Goal: Task Accomplishment & Management: Manage account settings

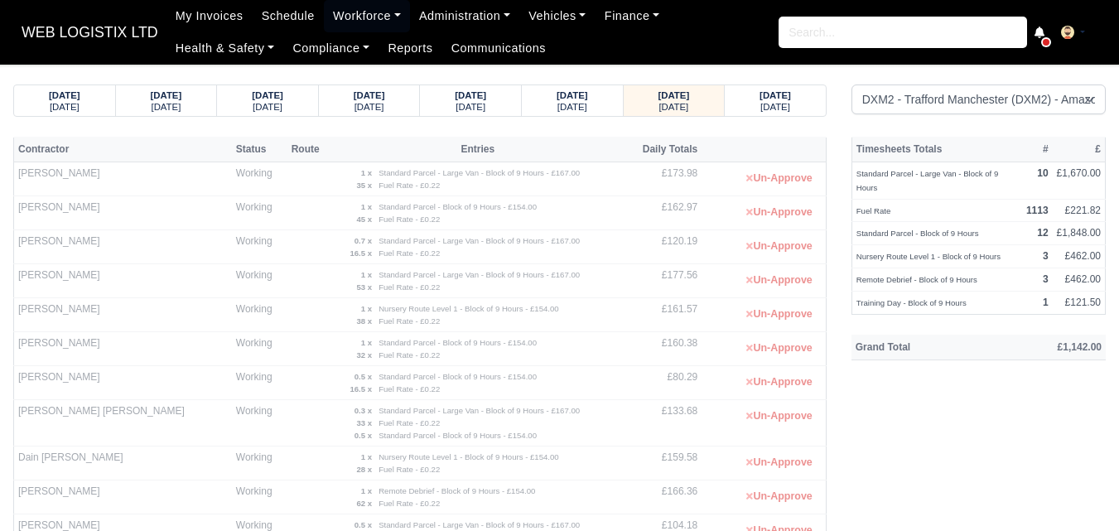
select select "1"
click at [759, 100] on strong "[DATE]" at bounding box center [774, 95] width 31 height 10
select select "1"
click at [660, 102] on small "Thursday" at bounding box center [673, 107] width 30 height 10
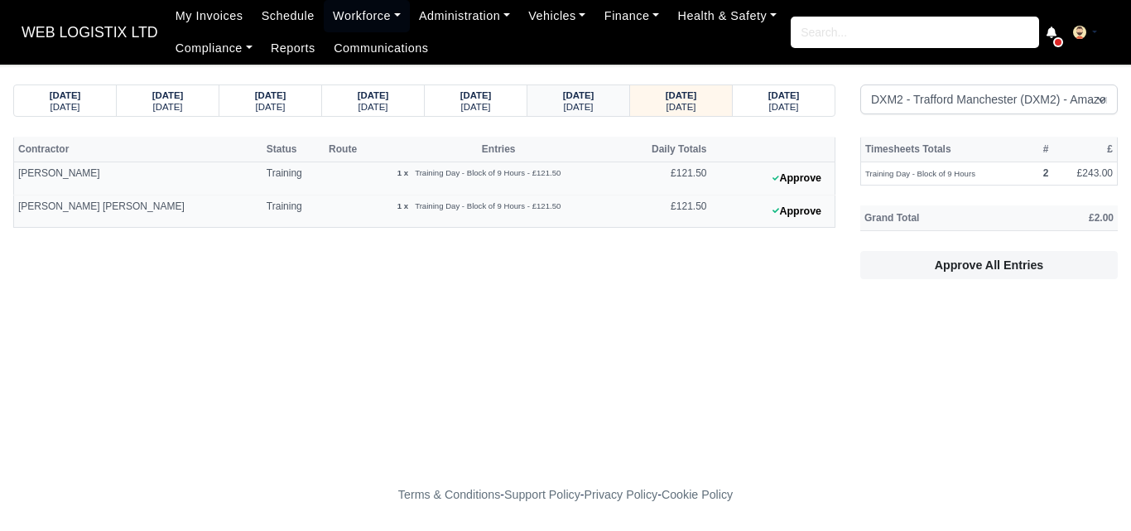
click at [617, 105] on div "10/09/2025 Wednesday" at bounding box center [578, 100] width 103 height 31
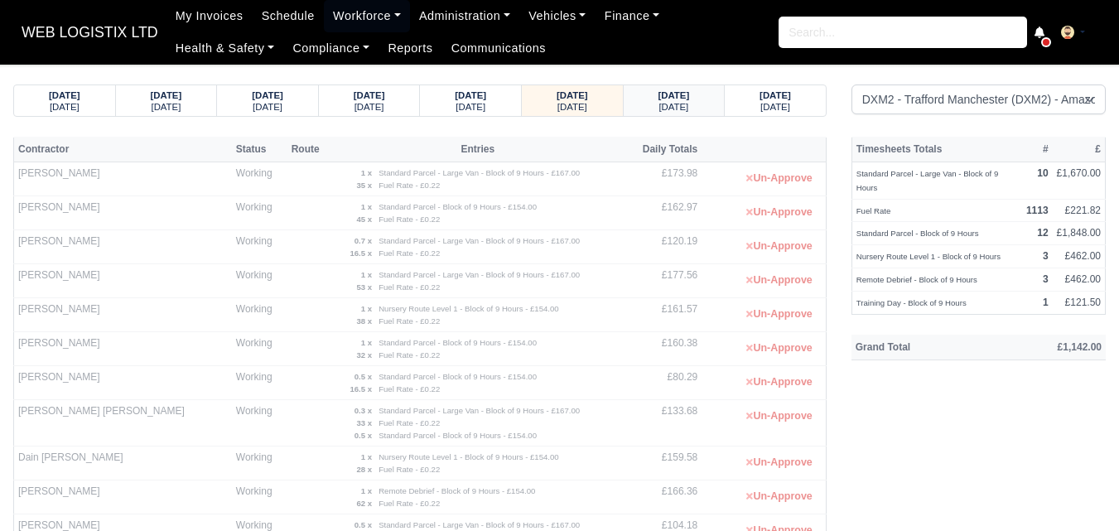
click at [681, 115] on div "11/09/2025 Thursday" at bounding box center [674, 100] width 76 height 31
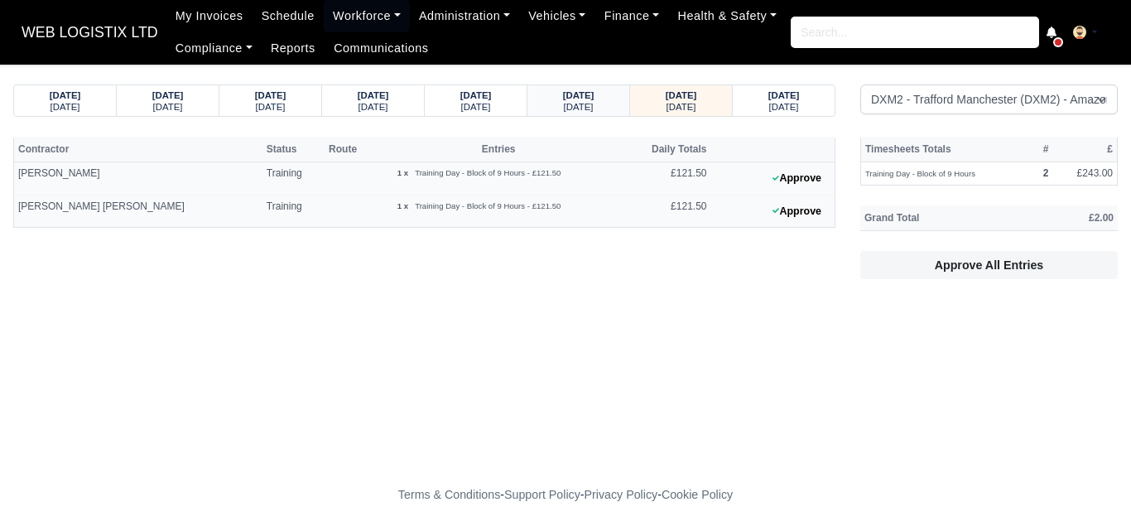
click at [584, 108] on small "Wednesday" at bounding box center [579, 107] width 30 height 10
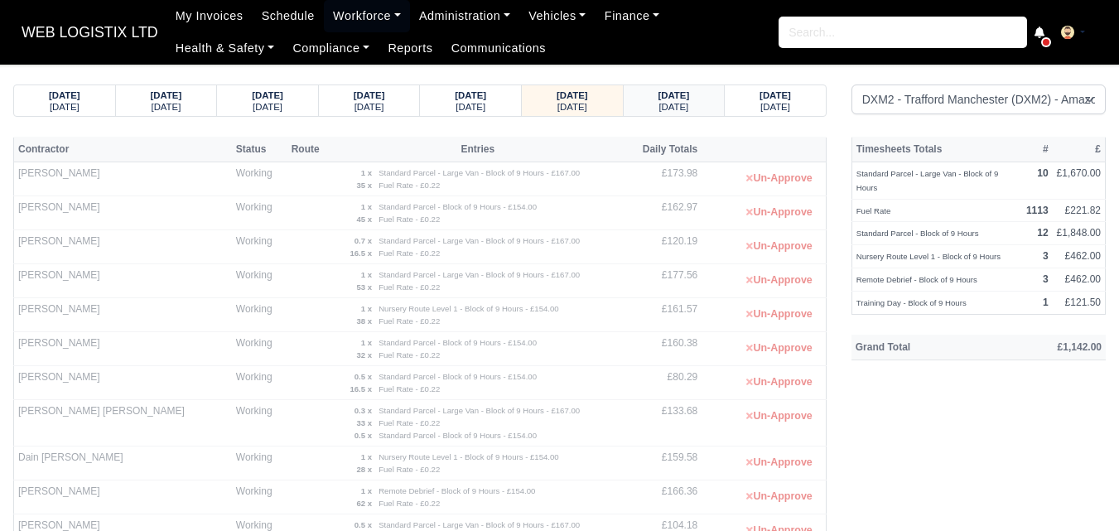
click at [681, 97] on strong "11/09/2025" at bounding box center [673, 95] width 31 height 10
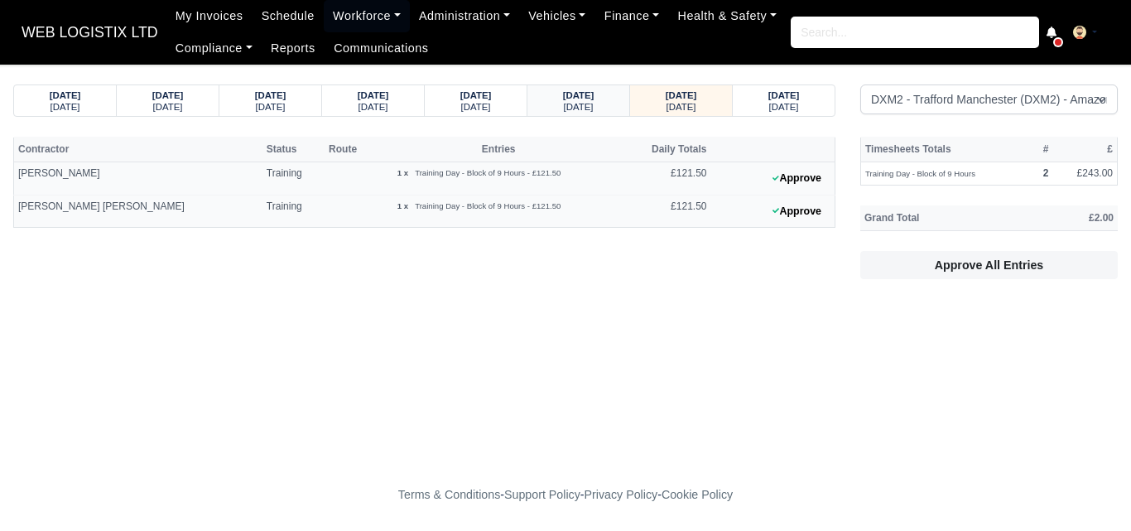
click at [564, 112] on small "Wednesday" at bounding box center [579, 107] width 30 height 10
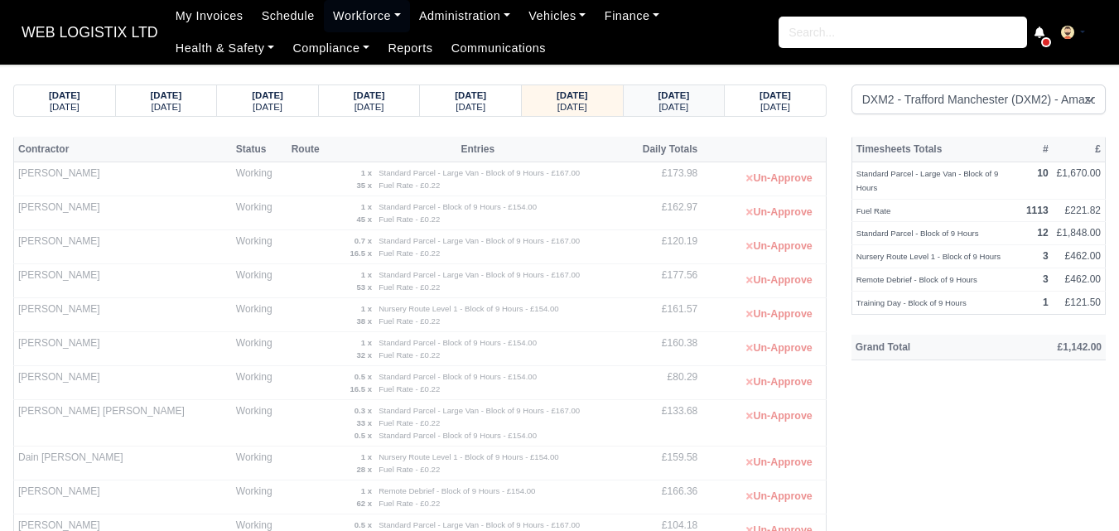
click at [648, 104] on div "Thursday" at bounding box center [674, 106] width 70 height 12
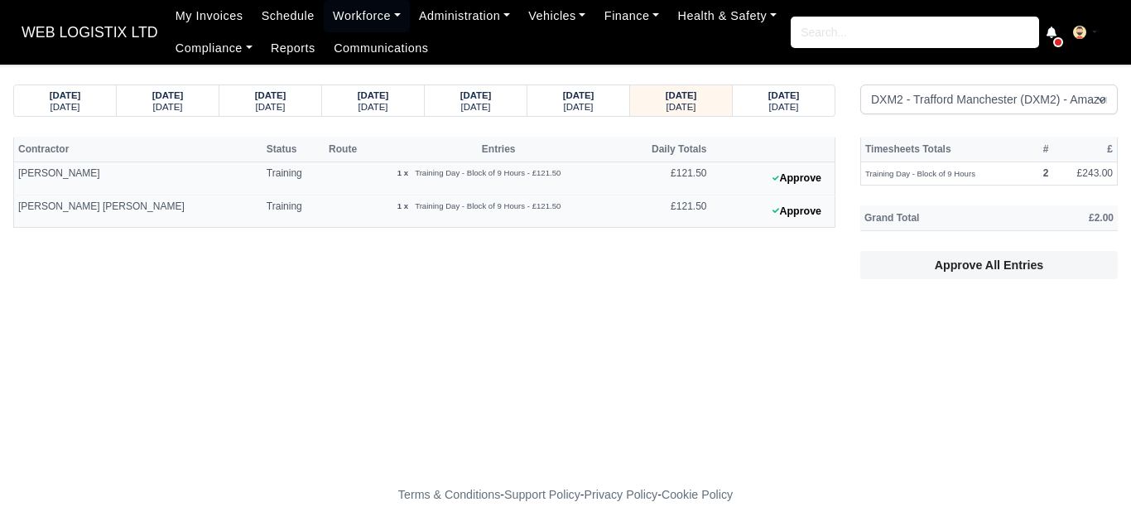
click at [315, 351] on main "05/09/2025 Friday 06/09/2025 Saturday 07/09/2025 Sunday 08/09/2025 Monday Friday" at bounding box center [565, 271] width 1131 height 374
click at [580, 108] on small "Wednesday" at bounding box center [579, 107] width 30 height 10
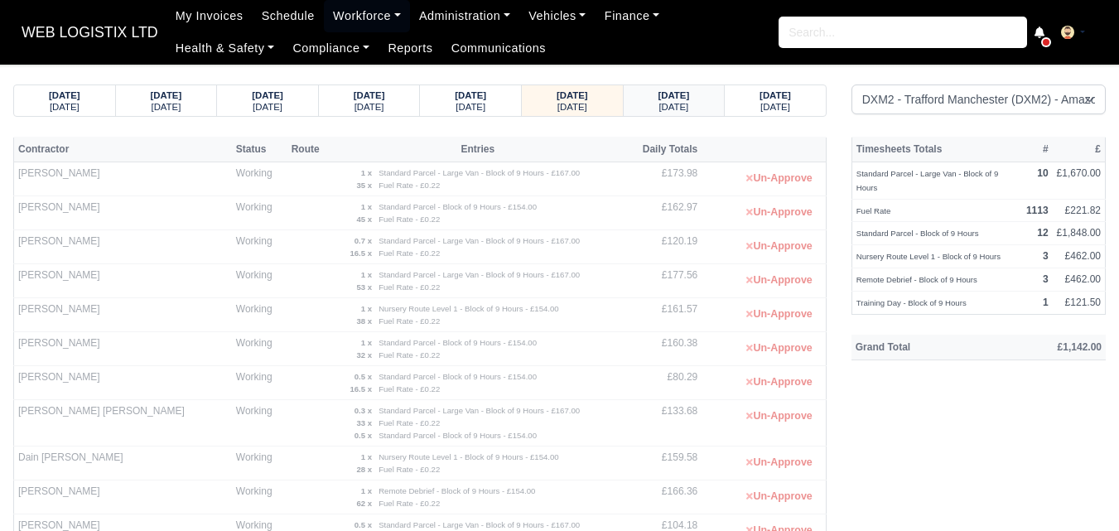
click at [658, 108] on small "Thursday" at bounding box center [673, 107] width 30 height 10
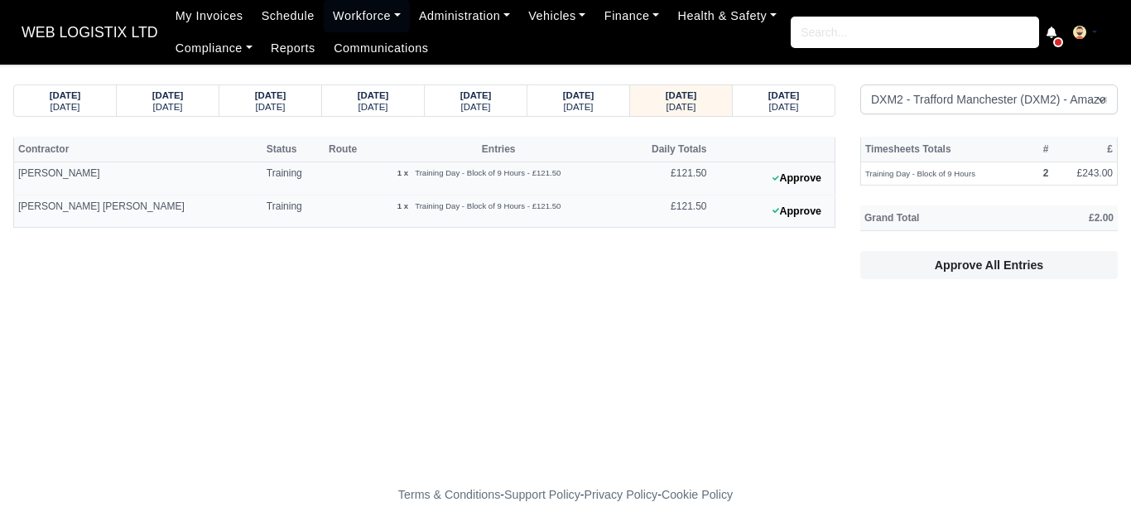
click at [757, 349] on main "05/09/2025 Friday 06/09/2025 Saturday 07/09/2025 Sunday 08/09/2025 Monday Friday" at bounding box center [565, 271] width 1131 height 374
click at [606, 98] on div "10/09/2025" at bounding box center [578, 95] width 70 height 12
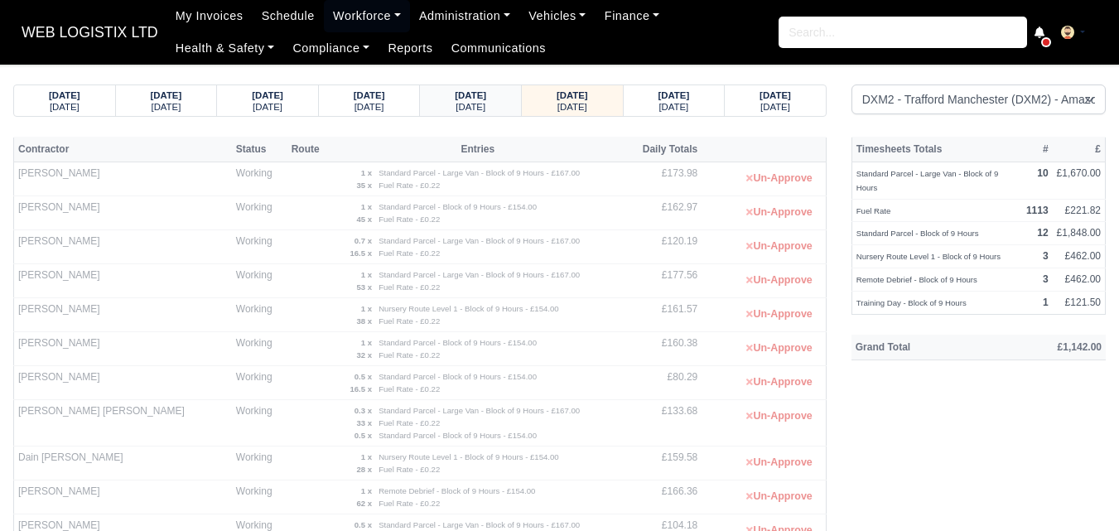
click at [486, 90] on strong "09/09/2025" at bounding box center [470, 95] width 31 height 10
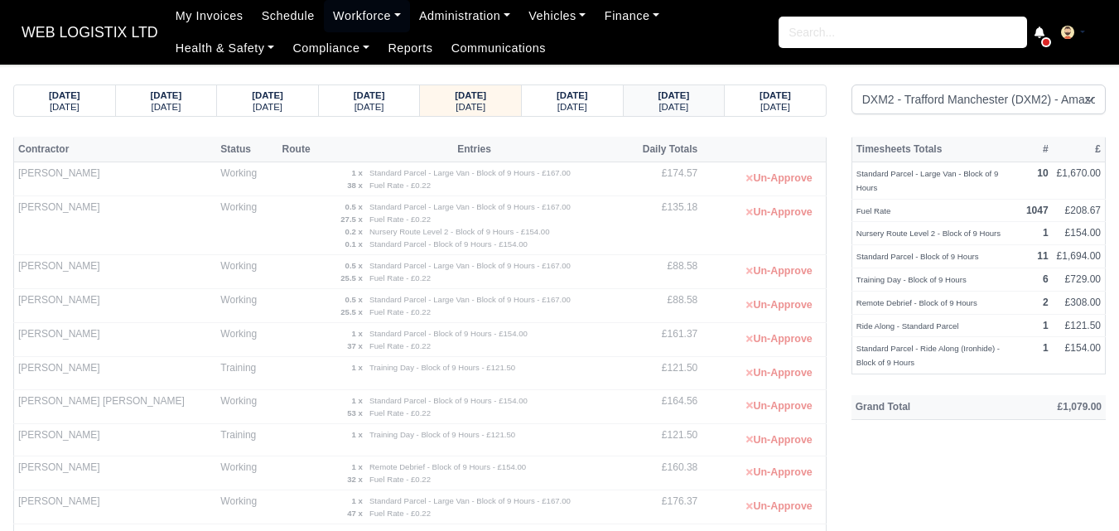
click at [696, 108] on div "Thursday" at bounding box center [674, 106] width 70 height 12
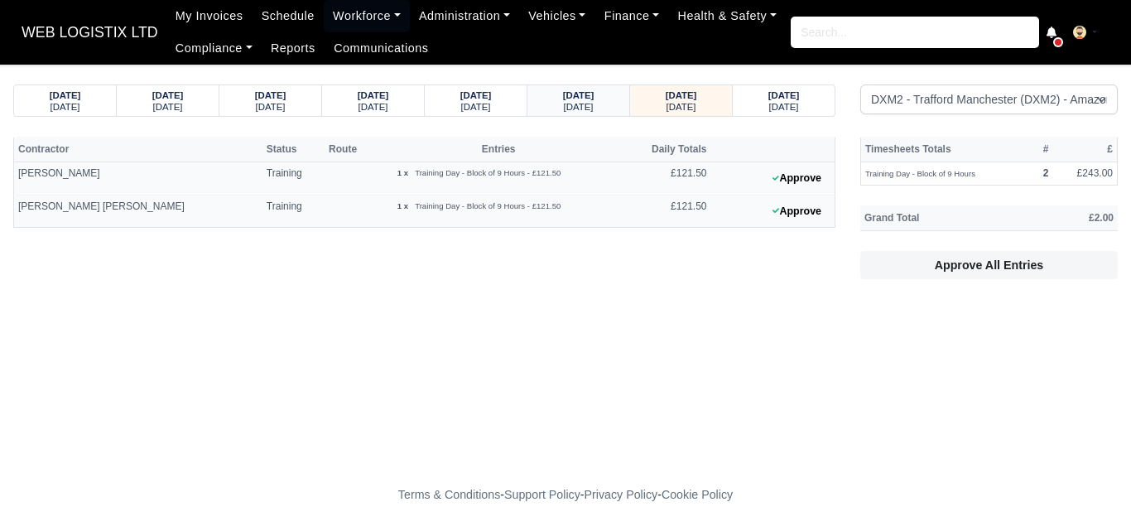
click at [567, 99] on strong "10/09/2025" at bounding box center [578, 95] width 31 height 10
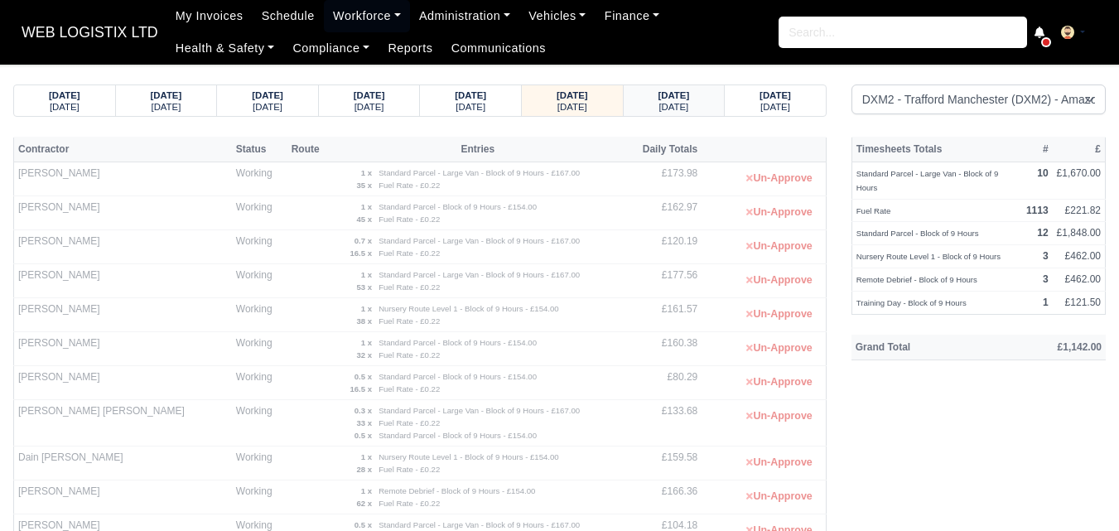
click at [671, 110] on small "Thursday" at bounding box center [673, 107] width 30 height 10
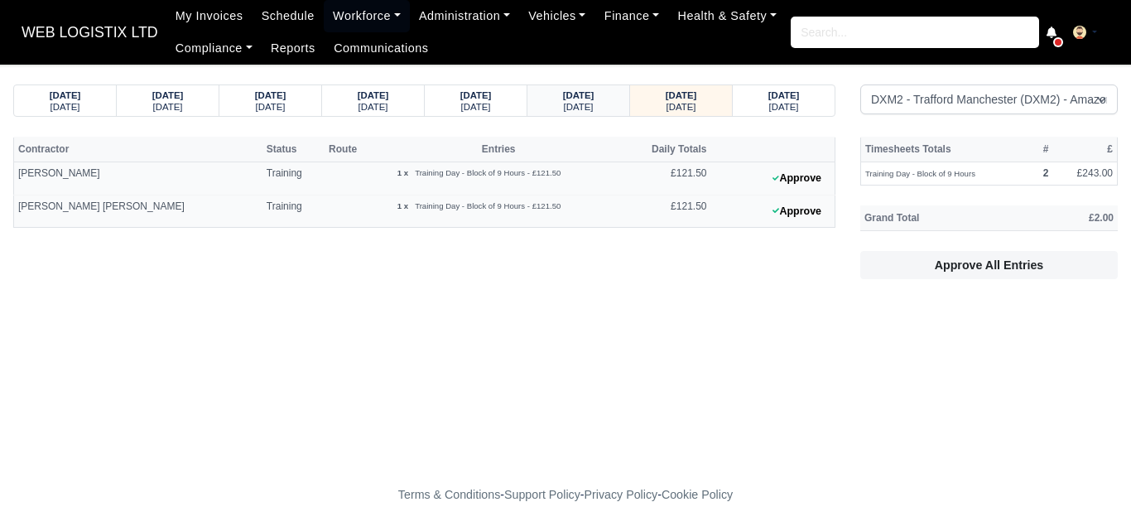
click at [610, 111] on div "Wednesday" at bounding box center [578, 106] width 70 height 12
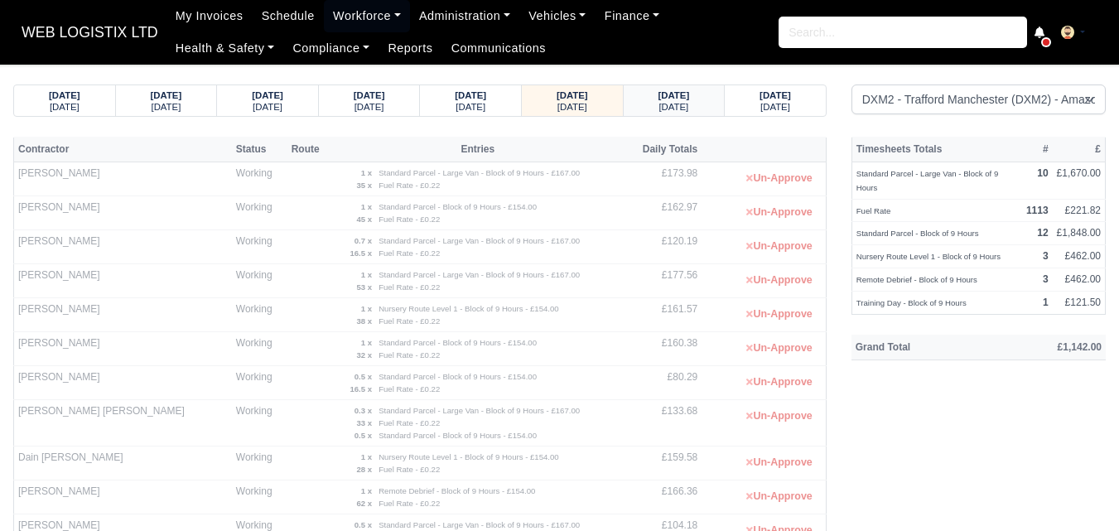
click at [696, 115] on div "11/09/2025 Thursday" at bounding box center [674, 100] width 76 height 31
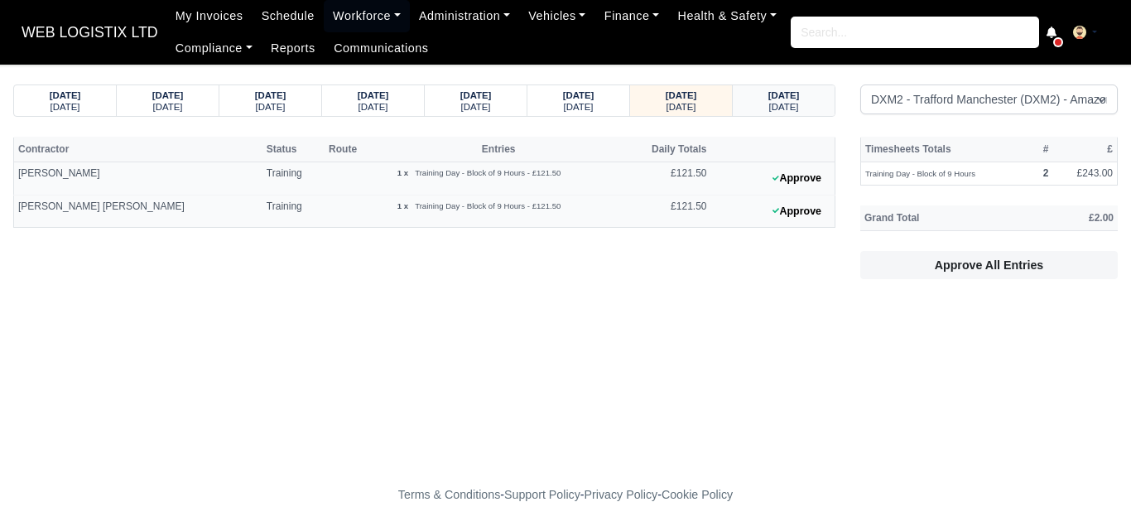
click at [768, 94] on strong "12/09/2025" at bounding box center [783, 95] width 31 height 10
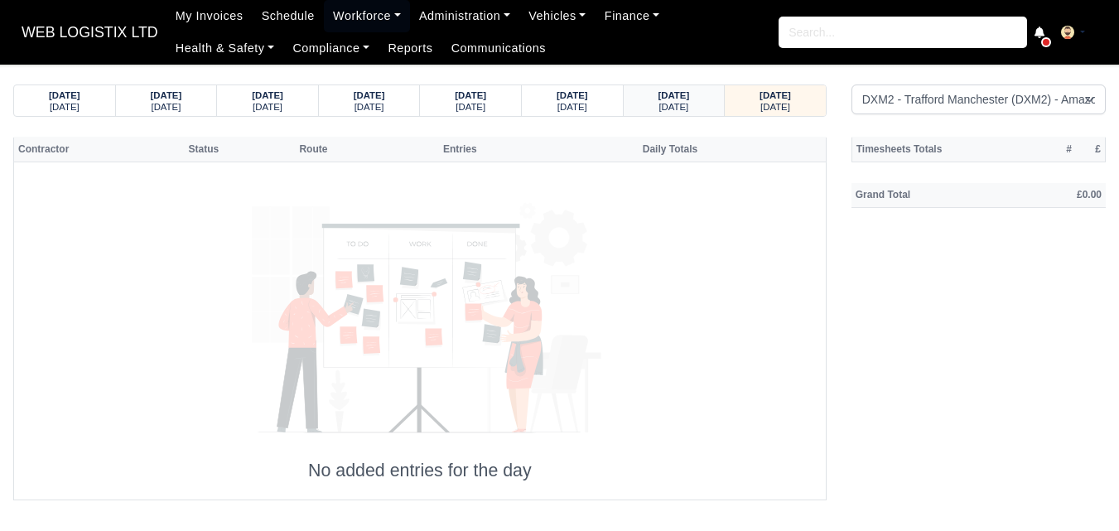
click at [710, 109] on div "11/09/2025 Thursday" at bounding box center [674, 100] width 76 height 31
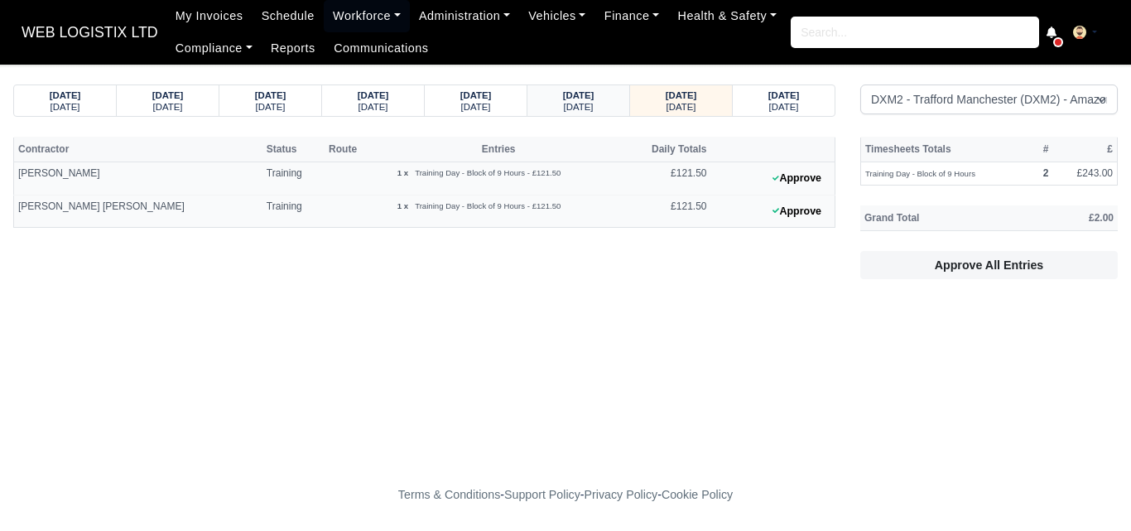
click at [613, 94] on div "10/09/2025" at bounding box center [578, 95] width 70 height 12
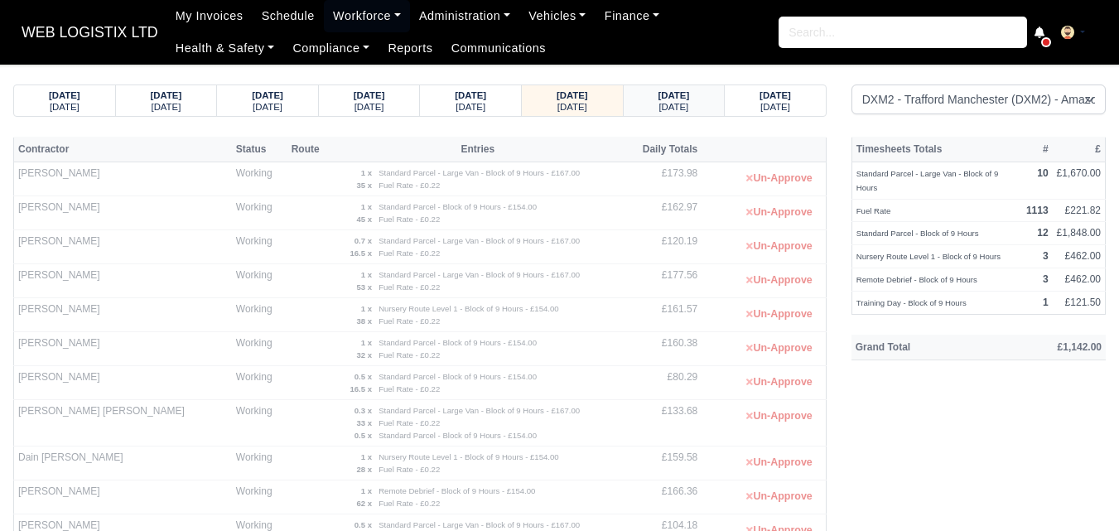
click at [681, 95] on strong "11/09/2025" at bounding box center [673, 95] width 31 height 10
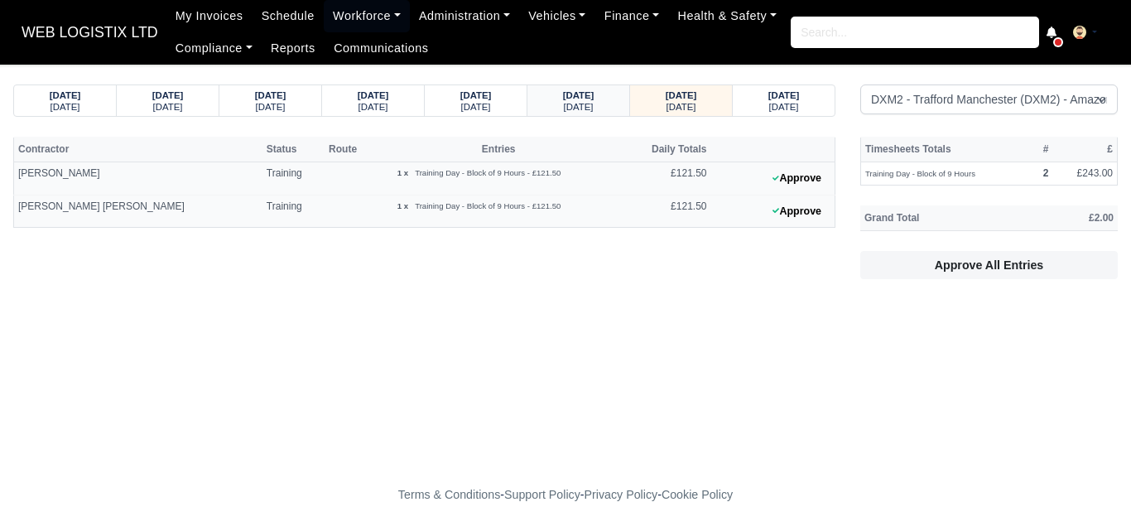
click at [566, 85] on div "10/09/2025 Wednesday" at bounding box center [578, 100] width 77 height 31
click at [692, 88] on div "11/09/2025 Thursday" at bounding box center [681, 100] width 77 height 31
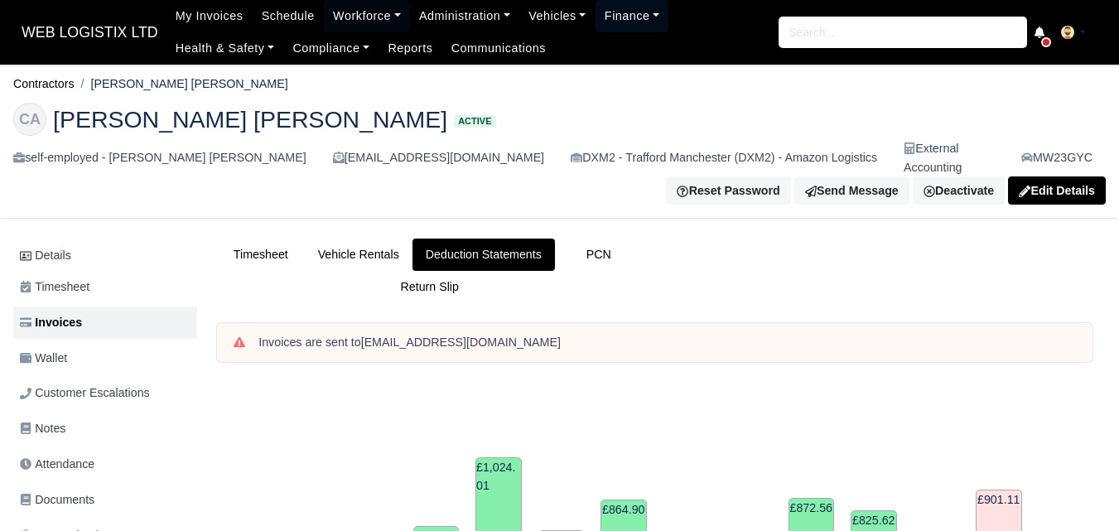
click at [604, 10] on link "Finance" at bounding box center [632, 16] width 74 height 32
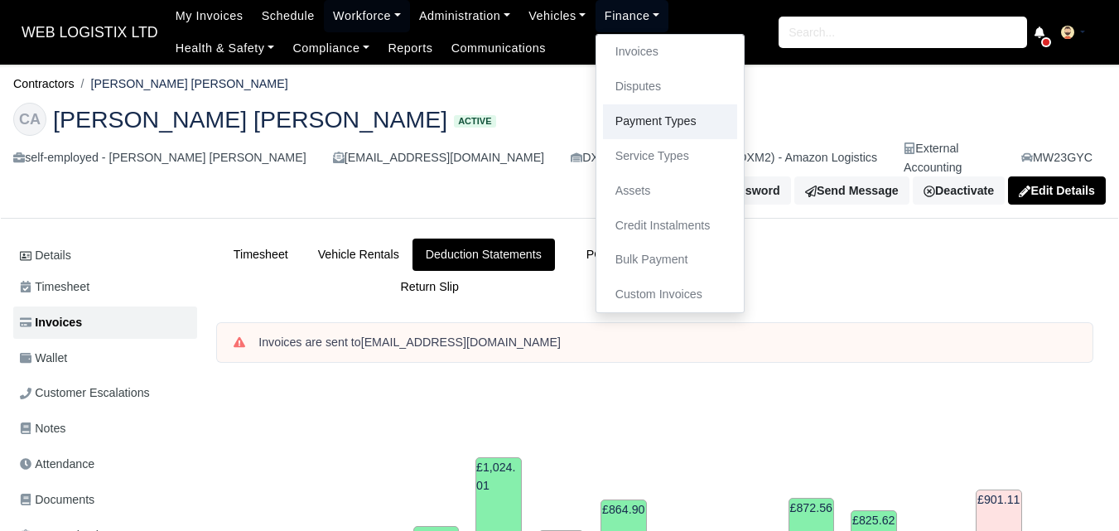
click at [638, 132] on link "Payment Types" at bounding box center [670, 121] width 134 height 35
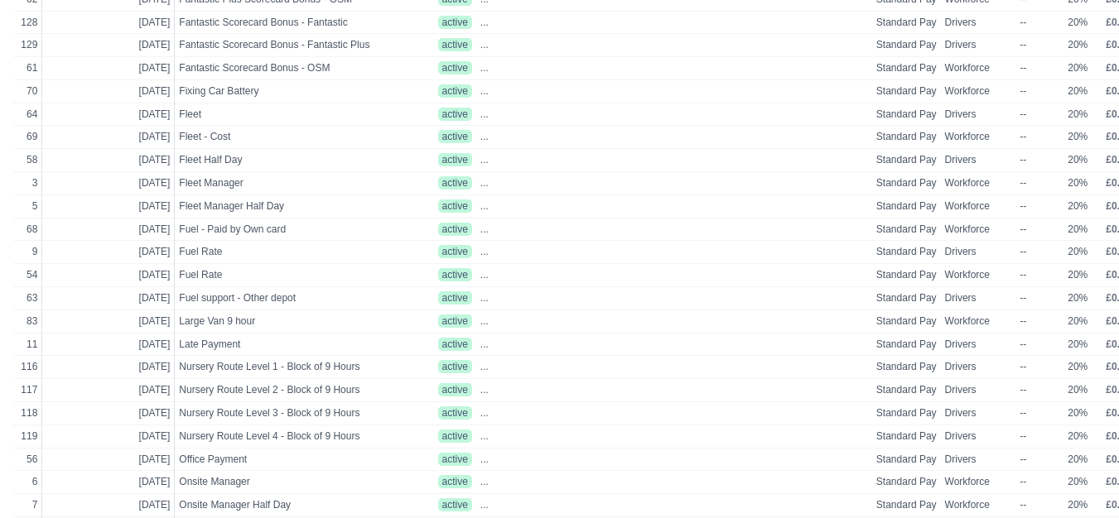
scroll to position [668, 65]
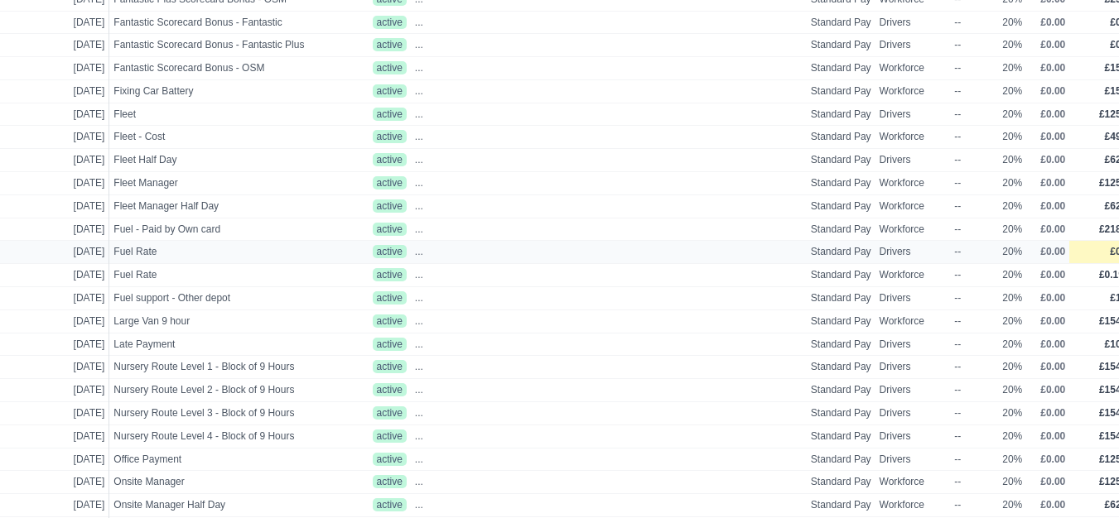
click at [1074, 253] on td "£0.22" at bounding box center [1104, 252] width 70 height 23
select select
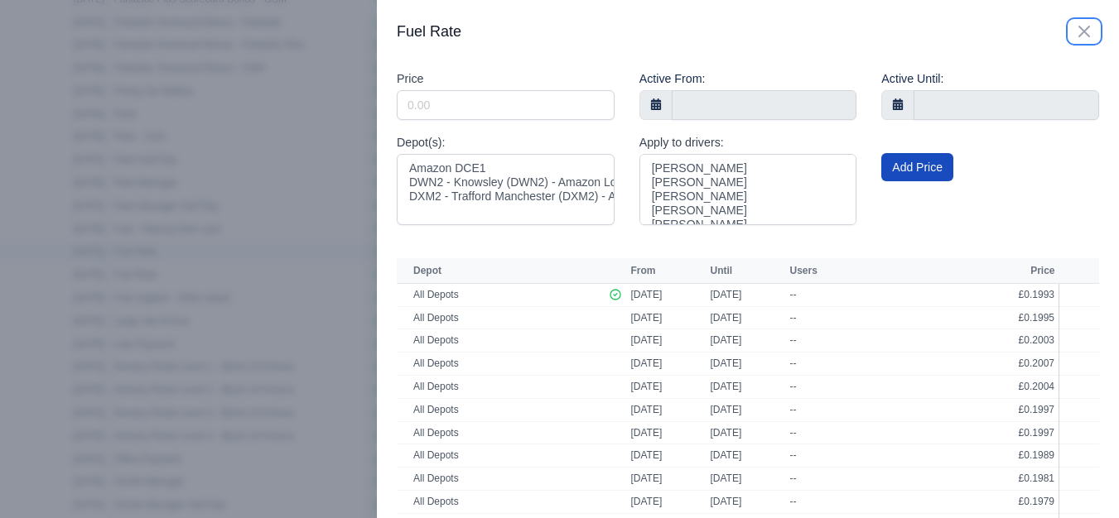
scroll to position [668, 53]
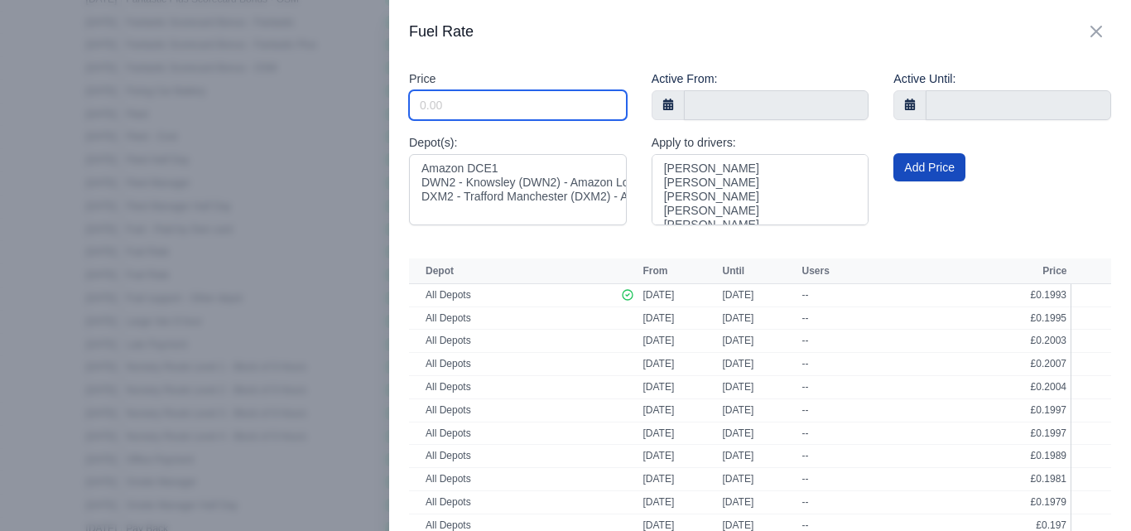
click at [470, 90] on input "Include Inactive" at bounding box center [518, 105] width 218 height 30
paste input "0.1985"
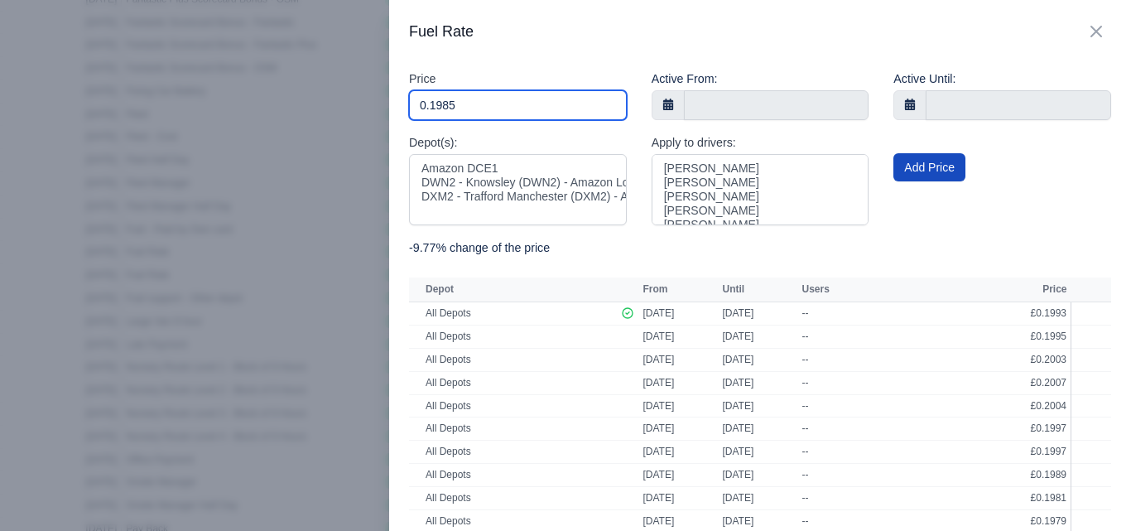
type input "0.1985"
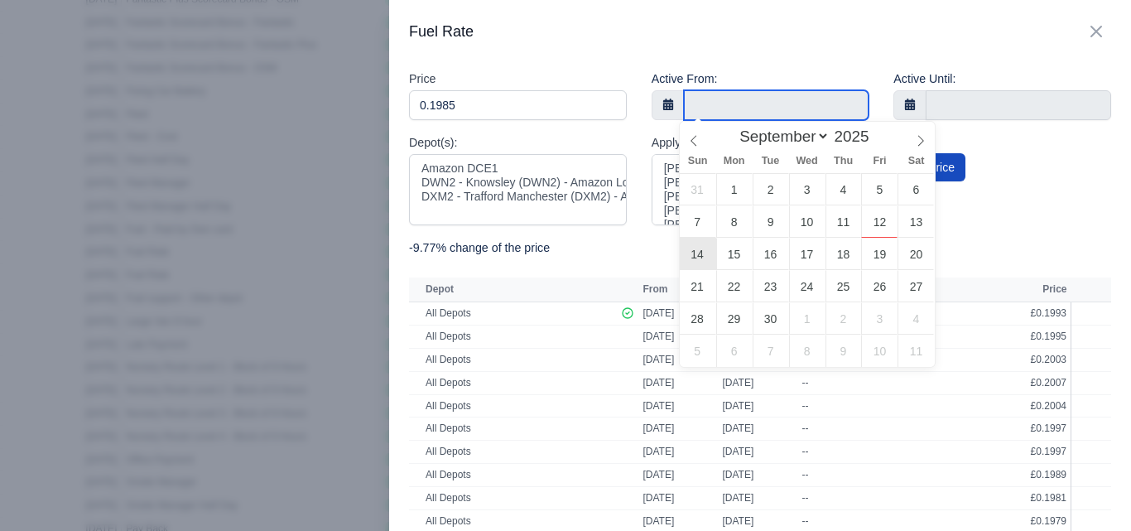
type input "14 September 2025"
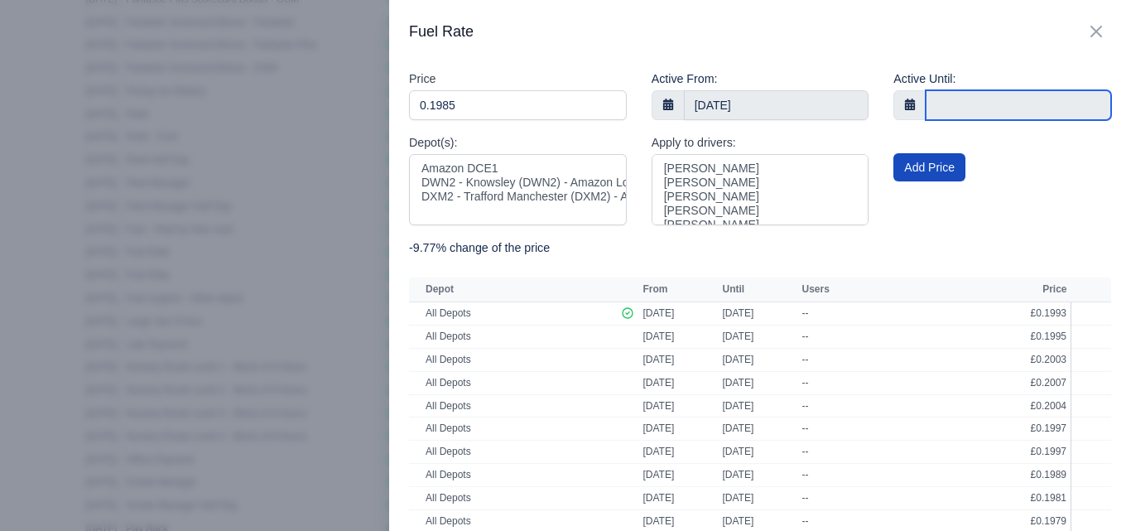
click at [946, 92] on input "text" at bounding box center [1018, 105] width 185 height 30
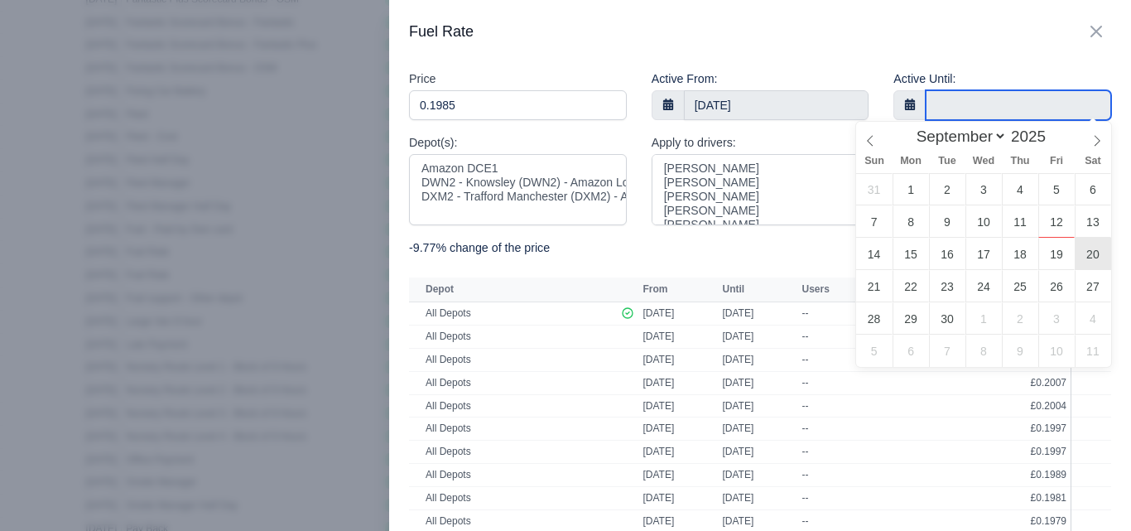
type input "20 September 2025"
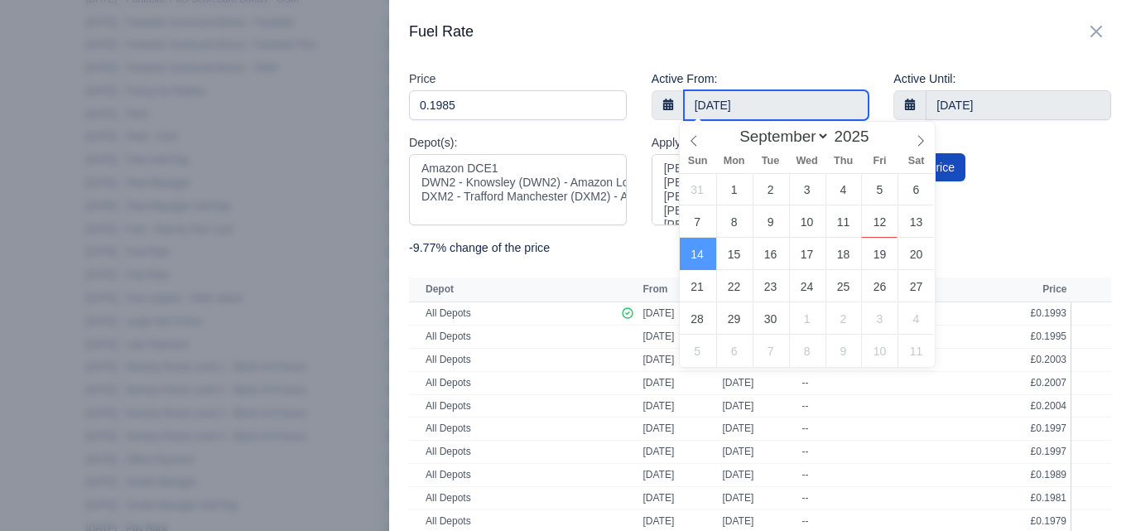
click at [848, 105] on input "14 September 2025" at bounding box center [776, 105] width 185 height 30
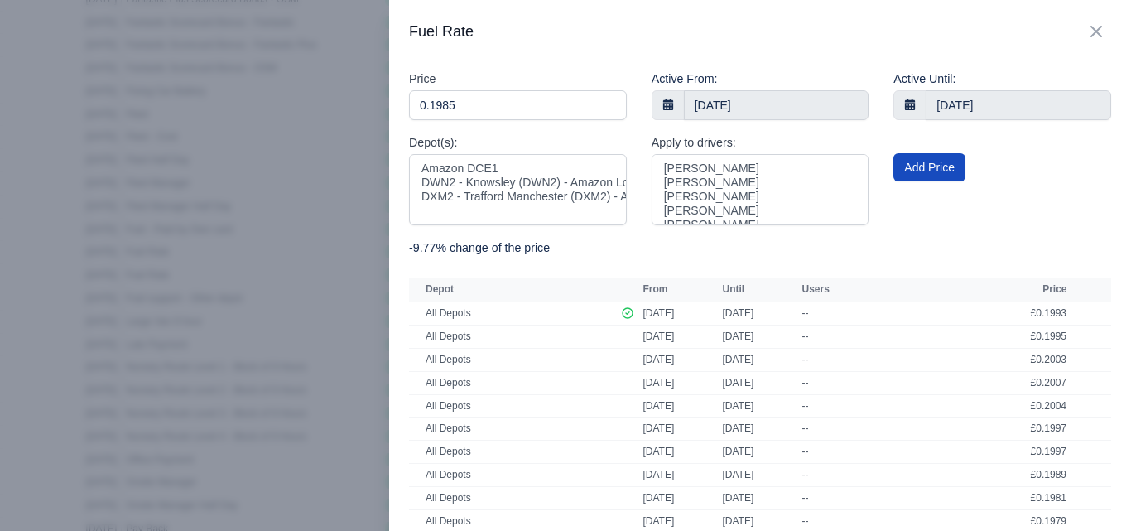
click at [1049, 180] on div "Add Price" at bounding box center [1002, 185] width 243 height 105
click at [911, 171] on button "Add Price" at bounding box center [929, 167] width 72 height 28
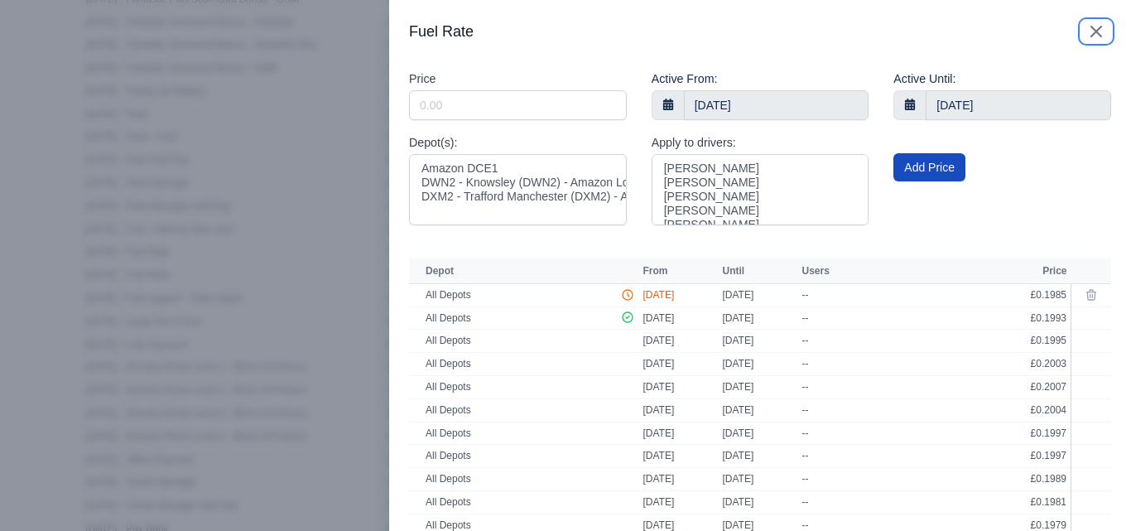
click at [1086, 38] on icon "button" at bounding box center [1096, 32] width 20 height 20
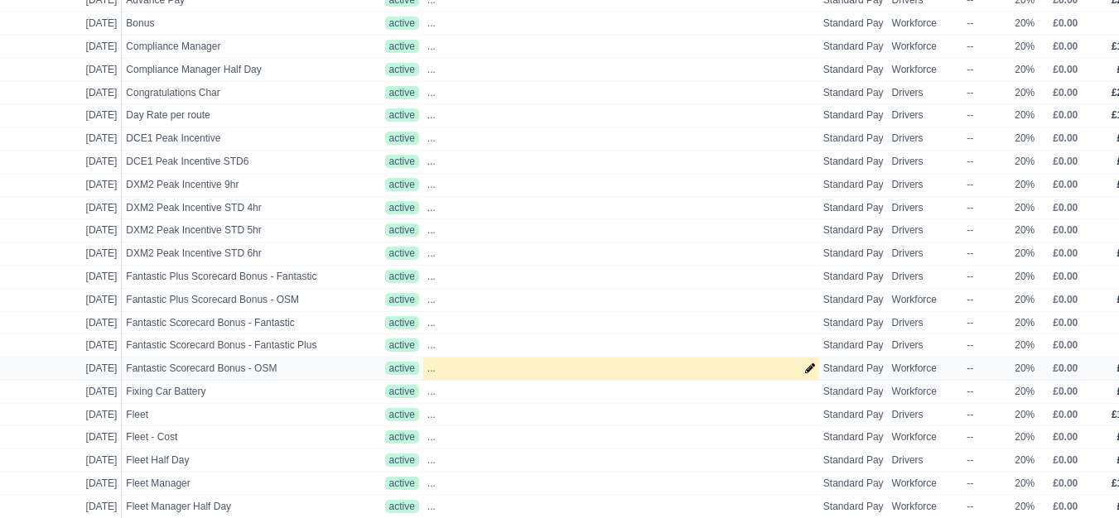
scroll to position [0, 53]
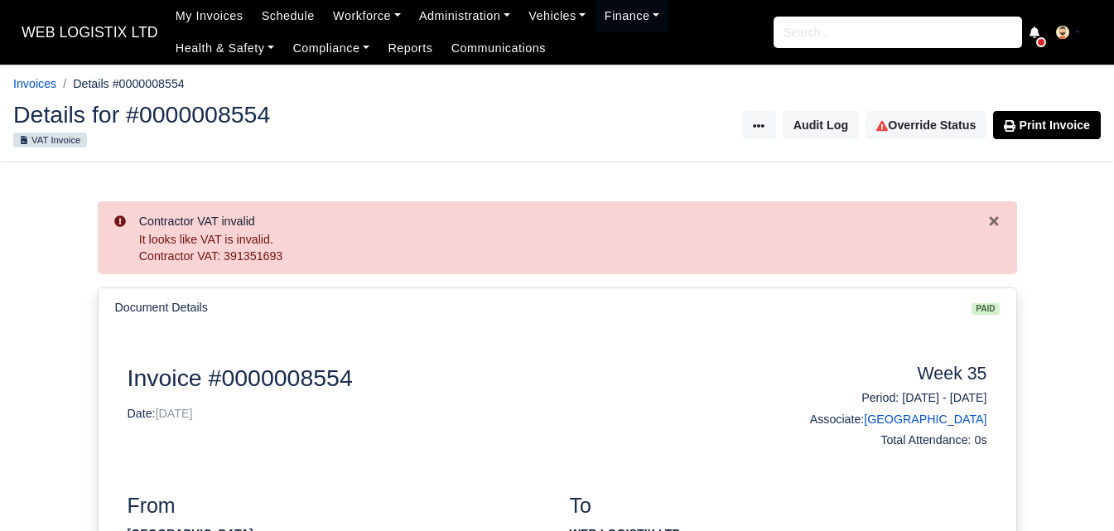
click at [338, 17] on link "Workforce" at bounding box center [367, 16] width 86 height 32
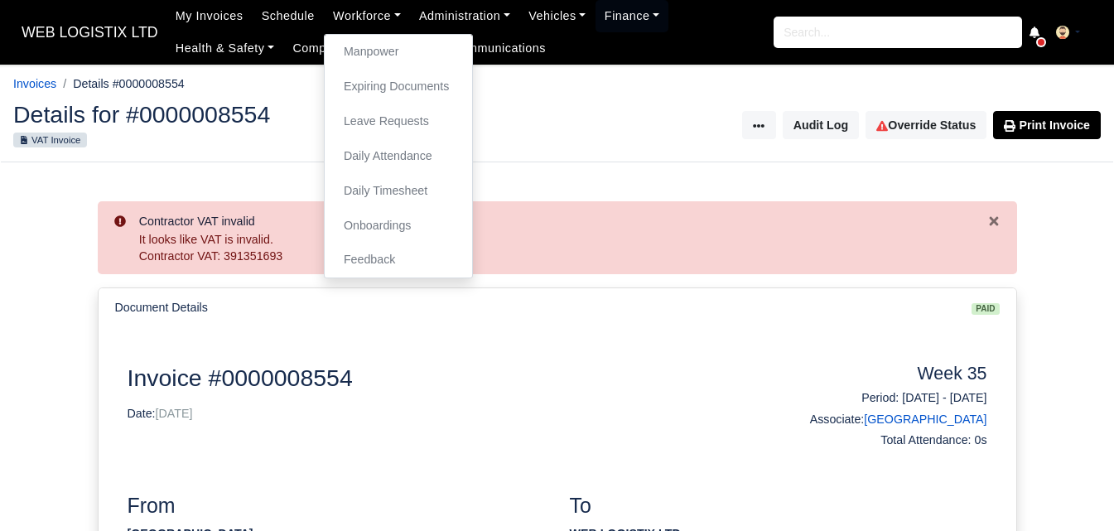
click at [700, 368] on h2 "Invoice #0000008554" at bounding box center [447, 378] width 638 height 28
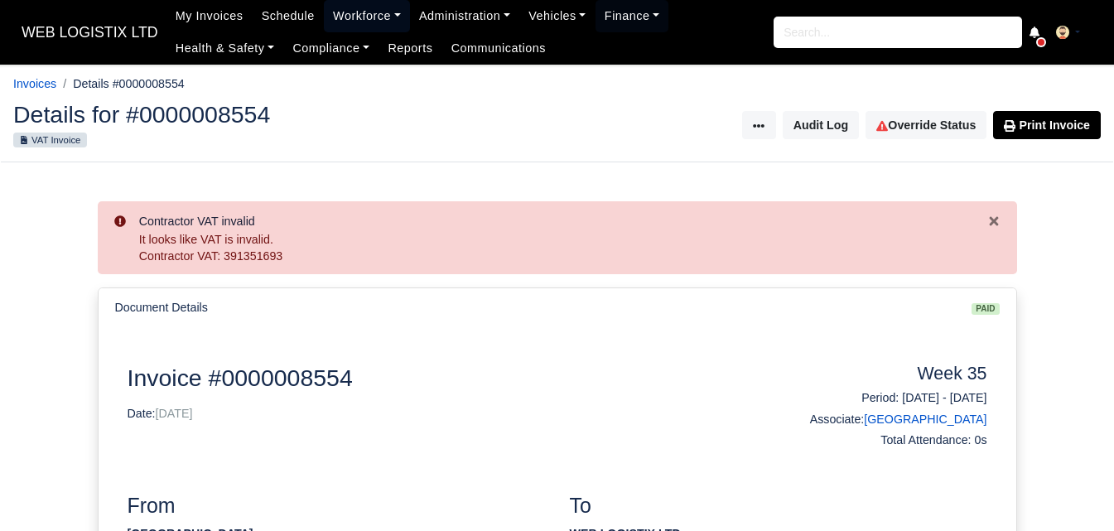
click at [378, 9] on link "Workforce" at bounding box center [367, 16] width 86 height 32
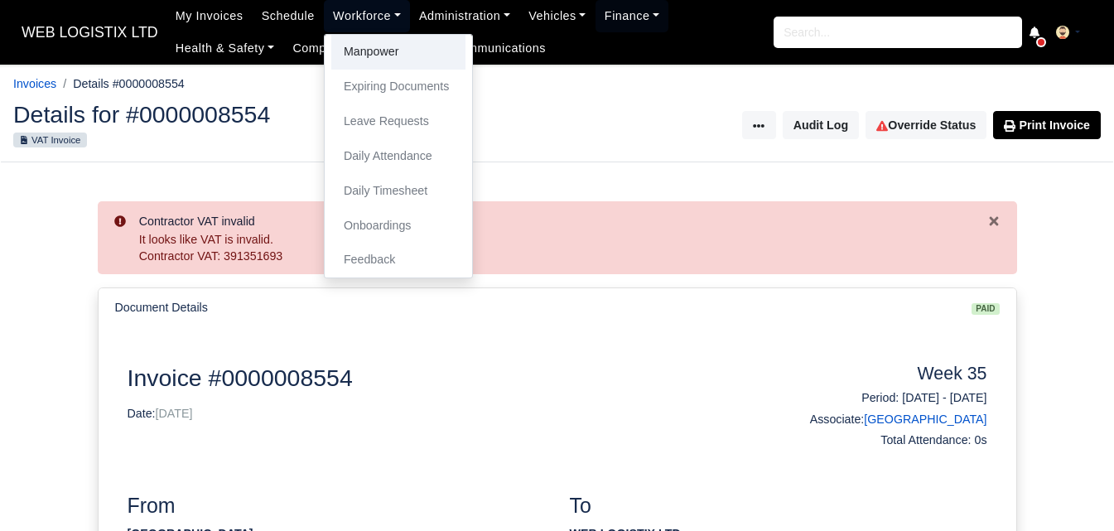
click at [369, 49] on link "Manpower" at bounding box center [398, 52] width 134 height 35
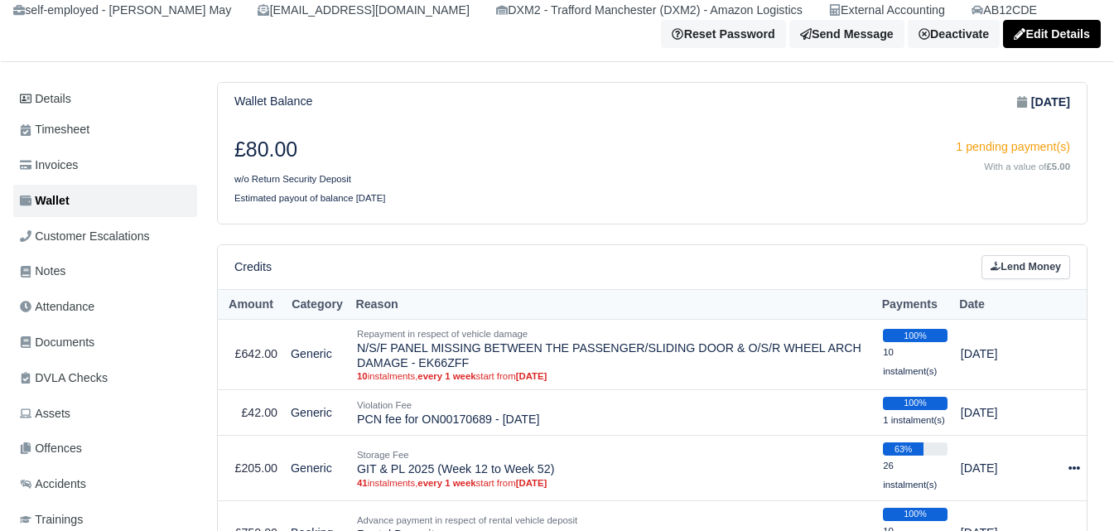
scroll to position [138, 0]
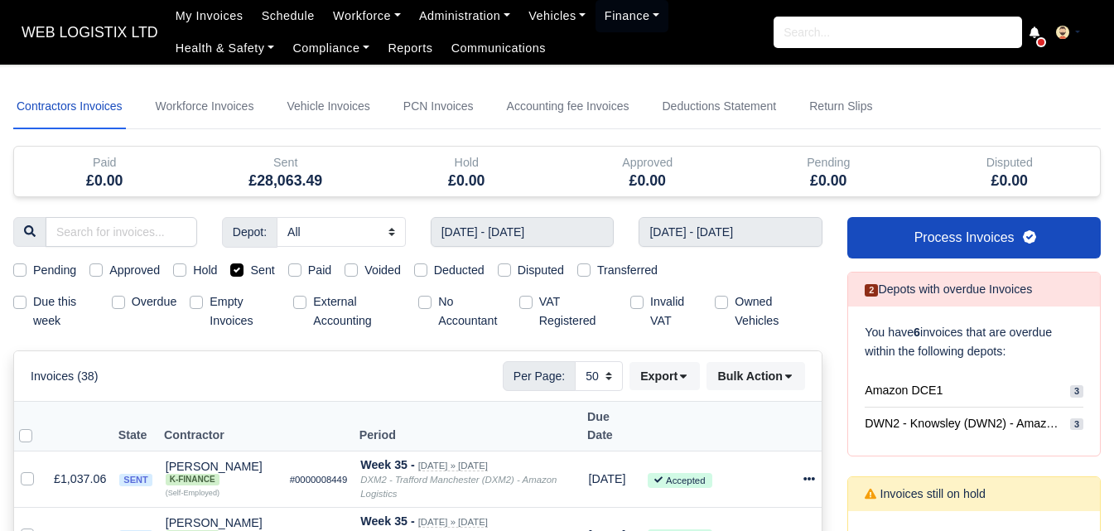
select select "50"
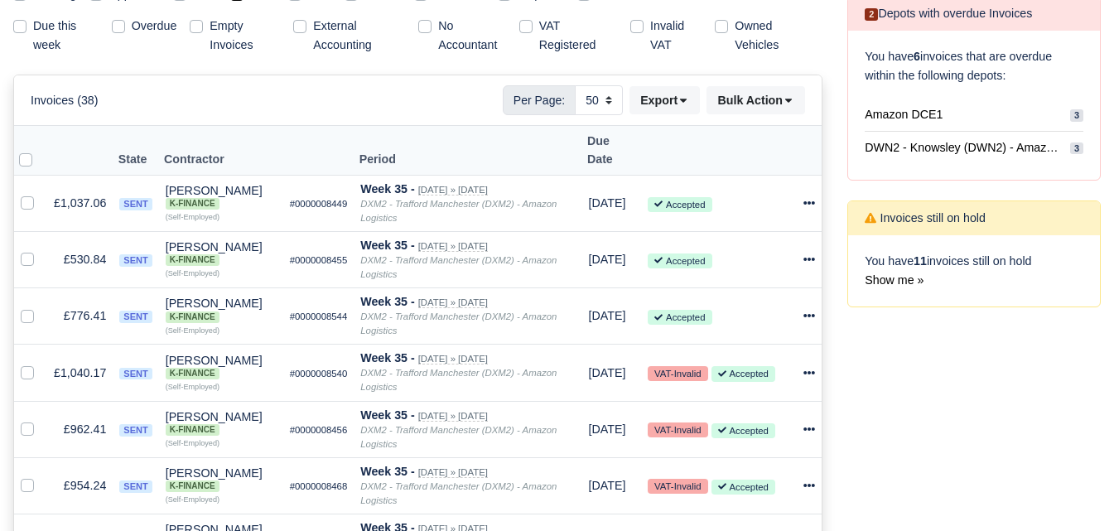
scroll to position [138, 0]
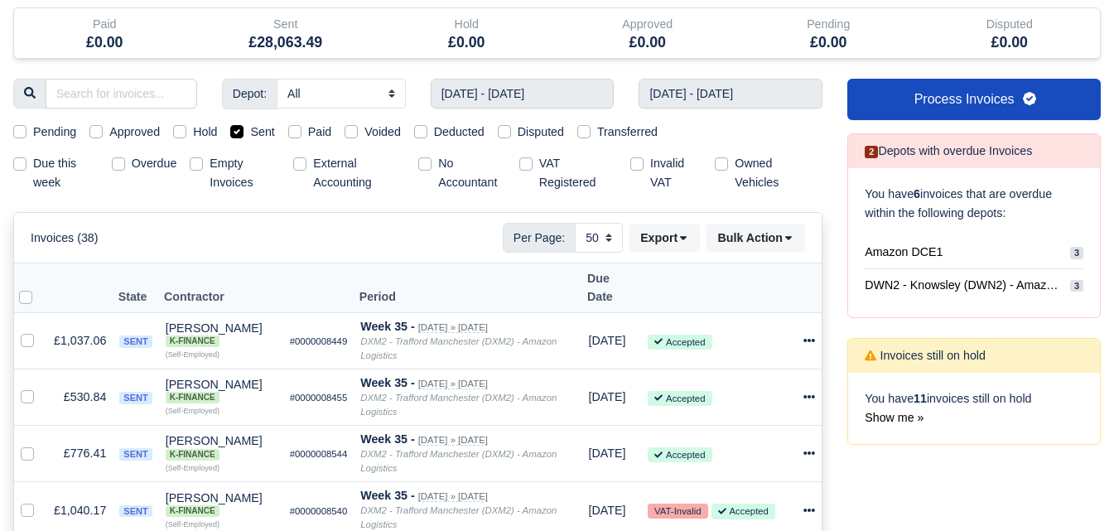
click at [355, 274] on th "Period" at bounding box center [468, 287] width 228 height 49
click at [330, 280] on th at bounding box center [318, 287] width 71 height 49
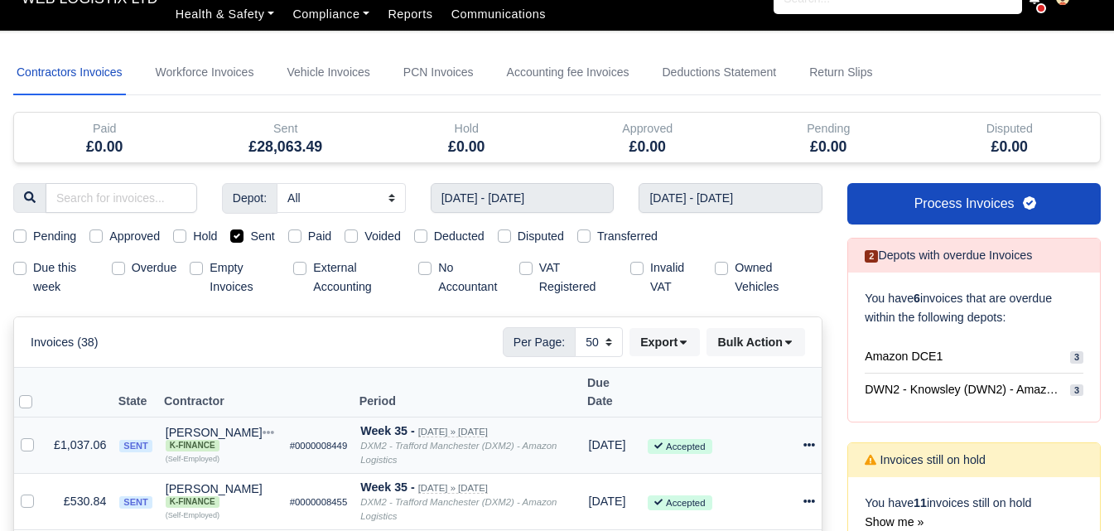
scroll to position [0, 0]
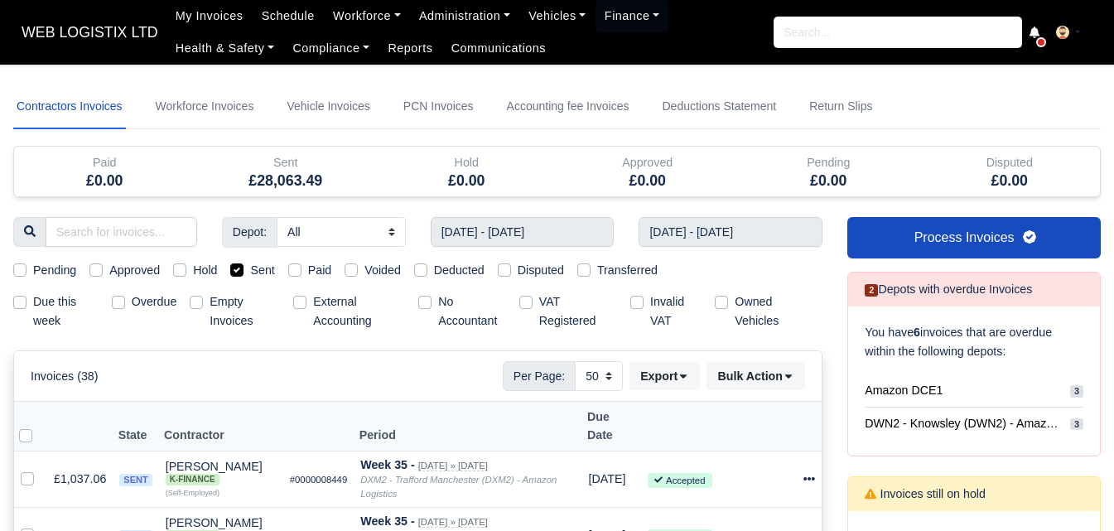
click at [28, 426] on div at bounding box center [30, 435] width 22 height 19
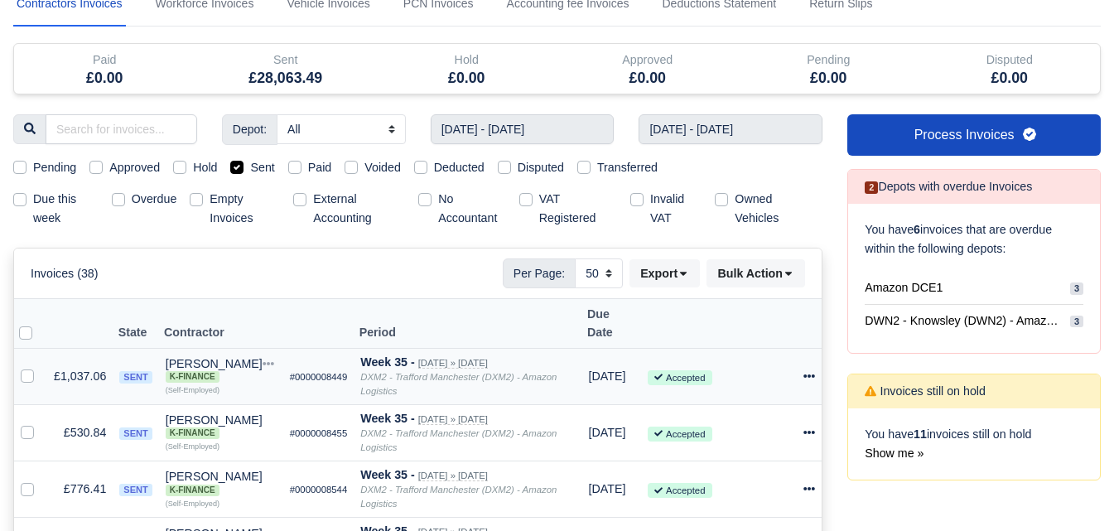
scroll to position [138, 0]
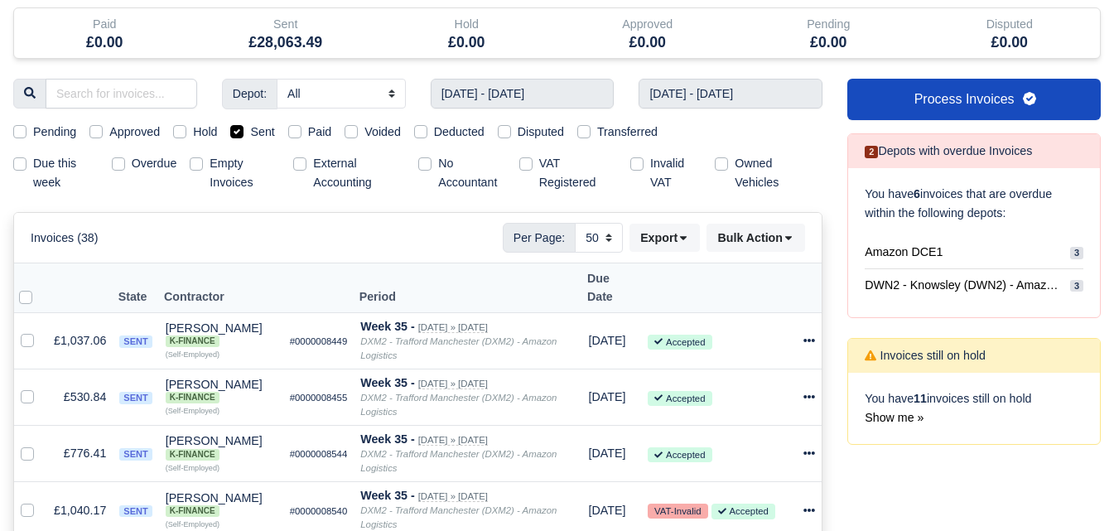
click at [39, 287] on label at bounding box center [39, 287] width 0 height 0
click at [20, 287] on input "checkbox" at bounding box center [25, 293] width 13 height 13
checkbox input "true"
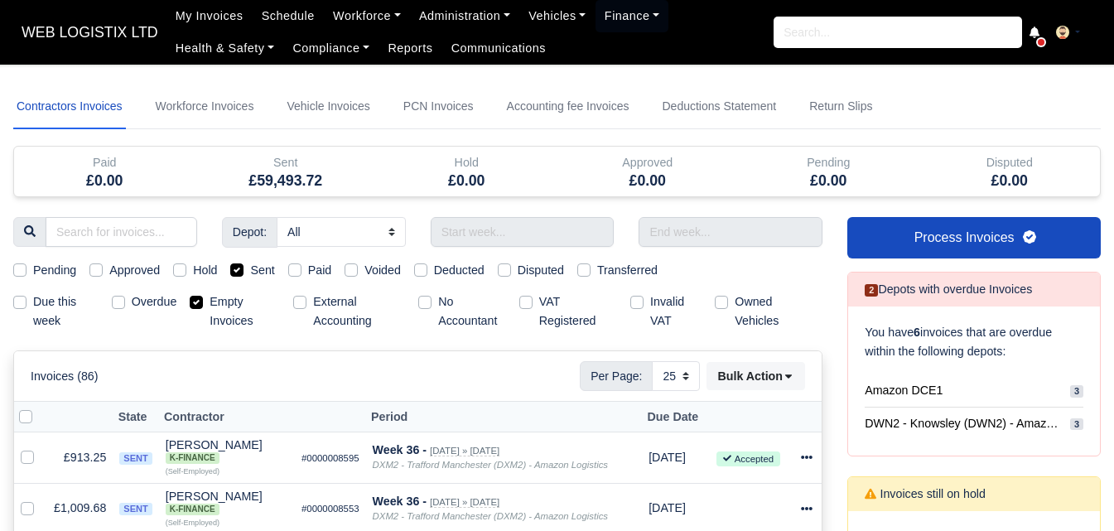
select select "25"
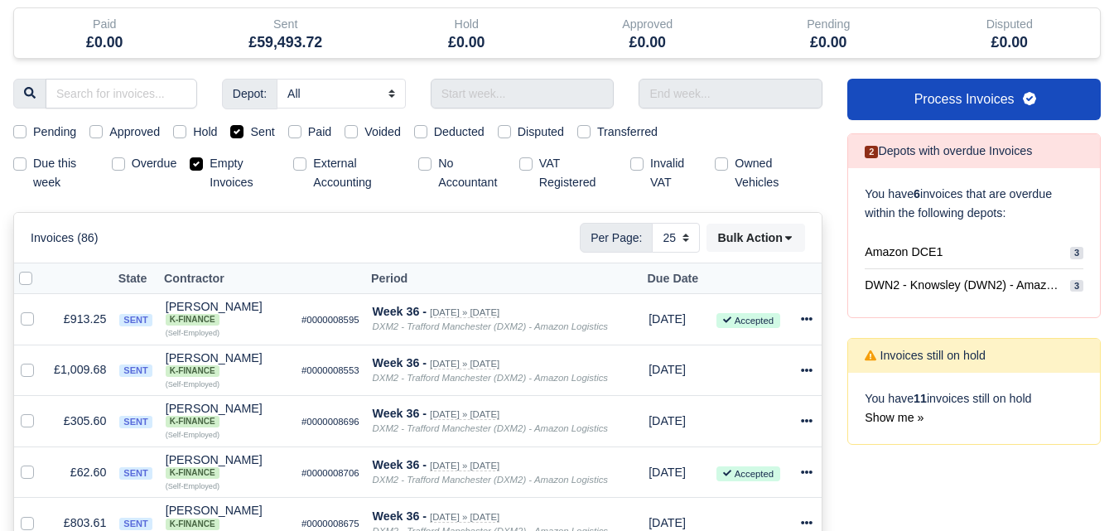
scroll to position [138, 0]
click at [209, 162] on label "Empty Invoices" at bounding box center [244, 173] width 70 height 38
click at [198, 162] on input "Empty Invoices" at bounding box center [196, 160] width 13 height 13
checkbox input "false"
click at [452, 93] on input "text" at bounding box center [523, 94] width 184 height 30
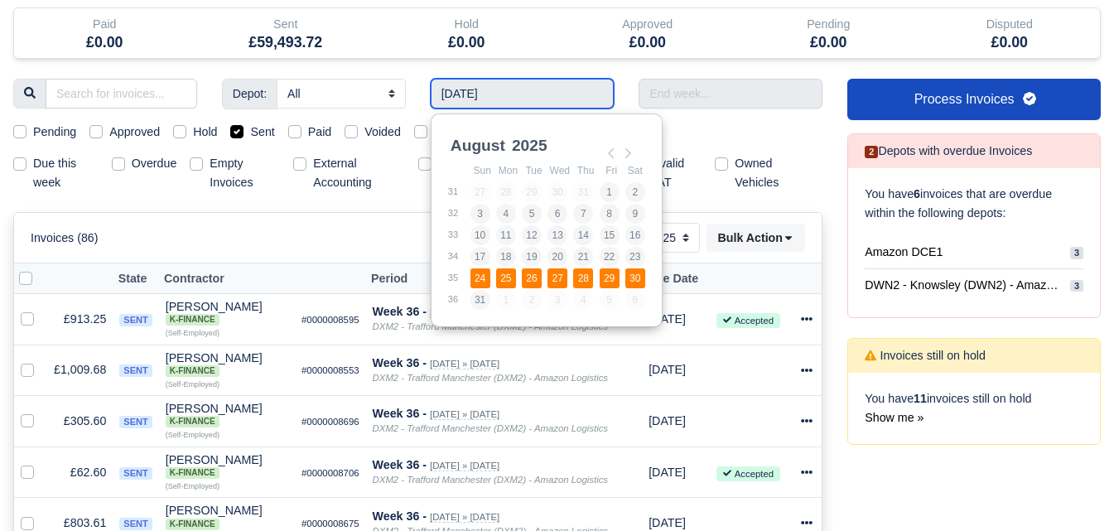
type input "[DATE] - [DATE]"
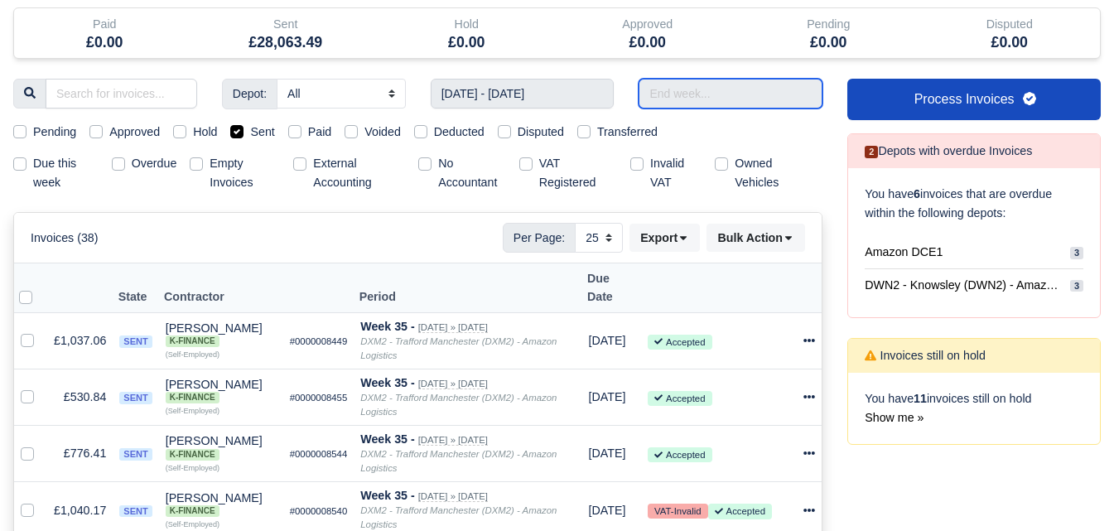
click at [781, 82] on input "text" at bounding box center [730, 94] width 184 height 30
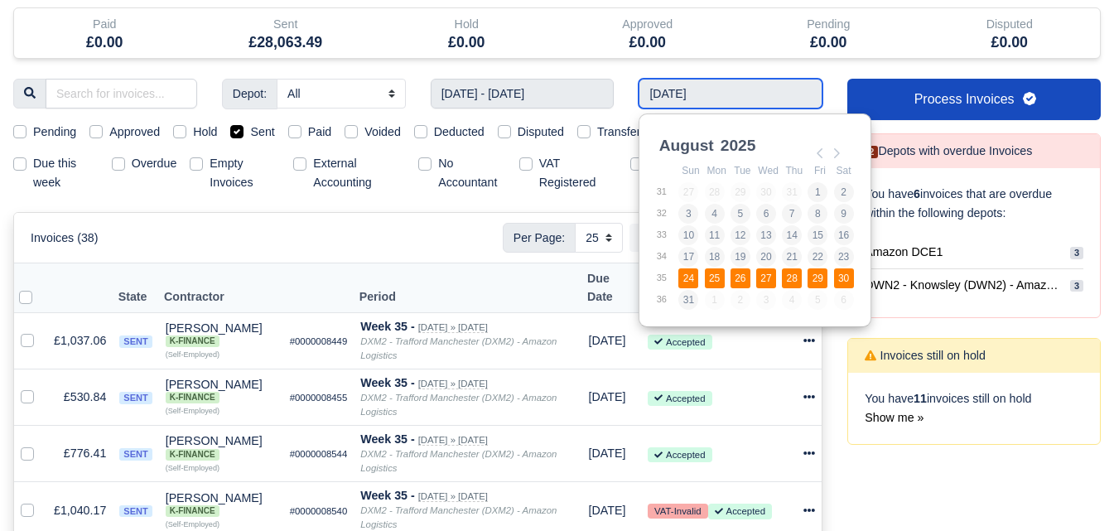
type input "[DATE] - [DATE]"
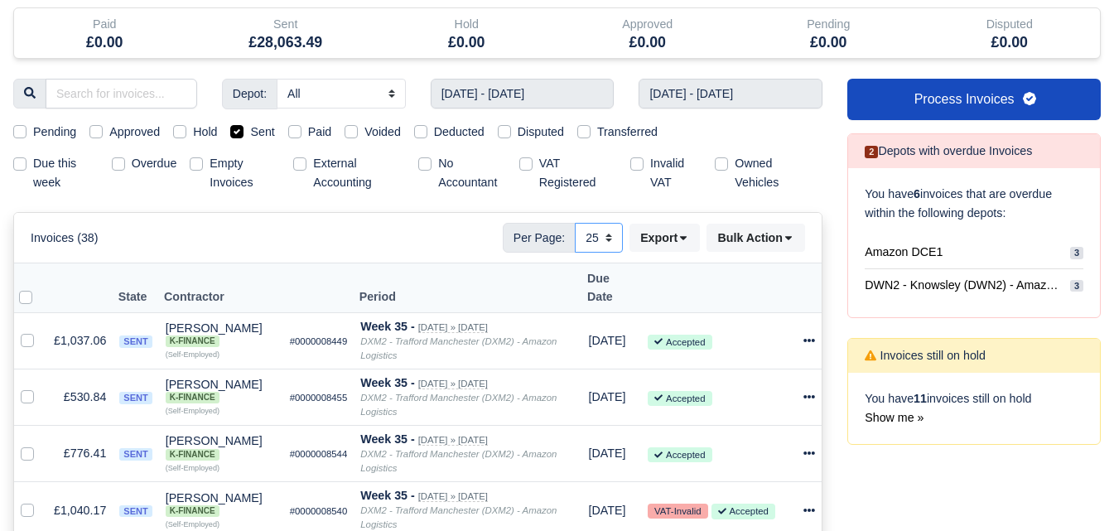
click at [599, 249] on select "10 25 50" at bounding box center [599, 238] width 48 height 30
select select "50"
click at [575, 223] on select "10 25 50" at bounding box center [599, 238] width 48 height 30
click at [39, 287] on label at bounding box center [39, 287] width 0 height 0
click at [26, 287] on input "checkbox" at bounding box center [25, 293] width 13 height 13
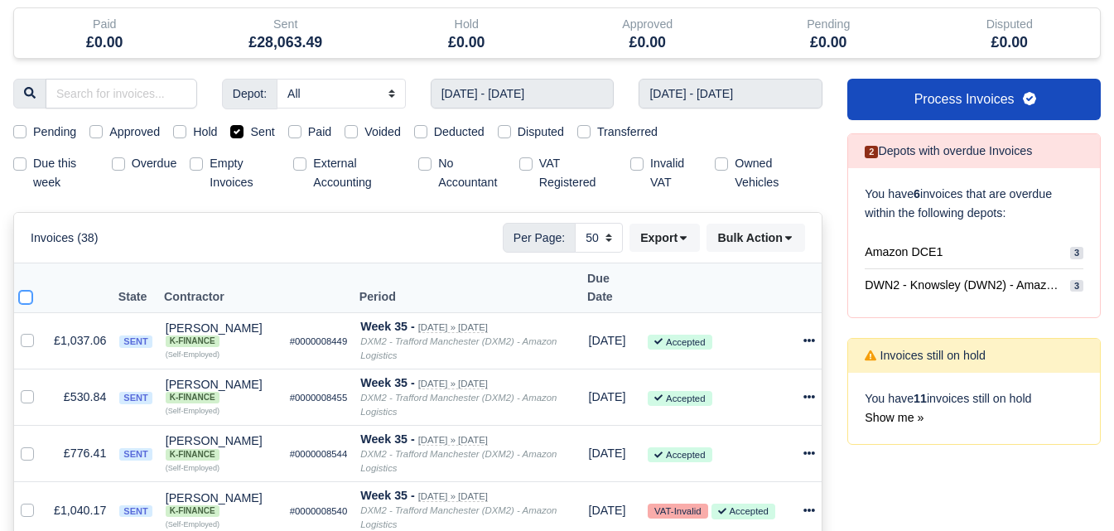
checkbox input "true"
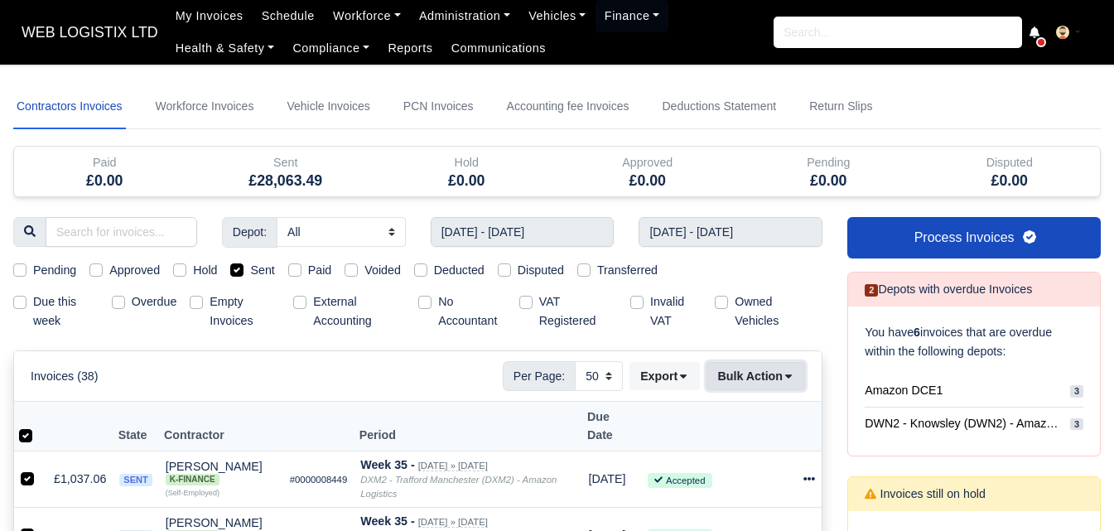
click at [740, 377] on button "Bulk Action" at bounding box center [755, 376] width 99 height 28
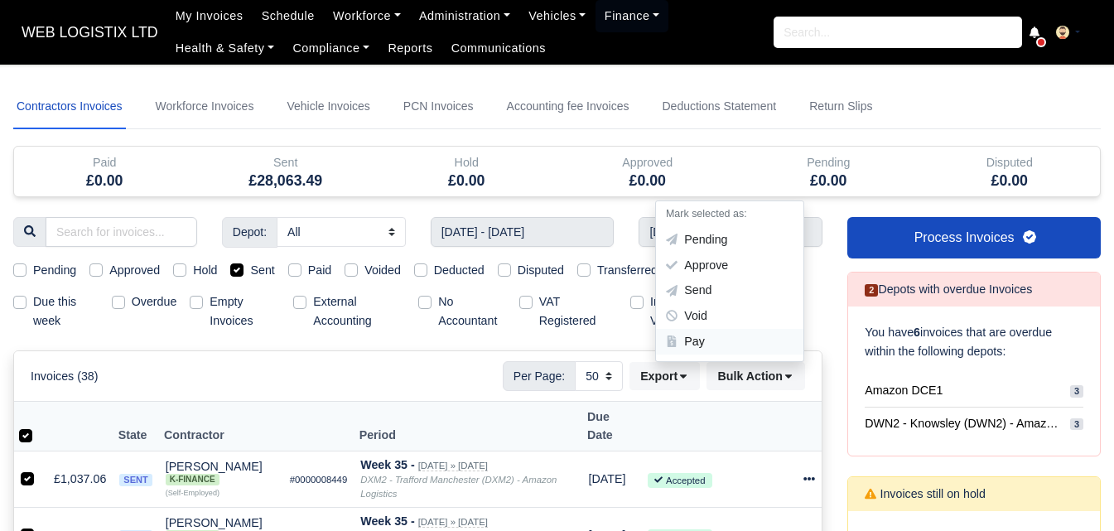
click at [715, 348] on div "Pay" at bounding box center [729, 342] width 147 height 26
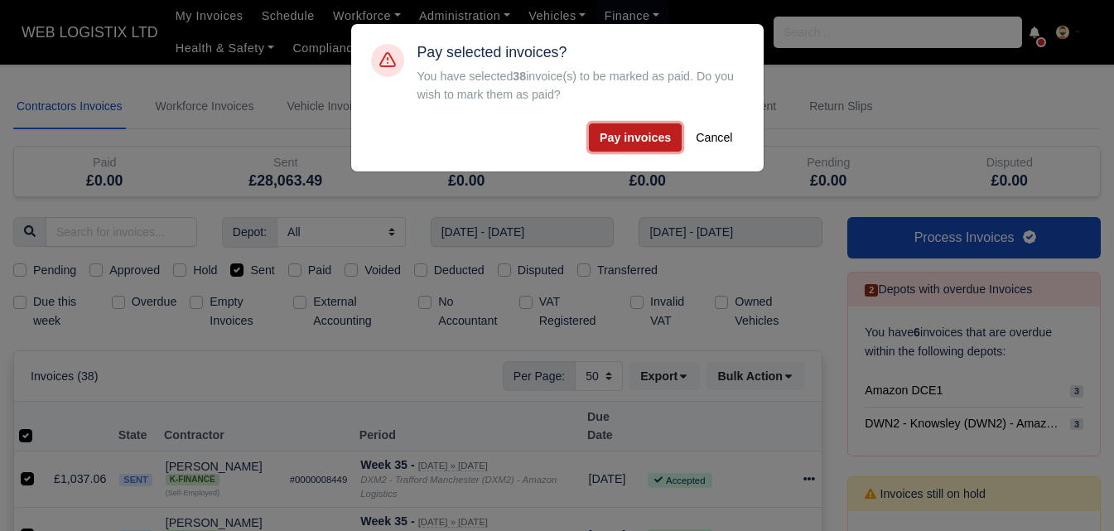
click at [648, 130] on button "Pay invoices" at bounding box center [635, 137] width 93 height 28
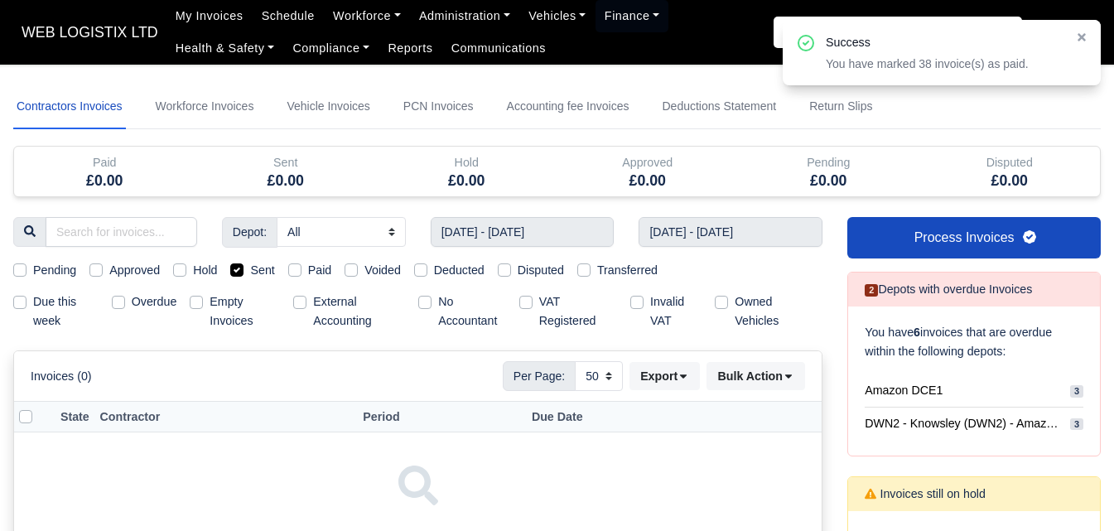
click at [308, 269] on label "Paid" at bounding box center [320, 270] width 24 height 19
click at [293, 269] on input "Paid" at bounding box center [294, 267] width 13 height 13
checkbox input "true"
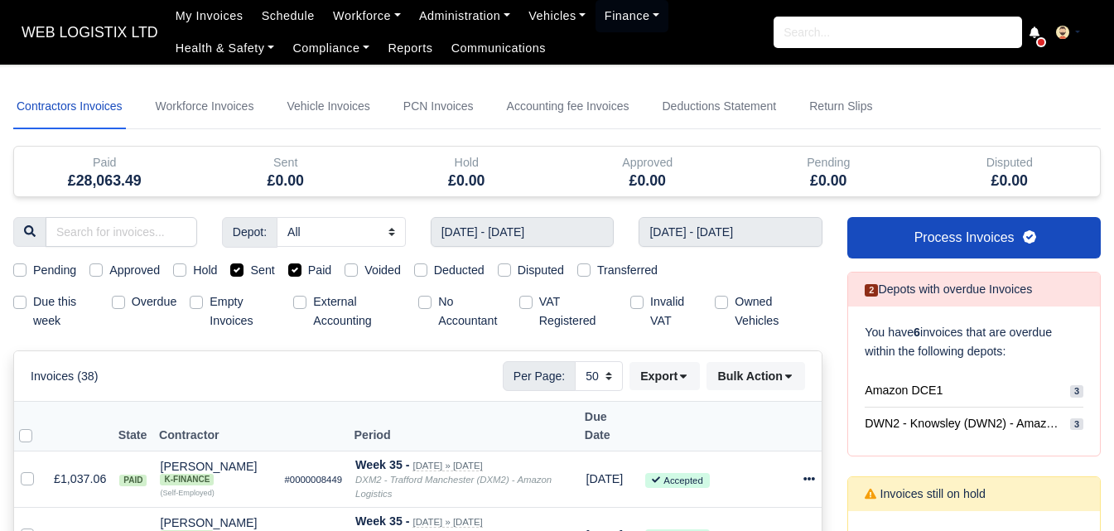
click at [250, 270] on label "Sent" at bounding box center [262, 270] width 24 height 19
click at [238, 270] on input "Sent" at bounding box center [236, 267] width 13 height 13
checkbox input "false"
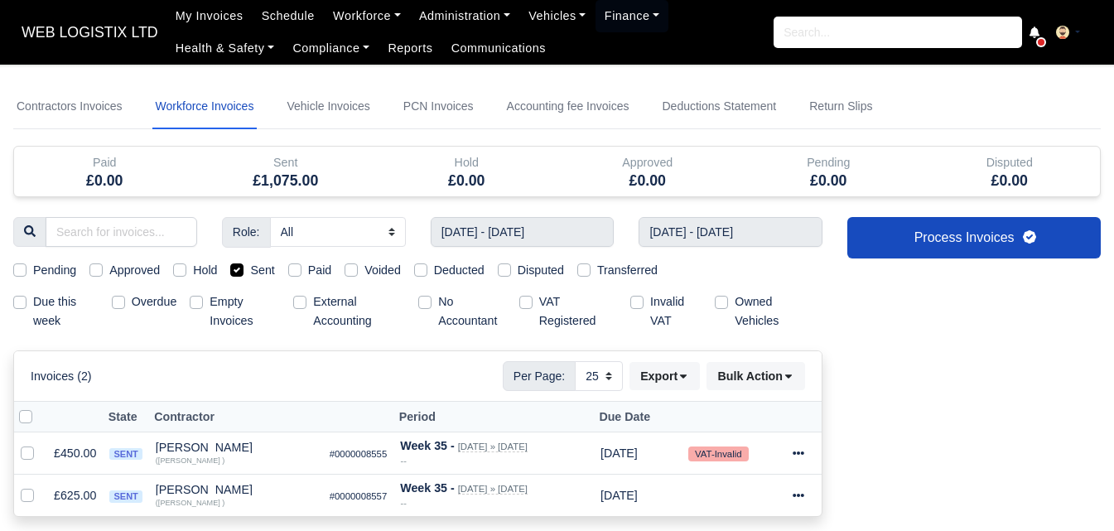
select select "25"
click at [39, 407] on label at bounding box center [39, 407] width 0 height 0
click at [23, 417] on input "checkbox" at bounding box center [25, 413] width 13 height 13
checkbox input "true"
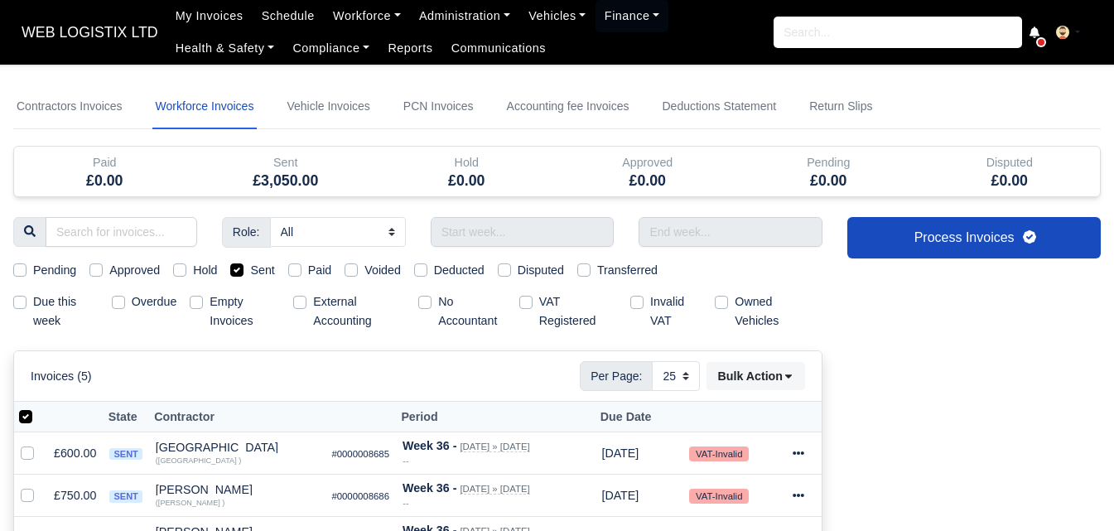
select select "25"
click at [546, 215] on div "Contractors Invoices Workforce Invoices Vehicle Invoices PCN Invoices Accountin…" at bounding box center [556, 439] width 1087 height 711
click at [512, 227] on input "text" at bounding box center [523, 232] width 184 height 30
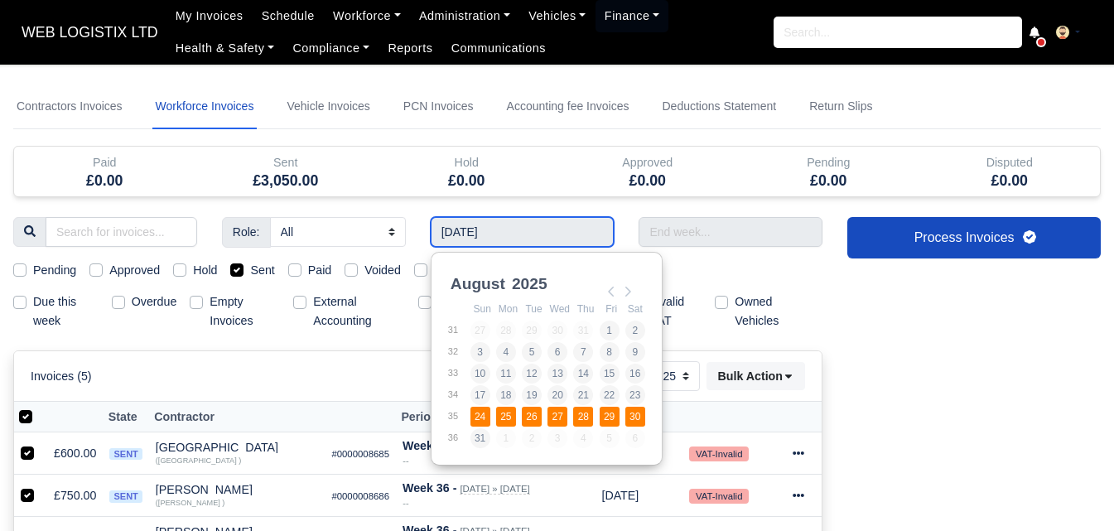
type input "[DATE] - [DATE]"
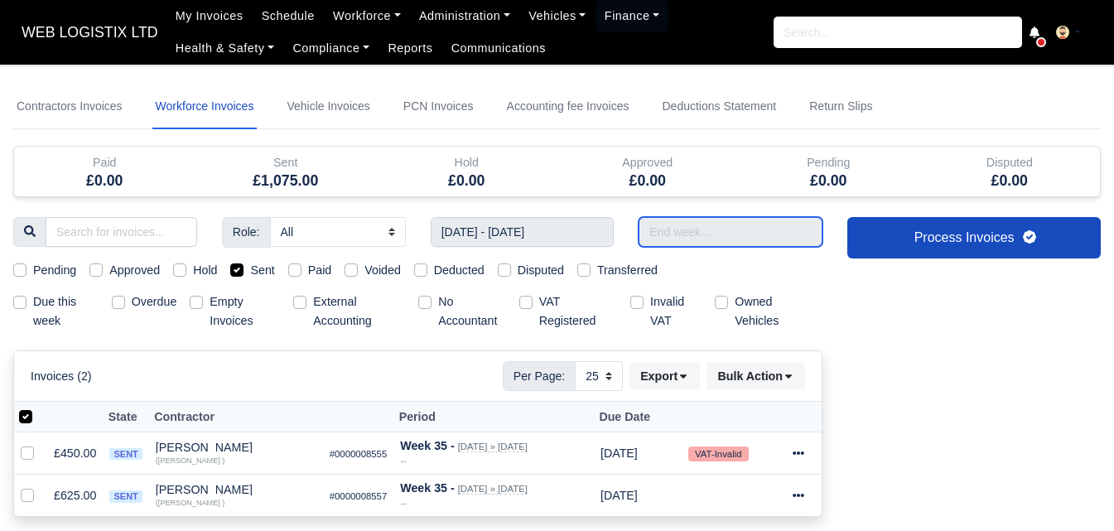
click at [704, 230] on input "text" at bounding box center [730, 232] width 184 height 30
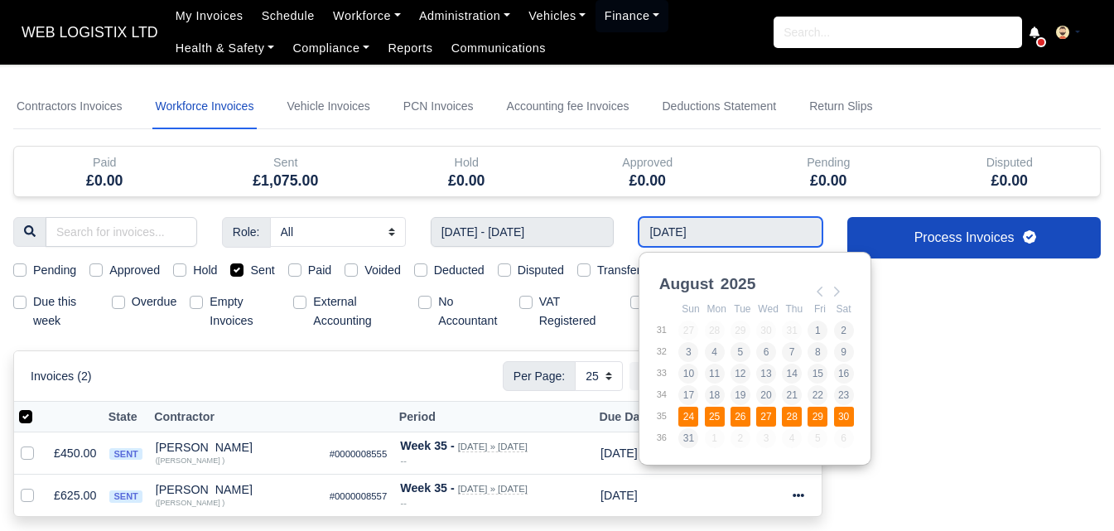
type input "[DATE] - [DATE]"
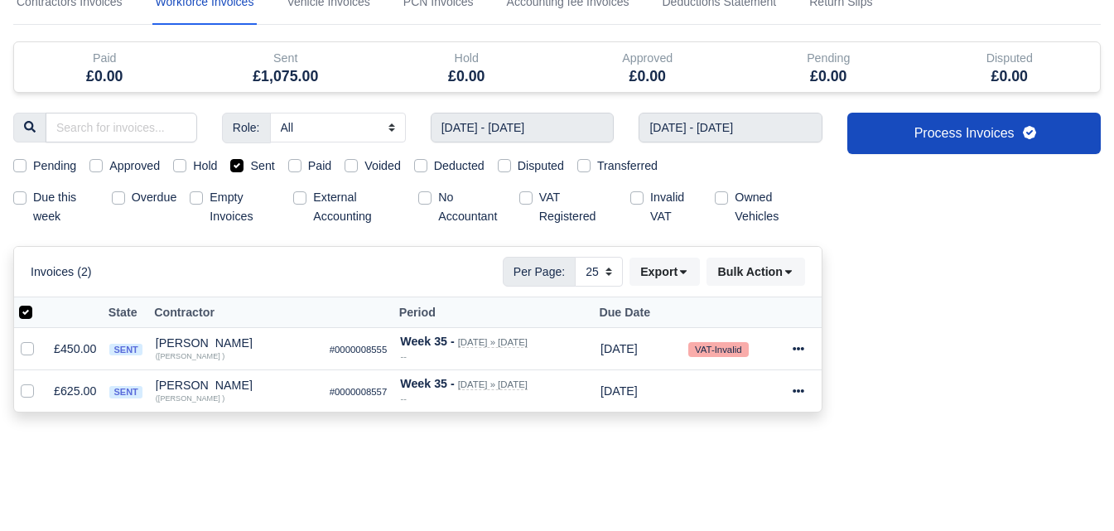
scroll to position [138, 0]
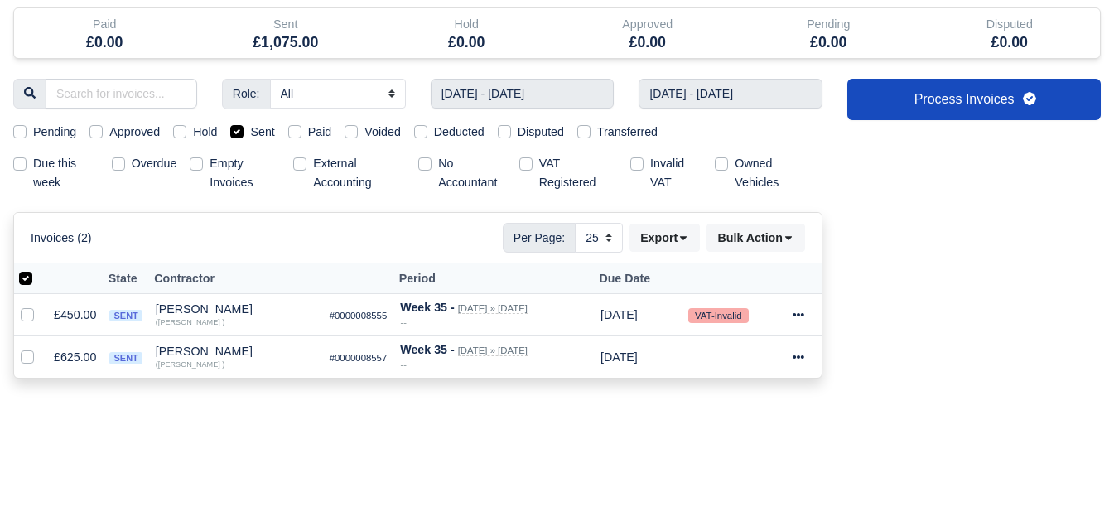
click at [39, 269] on label at bounding box center [39, 269] width 0 height 0
click at [28, 282] on input "checkbox" at bounding box center [25, 275] width 13 height 13
checkbox input "false"
click at [39, 269] on label at bounding box center [39, 269] width 0 height 0
click at [28, 282] on input "checkbox" at bounding box center [25, 275] width 13 height 13
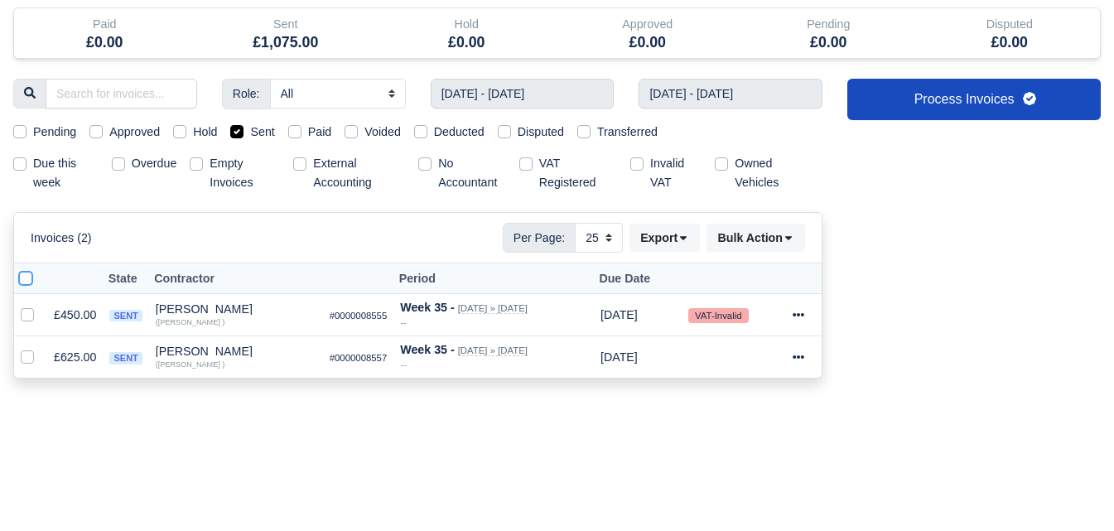
checkbox input "true"
click at [777, 230] on button "Bulk Action" at bounding box center [755, 238] width 99 height 28
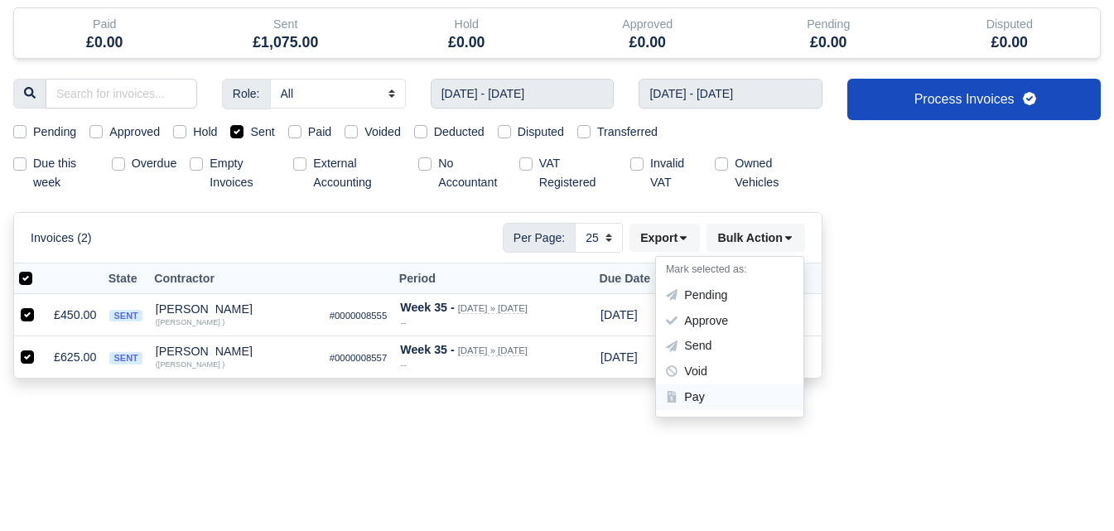
click at [714, 390] on div "Pay" at bounding box center [729, 397] width 147 height 26
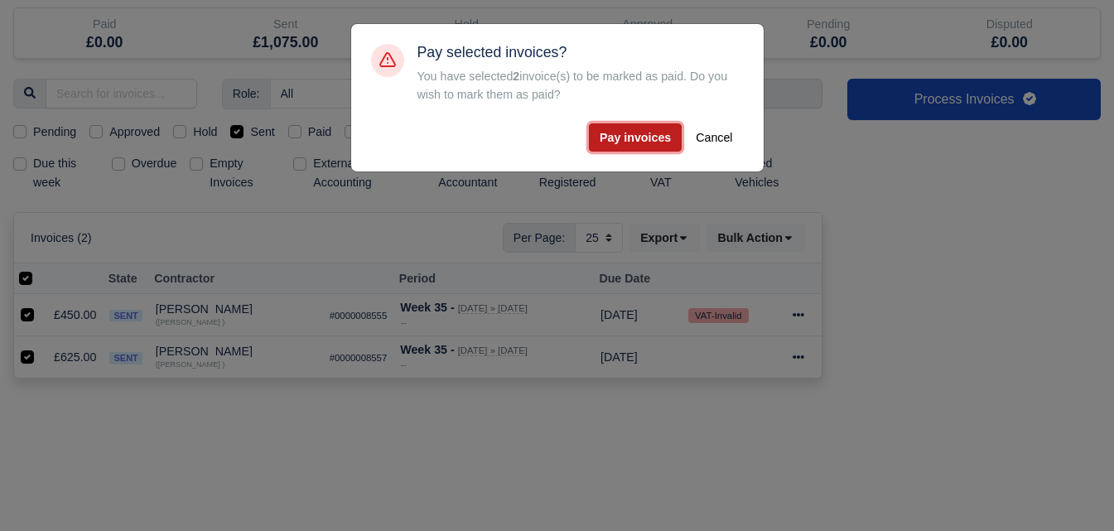
click at [622, 150] on button "Pay invoices" at bounding box center [635, 137] width 93 height 28
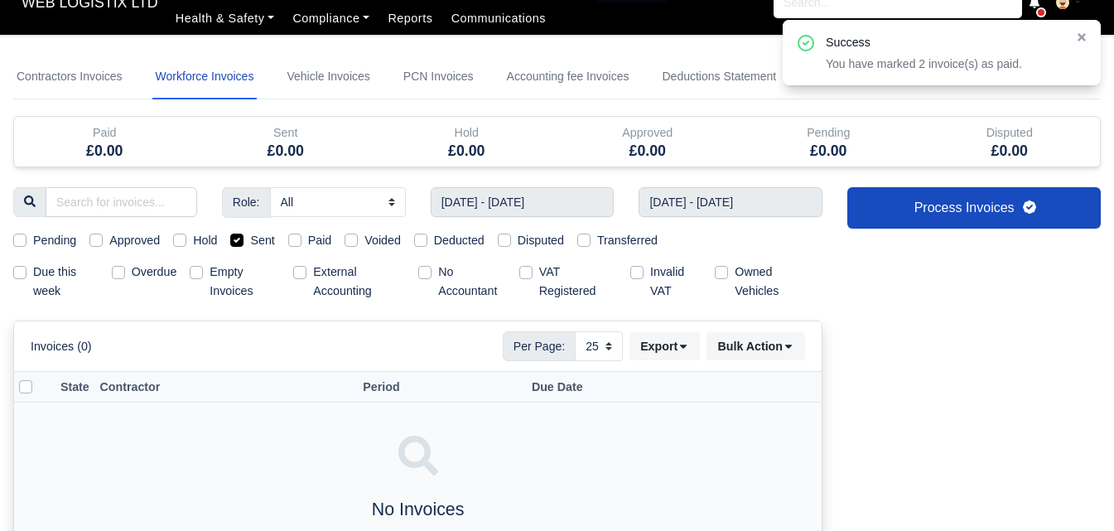
scroll to position [0, 0]
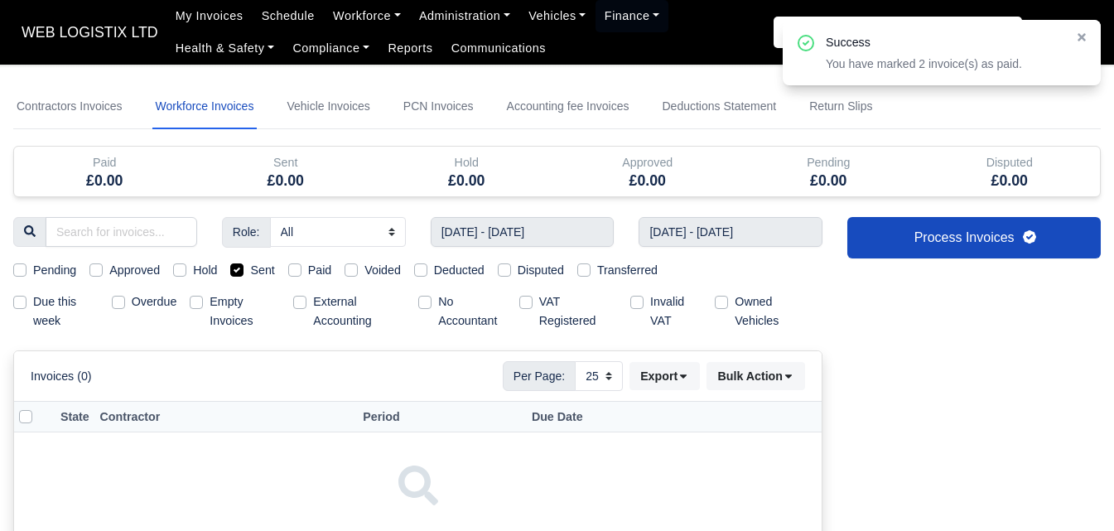
click at [308, 276] on label "Paid" at bounding box center [320, 270] width 24 height 19
click at [297, 274] on input "Paid" at bounding box center [294, 267] width 13 height 13
checkbox input "true"
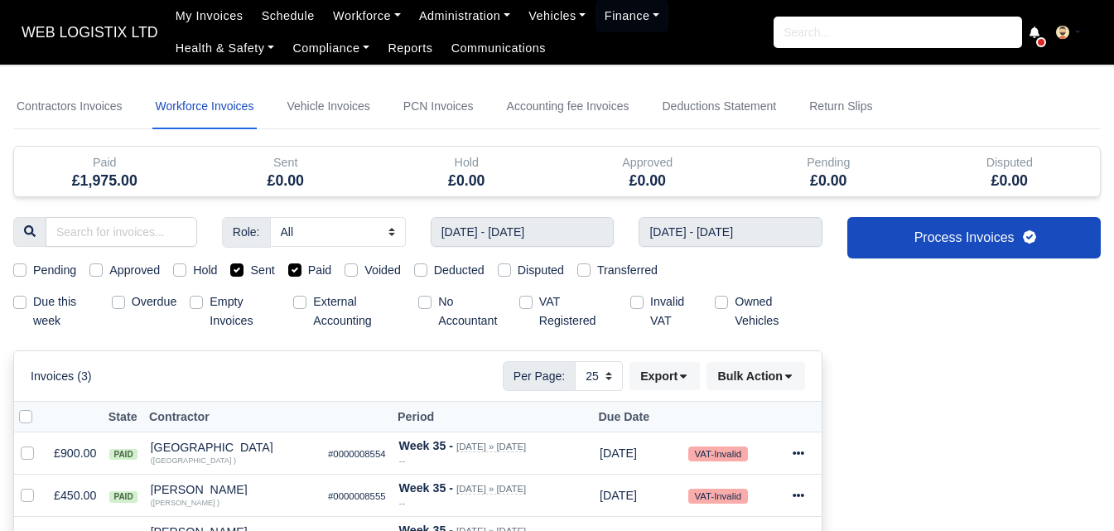
click at [250, 269] on label "Sent" at bounding box center [262, 270] width 24 height 19
click at [231, 269] on input "Sent" at bounding box center [236, 267] width 13 height 13
checkbox input "false"
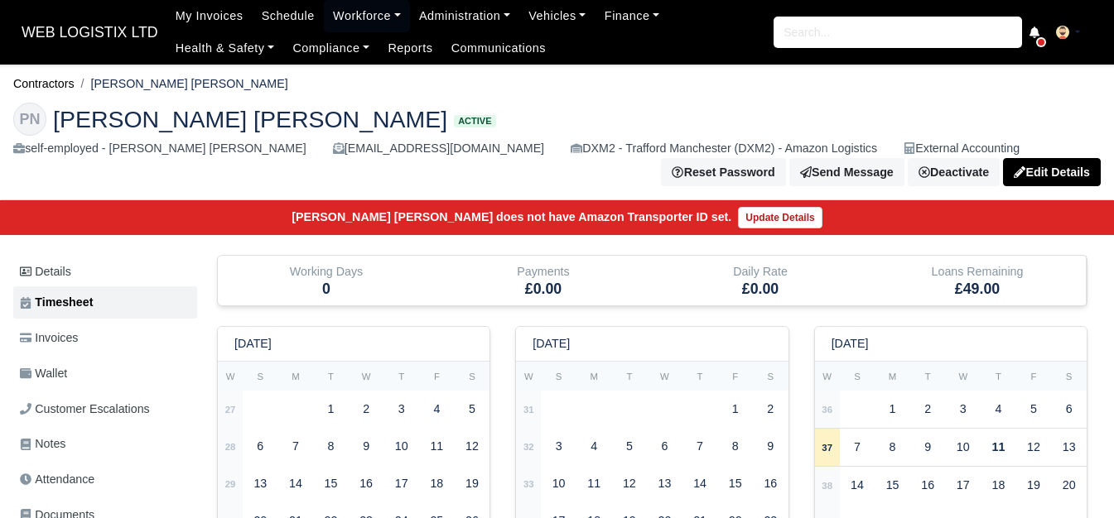
click at [357, 27] on link "Workforce" at bounding box center [367, 16] width 86 height 32
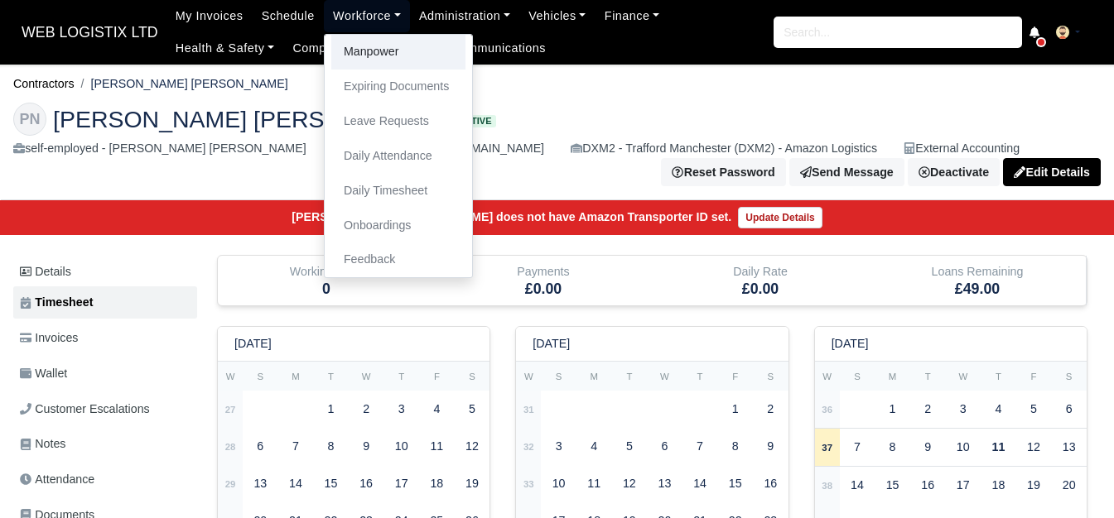
click at [356, 58] on link "Manpower" at bounding box center [398, 52] width 134 height 35
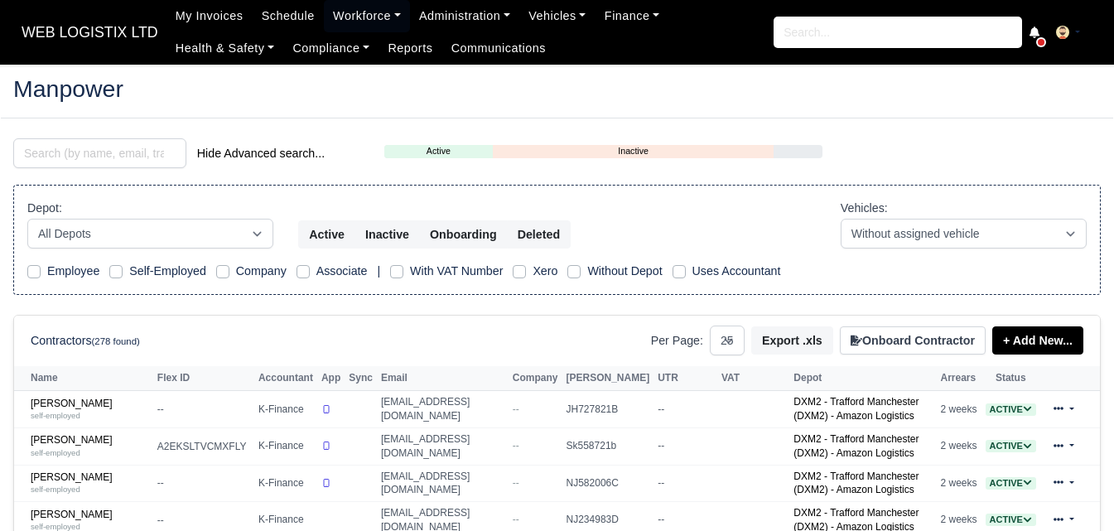
select select "25"
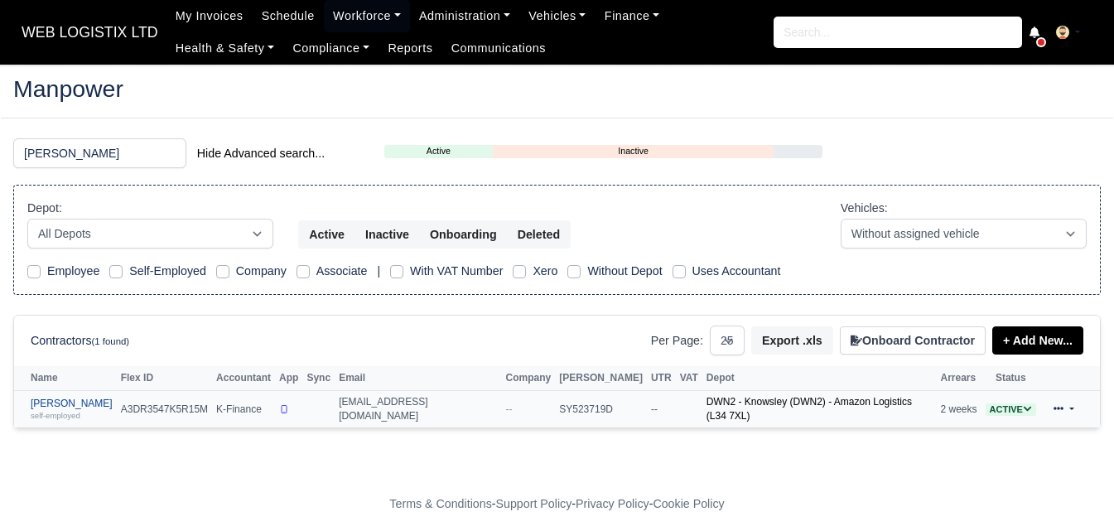
type input "ousmane"
click at [109, 401] on link "Ousmane Ousseynou Soumare self-employed" at bounding box center [72, 409] width 82 height 24
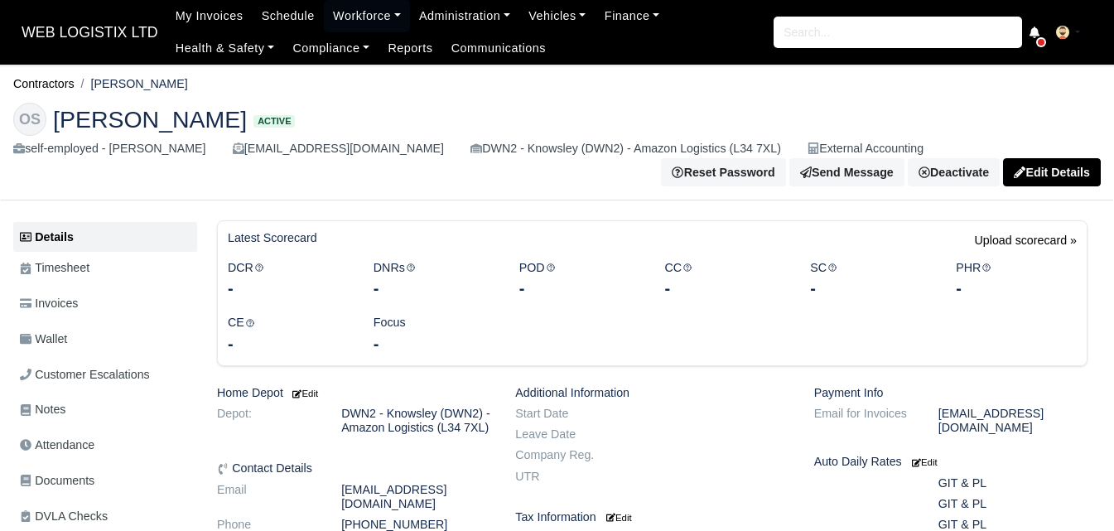
click at [89, 347] on link "Wallet" at bounding box center [105, 339] width 184 height 32
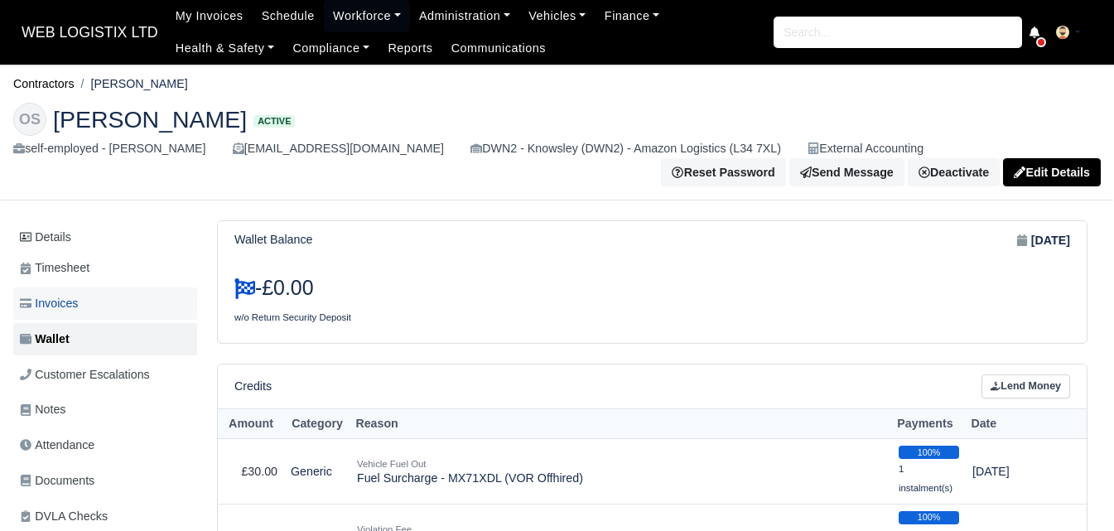
click at [63, 302] on span "Invoices" at bounding box center [49, 303] width 58 height 19
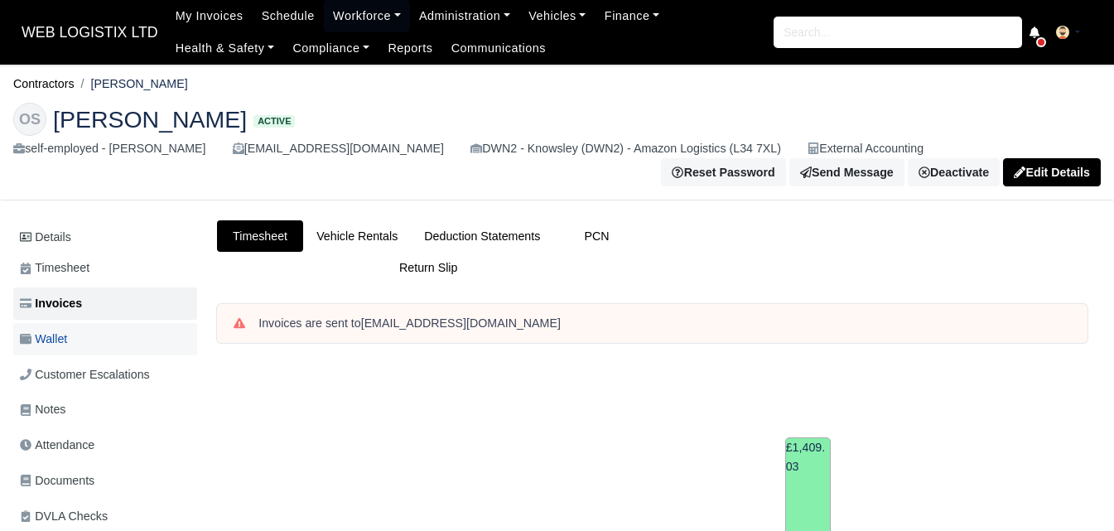
click at [60, 335] on span "Wallet" at bounding box center [43, 339] width 47 height 19
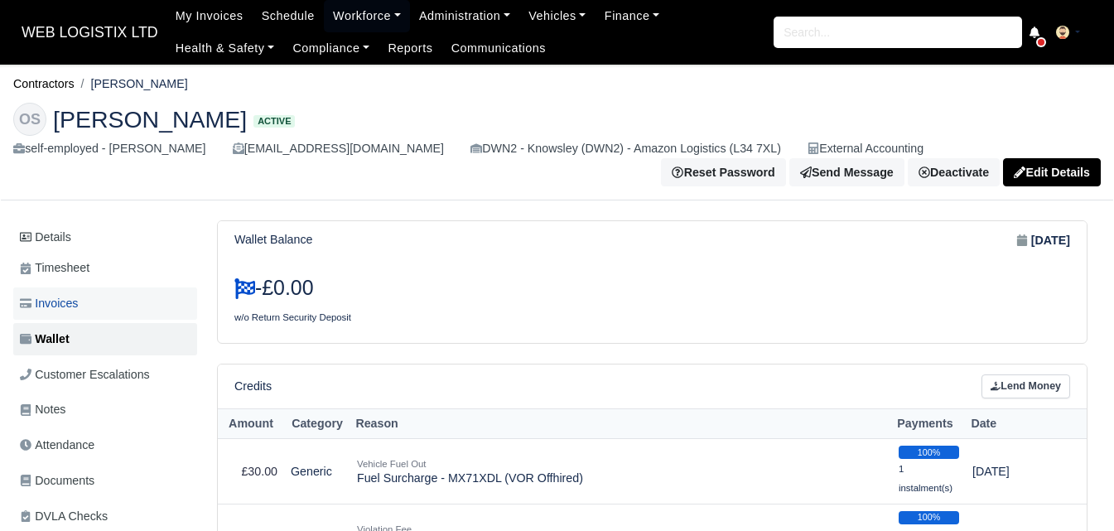
click at [131, 301] on link "Invoices" at bounding box center [105, 303] width 184 height 32
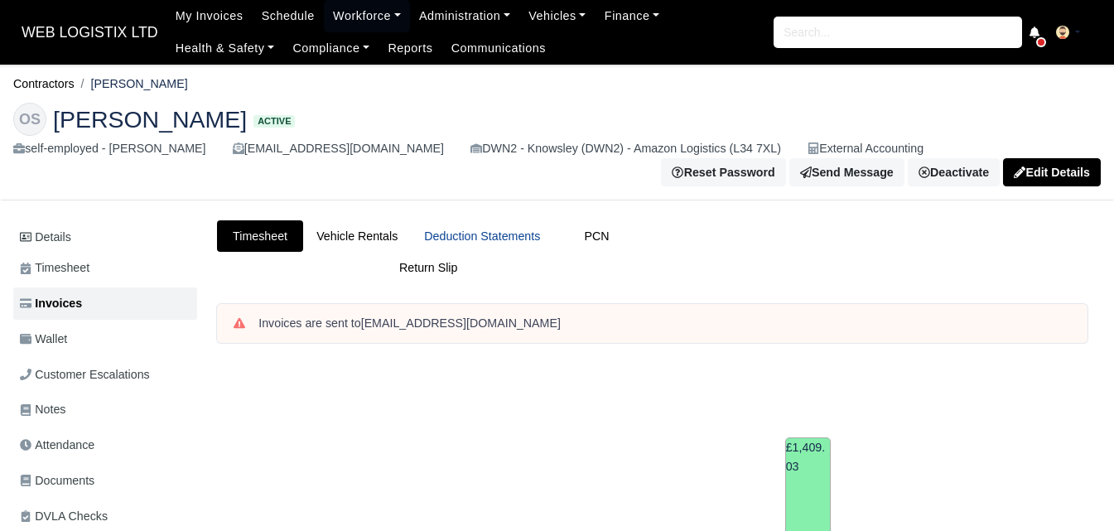
click at [469, 239] on link "Deduction Statements" at bounding box center [482, 236] width 142 height 32
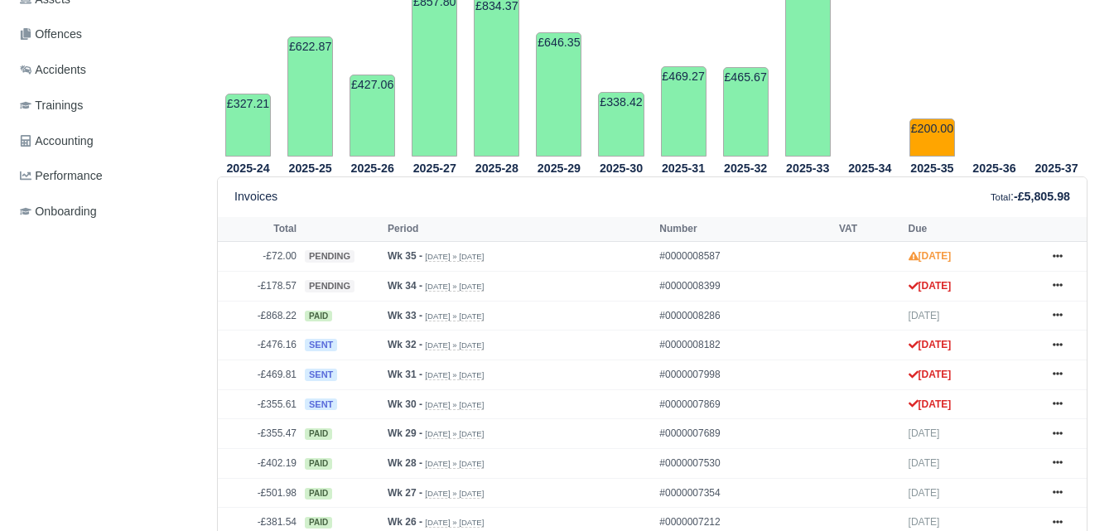
scroll to position [552, 0]
click at [1057, 265] on link at bounding box center [1057, 256] width 25 height 21
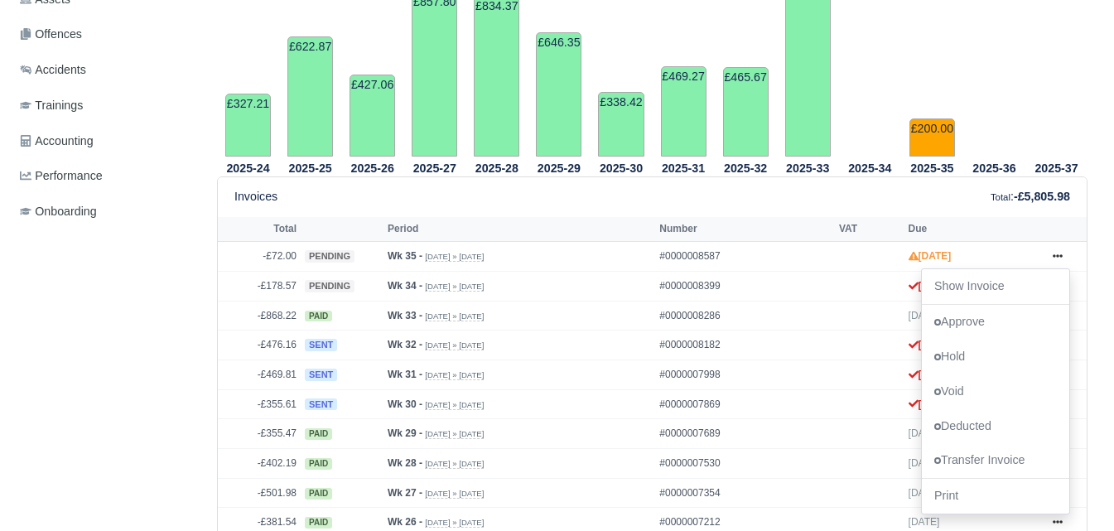
click at [1108, 278] on div "Details Timesheet Invoices Wallet Customer Escalations Notes Attendance" at bounding box center [557, 514] width 1112 height 1693
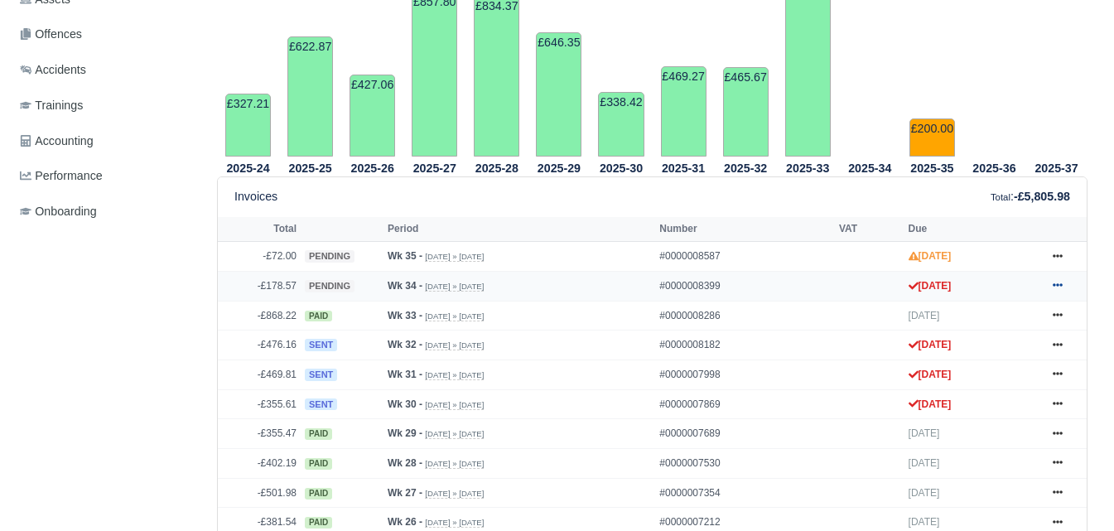
click at [1059, 284] on icon at bounding box center [1057, 285] width 10 height 10
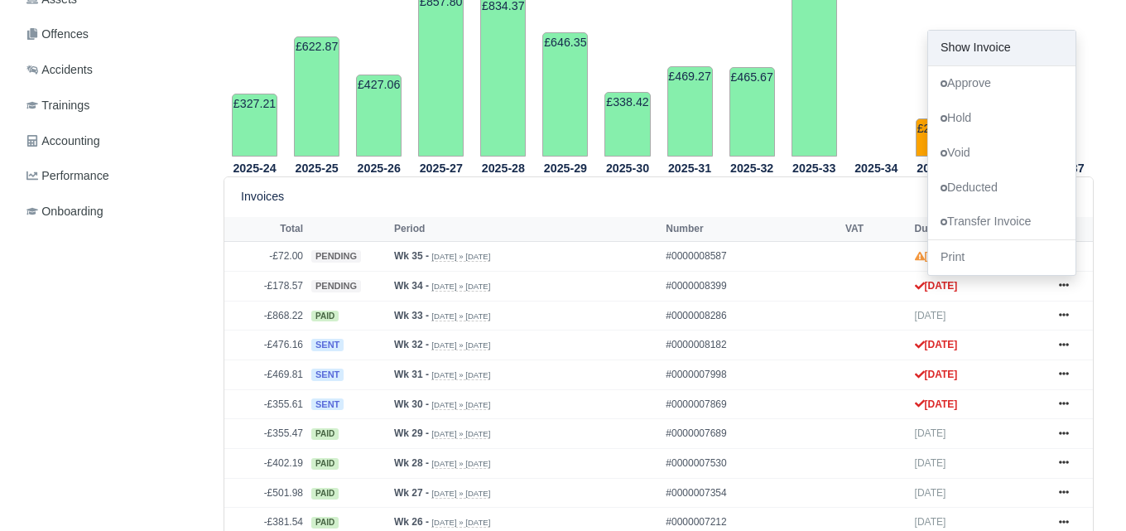
scroll to position [0, 0]
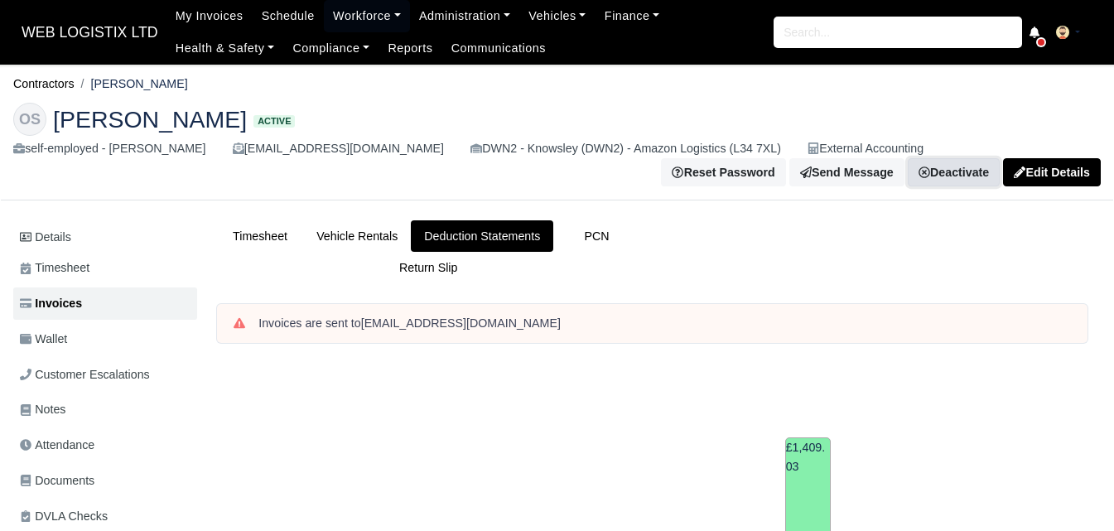
click at [938, 176] on link "Deactivate" at bounding box center [954, 172] width 92 height 28
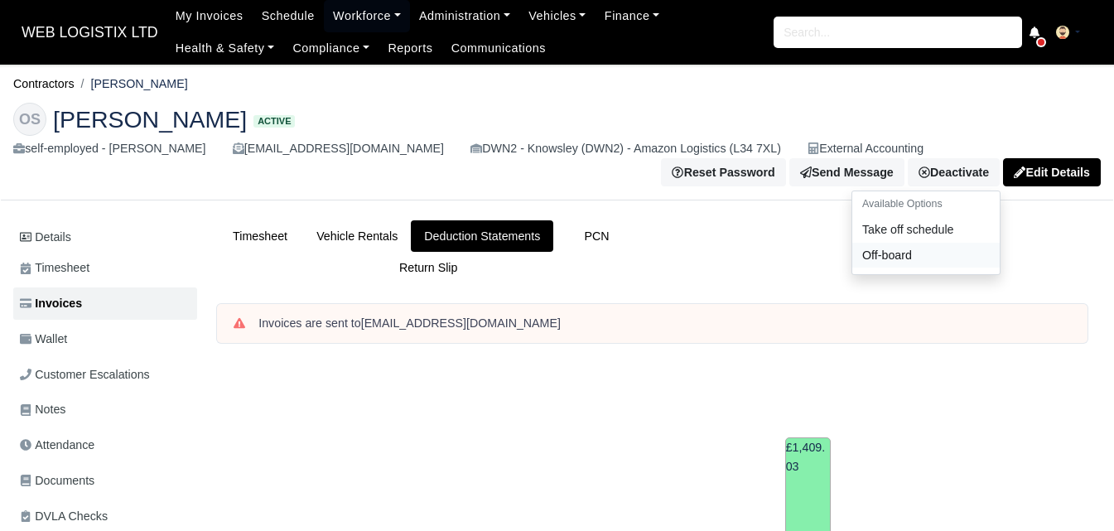
click at [913, 258] on link "Off-board" at bounding box center [925, 255] width 147 height 26
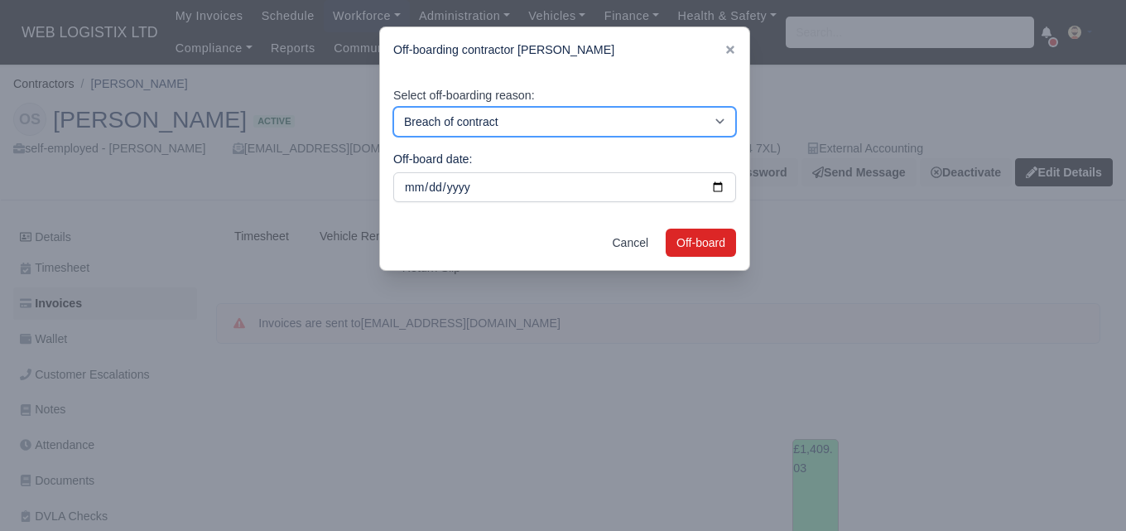
click at [484, 117] on select "Breach of contract Personal decision Too many parcels Heavy routes Another comp…" at bounding box center [564, 122] width 343 height 30
select select "personal-decision"
click at [393, 107] on select "Breach of contract Personal decision Too many parcels Heavy routes Another comp…" at bounding box center [564, 122] width 343 height 30
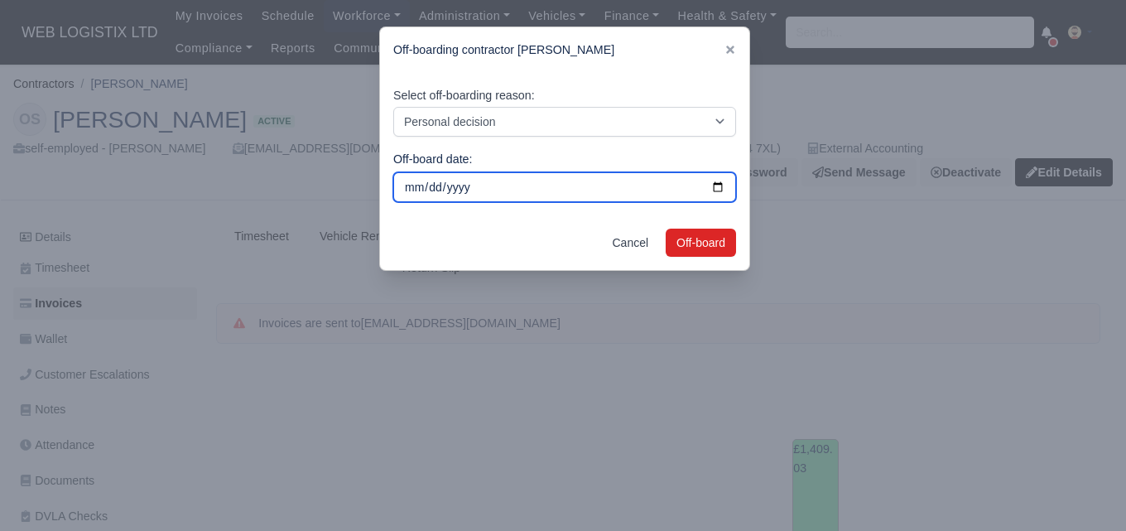
click at [724, 185] on input "2025-09-12" at bounding box center [564, 187] width 343 height 30
type input "2025-08-21"
click at [711, 191] on input "2025-08-21" at bounding box center [564, 187] width 343 height 30
click at [676, 190] on input "2025-08-21" at bounding box center [564, 187] width 343 height 30
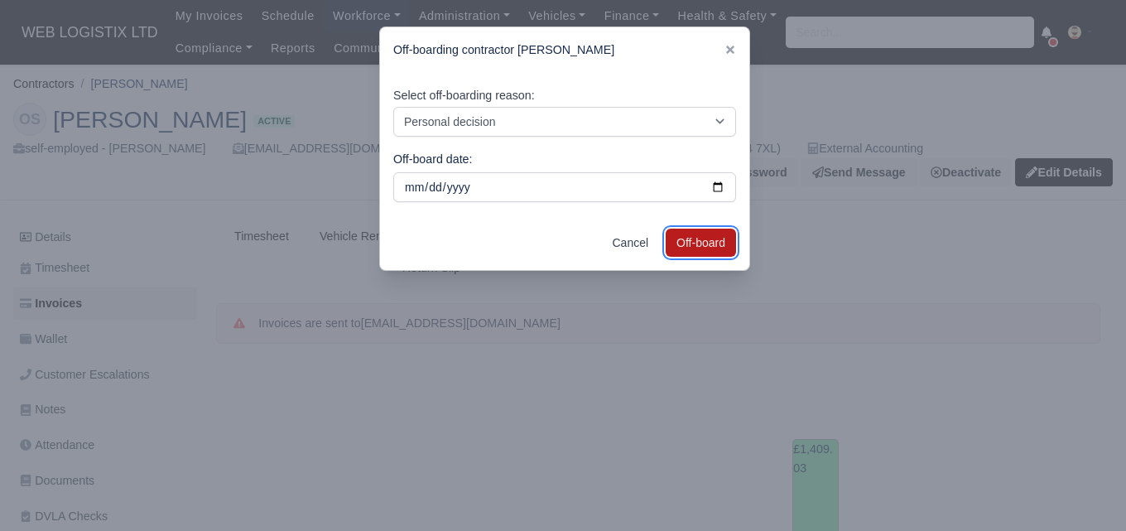
click at [690, 235] on button "Off-board" at bounding box center [701, 243] width 70 height 28
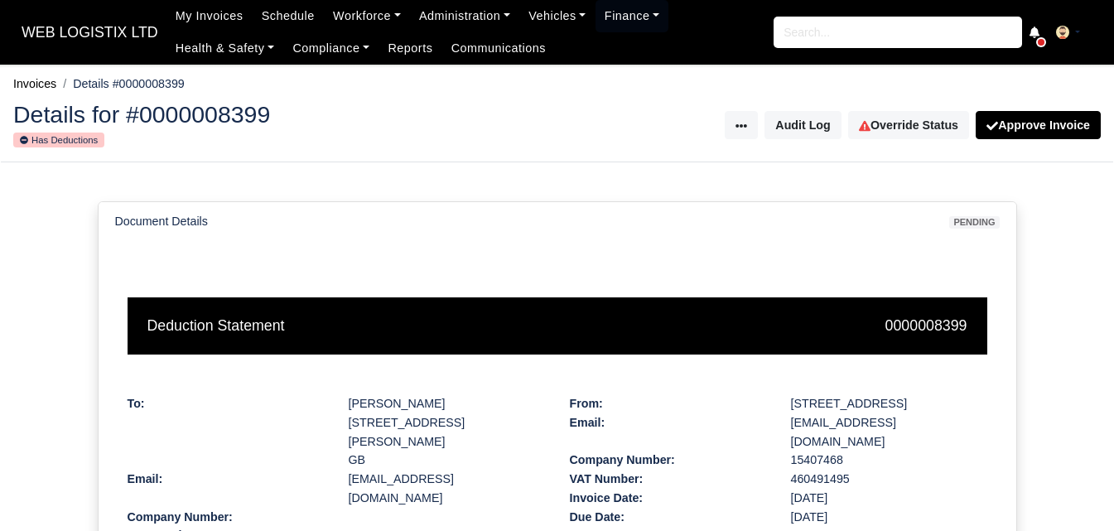
scroll to position [414, 0]
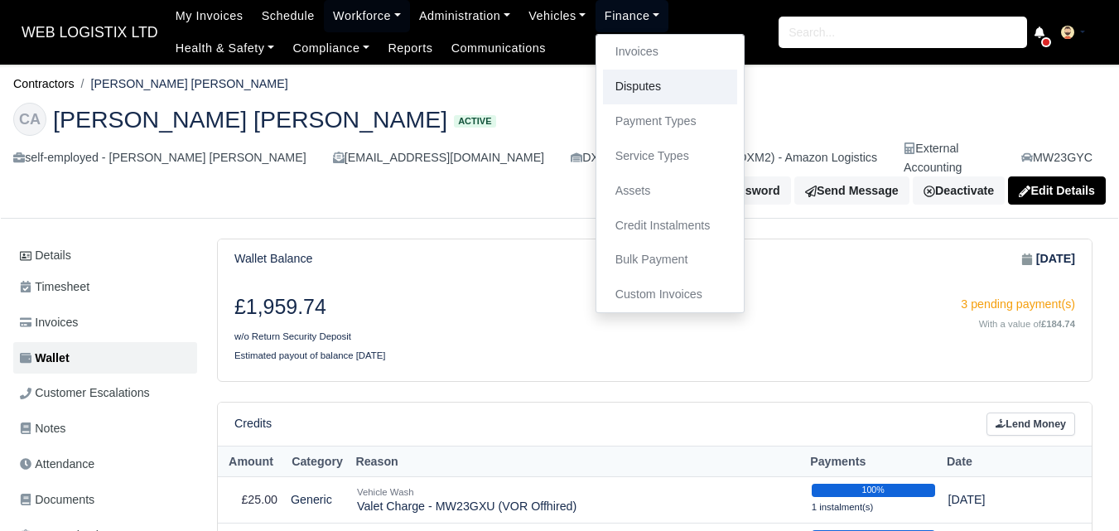
click at [651, 94] on link "Disputes" at bounding box center [670, 87] width 134 height 35
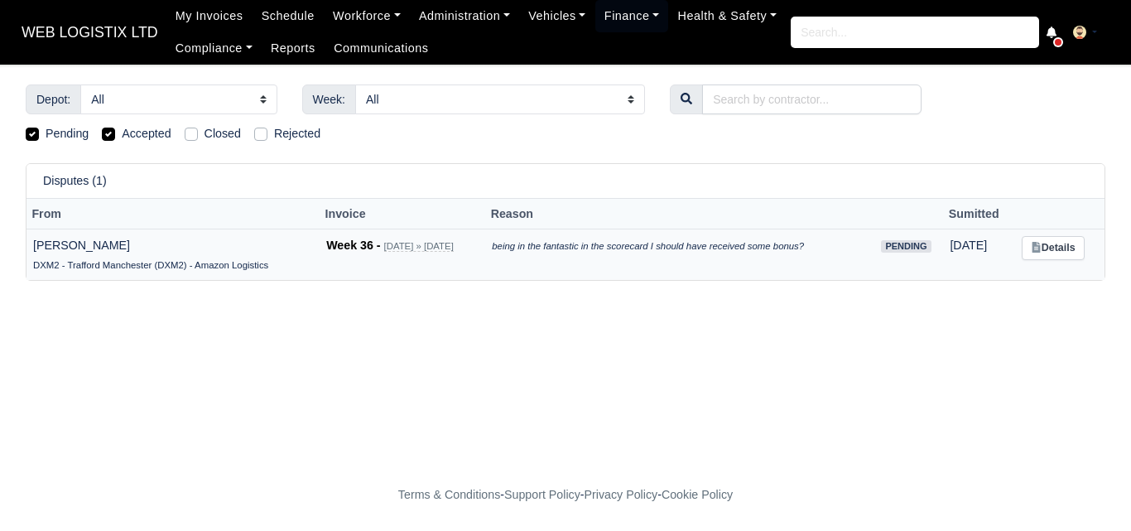
click at [658, 262] on td "being in the fantastic in the scorecard I should have received some bonus?" at bounding box center [676, 254] width 383 height 51
click at [1037, 246] on icon at bounding box center [1036, 247] width 7 height 10
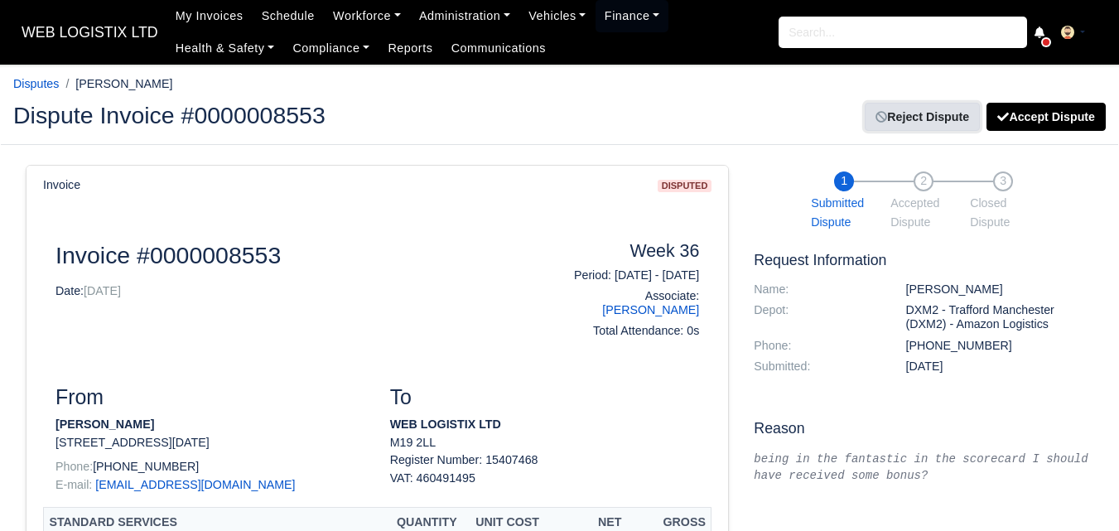
click at [901, 122] on link "Reject Dispute" at bounding box center [921, 117] width 115 height 28
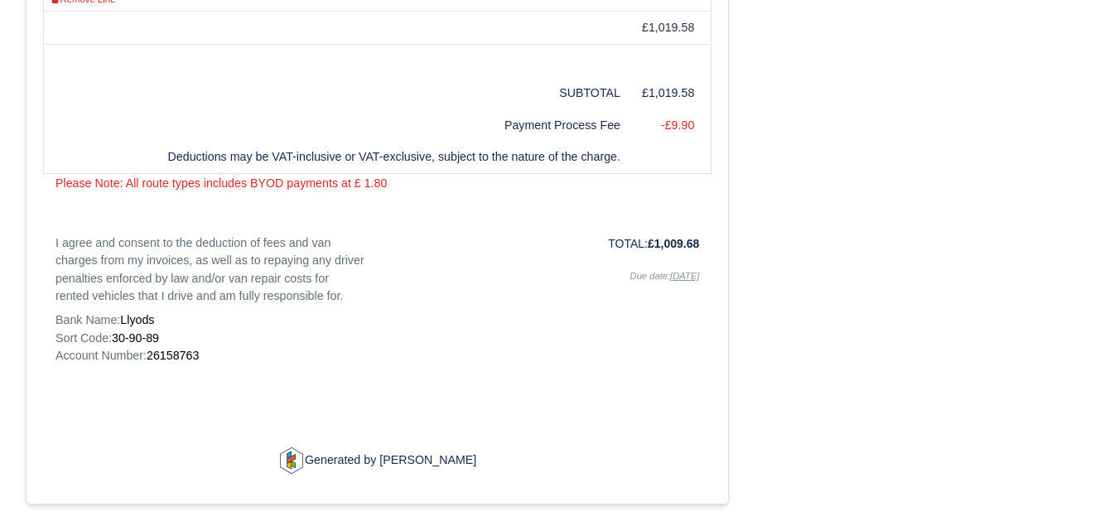
scroll to position [966, 0]
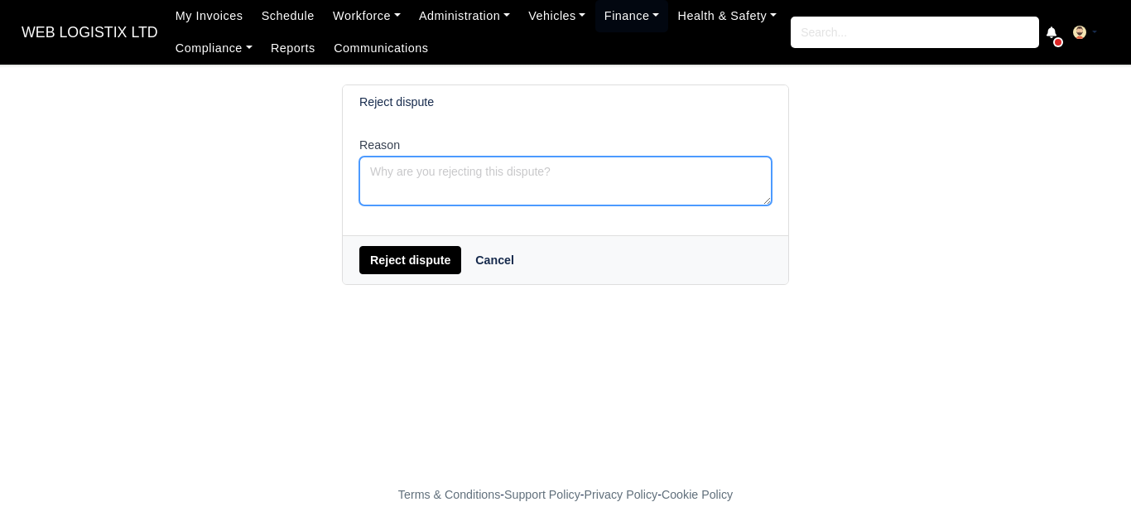
drag, startPoint x: 0, startPoint y: 0, endPoint x: 658, endPoint y: 176, distance: 681.3
click at [658, 176] on textarea "Reason" at bounding box center [565, 180] width 412 height 49
drag, startPoint x: 567, startPoint y: 166, endPoint x: 590, endPoint y: 171, distance: 22.7
click at [590, 171] on textarea "Speak to OSM as overall bonus wasn't hit" at bounding box center [565, 180] width 412 height 49
click at [595, 171] on textarea "Speak to OSM as overall bonus wasn't hit" at bounding box center [565, 180] width 412 height 49
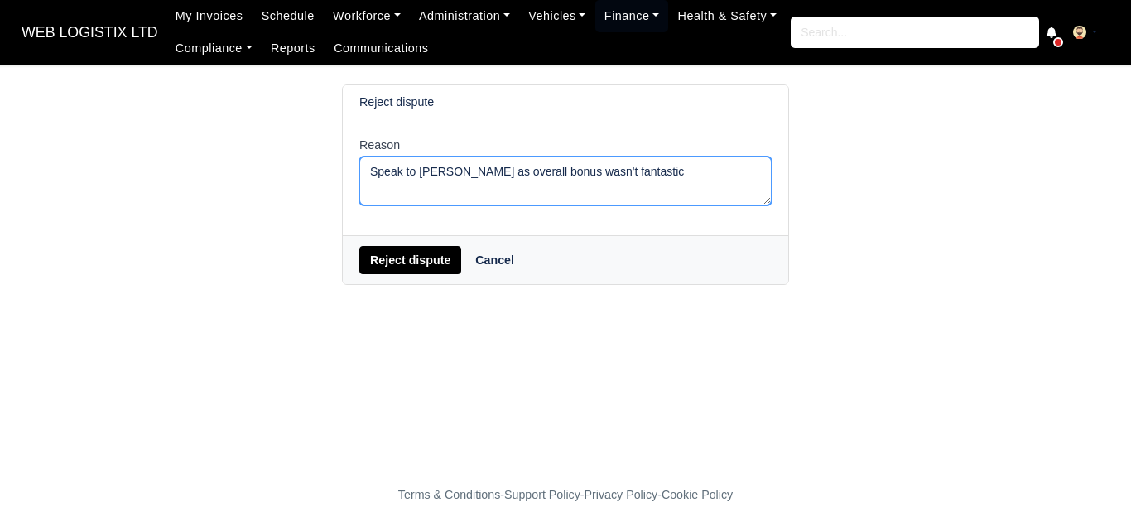
drag, startPoint x: 566, startPoint y: 173, endPoint x: 633, endPoint y: 186, distance: 68.4
click at [633, 186] on textarea "Speak to OSM as overall bonus wasn't fantastic" at bounding box center [565, 180] width 412 height 49
type textarea "Speak to OSM as overall bonus wasn't hit"
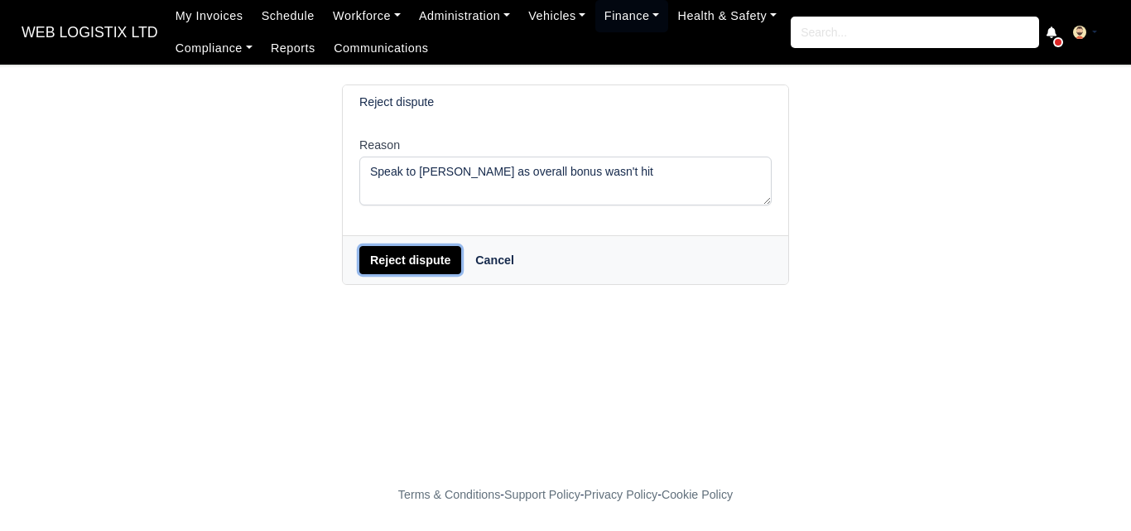
click at [394, 261] on button "Reject dispute" at bounding box center [410, 260] width 102 height 28
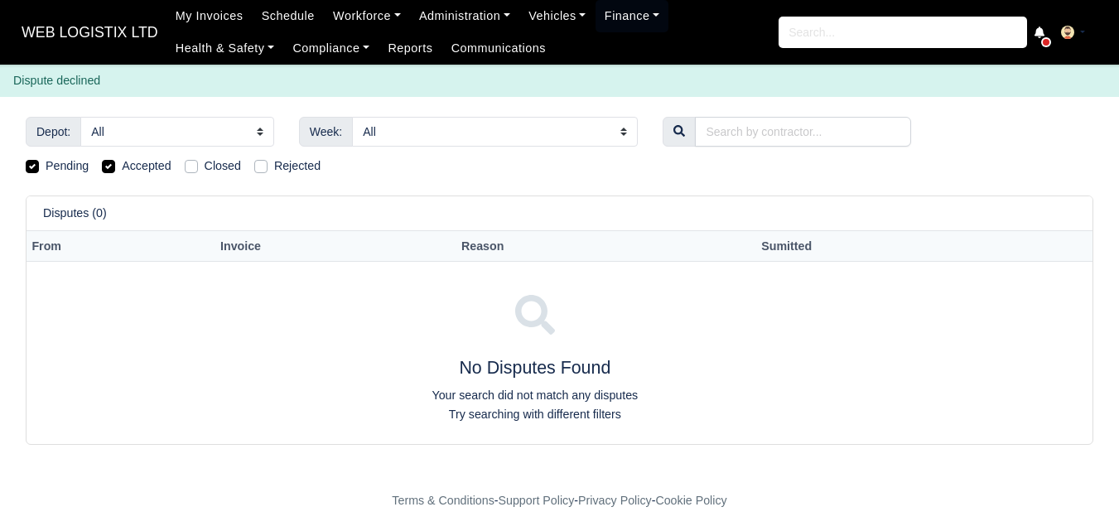
click at [274, 170] on label "Rejected" at bounding box center [297, 165] width 46 height 19
click at [263, 170] on input "Rejected" at bounding box center [260, 162] width 13 height 13
checkbox input "true"
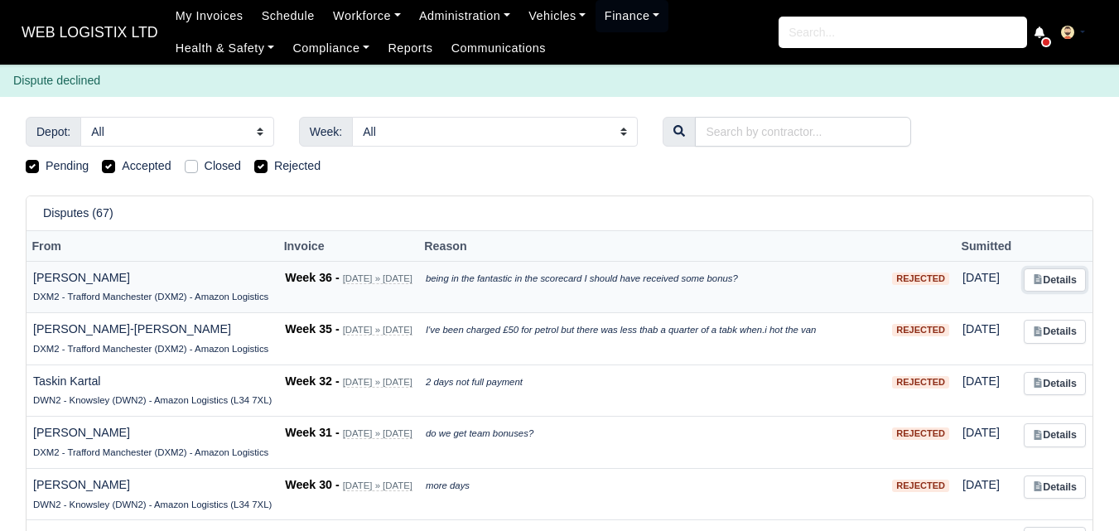
click at [1061, 287] on link "Details" at bounding box center [1054, 280] width 62 height 24
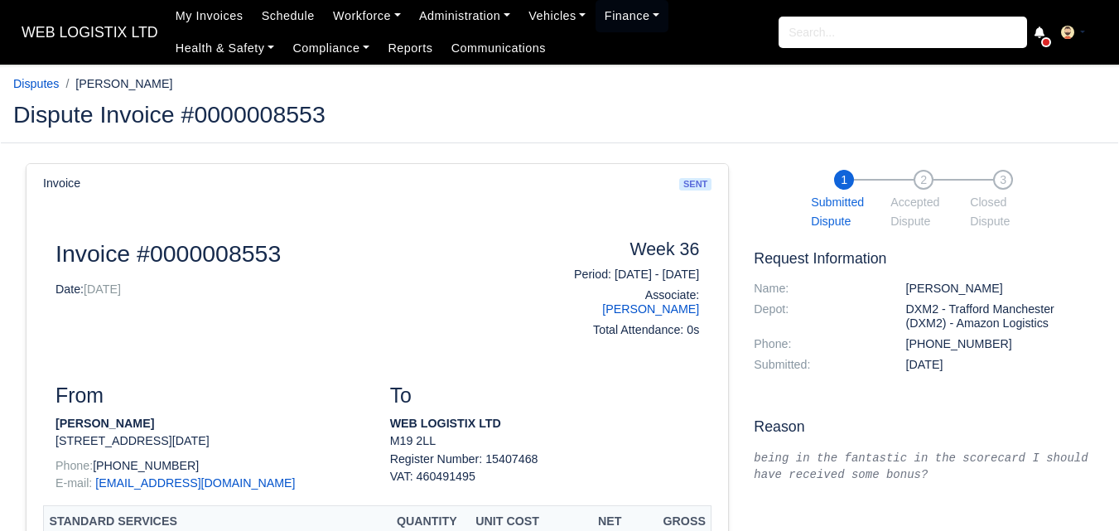
click at [922, 176] on span "2" at bounding box center [923, 180] width 20 height 20
click at [1052, 181] on ul "1 Submitted Dispute 2 Accepted Dispute 3 Closed Dispute" at bounding box center [923, 196] width 339 height 67
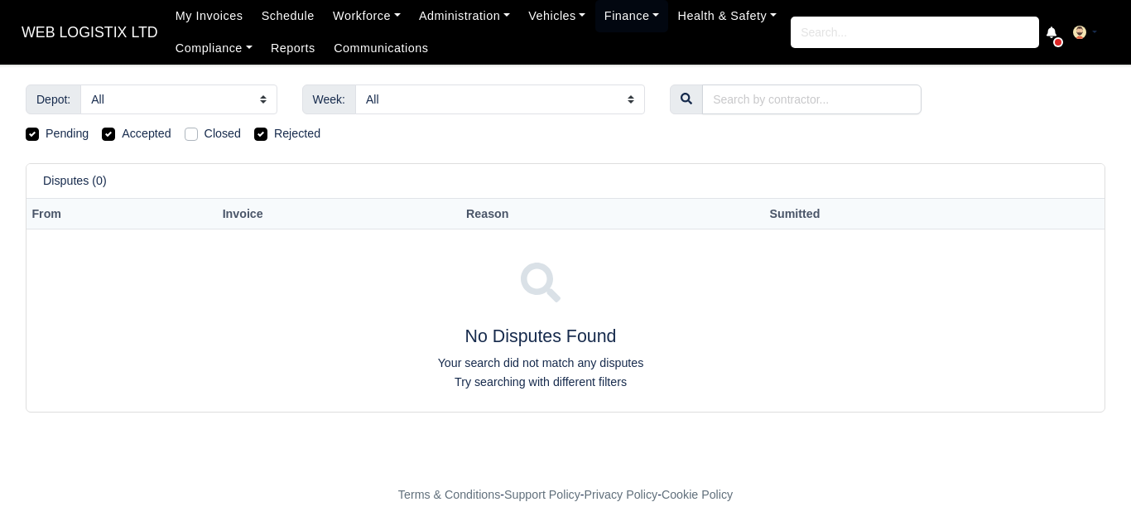
click at [274, 132] on label "Rejected" at bounding box center [297, 133] width 46 height 19
click at [258, 132] on input "Rejected" at bounding box center [260, 130] width 13 height 13
checkbox input "false"
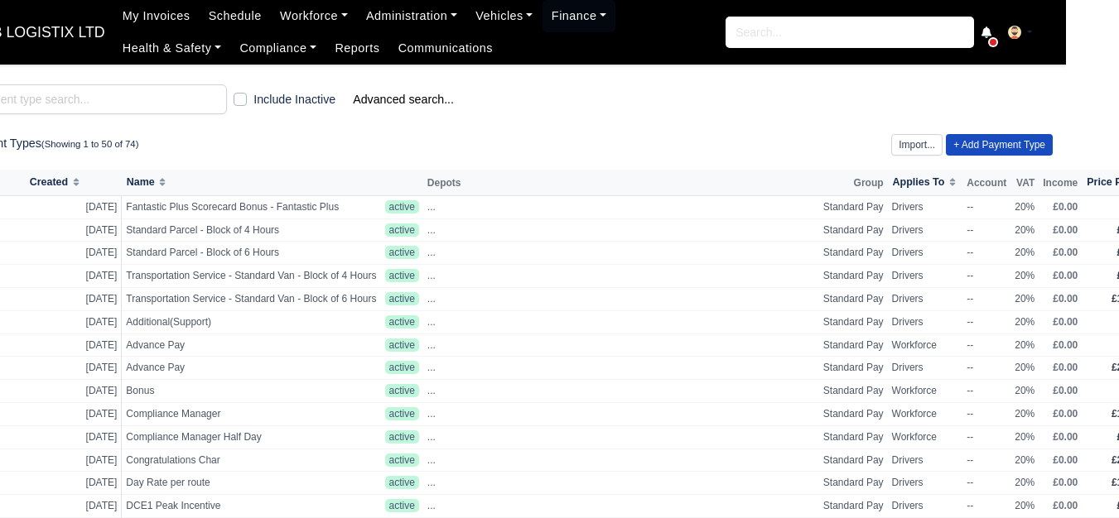
scroll to position [0, 53]
click at [286, 15] on link "Workforce" at bounding box center [314, 16] width 86 height 32
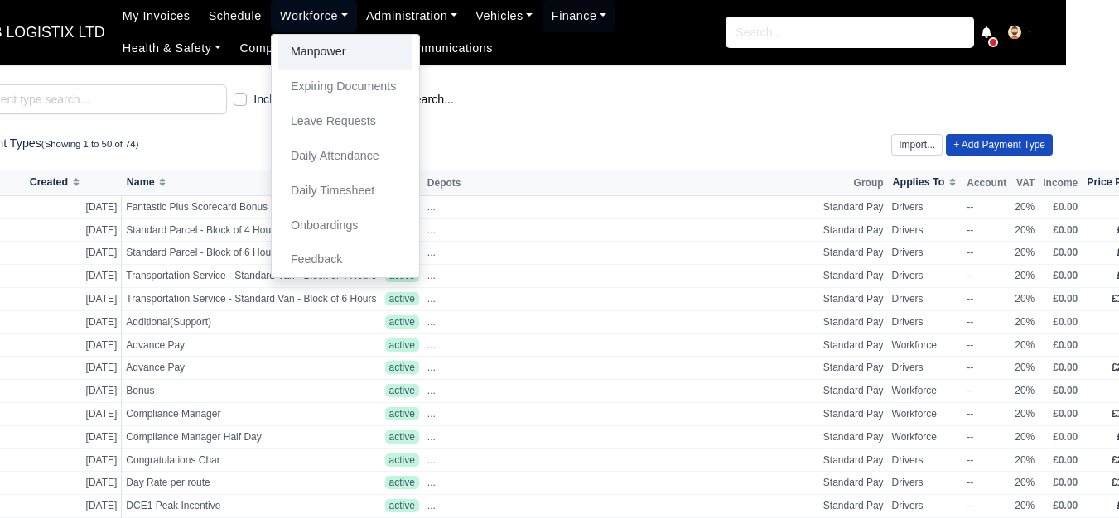
click at [370, 52] on link "Manpower" at bounding box center [345, 52] width 134 height 35
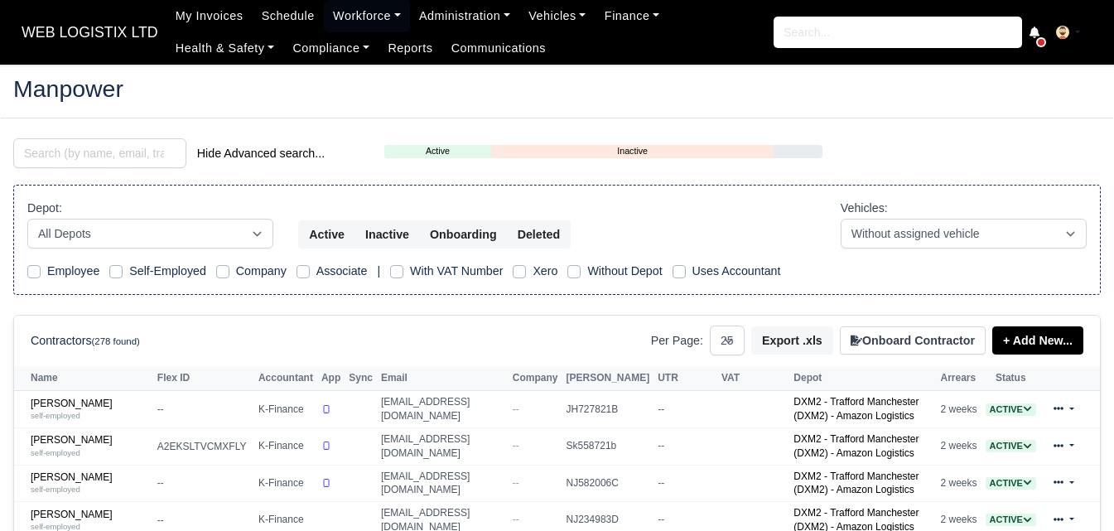
select select "25"
click at [66, 397] on link "Adam Taylor self-employed" at bounding box center [90, 409] width 118 height 24
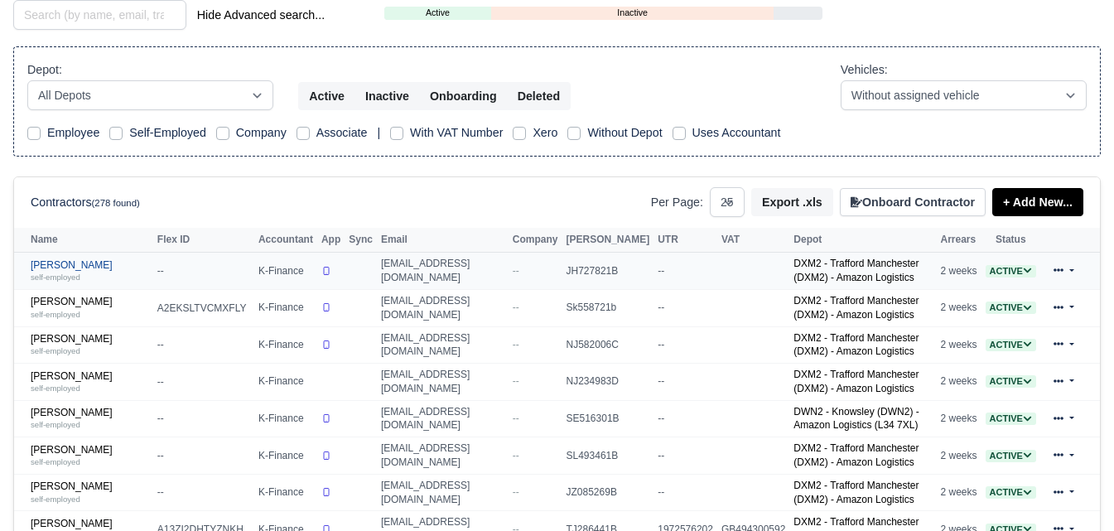
scroll to position [138, 0]
click at [66, 268] on link "Adam Taylor self-employed" at bounding box center [90, 271] width 118 height 24
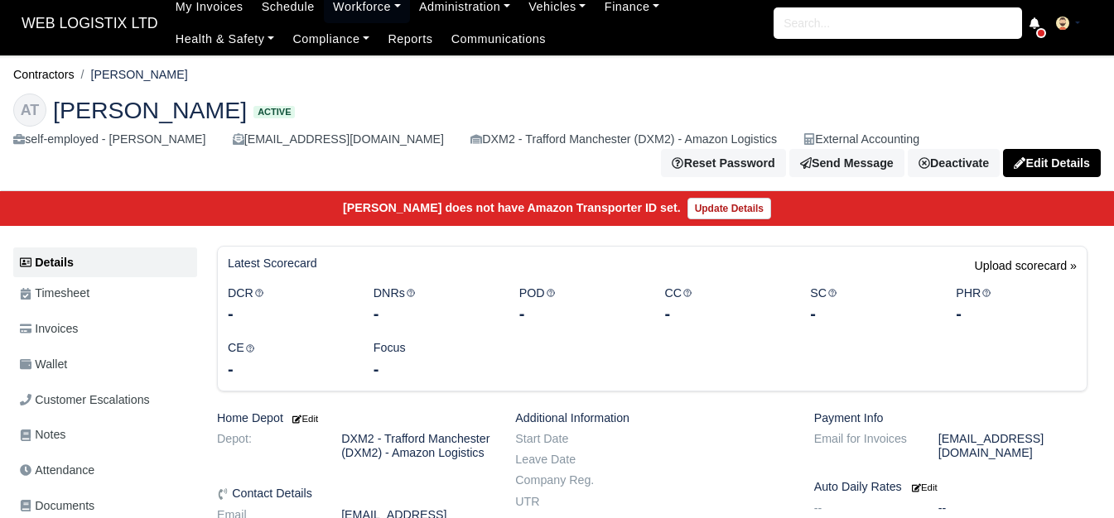
scroll to position [276, 0]
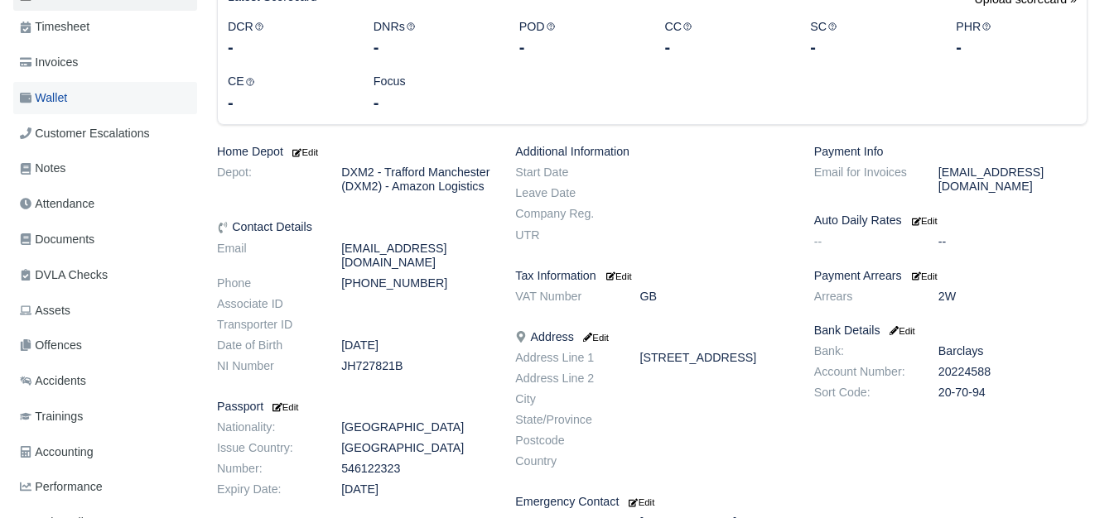
click at [58, 100] on span "Wallet" at bounding box center [43, 98] width 47 height 19
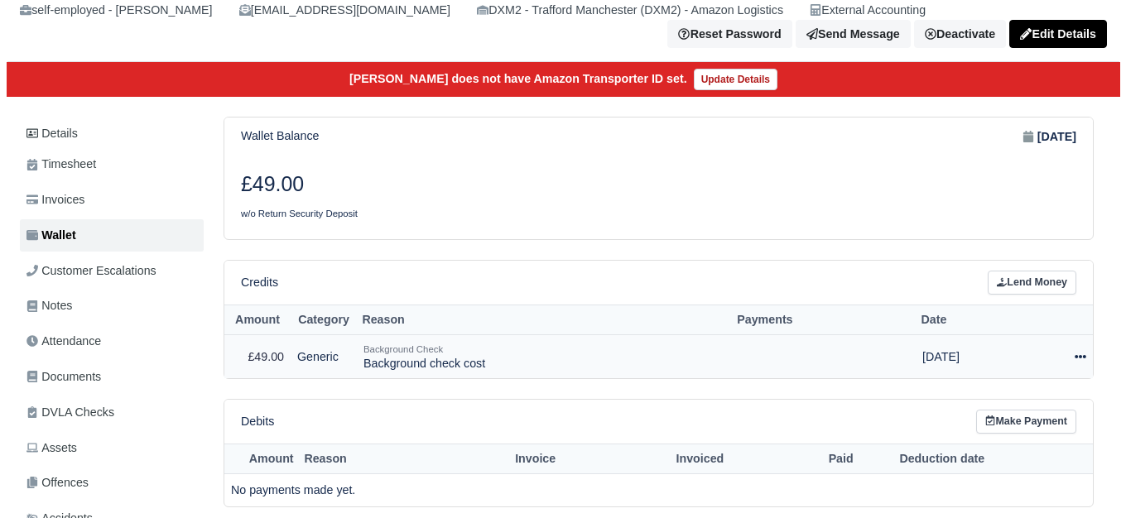
scroll to position [138, 0]
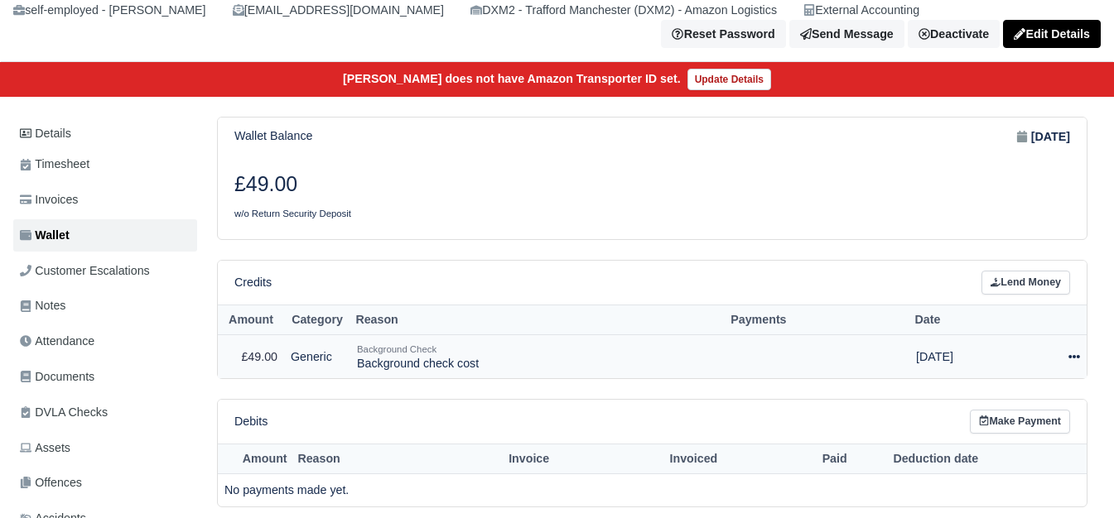
click at [1071, 357] on icon at bounding box center [1074, 357] width 12 height 12
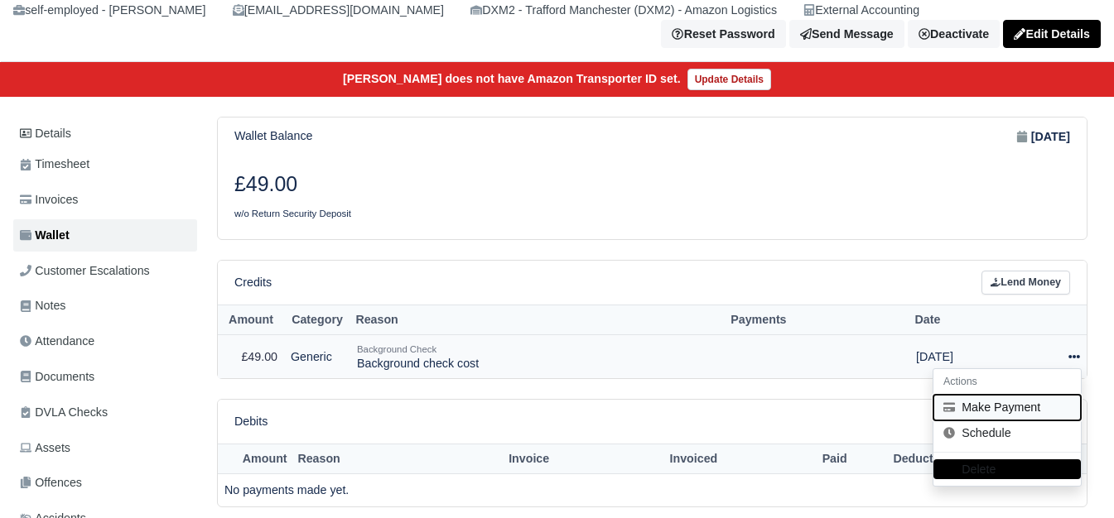
click at [1000, 402] on button "Make Payment" at bounding box center [1006, 408] width 147 height 26
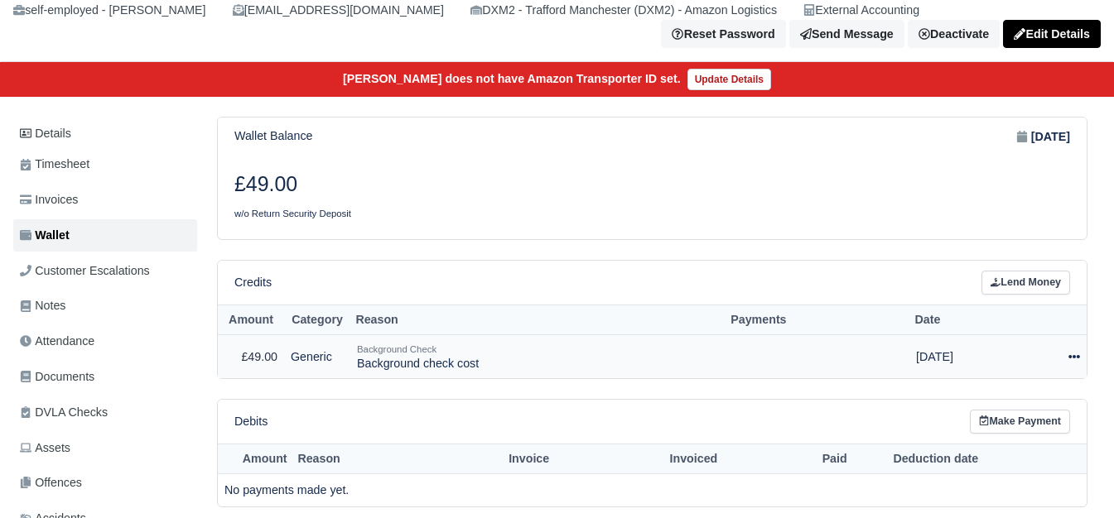
select select "6765"
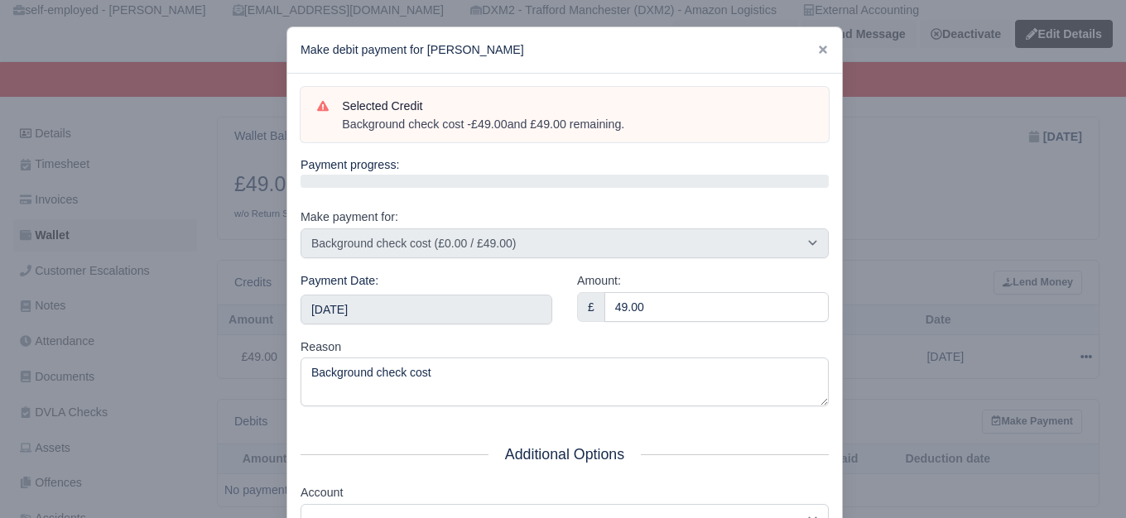
click at [403, 325] on div "Payment Date: 2025-09-13" at bounding box center [426, 305] width 277 height 66
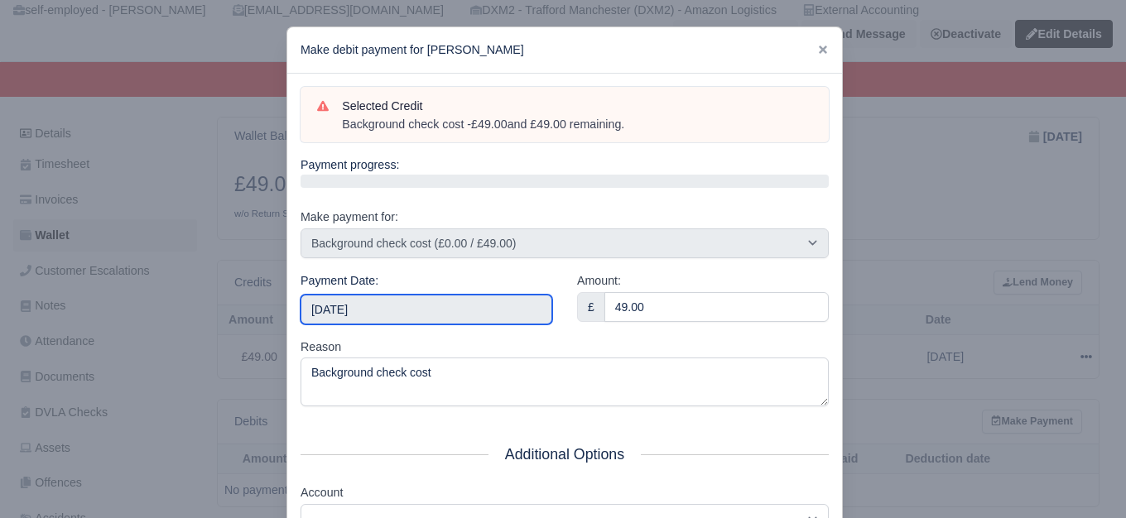
click at [406, 312] on input "2025-09-13" at bounding box center [427, 310] width 252 height 30
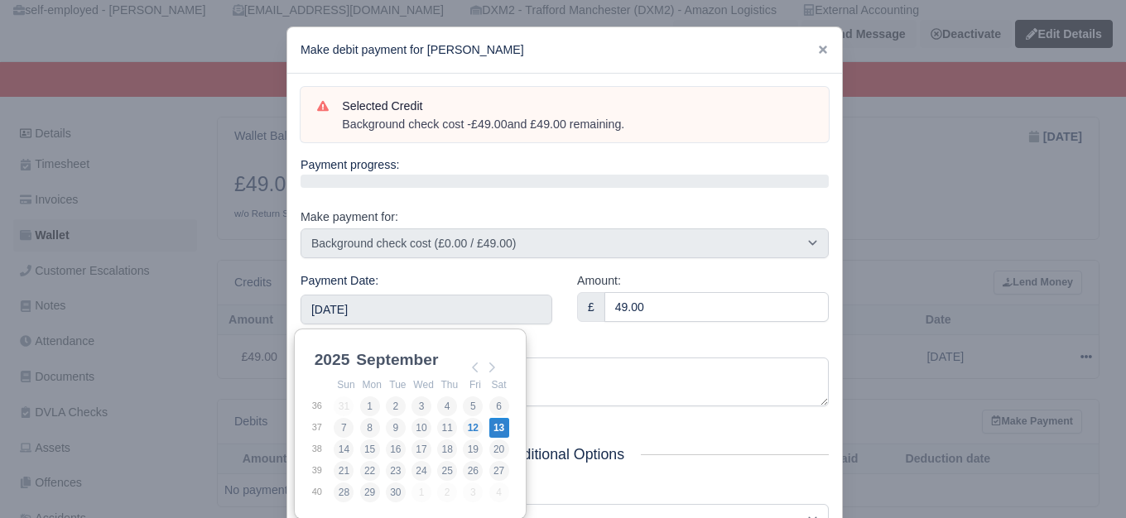
click at [653, 330] on div "Amount: £ 49.00" at bounding box center [703, 305] width 277 height 66
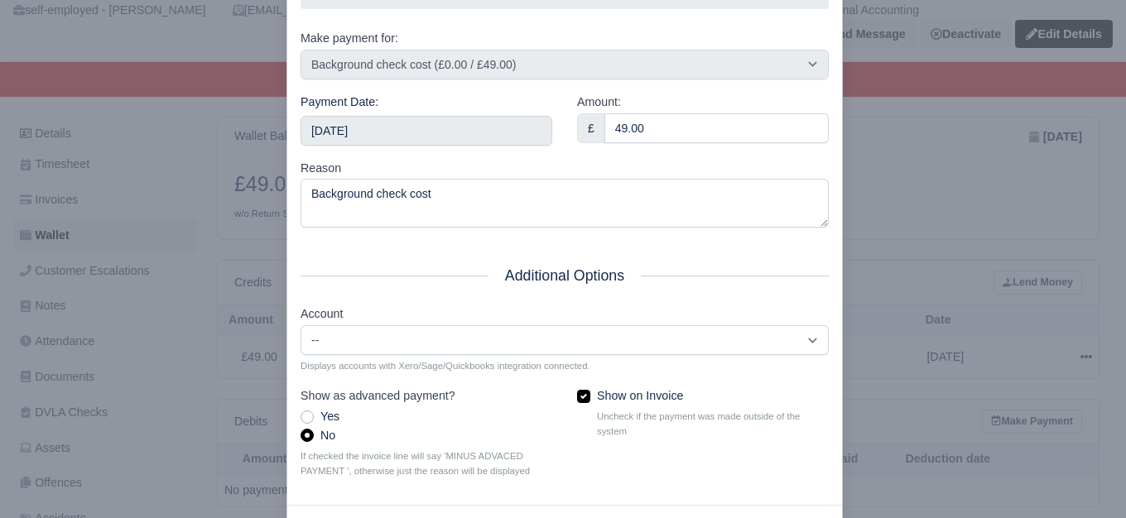
scroll to position [250, 0]
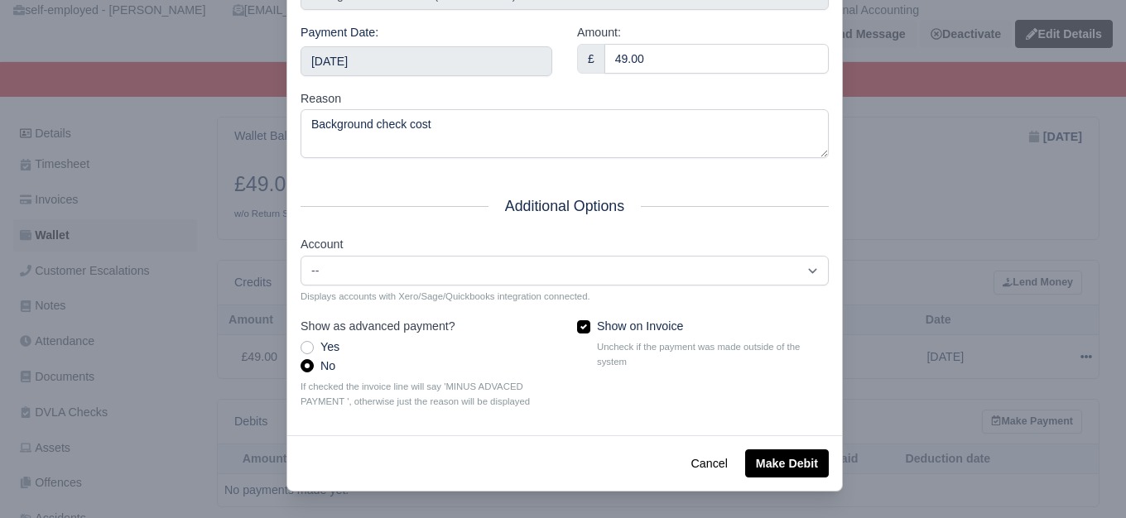
click at [808, 444] on div "Cancel Make Debit" at bounding box center [564, 463] width 555 height 55
click at [786, 474] on button "Make Debit" at bounding box center [787, 464] width 84 height 28
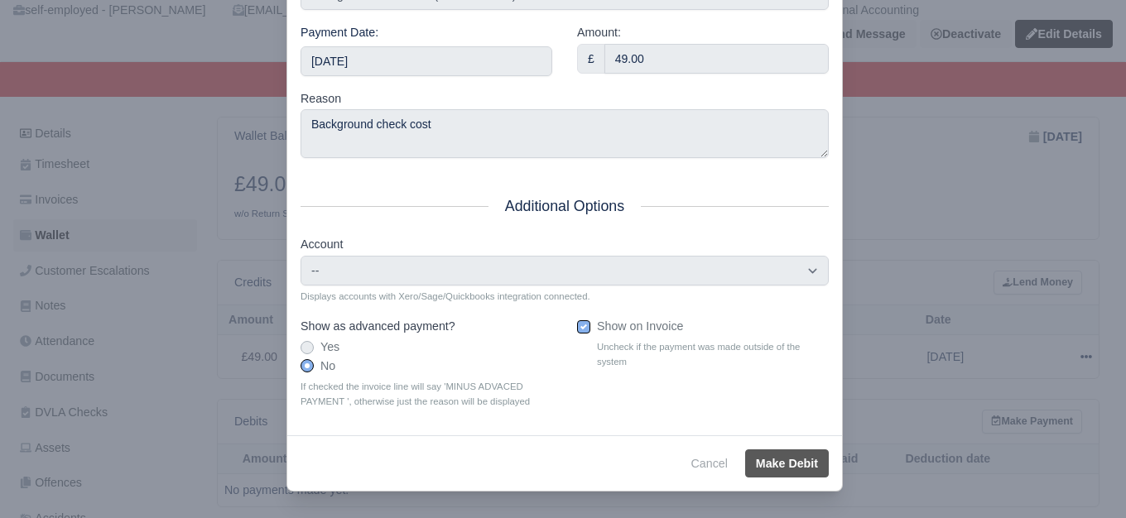
type input "2025-09-13T23:59:59+01:00"
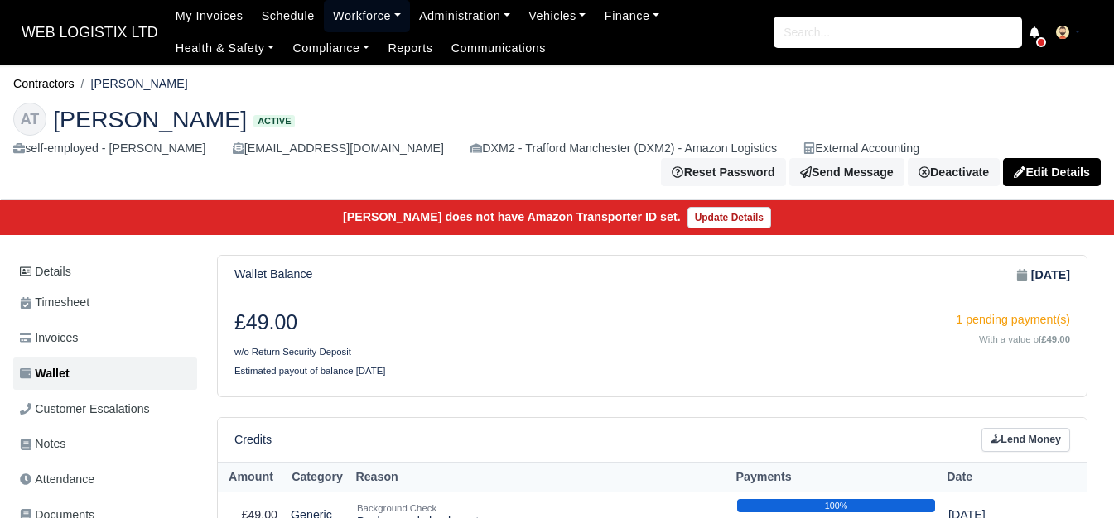
click at [373, 12] on link "Workforce" at bounding box center [367, 16] width 86 height 32
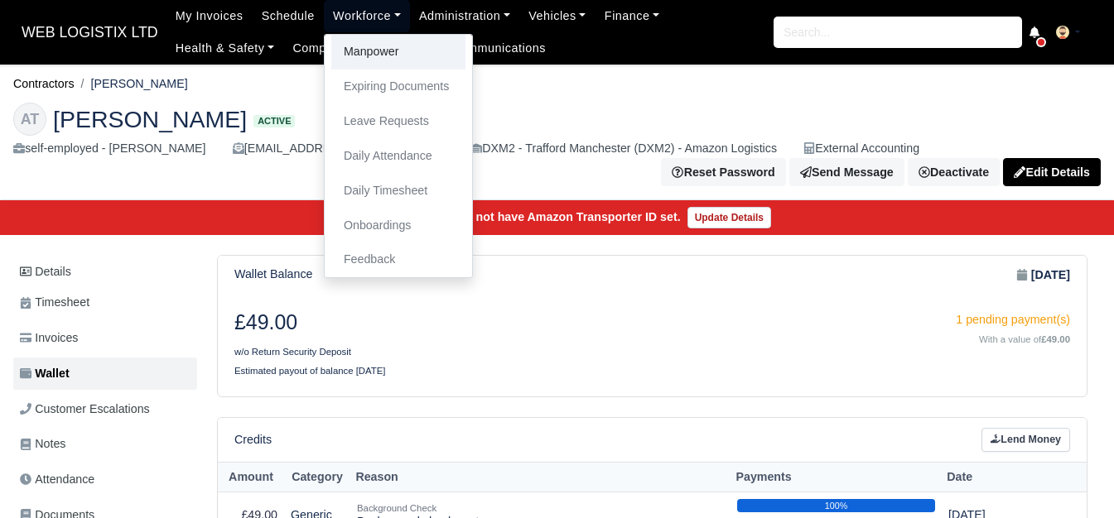
click at [373, 51] on link "Manpower" at bounding box center [398, 52] width 134 height 35
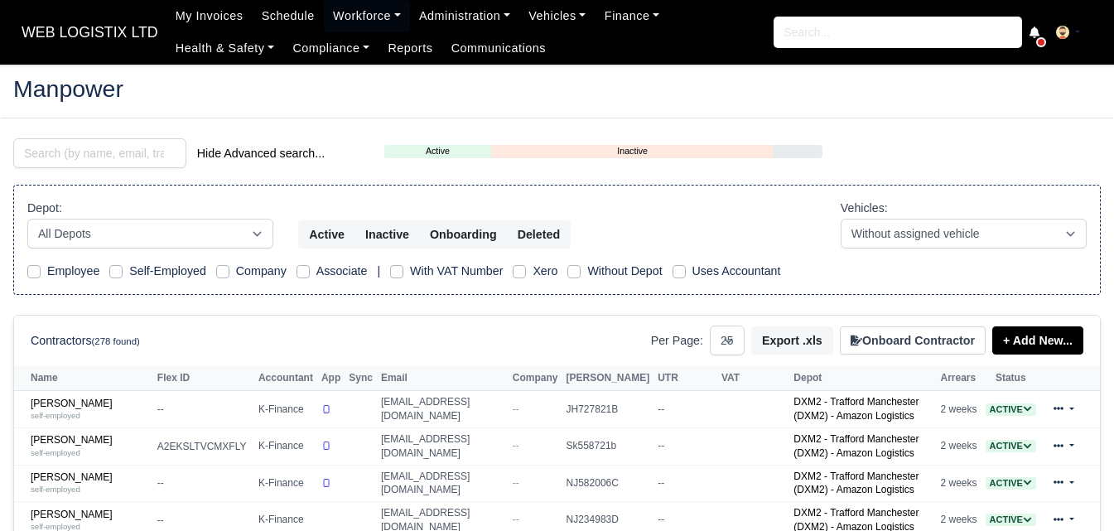
select select "25"
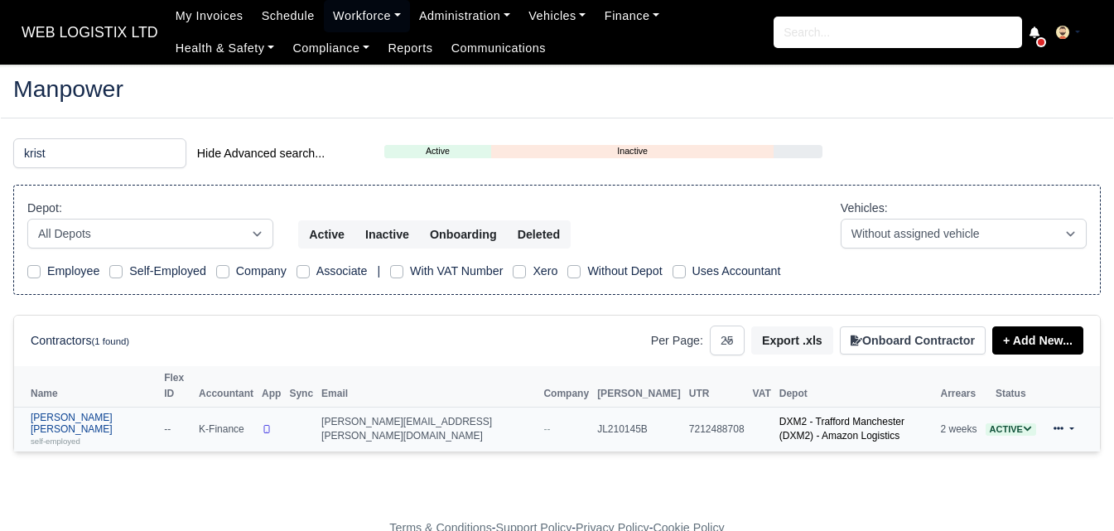
type input "krist"
click at [94, 412] on link "Kristopher John Morley self-employed" at bounding box center [93, 430] width 125 height 36
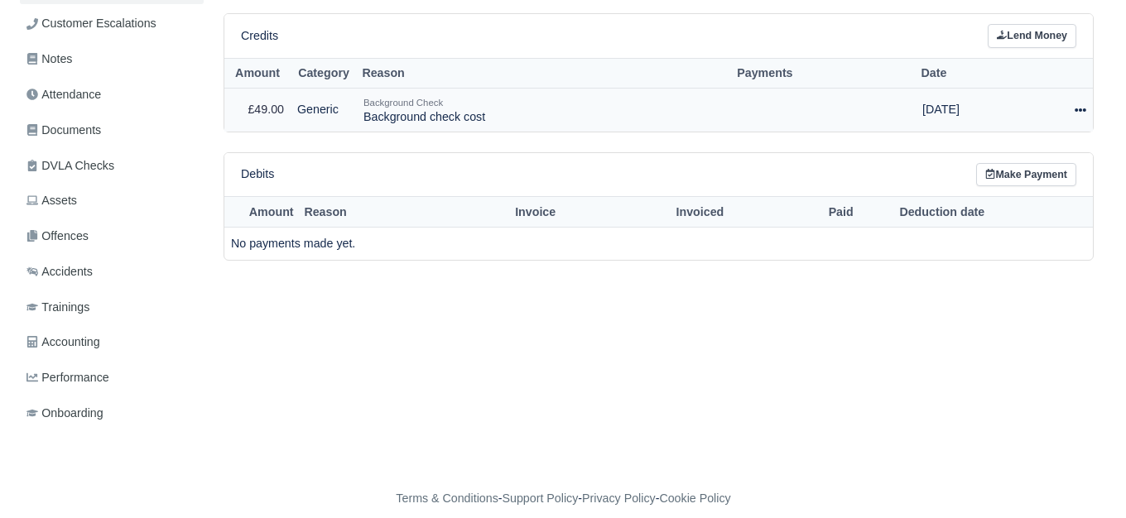
scroll to position [404, 0]
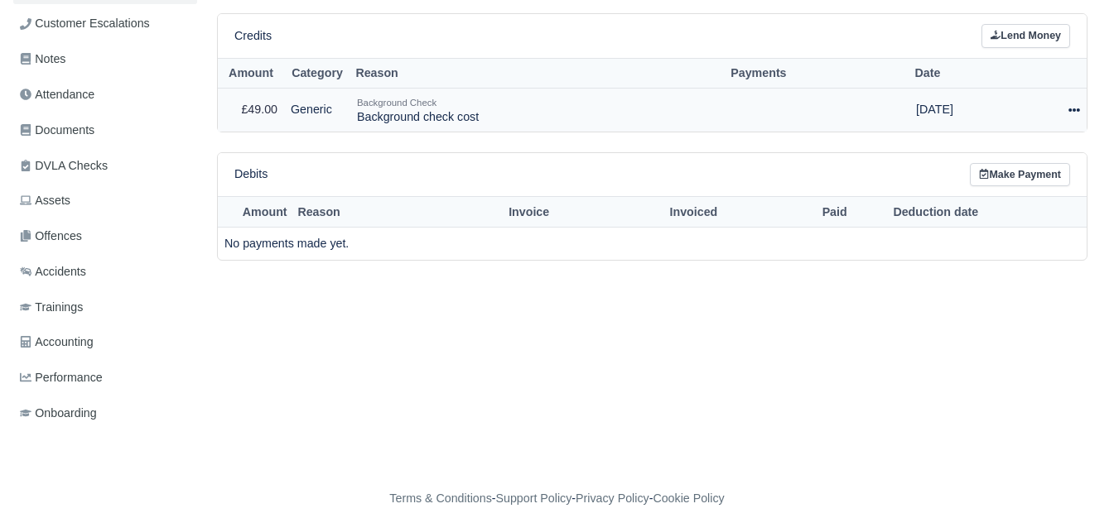
click at [1073, 108] on icon at bounding box center [1074, 109] width 12 height 3
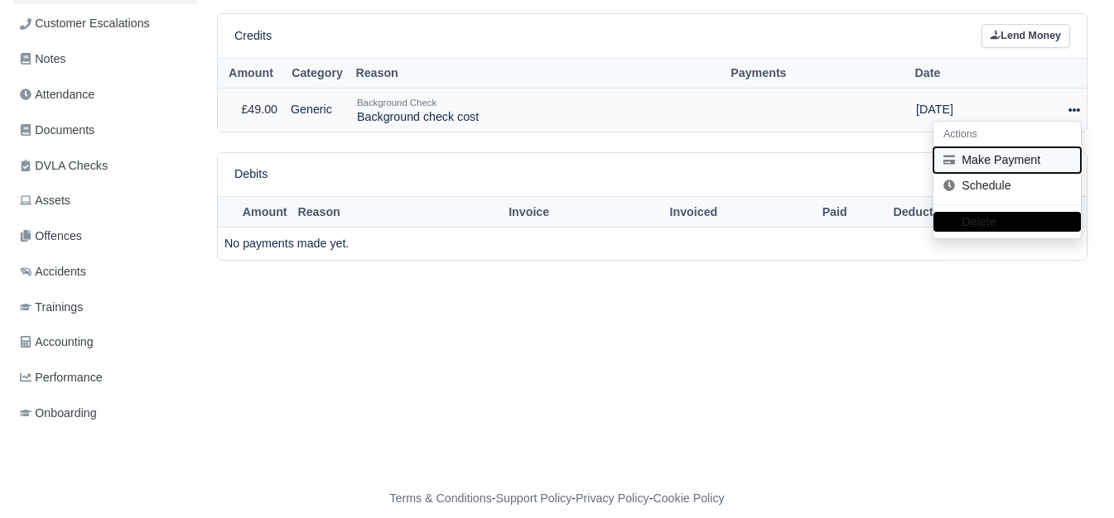
click at [1019, 147] on button "Make Payment" at bounding box center [1006, 160] width 147 height 26
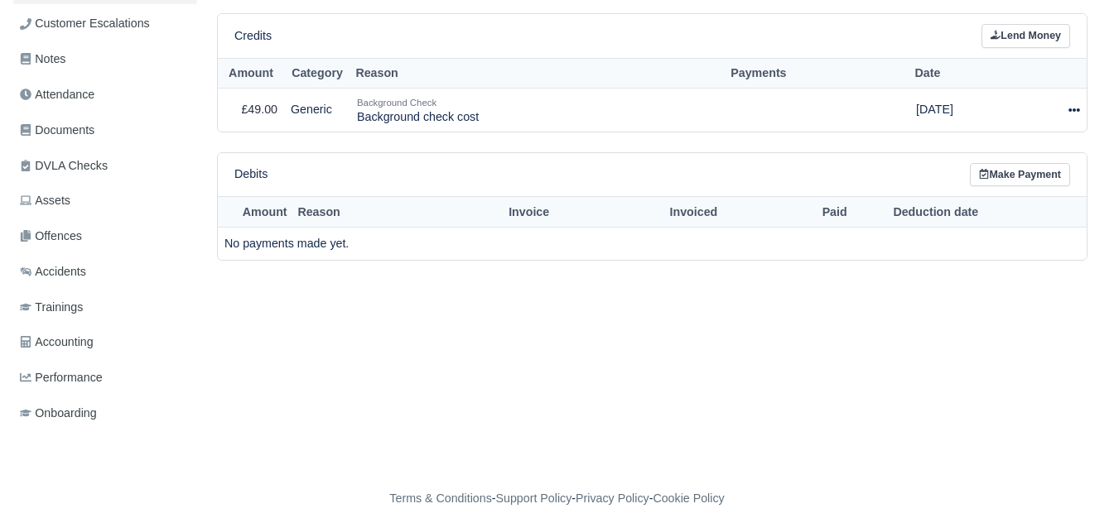
select select "6764"
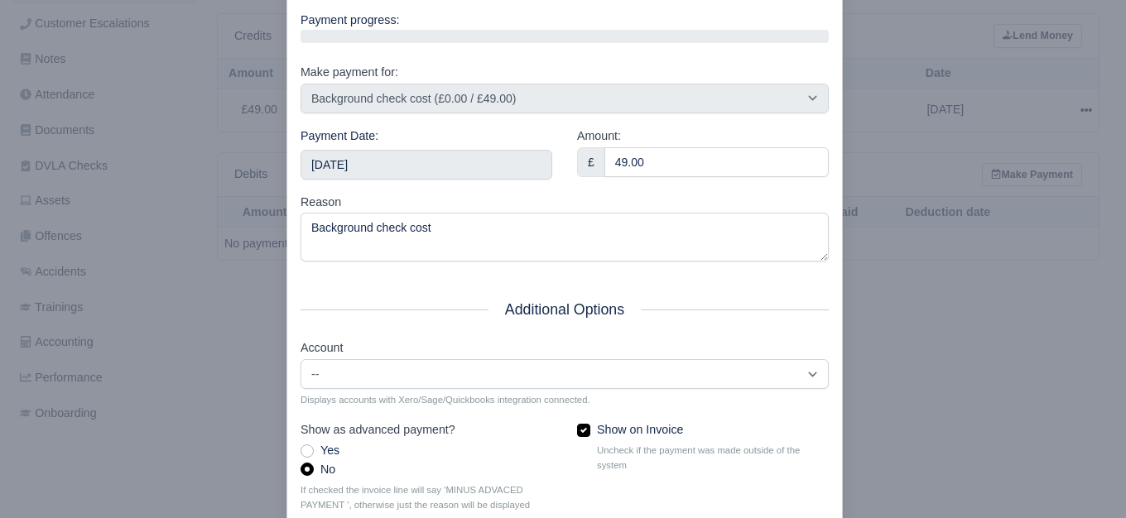
scroll to position [250, 0]
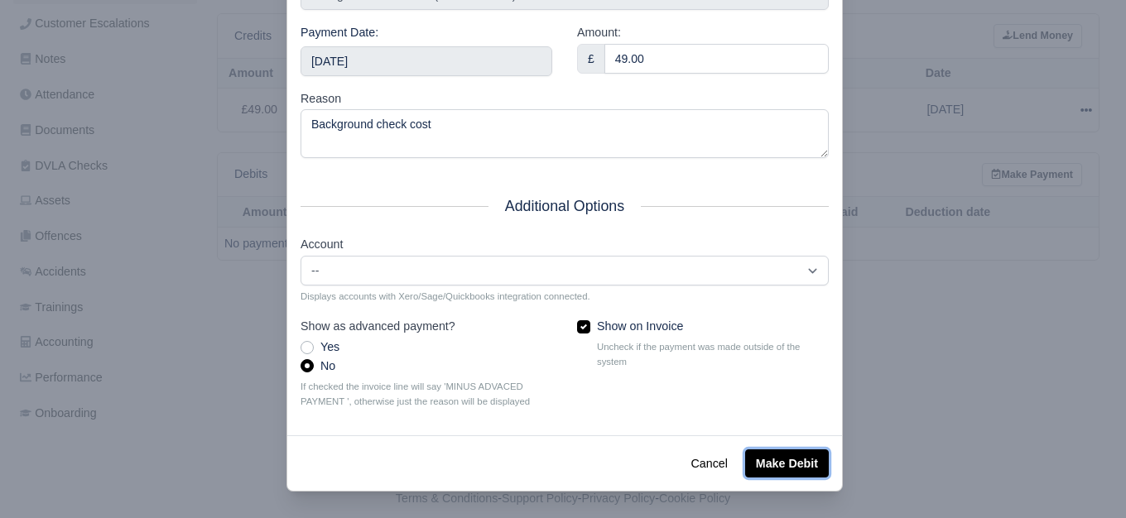
click at [787, 450] on button "Make Debit" at bounding box center [787, 464] width 84 height 28
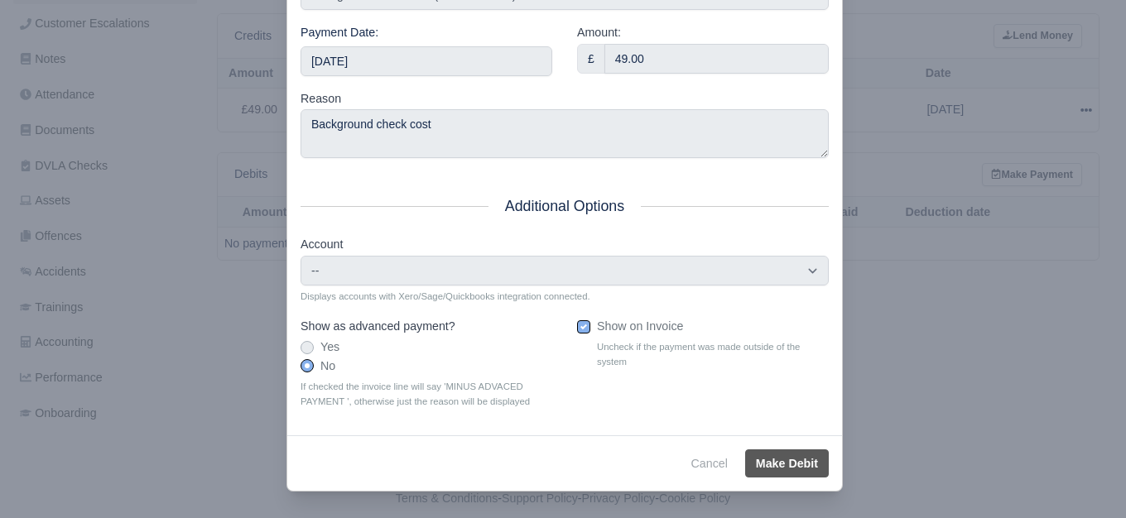
type input "2025-09-13T23:59:59+01:00"
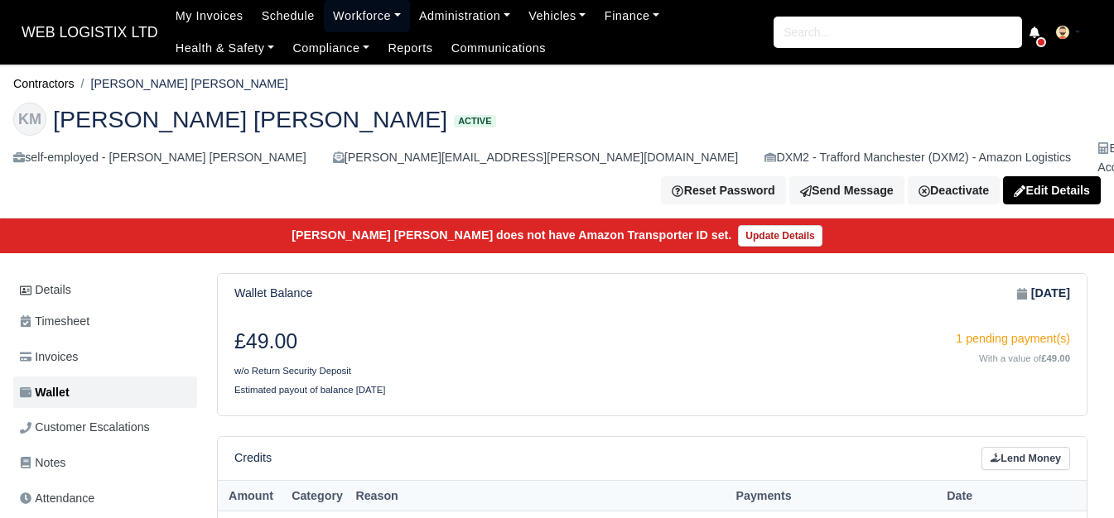
click at [358, 21] on link "Workforce" at bounding box center [367, 16] width 86 height 32
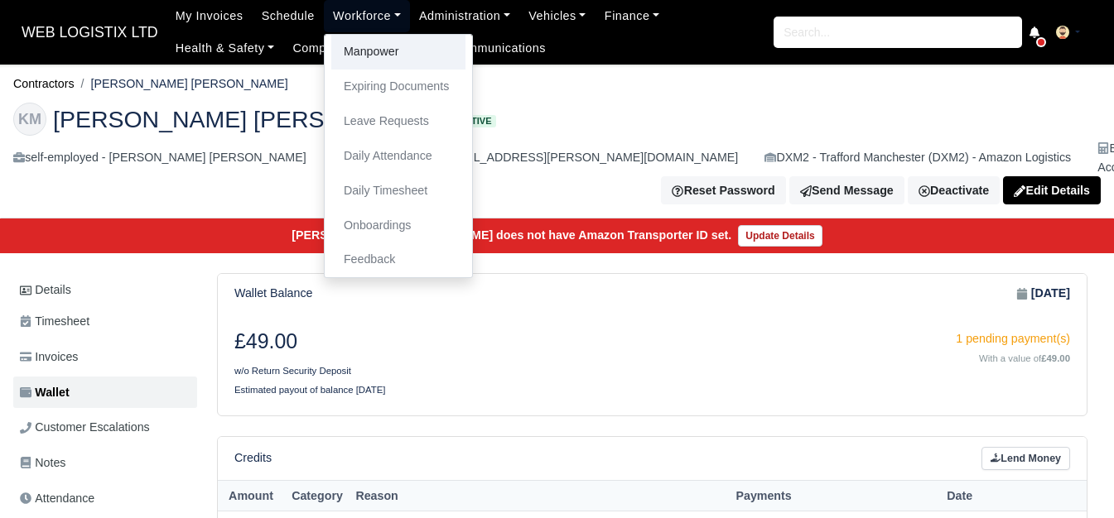
click at [357, 58] on link "Manpower" at bounding box center [398, 52] width 134 height 35
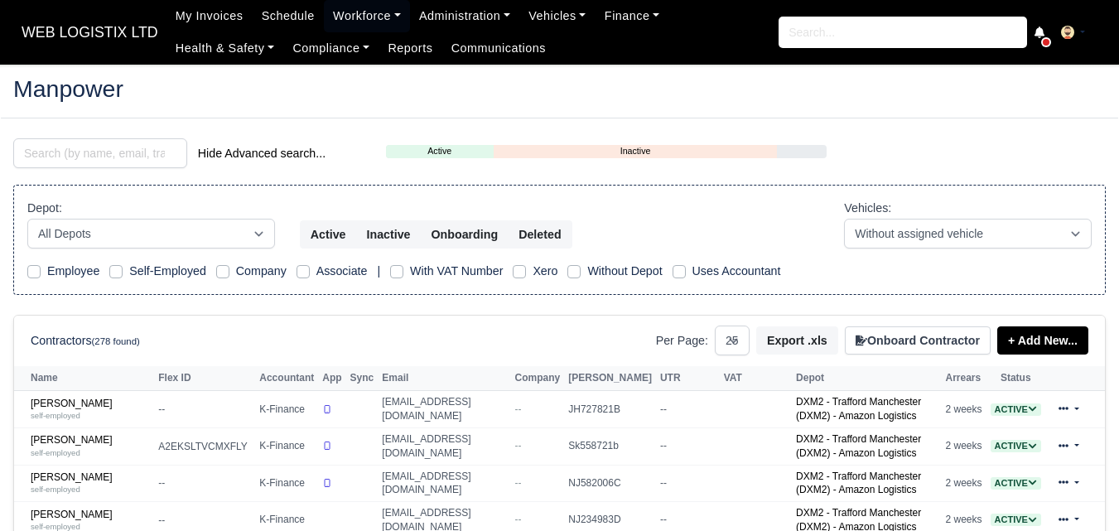
select select "25"
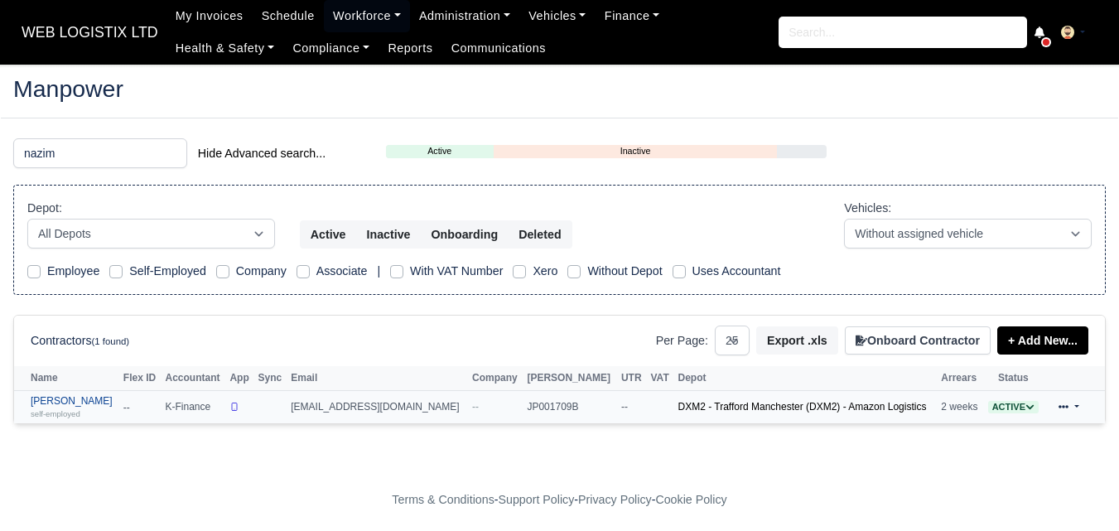
type input "nazim"
click at [49, 410] on small "self-employed" at bounding box center [56, 413] width 50 height 9
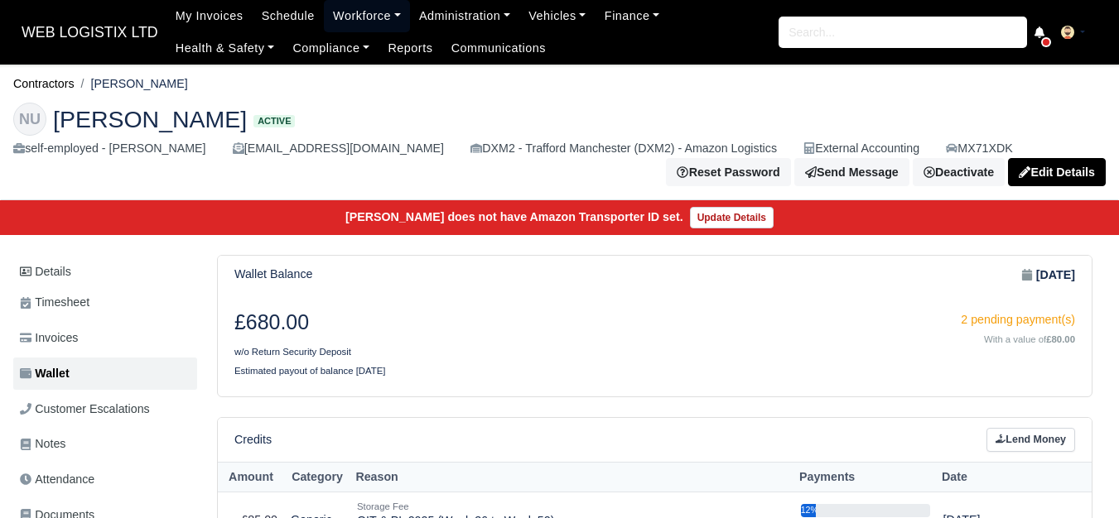
click at [341, 13] on link "Workforce" at bounding box center [367, 16] width 86 height 32
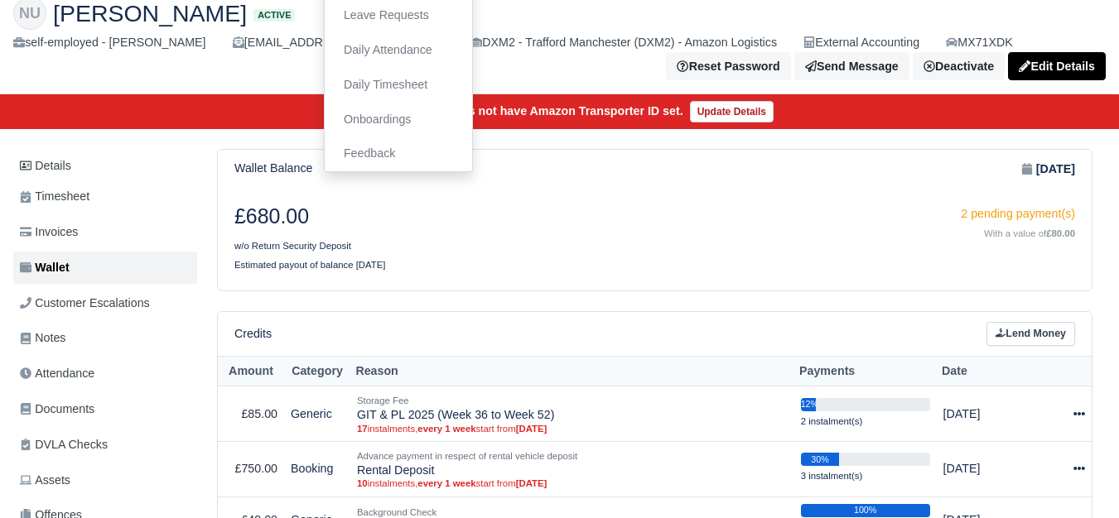
scroll to position [138, 0]
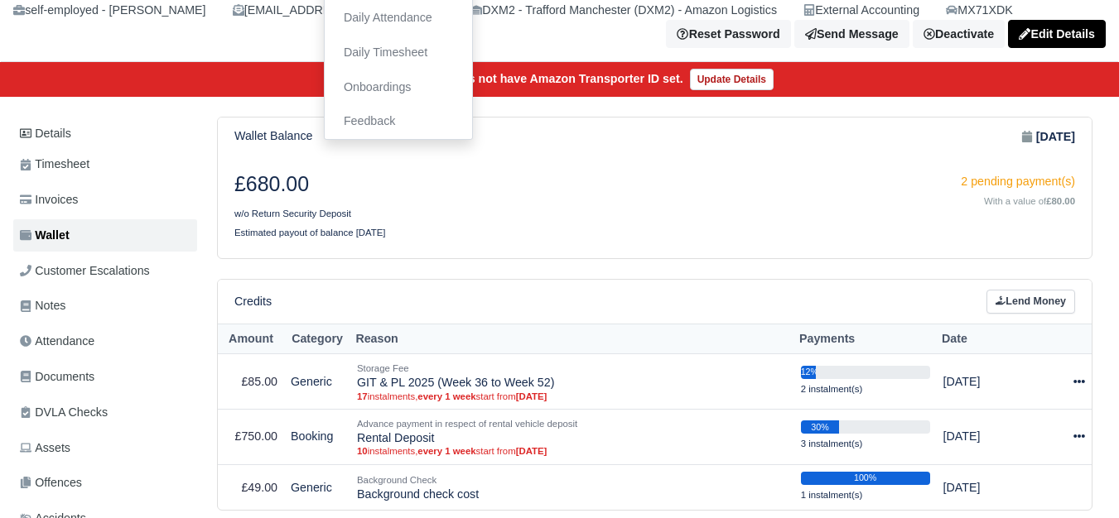
click at [594, 347] on th "Reason" at bounding box center [572, 339] width 444 height 31
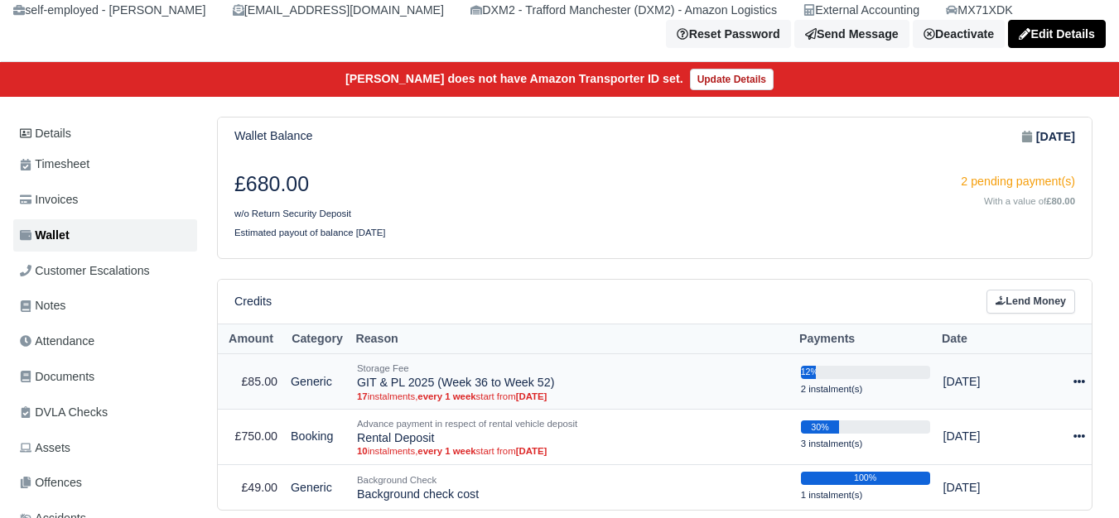
drag, startPoint x: 355, startPoint y: 380, endPoint x: 569, endPoint y: 380, distance: 213.6
click at [569, 380] on td "Storage Fee GIT & PL 2025 (Week 36 to Week 52) 17 instalments, every 1 week sta…" at bounding box center [572, 381] width 444 height 55
copy td "GIT & PL 2025 (Week 36 to Week 52)"
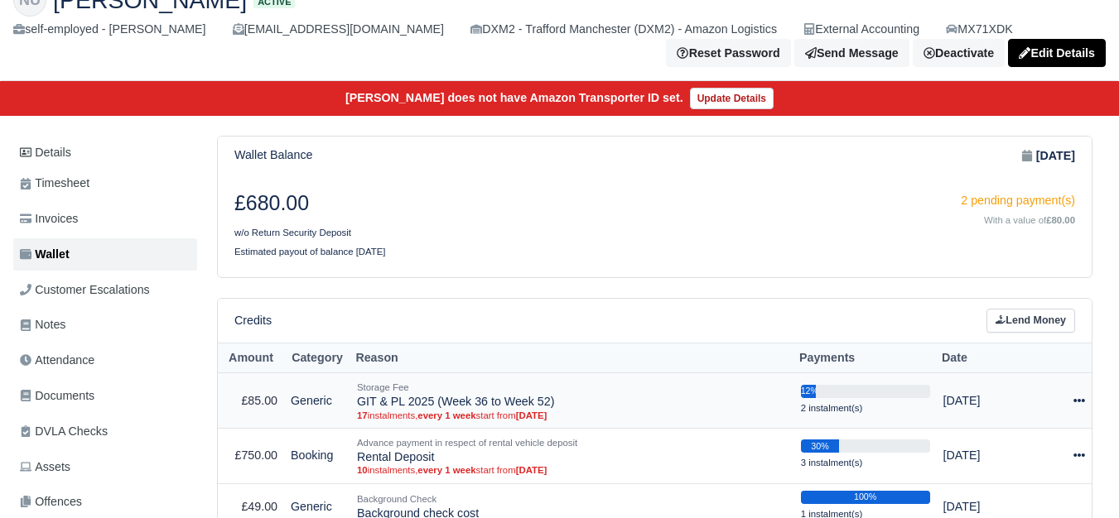
scroll to position [0, 0]
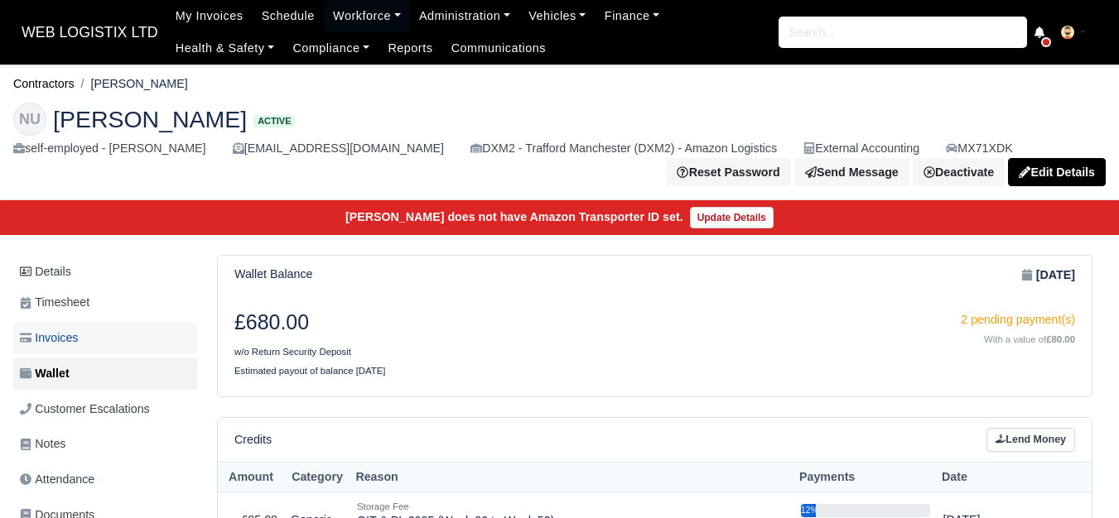
click at [35, 340] on span "Invoices" at bounding box center [49, 338] width 58 height 19
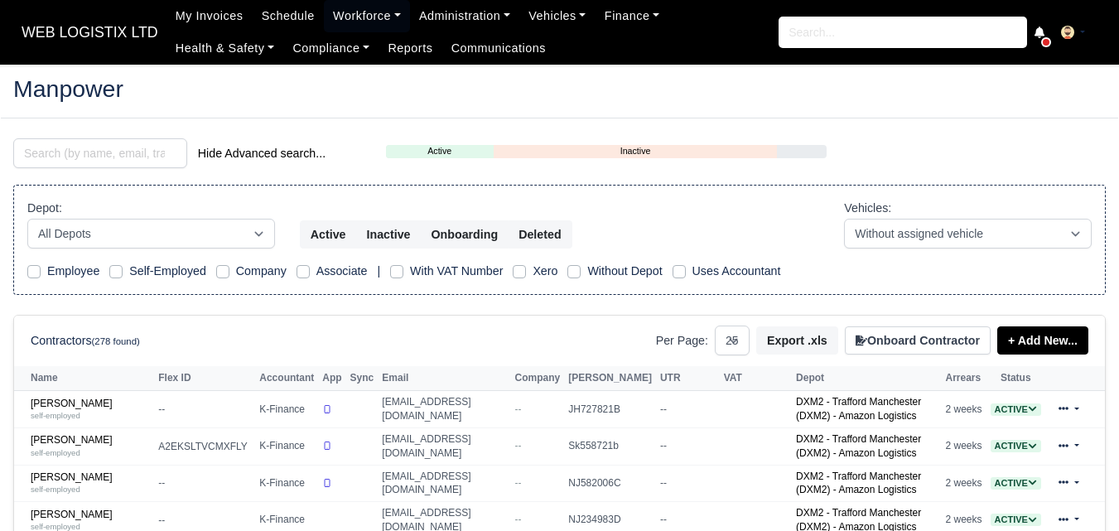
select select "25"
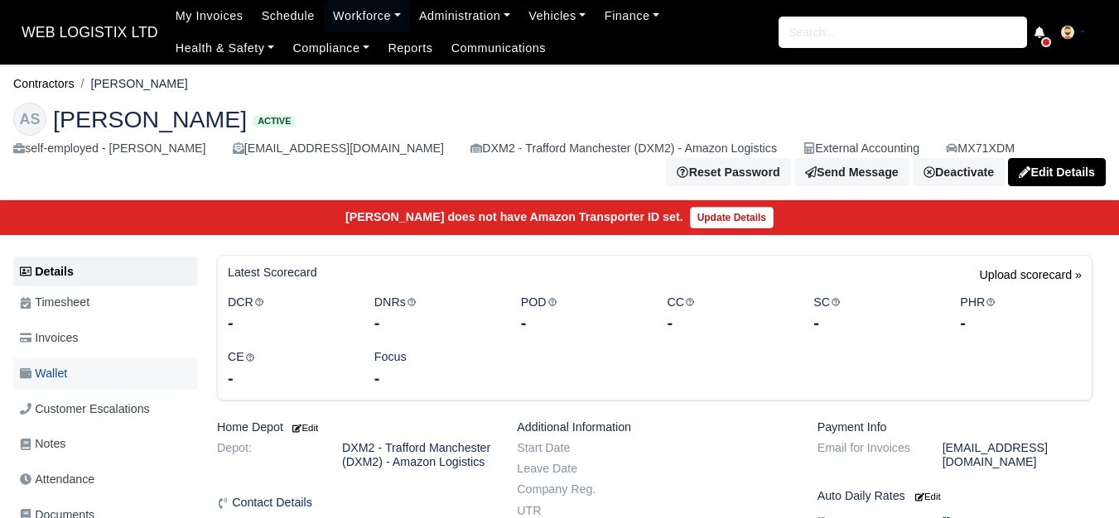
click at [40, 383] on span "Wallet" at bounding box center [43, 373] width 47 height 19
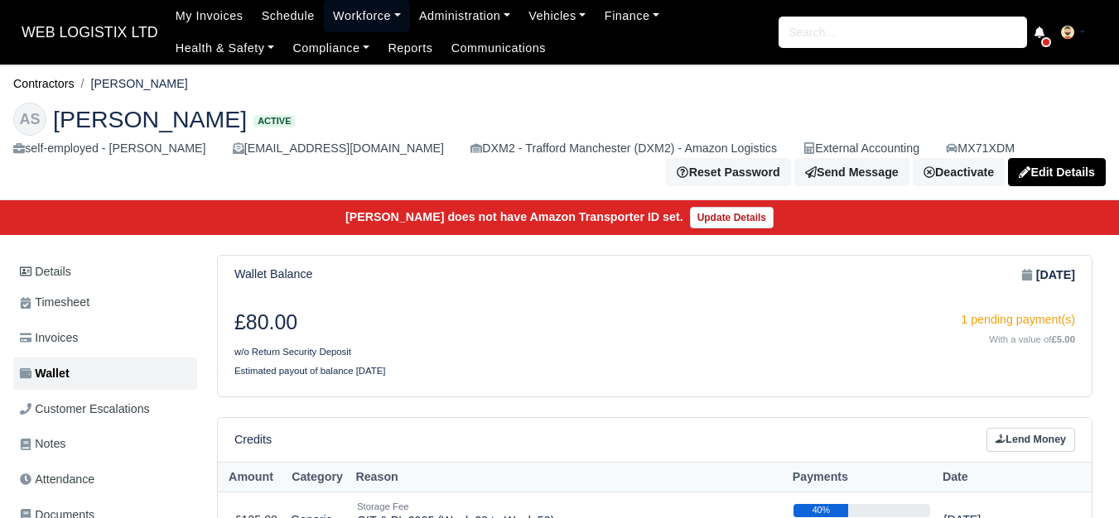
click at [349, 22] on link "Workforce" at bounding box center [367, 16] width 86 height 32
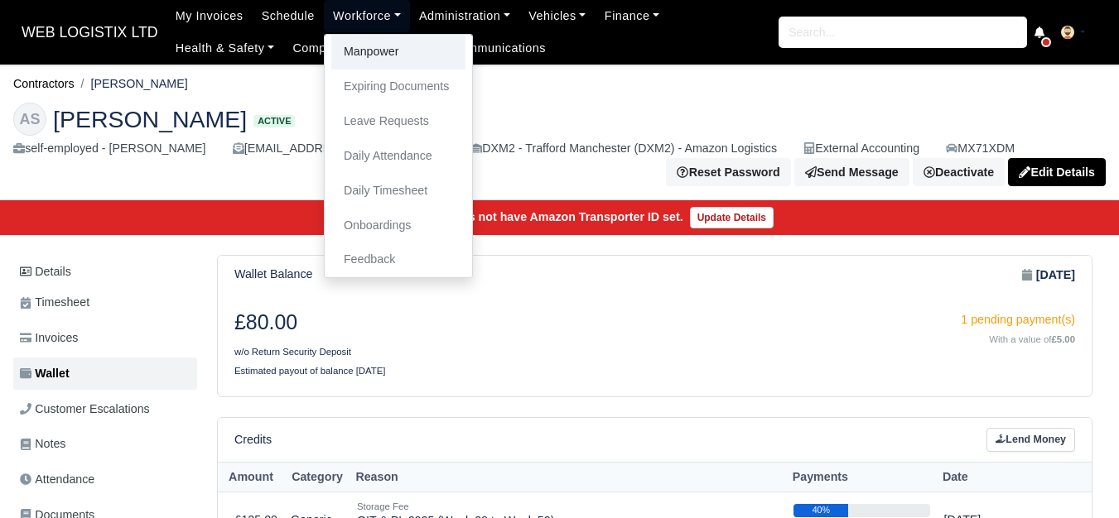
click at [348, 43] on link "Manpower" at bounding box center [398, 52] width 134 height 35
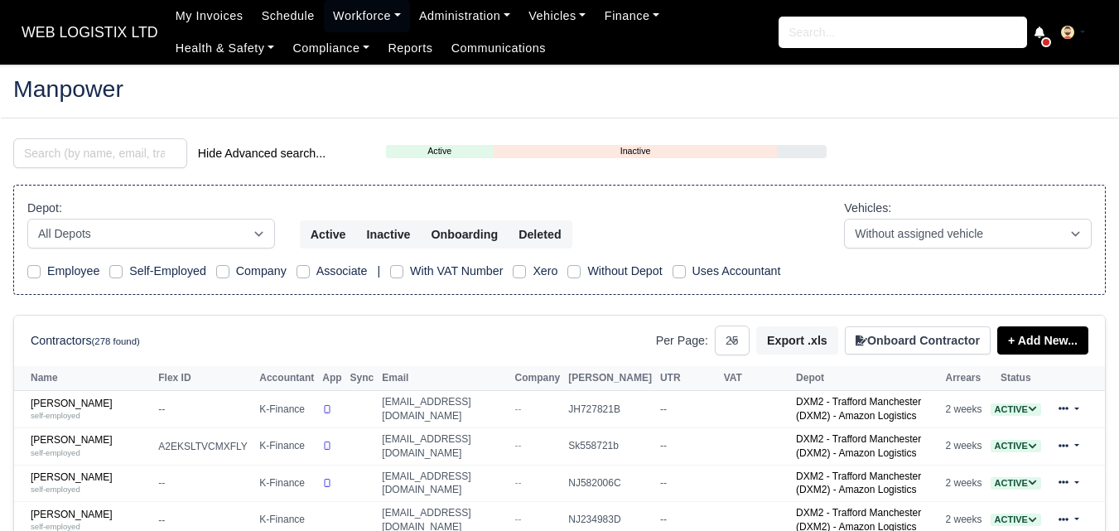
select select "25"
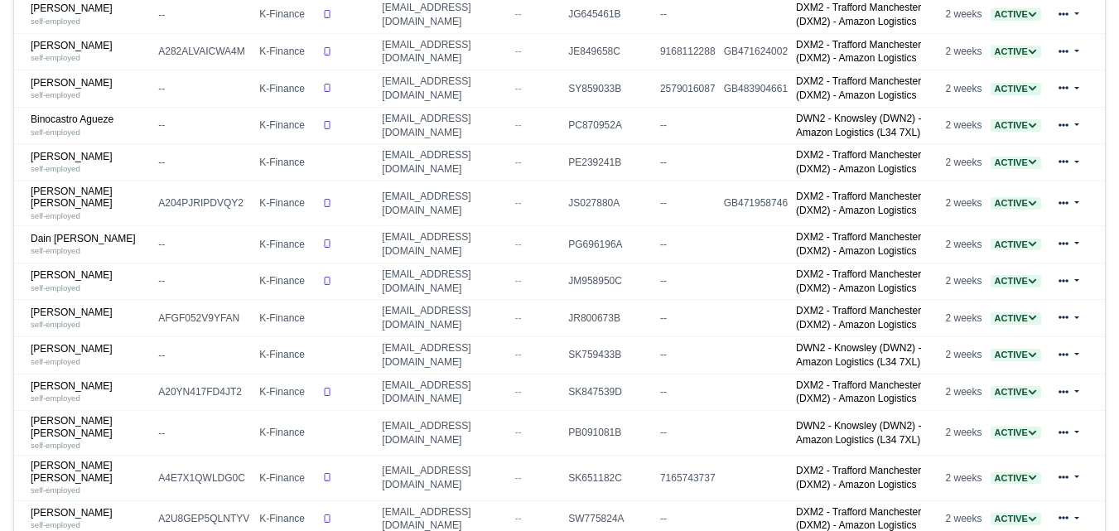
scroll to position [690, 0]
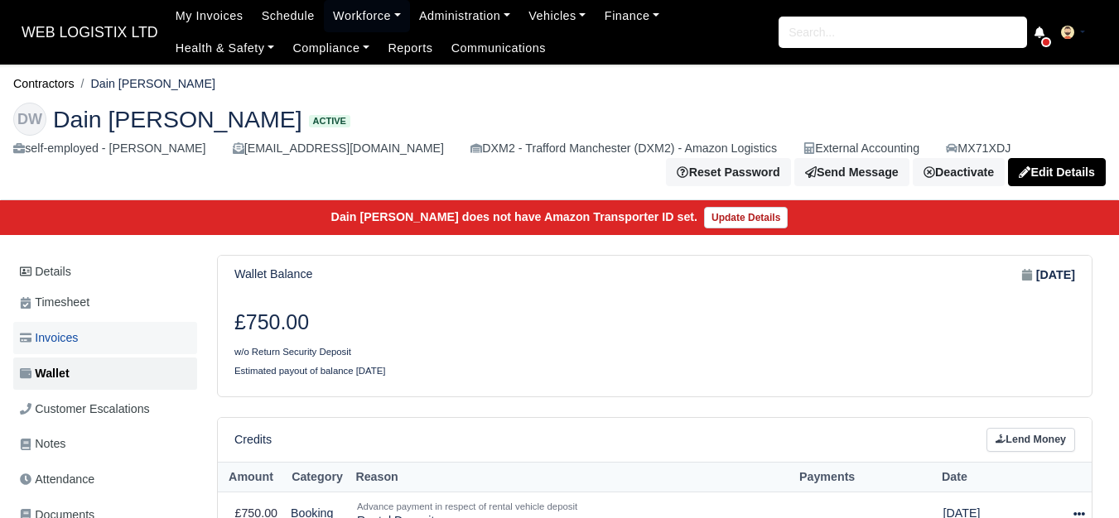
click at [132, 338] on link "Invoices" at bounding box center [105, 338] width 184 height 32
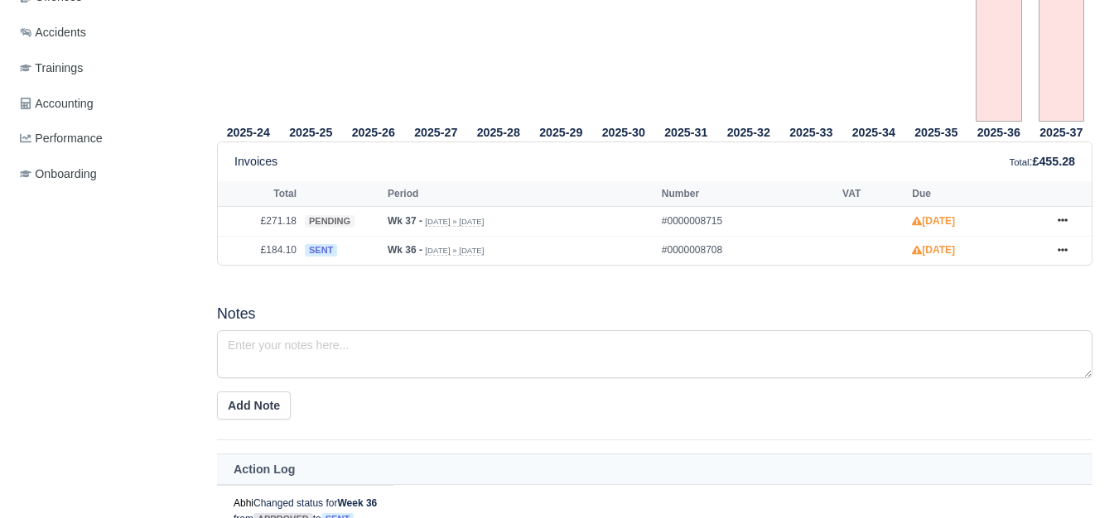
scroll to position [624, 0]
click at [1064, 259] on link at bounding box center [1062, 251] width 25 height 21
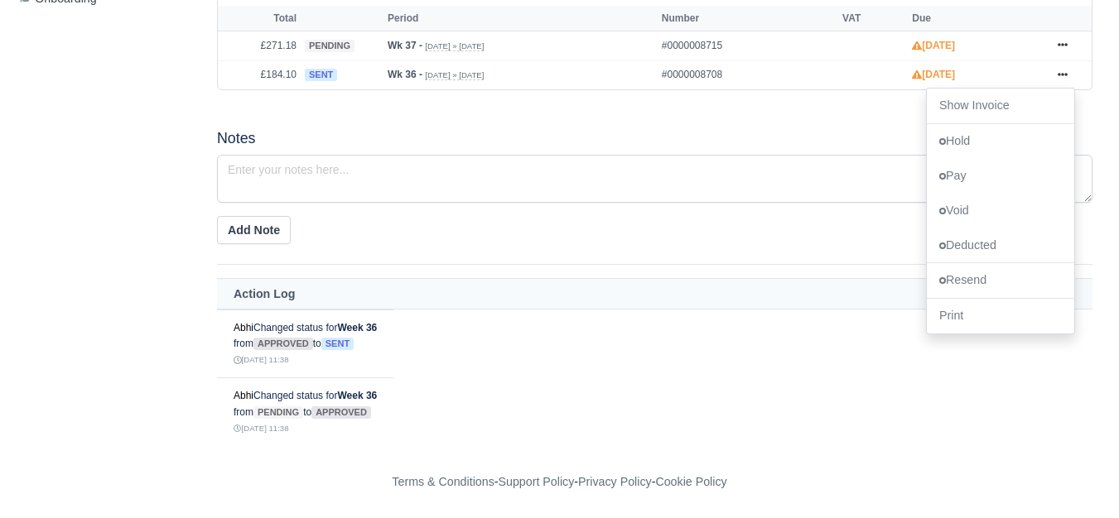
scroll to position [805, 0]
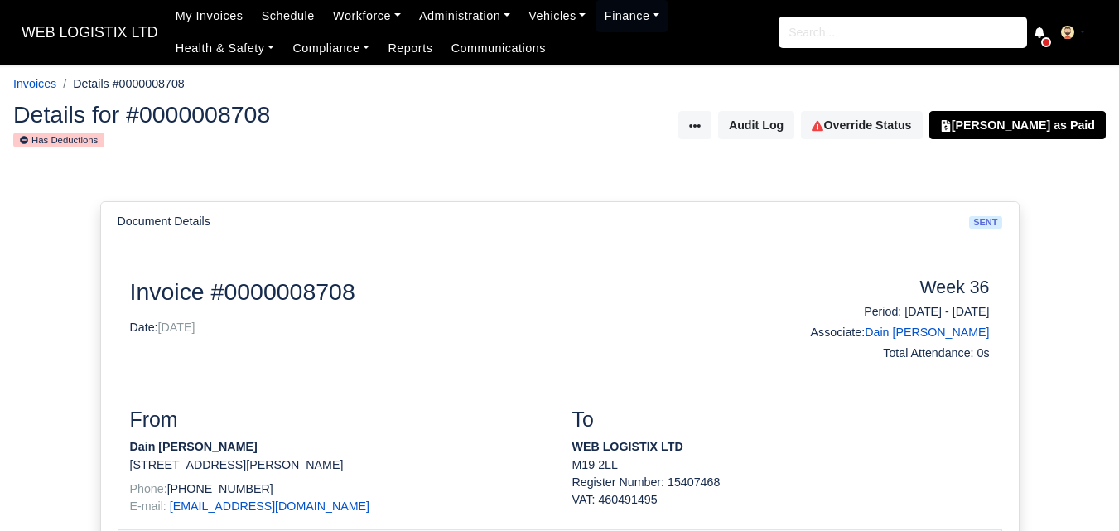
scroll to position [414, 0]
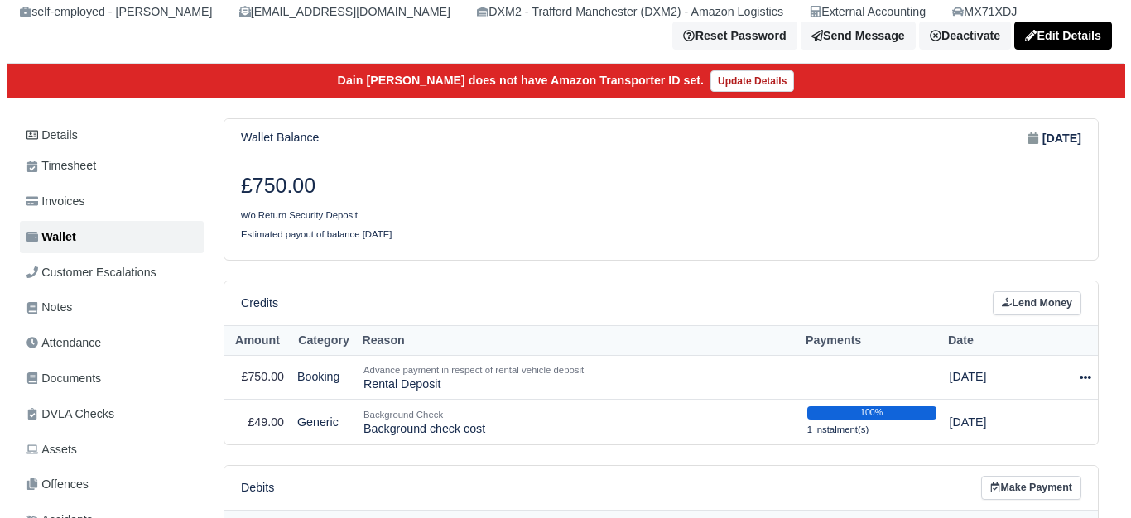
scroll to position [276, 0]
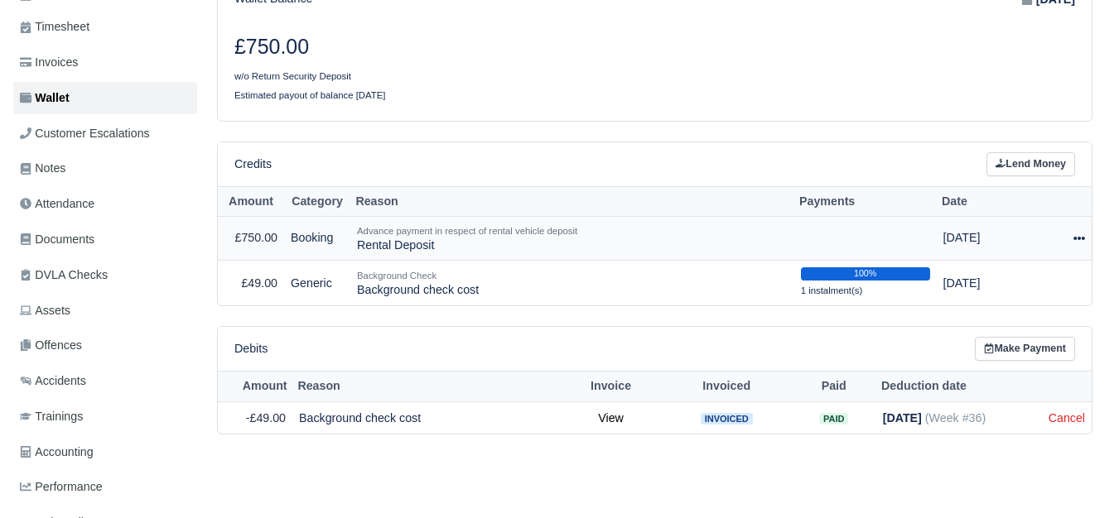
click at [1071, 237] on div at bounding box center [1068, 238] width 34 height 19
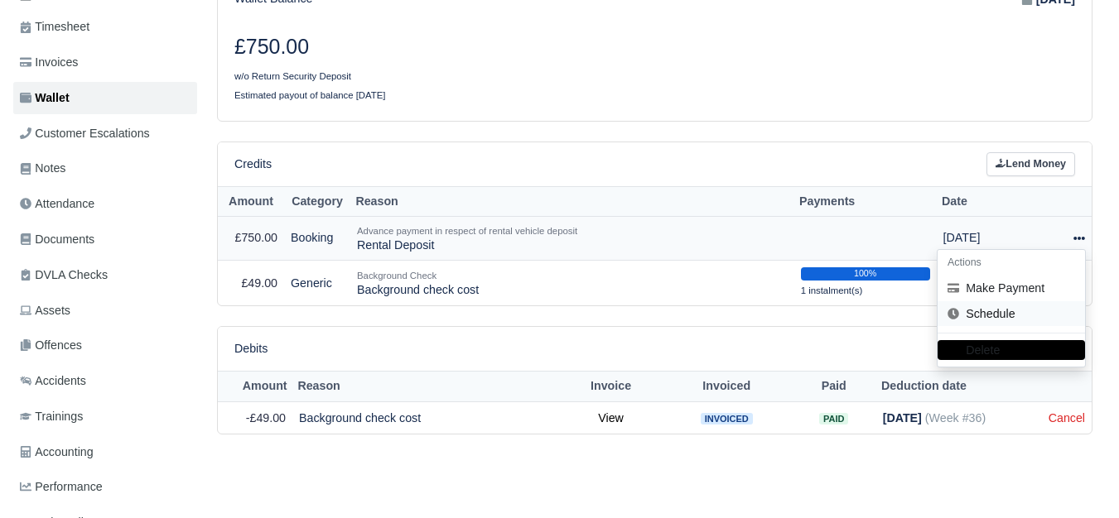
click at [999, 321] on link "Schedule" at bounding box center [1010, 314] width 147 height 26
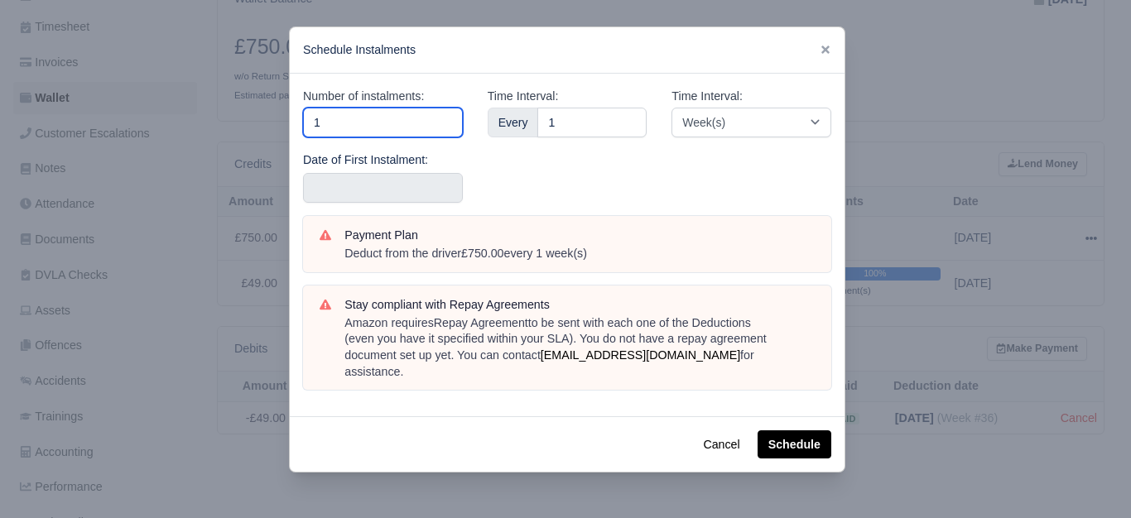
click at [333, 127] on input "1" at bounding box center [383, 123] width 160 height 30
type input "10"
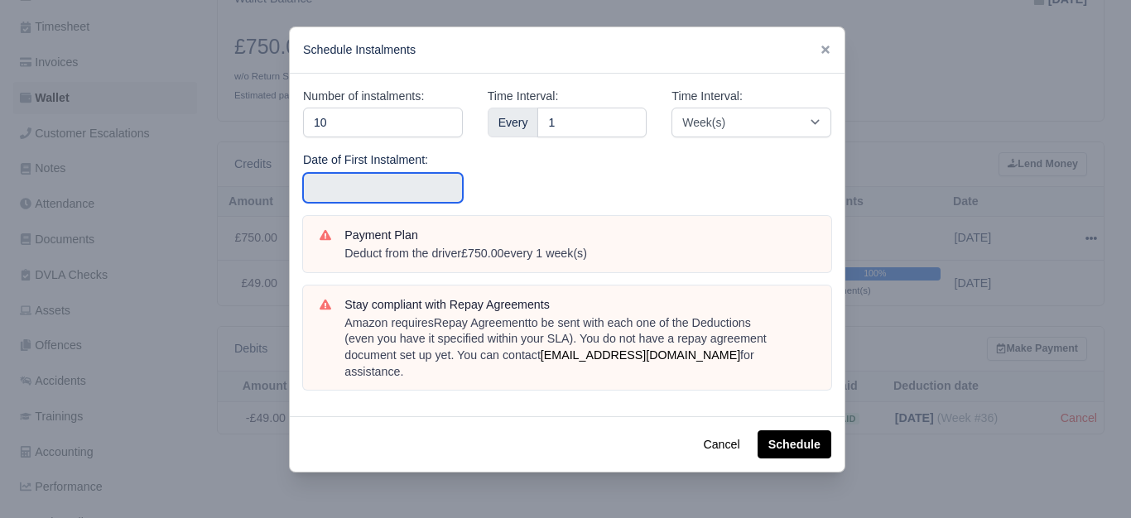
click at [346, 188] on input "text" at bounding box center [383, 188] width 160 height 30
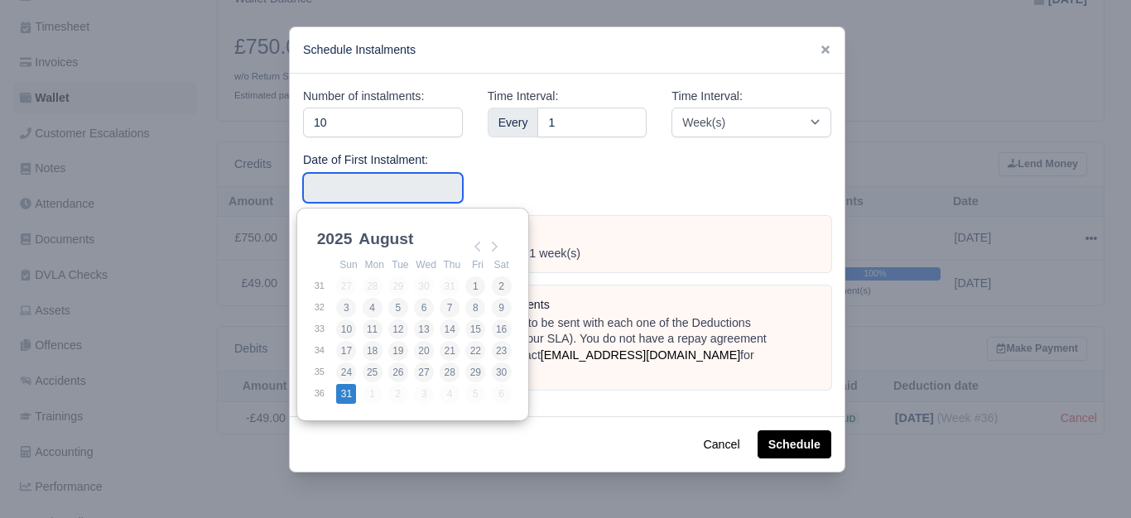
type input "2025-08-31"
click at [422, 187] on input "2025-08-31" at bounding box center [383, 188] width 160 height 30
click at [557, 185] on div "Time Interval: Every 1" at bounding box center [567, 151] width 185 height 129
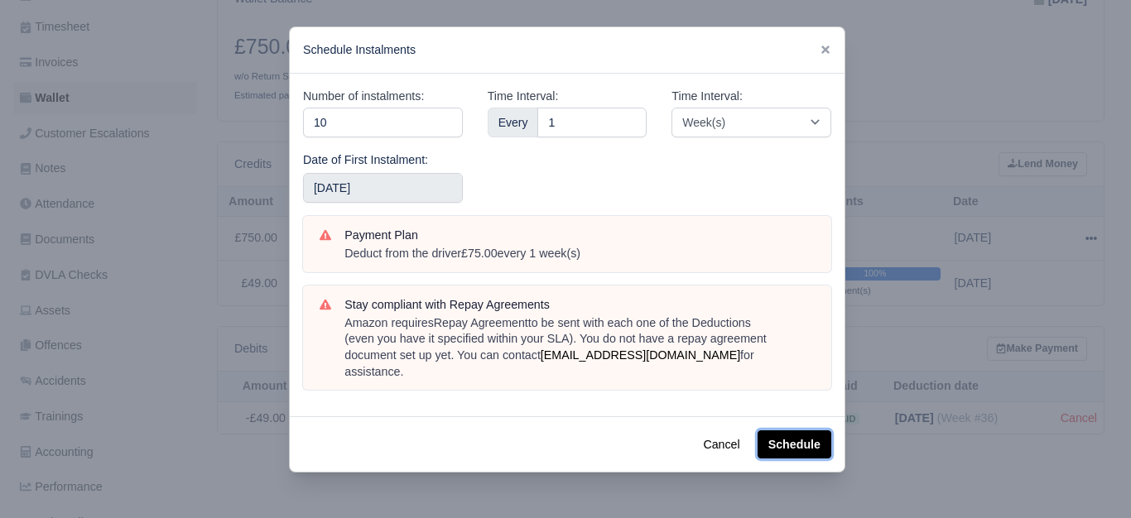
click at [794, 431] on button "Schedule" at bounding box center [795, 445] width 74 height 28
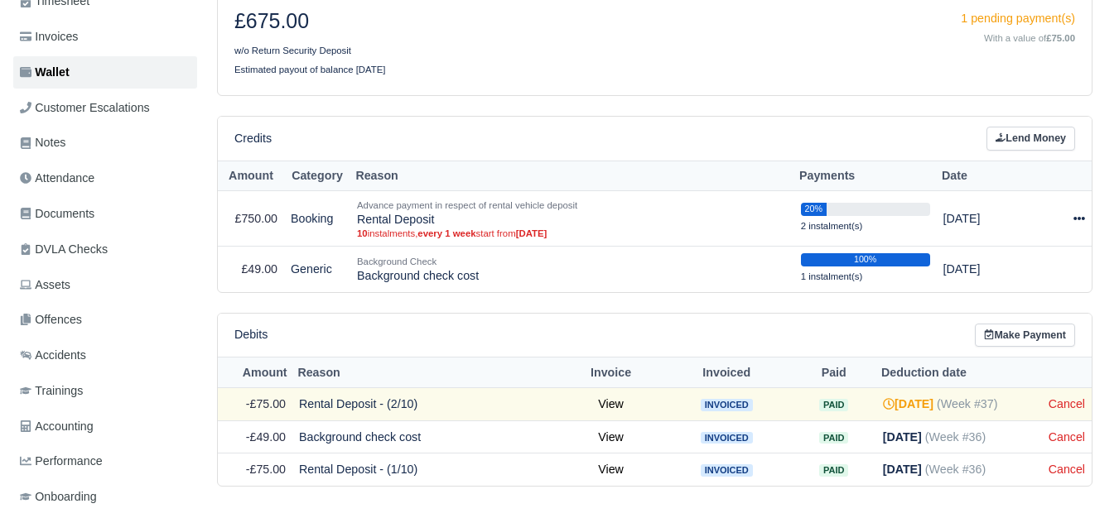
scroll to position [266, 0]
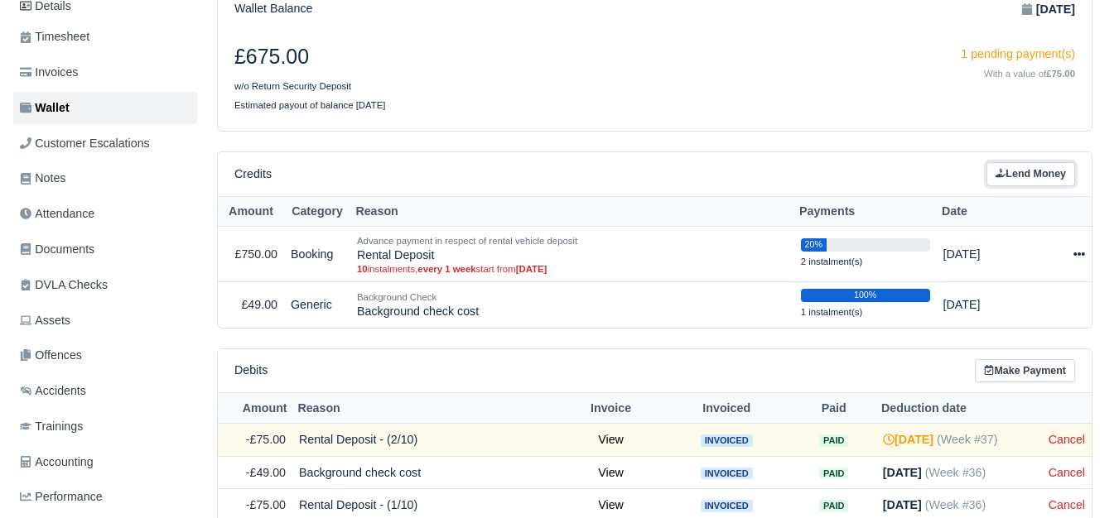
click at [1005, 181] on link "Lend Money" at bounding box center [1030, 174] width 89 height 24
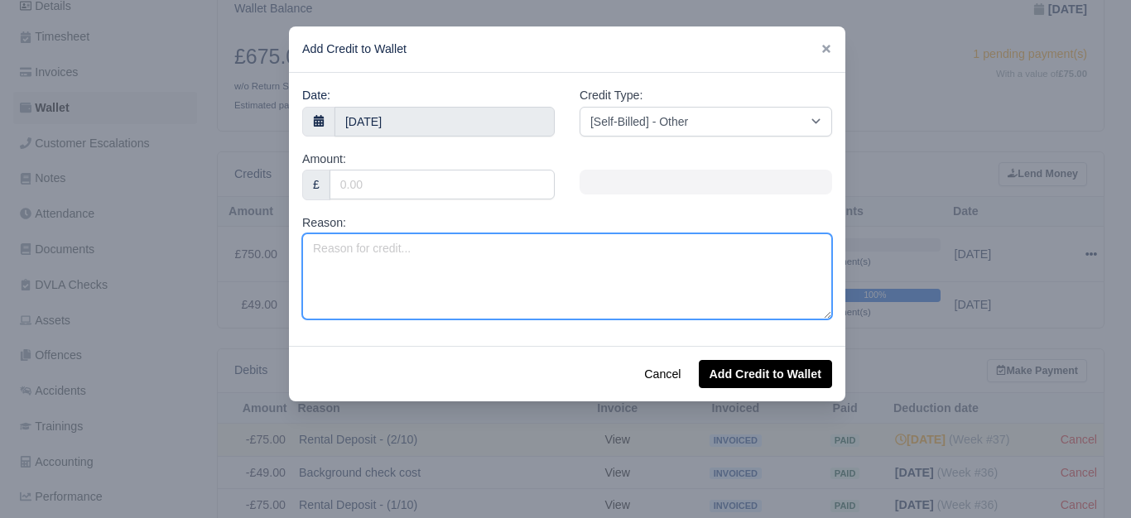
click at [471, 296] on textarea "Reason:" at bounding box center [567, 277] width 530 height 86
paste textarea "GIT & PL 2025 (Week 36 to Week 52)"
click at [425, 255] on textarea "GIT & PL 2025 (Week 36 to Week 52)" at bounding box center [567, 277] width 530 height 86
click at [428, 251] on textarea "GIT & PL 2025 (Week 36 to Week 52)" at bounding box center [567, 277] width 530 height 86
type textarea "GIT & PL 2025 (Week 37 to Week 52)"
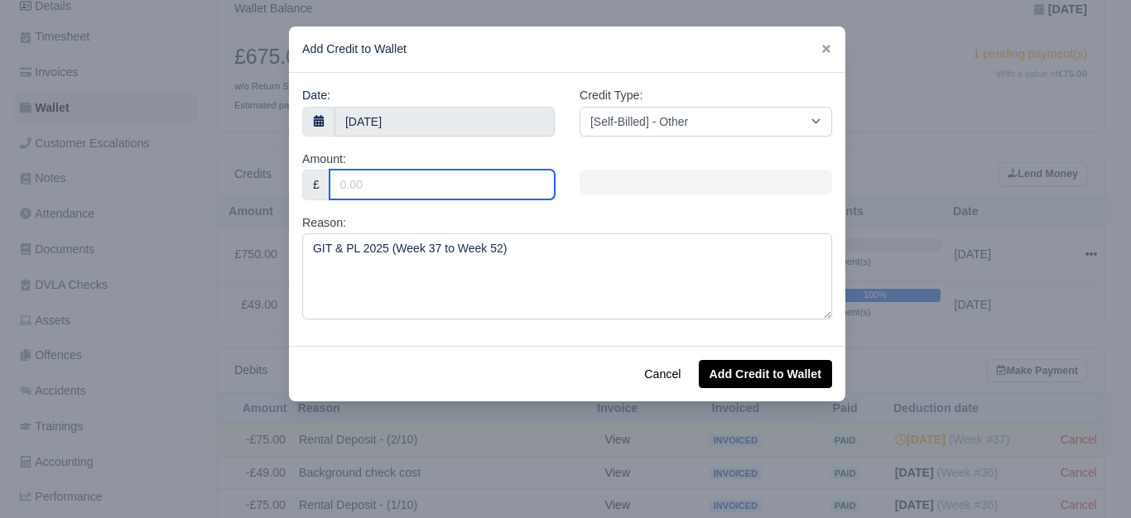
click at [432, 185] on input "Amount:" at bounding box center [442, 185] width 225 height 30
type input "80"
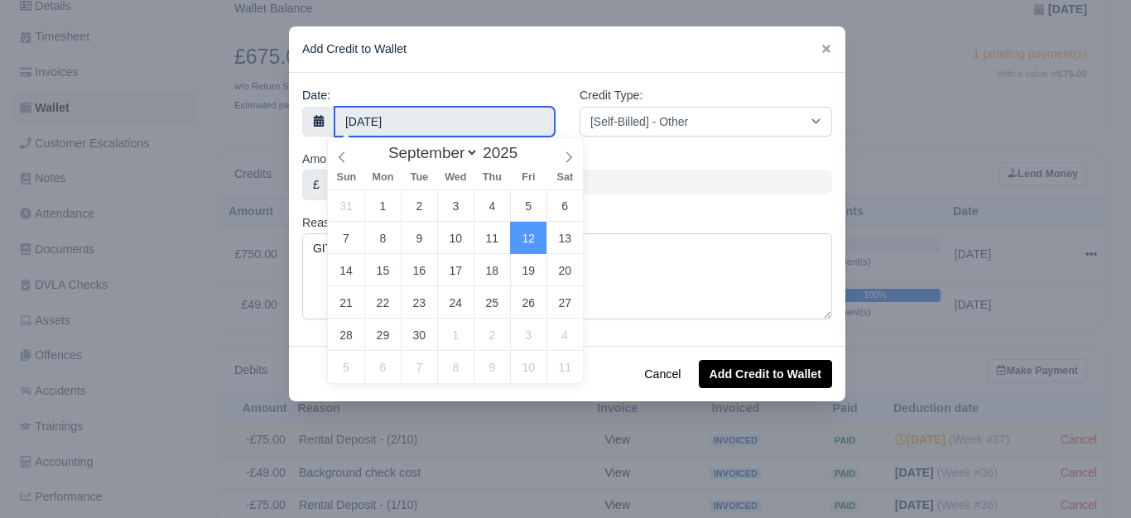
type input "10 September 2025"
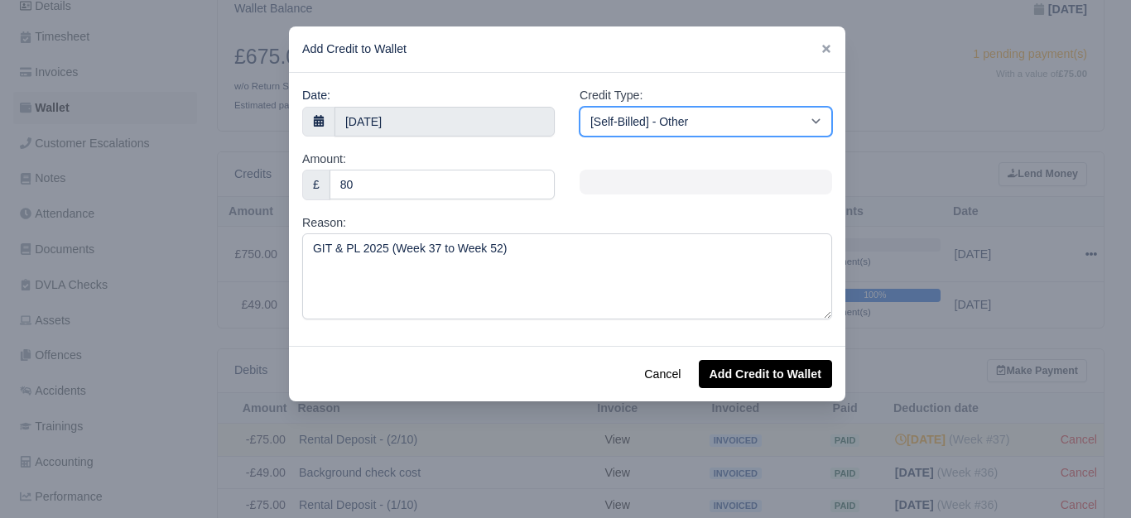
click at [725, 128] on select "[Self-Billed] - Other [Self-Billed] - Negative Invoice [Self-Billed] - Keychain…" at bounding box center [706, 122] width 253 height 30
click at [580, 107] on select "[Self-Billed] - Other [Self-Billed] - Negative Invoice [Self-Billed] - Keychain…" at bounding box center [706, 122] width 253 height 30
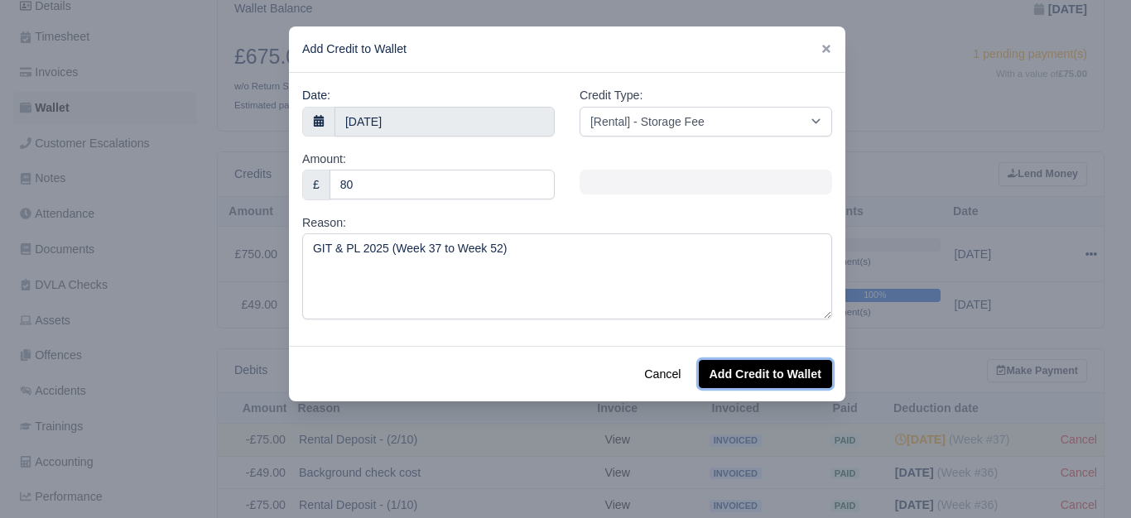
click at [718, 374] on button "Add Credit to Wallet" at bounding box center [765, 374] width 133 height 28
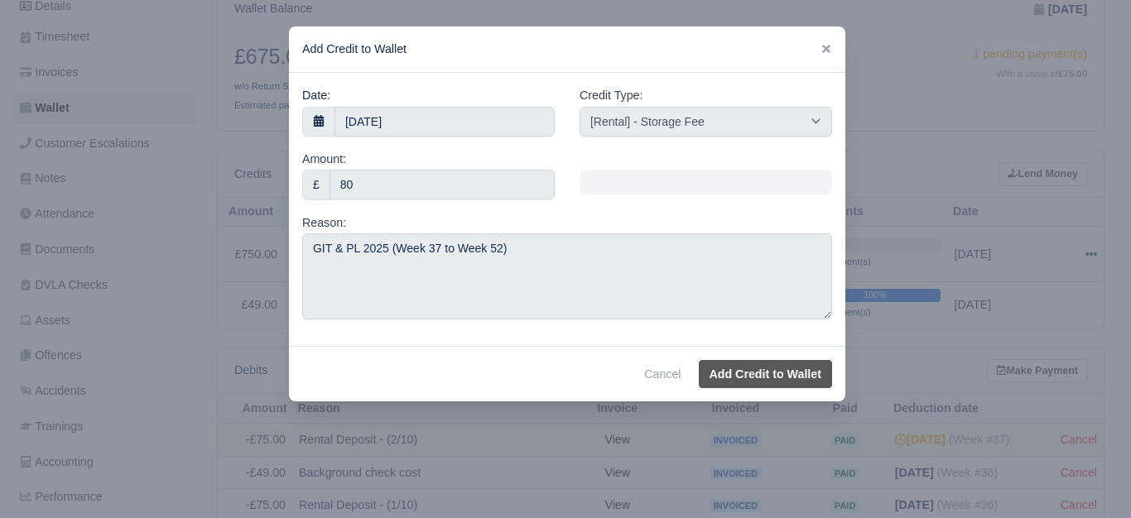
select select "other"
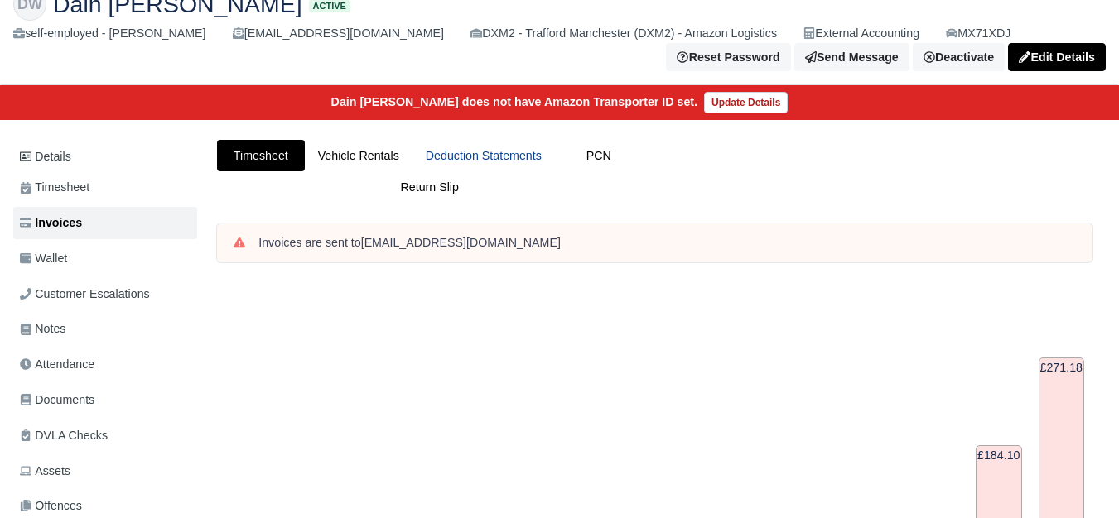
scroll to position [115, 0]
click at [532, 158] on link "Deduction Statements" at bounding box center [483, 156] width 142 height 32
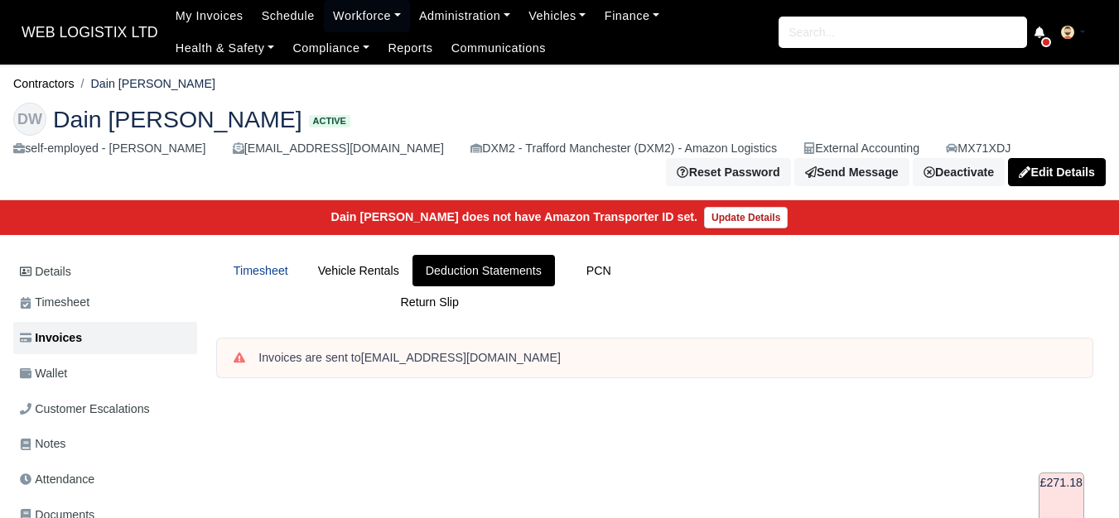
click at [266, 272] on link "Timesheet" at bounding box center [261, 271] width 88 height 32
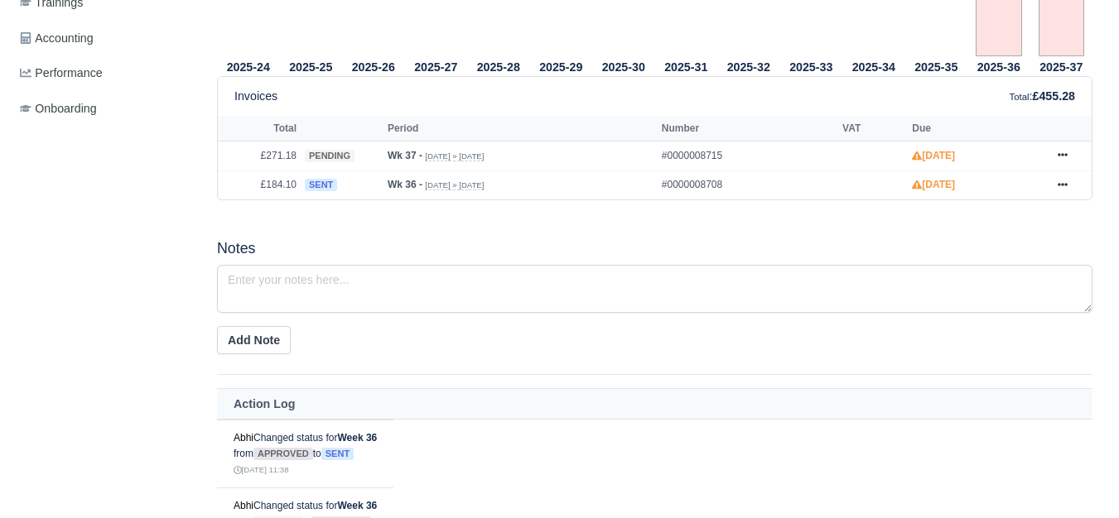
scroll to position [690, 0]
click at [1068, 161] on link at bounding box center [1062, 156] width 25 height 21
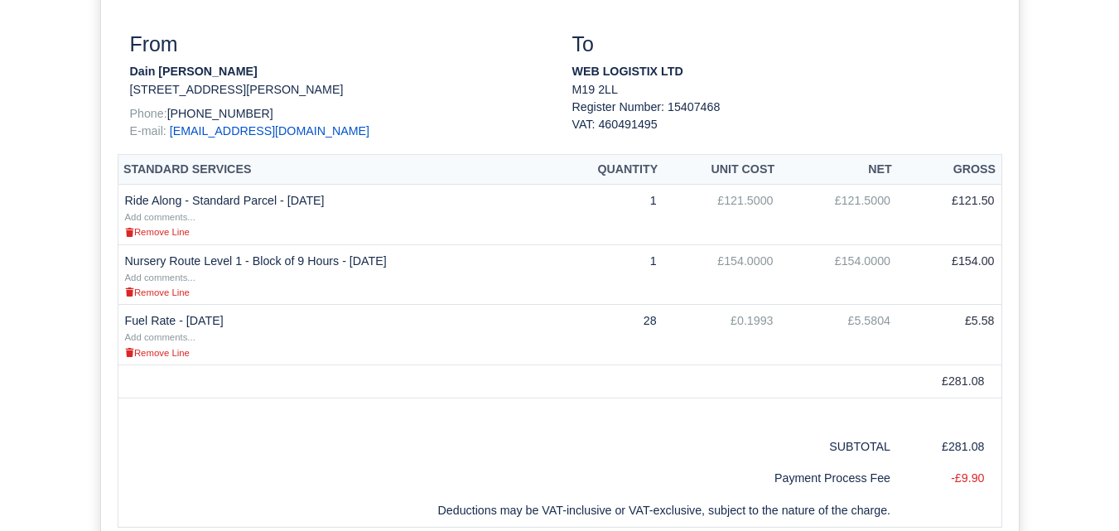
scroll to position [414, 0]
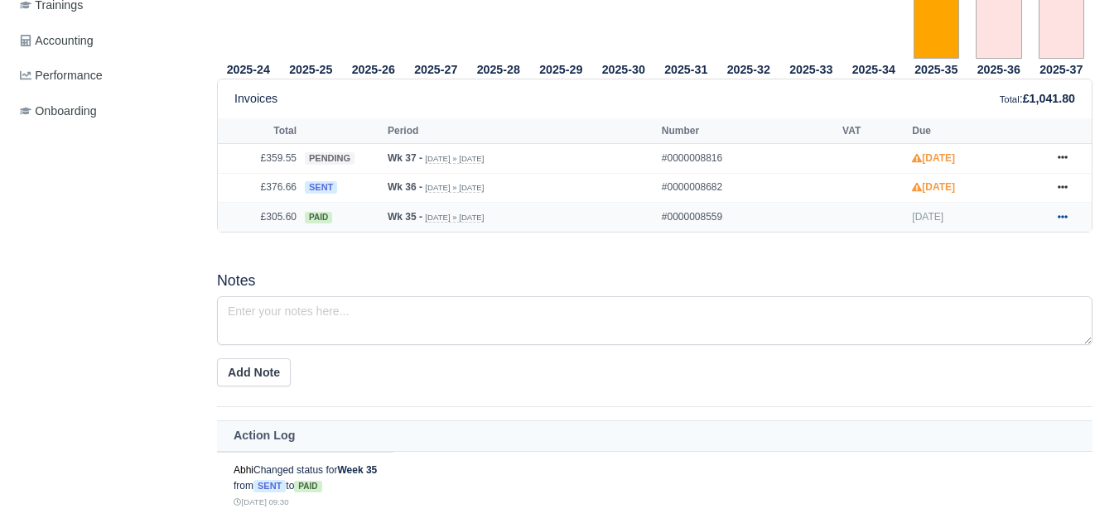
scroll to position [690, 0]
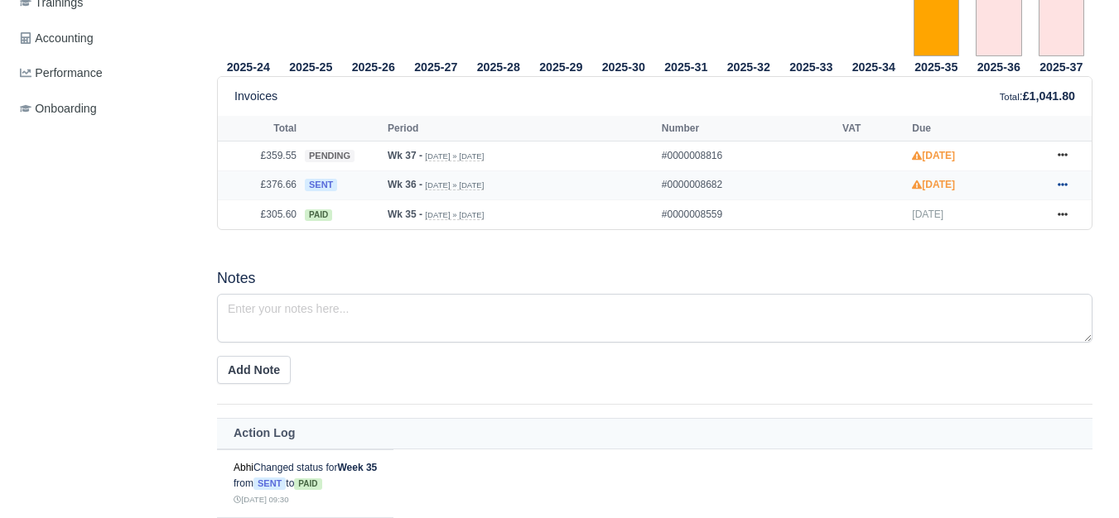
click at [1063, 185] on icon at bounding box center [1062, 185] width 10 height 10
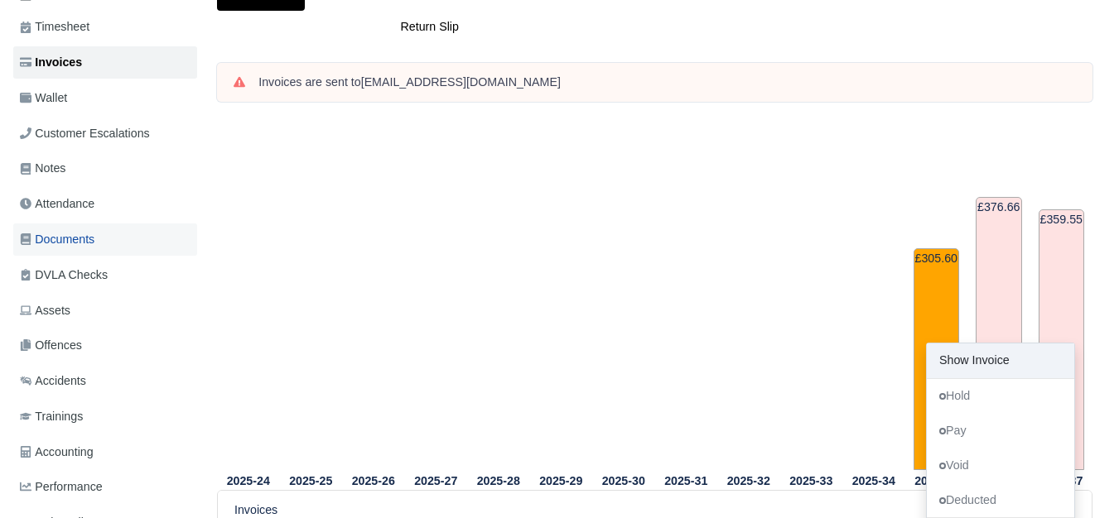
scroll to position [0, 0]
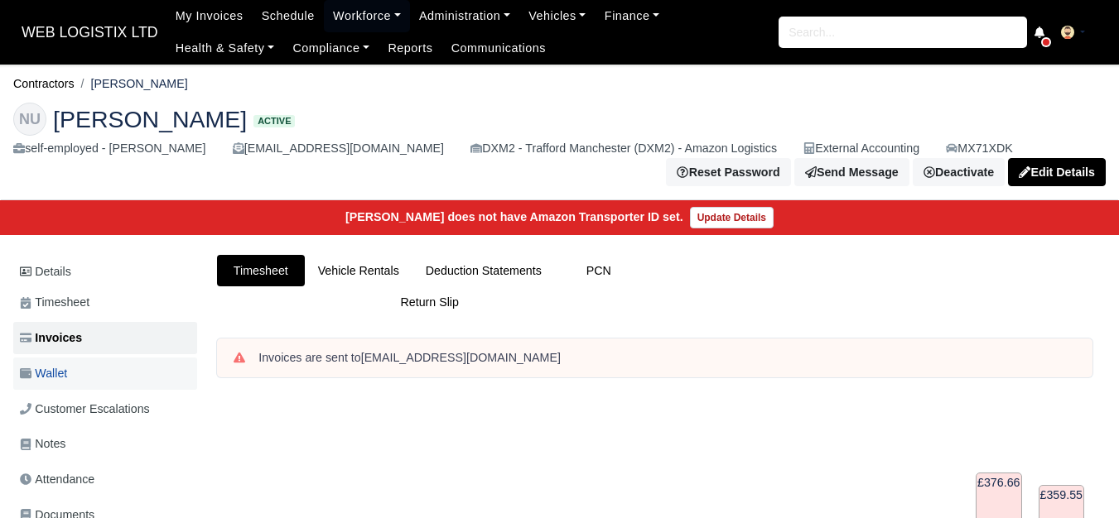
click at [110, 389] on link "Wallet" at bounding box center [105, 374] width 184 height 32
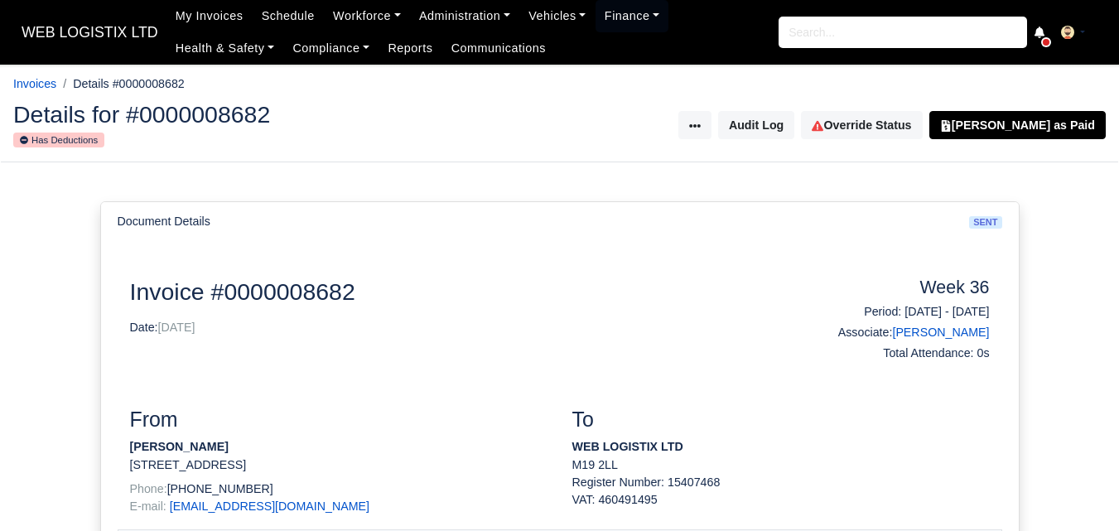
scroll to position [414, 0]
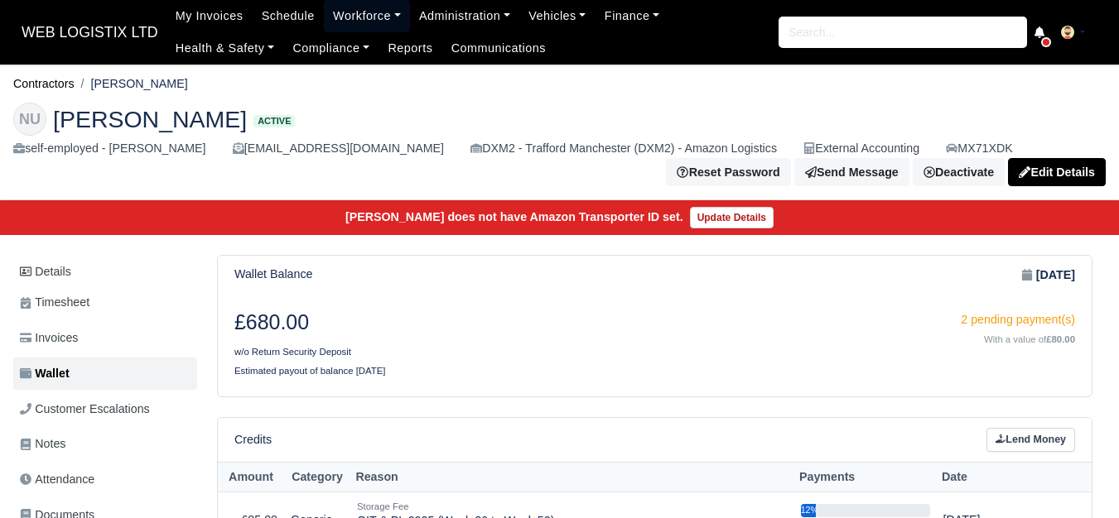
click at [341, 16] on link "Workforce" at bounding box center [367, 16] width 86 height 32
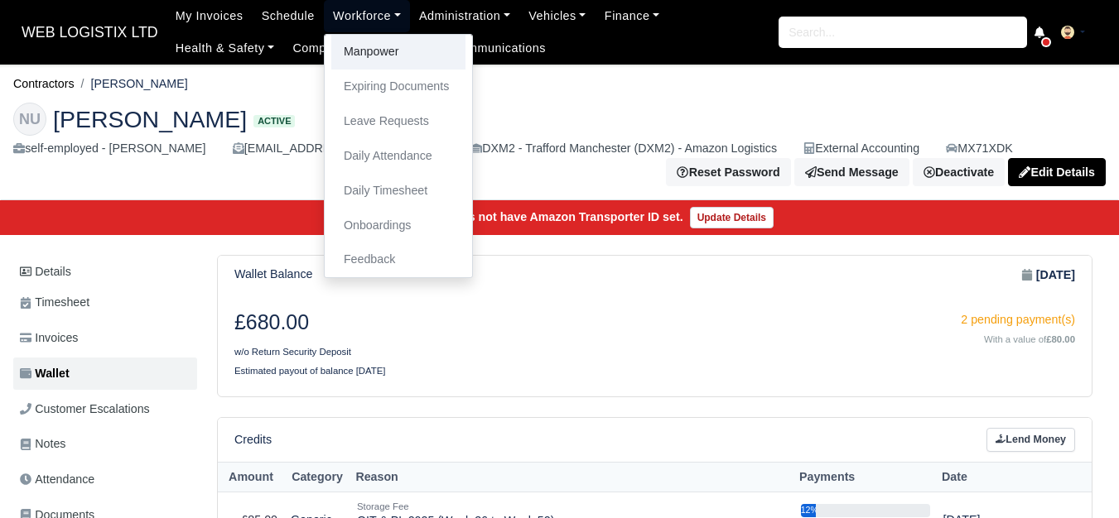
click at [368, 59] on link "Manpower" at bounding box center [398, 52] width 134 height 35
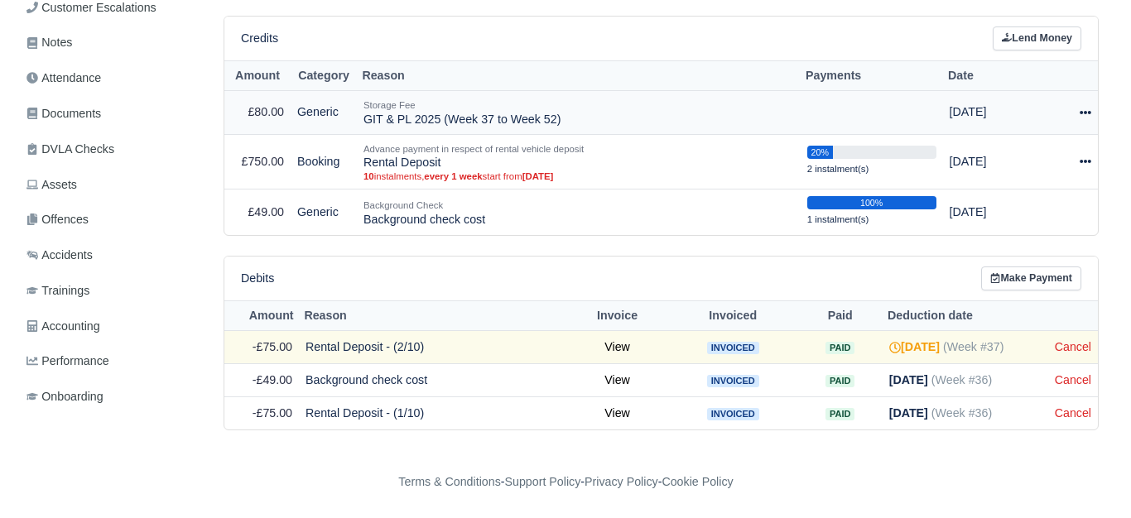
scroll to position [404, 0]
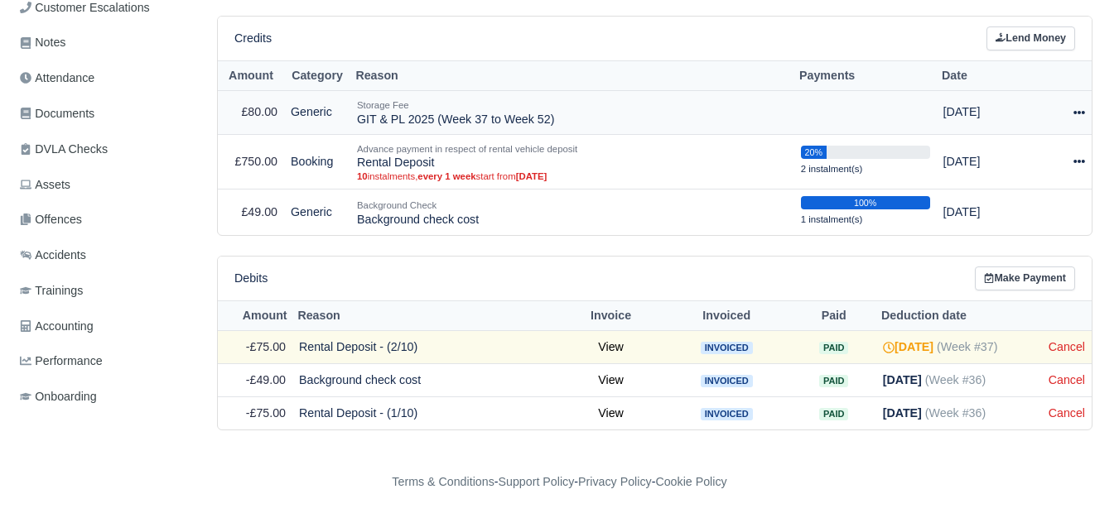
click at [1081, 109] on icon at bounding box center [1079, 113] width 12 height 12
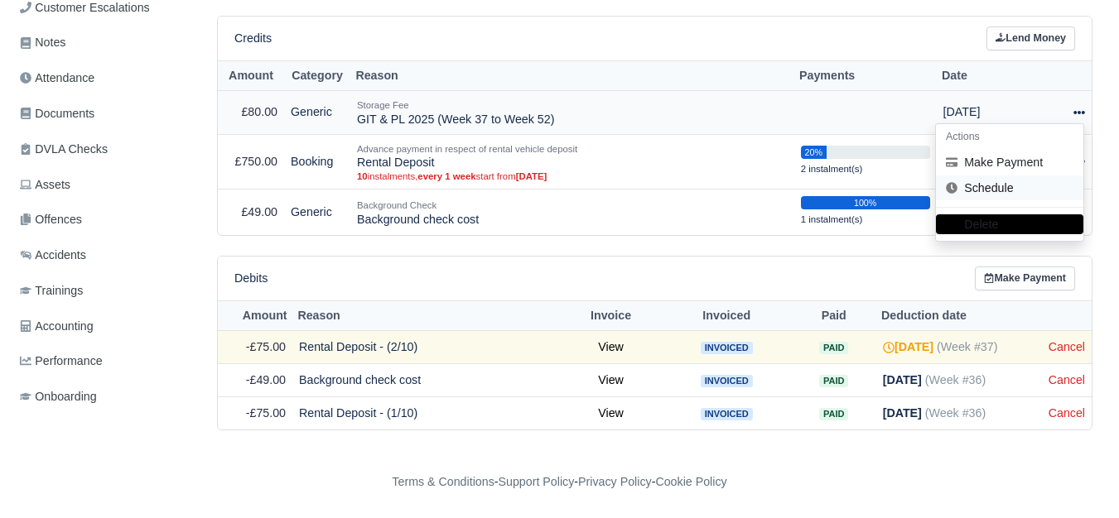
click at [957, 190] on icon at bounding box center [952, 188] width 12 height 12
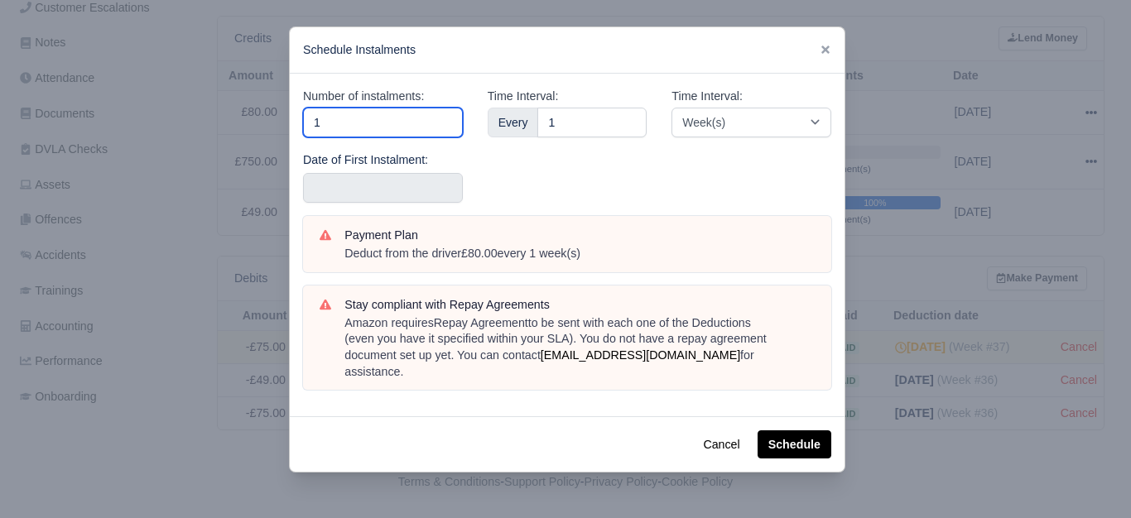
click at [445, 123] on input "1" at bounding box center [383, 123] width 160 height 30
type input "16"
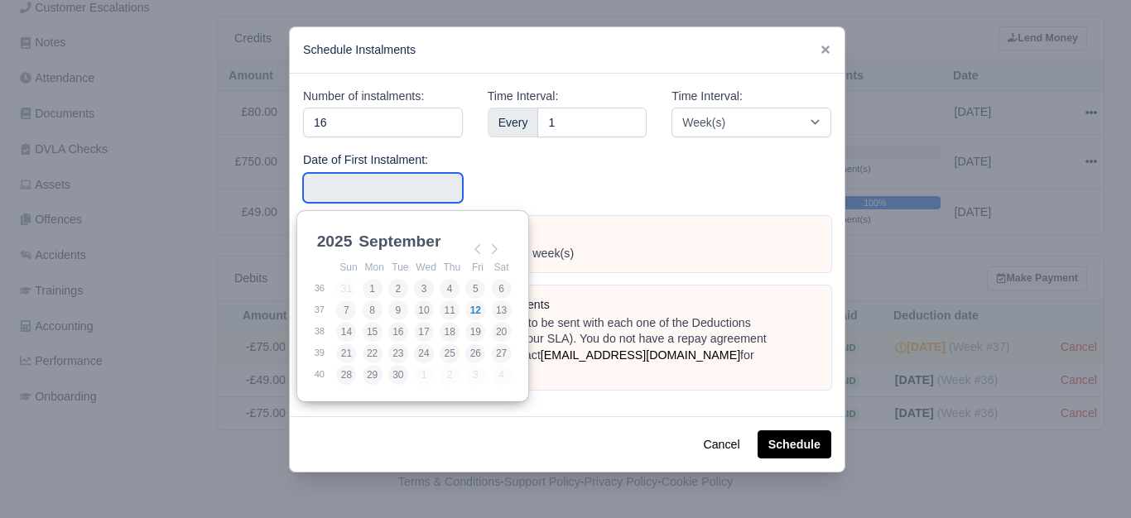
click at [359, 181] on input "Use the arrow keys to pick a date" at bounding box center [383, 188] width 160 height 30
type input "2025-09-07"
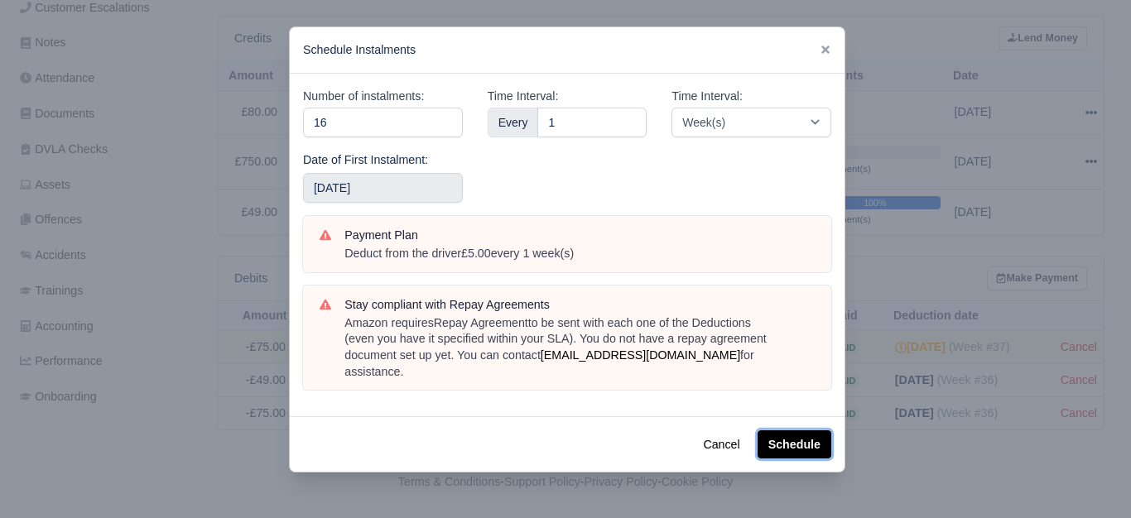
click at [806, 431] on button "Schedule" at bounding box center [795, 445] width 74 height 28
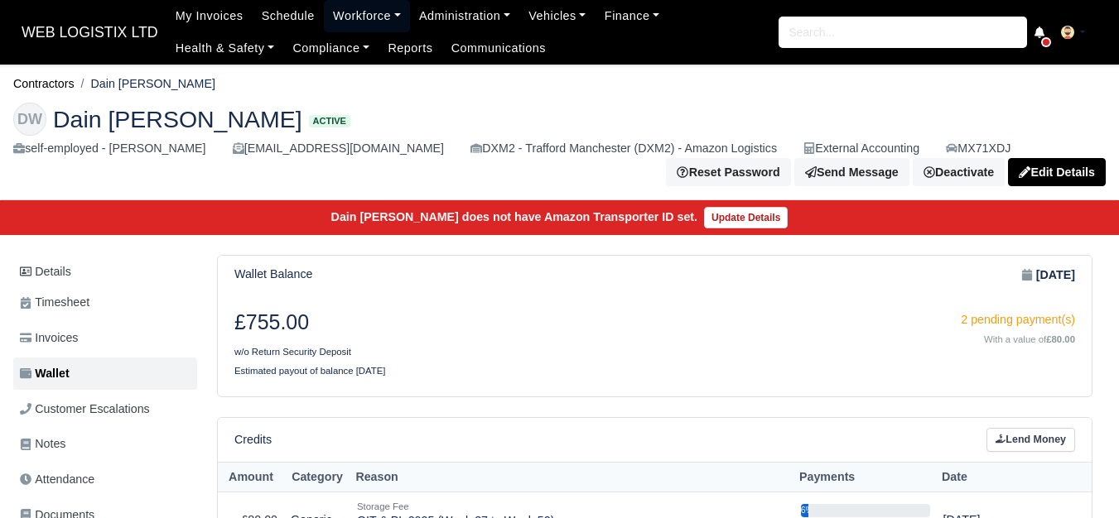
click at [338, 9] on link "Workforce" at bounding box center [367, 16] width 86 height 32
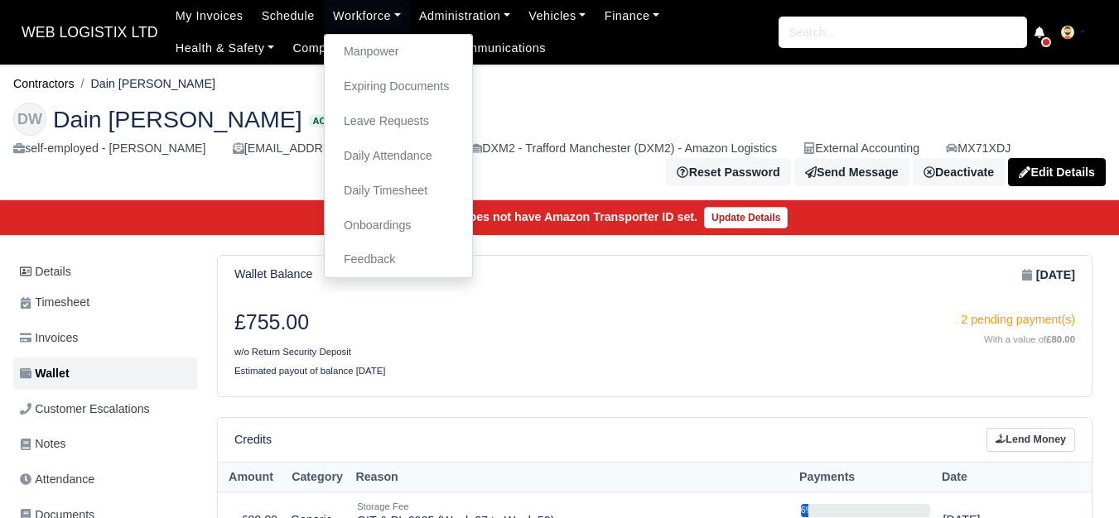
click at [513, 349] on div "£755.00 w/o Return Security Deposit" at bounding box center [438, 336] width 433 height 51
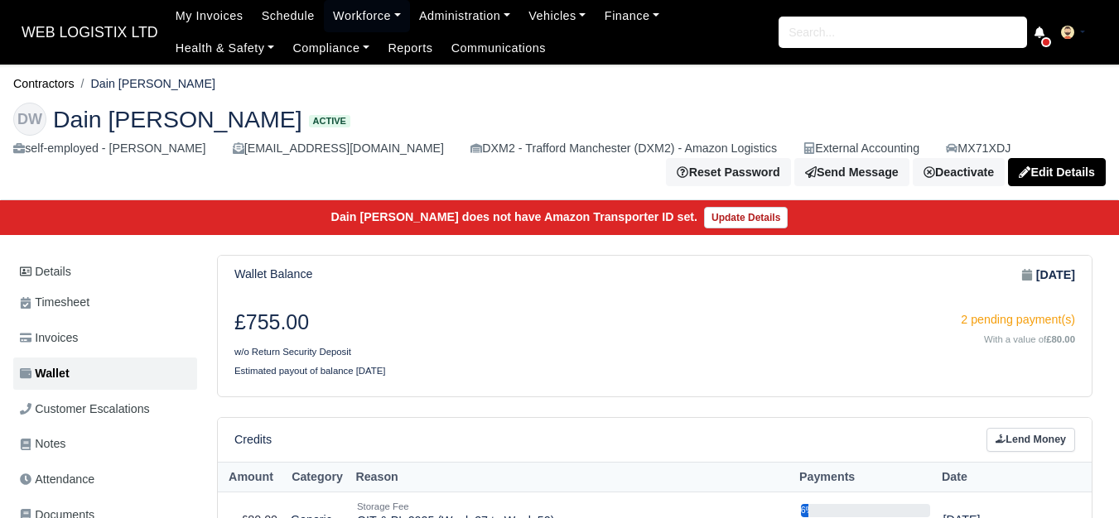
scroll to position [276, 0]
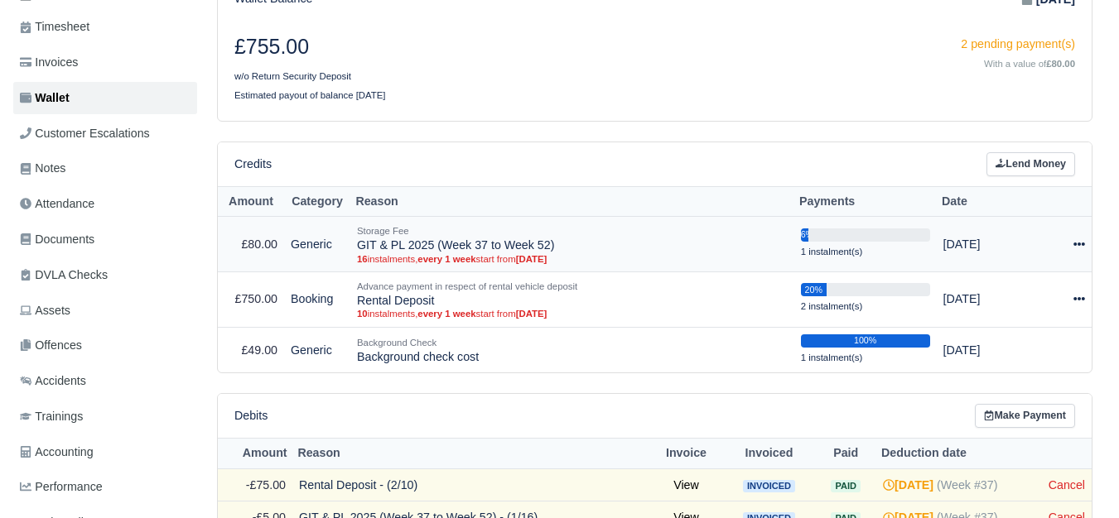
drag, startPoint x: 358, startPoint y: 248, endPoint x: 563, endPoint y: 250, distance: 205.4
click at [563, 250] on td "Storage Fee GIT & PL 2025 (Week 37 to Week 52) 16 instalments, every 1 week sta…" at bounding box center [572, 244] width 444 height 55
copy td "GIT & PL 2025 (Week 37 to Week 52)"
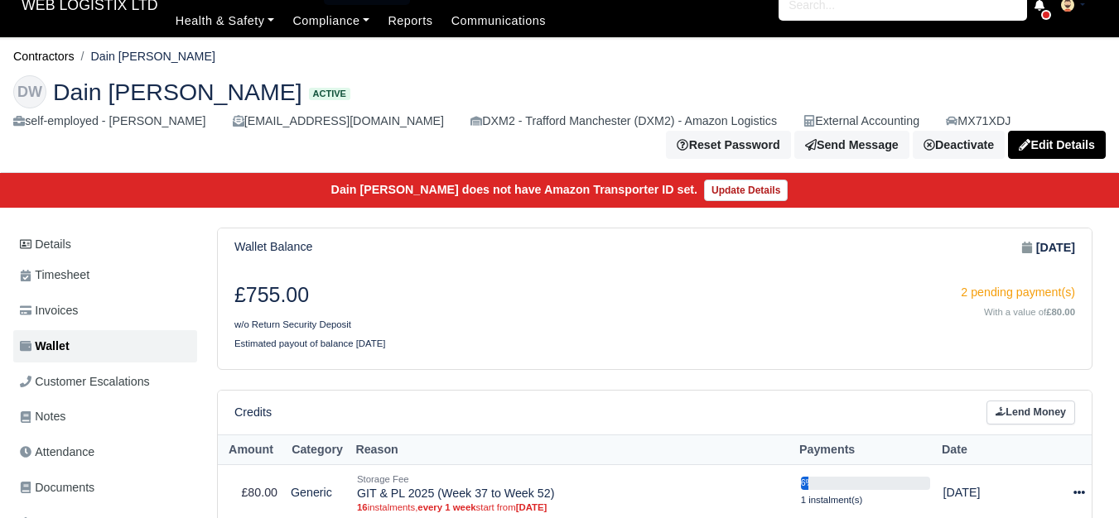
scroll to position [0, 0]
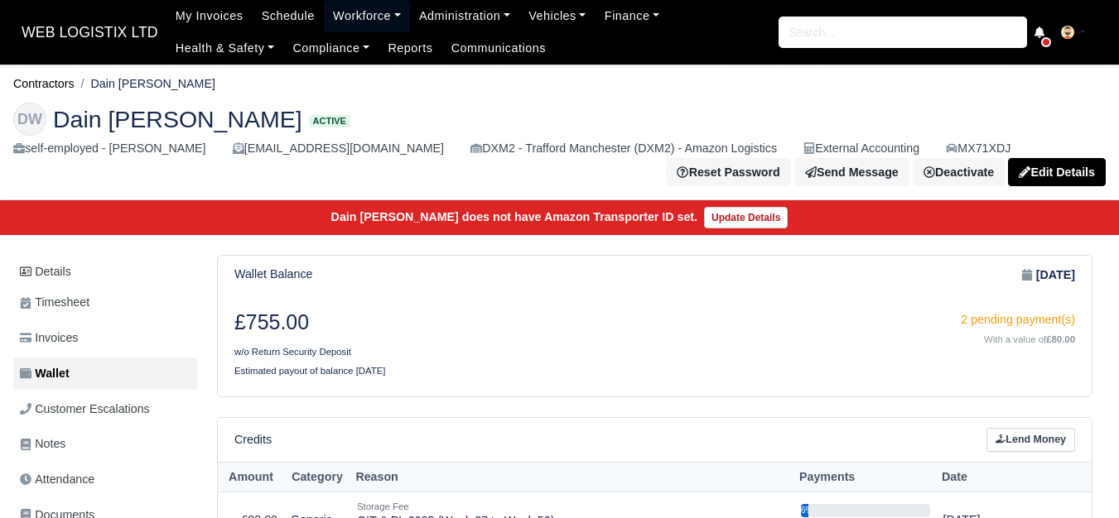
click at [363, 24] on link "Workforce" at bounding box center [367, 16] width 86 height 32
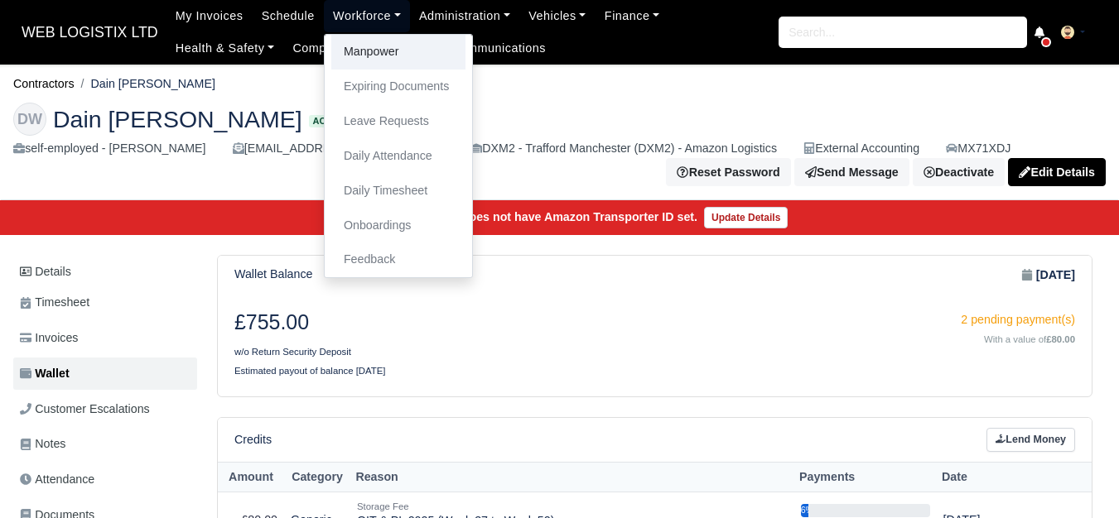
click at [375, 51] on link "Manpower" at bounding box center [398, 52] width 134 height 35
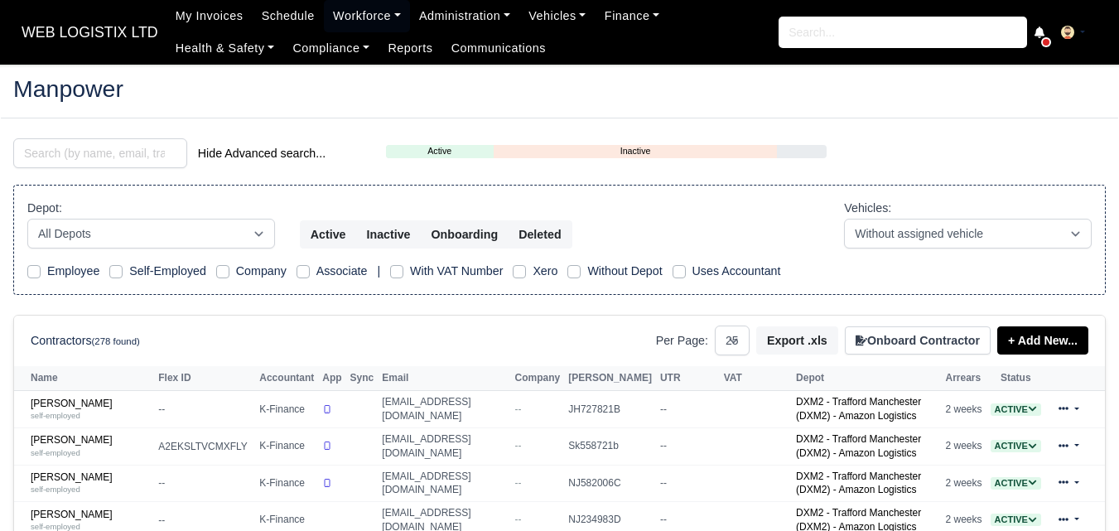
select select "25"
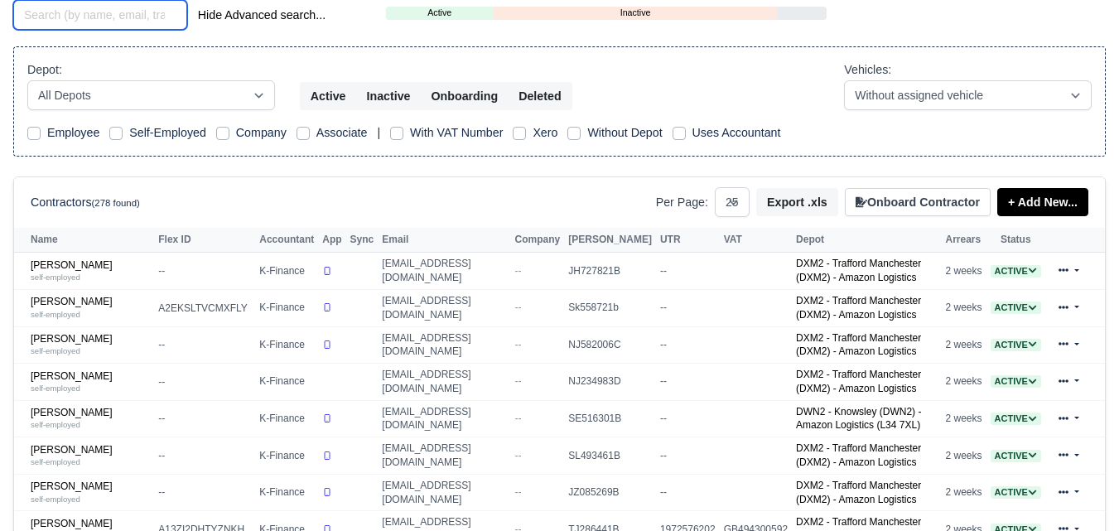
click at [162, 10] on input "search" at bounding box center [100, 15] width 174 height 30
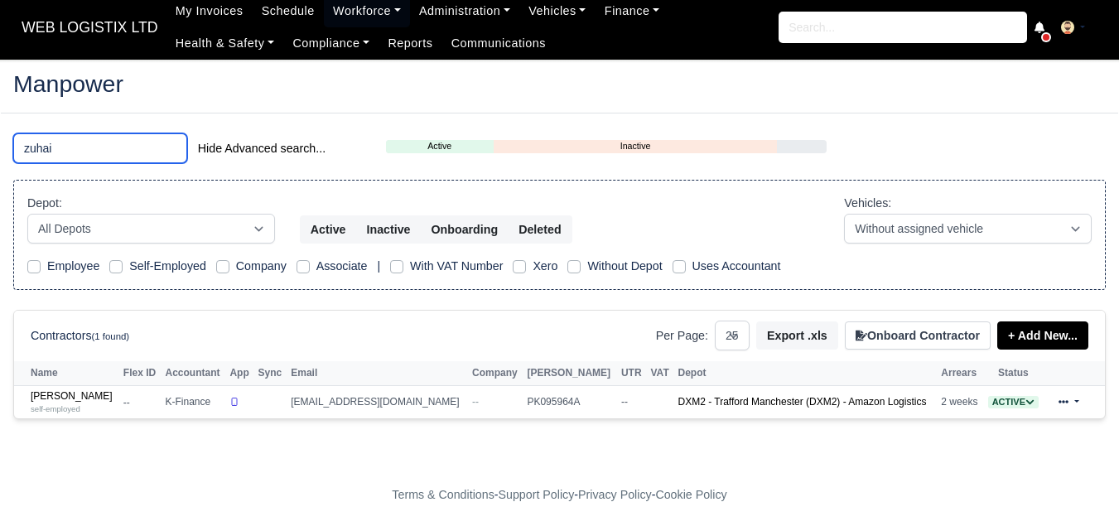
scroll to position [6, 0]
type input "zuhai"
click at [51, 390] on link "Zuhaib Aziz Ullah self-employed" at bounding box center [73, 402] width 84 height 24
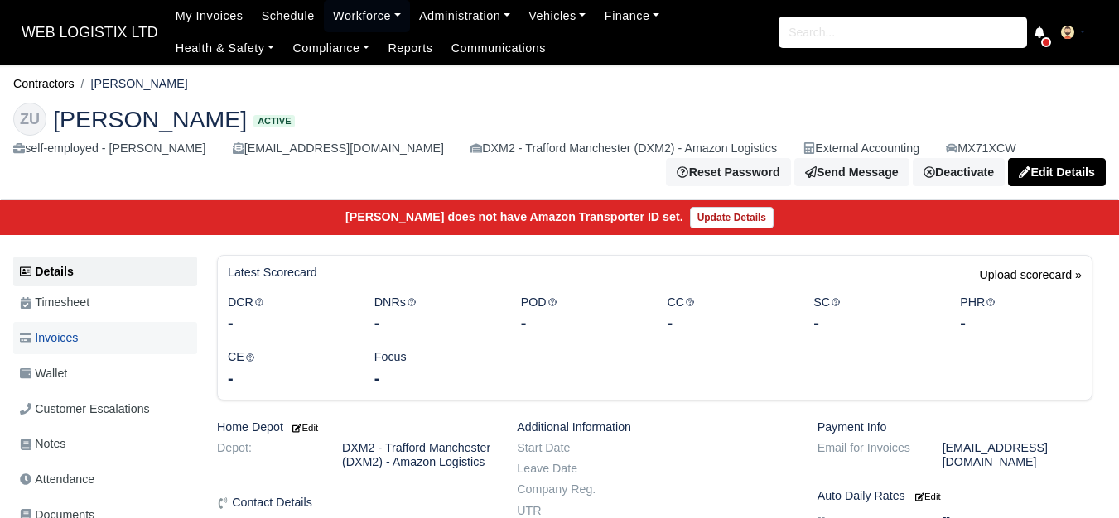
click at [82, 336] on link "Invoices" at bounding box center [105, 338] width 184 height 32
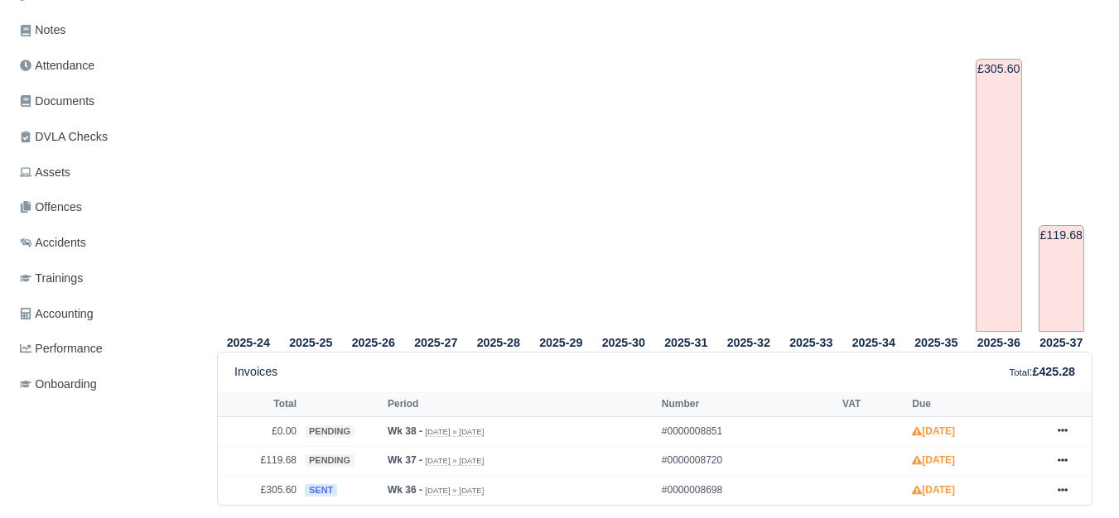
scroll to position [552, 0]
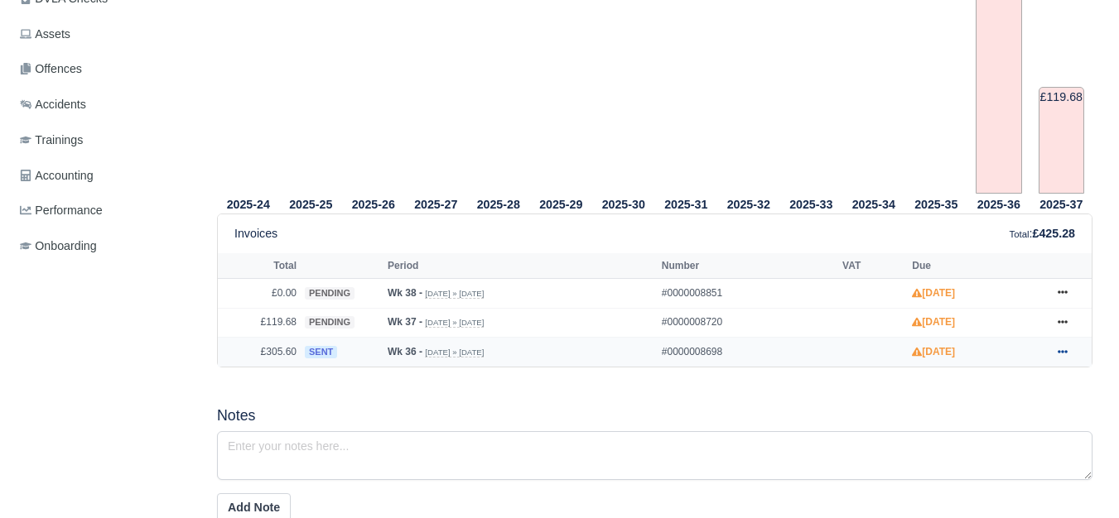
click at [1070, 355] on link at bounding box center [1062, 352] width 25 height 21
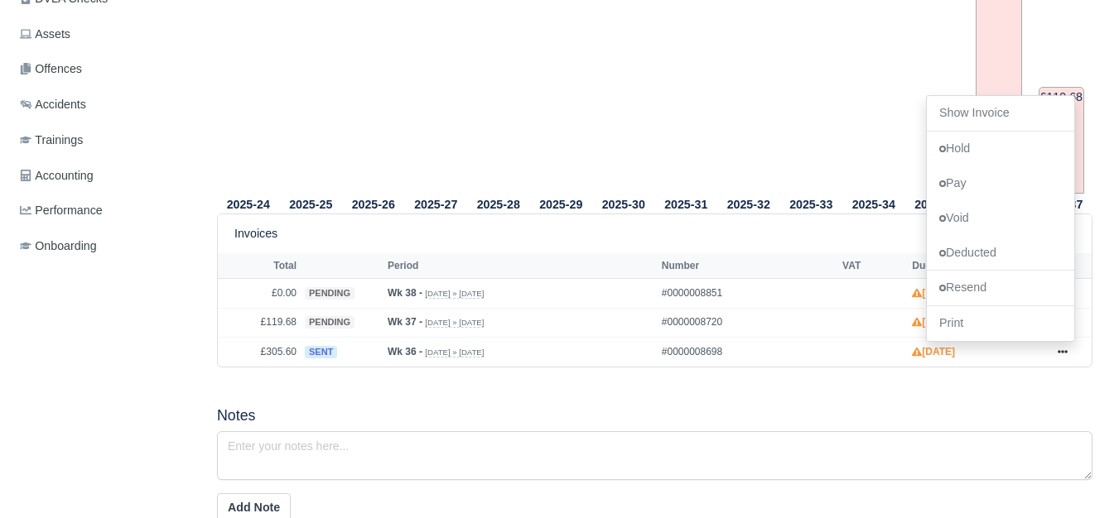
drag, startPoint x: 876, startPoint y: 386, endPoint x: 893, endPoint y: 386, distance: 17.4
click at [874, 386] on div "2025-24 2025-25 2025-26 2025-27 2025-28 2025-29 2025-30 2025-31 2025-32 2025-33" at bounding box center [655, 113] width 900 height 549
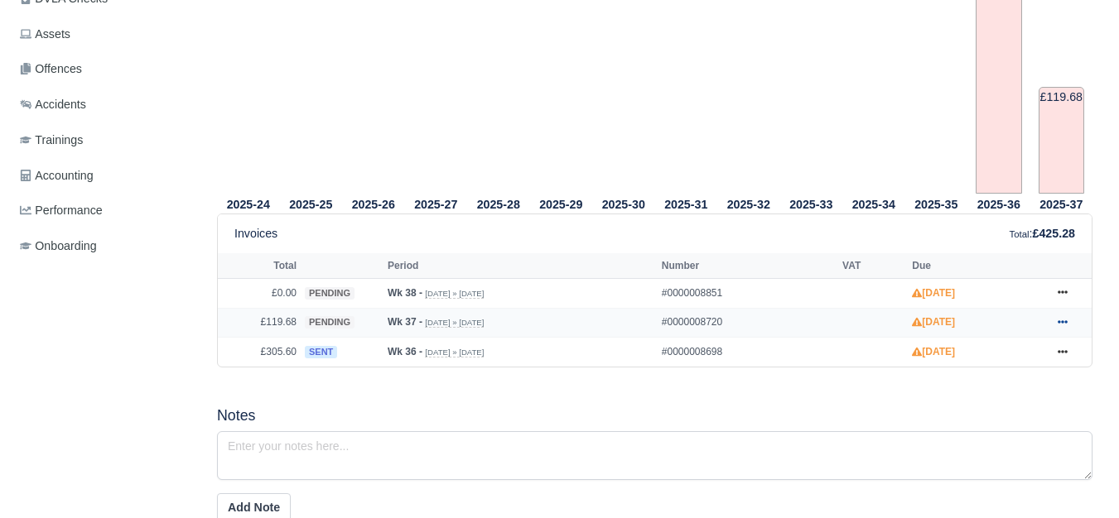
click at [1060, 320] on link at bounding box center [1062, 323] width 25 height 21
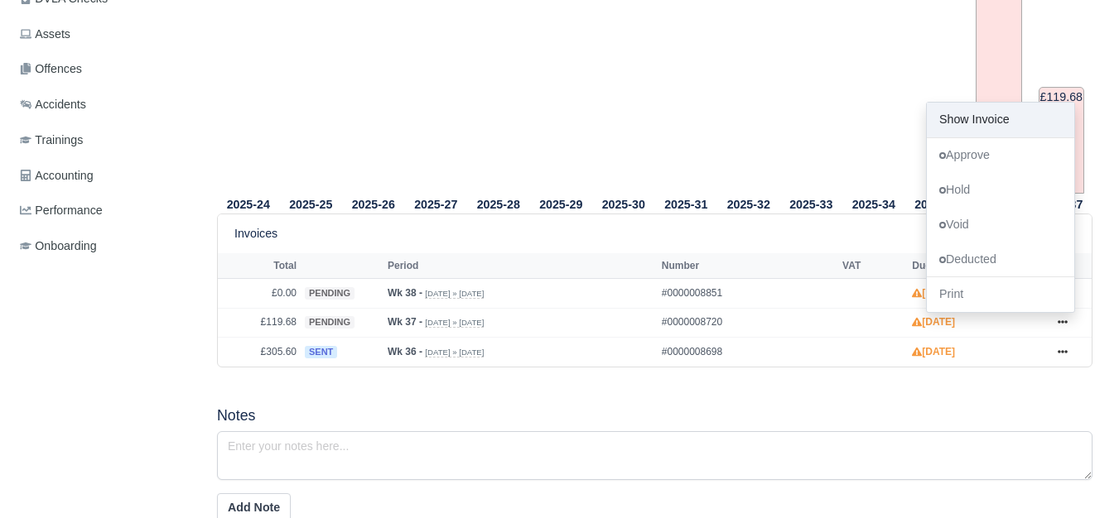
scroll to position [0, 0]
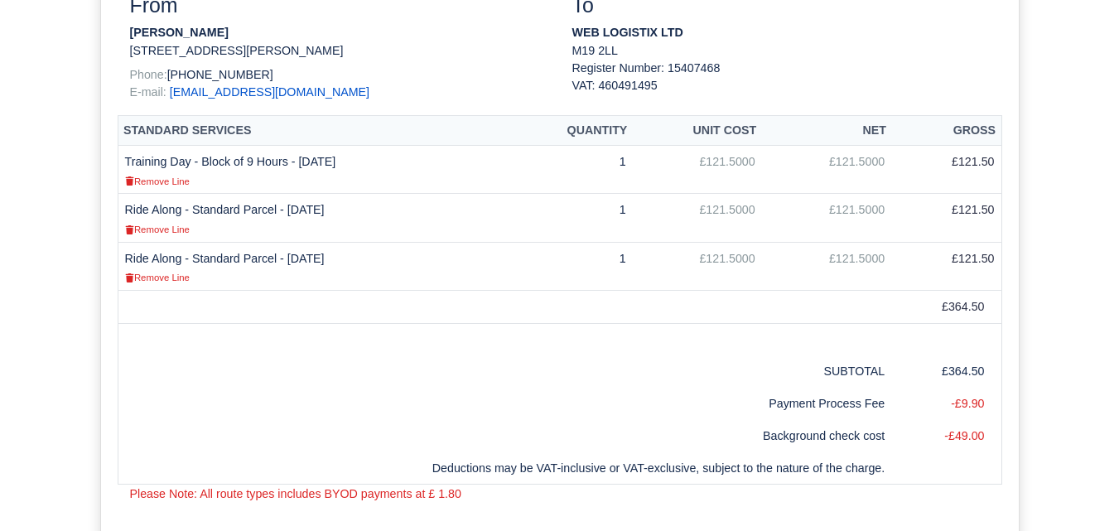
scroll to position [414, 0]
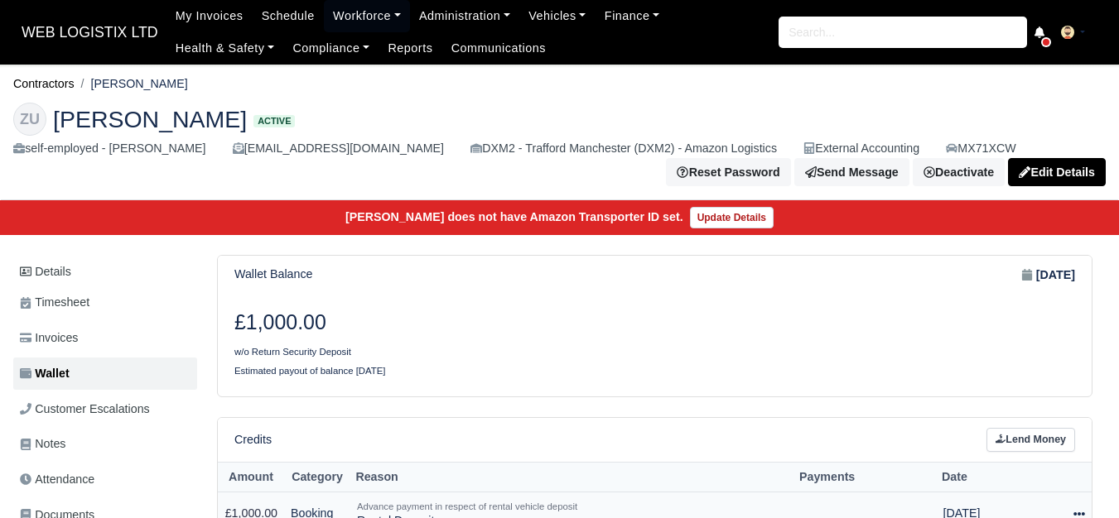
scroll to position [276, 0]
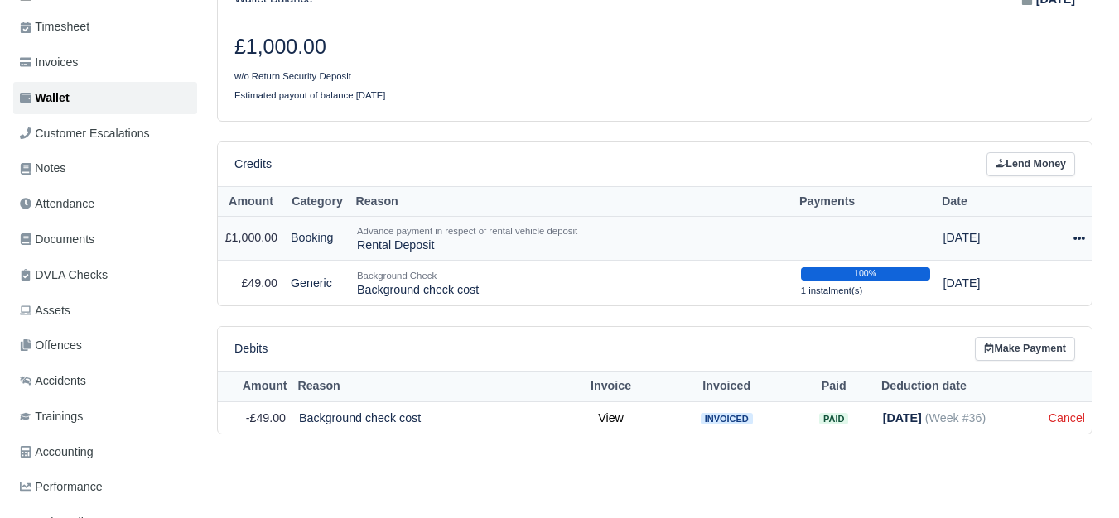
click at [1081, 241] on icon at bounding box center [1079, 239] width 12 height 12
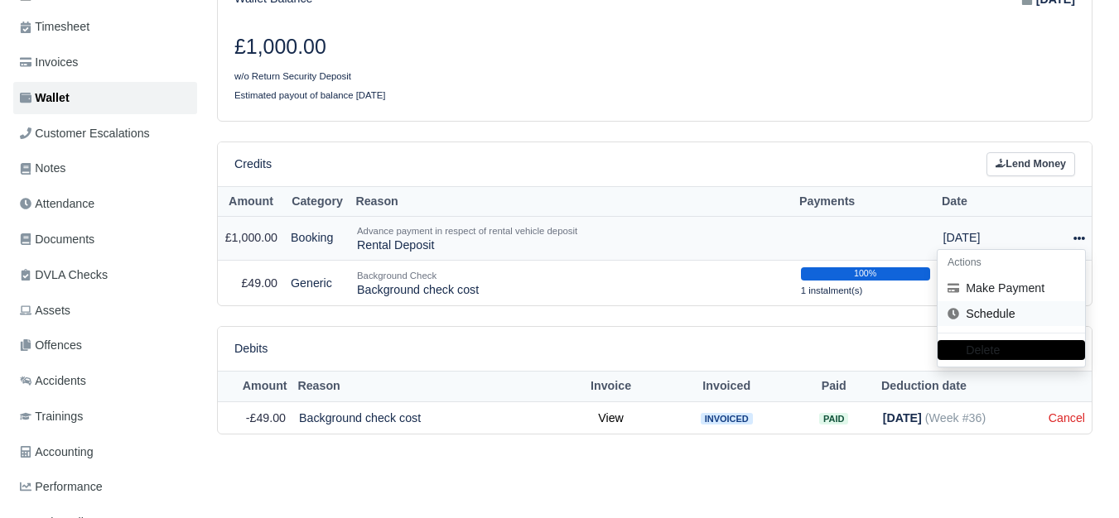
click at [1014, 317] on link "Schedule" at bounding box center [1010, 314] width 147 height 26
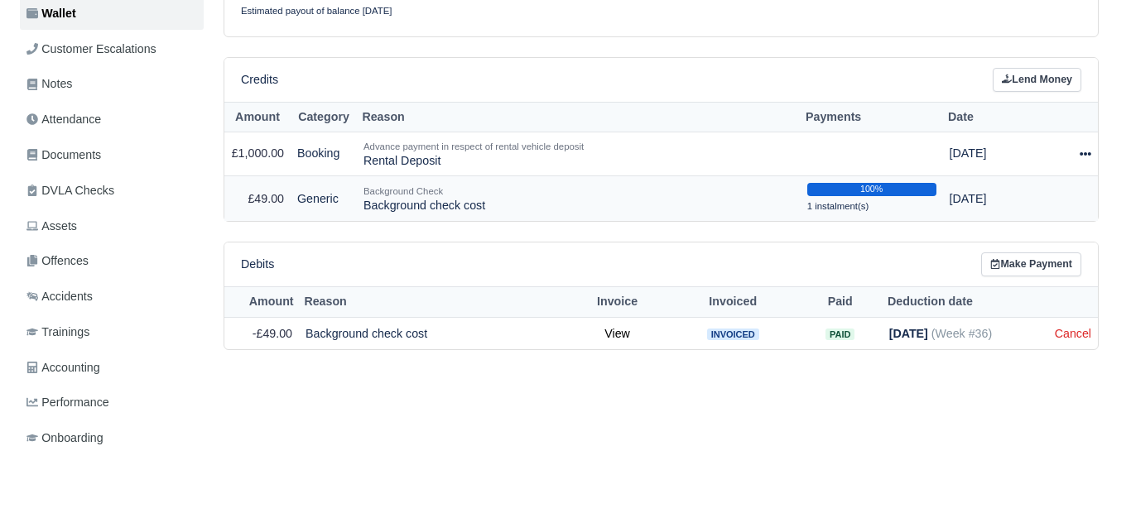
scroll to position [404, 0]
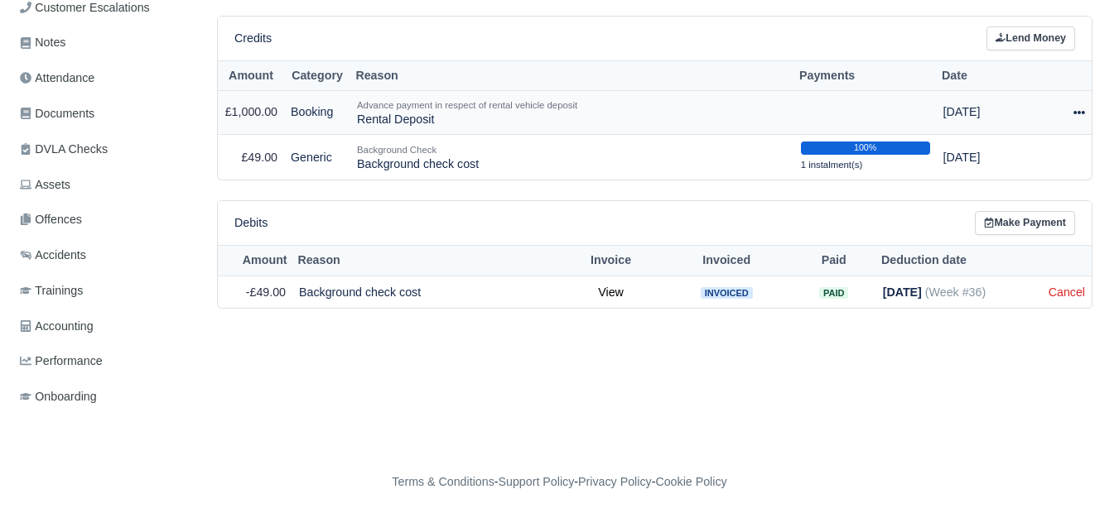
click at [1084, 116] on icon at bounding box center [1079, 113] width 12 height 12
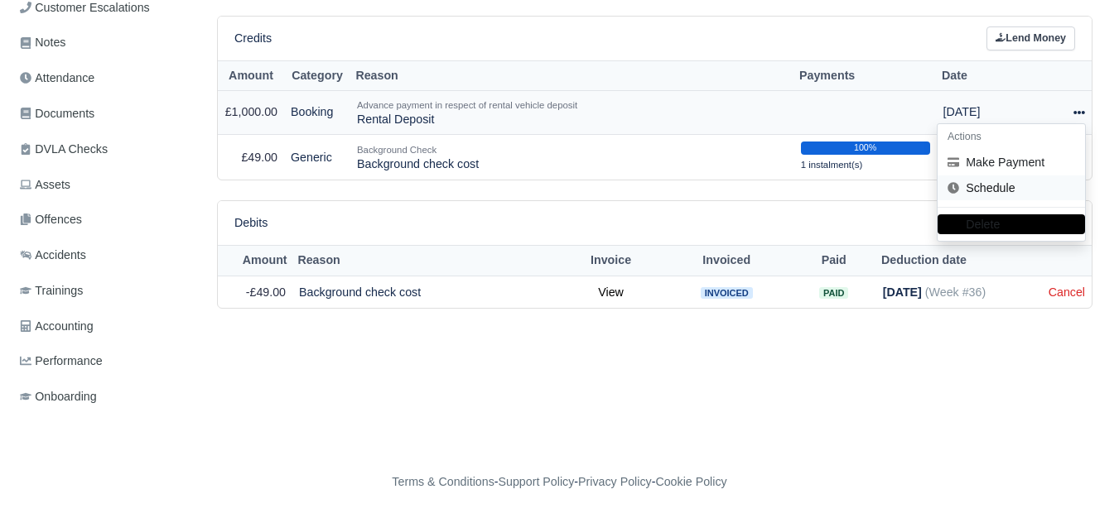
click at [1003, 185] on link "Schedule" at bounding box center [1010, 189] width 147 height 26
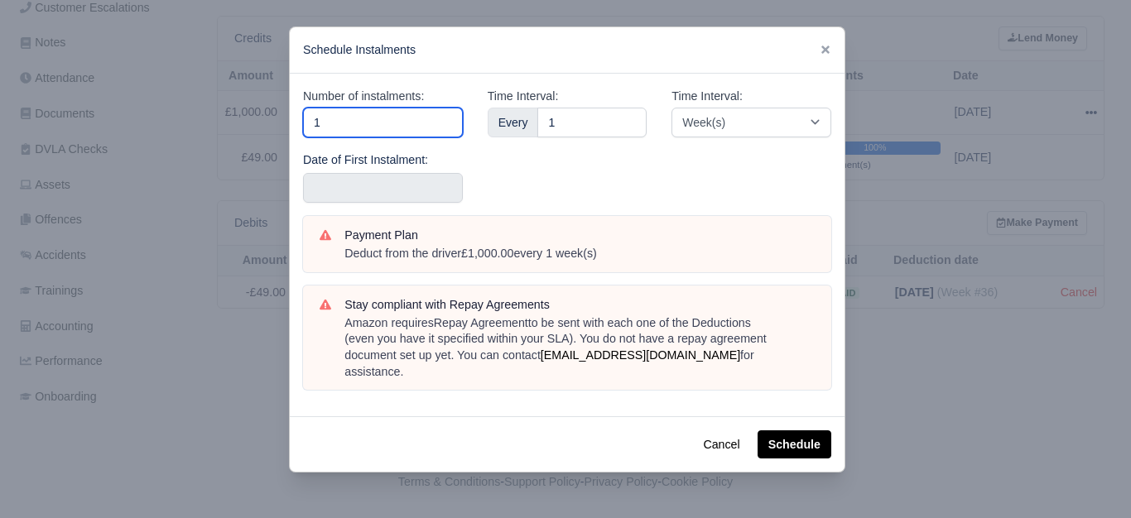
click at [393, 125] on input "1" at bounding box center [383, 123] width 160 height 30
type input "10"
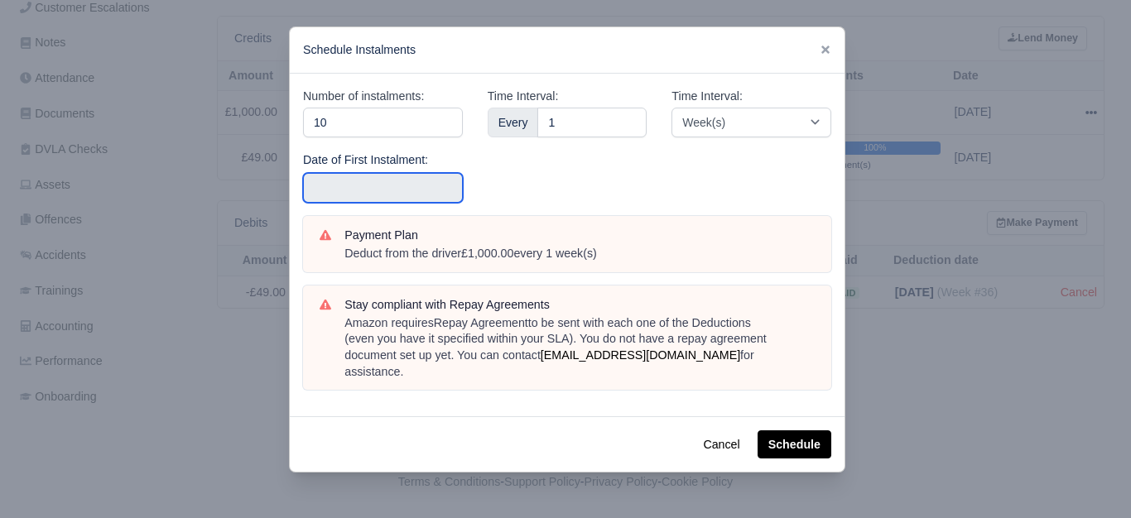
click at [393, 197] on input "text" at bounding box center [383, 188] width 160 height 30
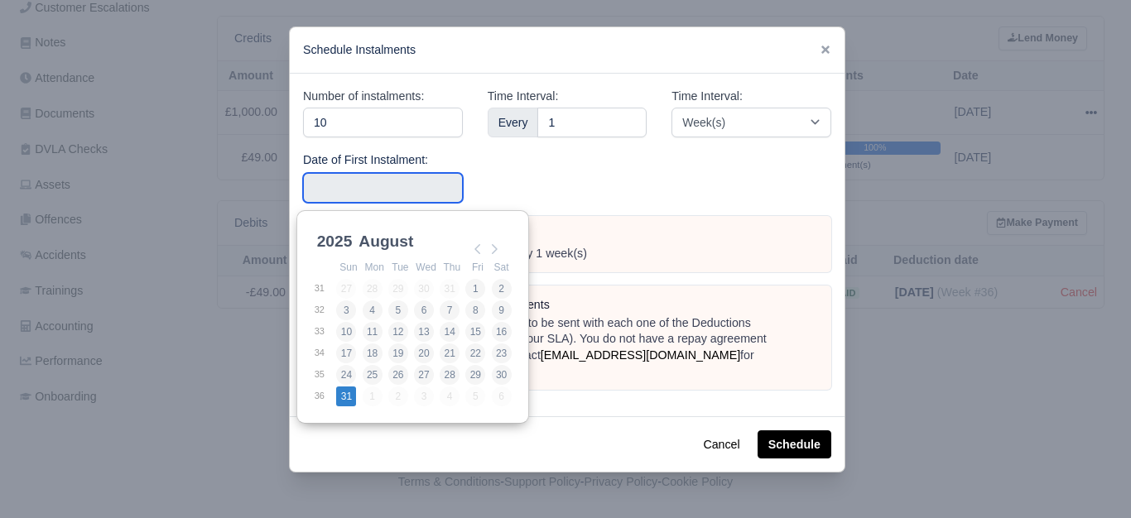
type input "[DATE]"
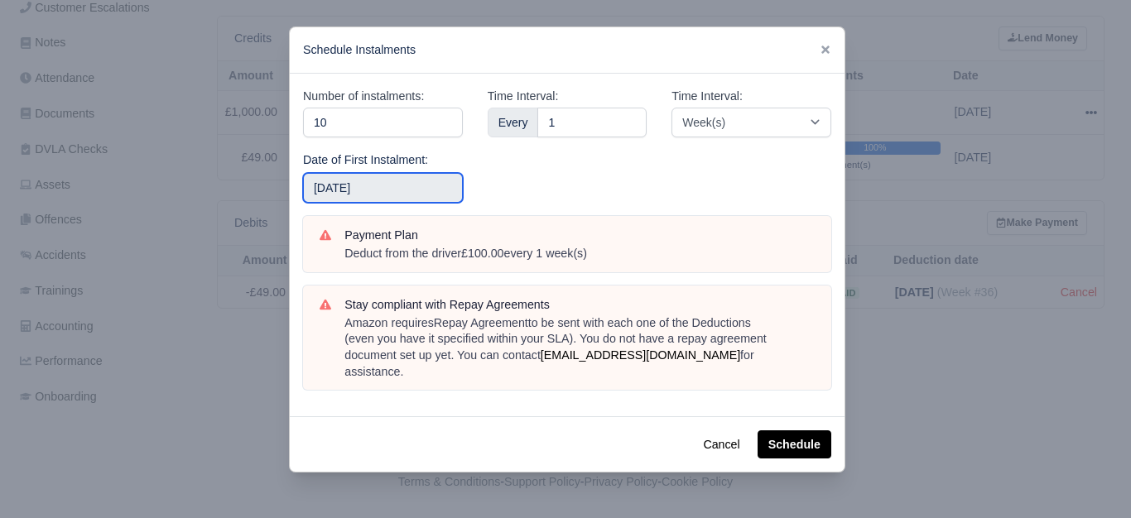
click at [391, 198] on input "[DATE]" at bounding box center [383, 188] width 160 height 30
click at [778, 431] on button "Schedule" at bounding box center [795, 445] width 74 height 28
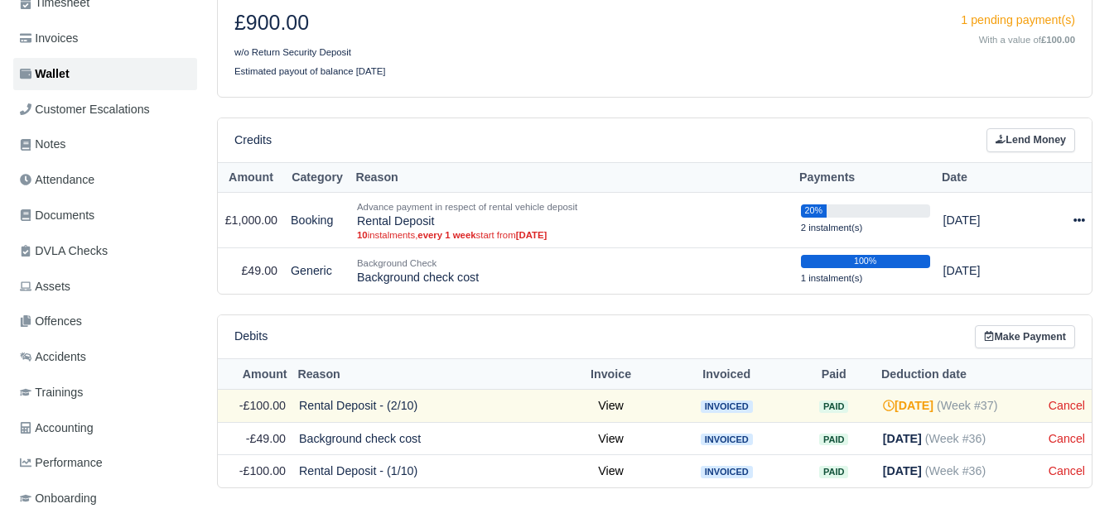
scroll to position [266, 0]
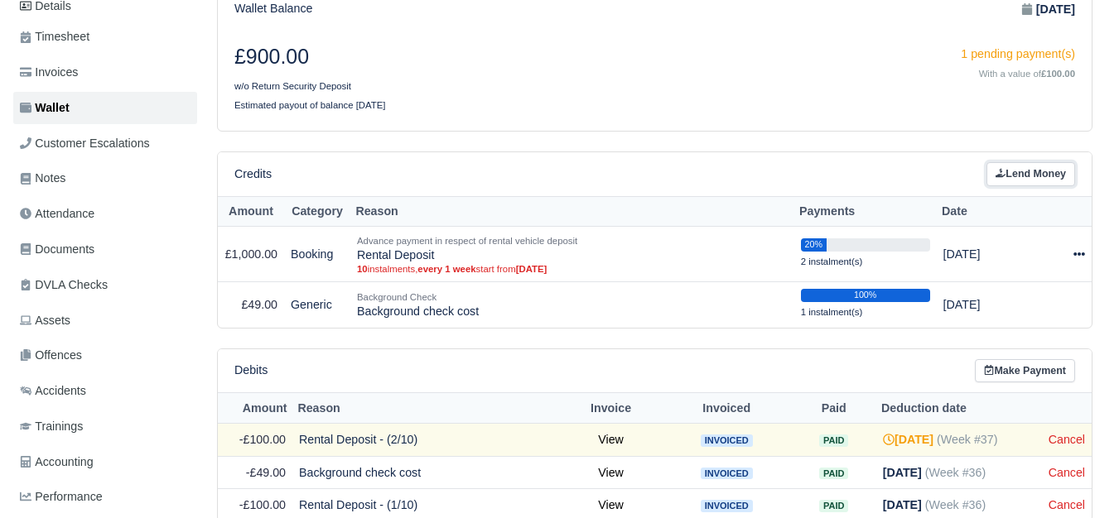
click at [1041, 177] on link "Lend Money" at bounding box center [1030, 174] width 89 height 24
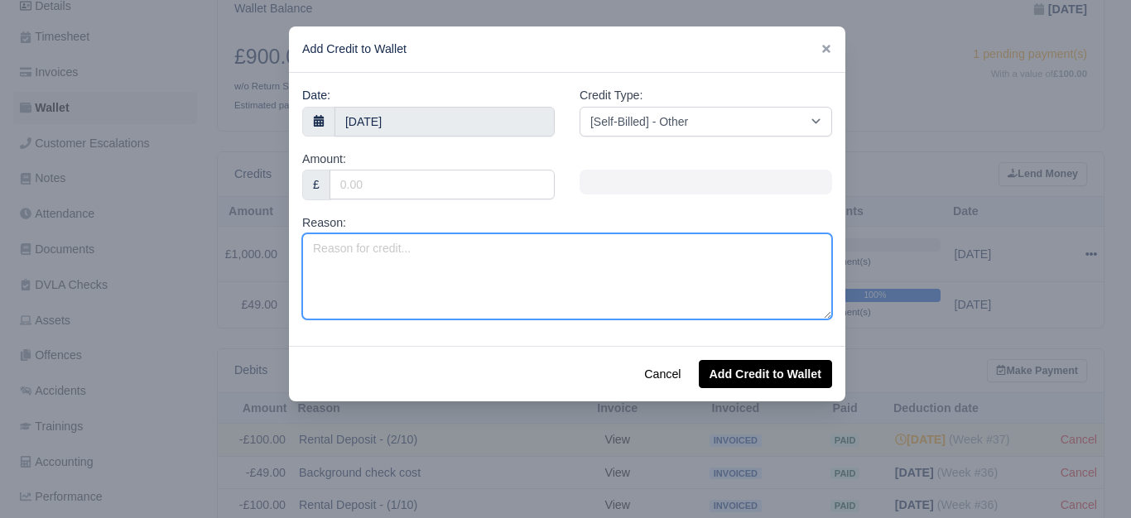
click at [595, 255] on textarea "Reason:" at bounding box center [567, 277] width 530 height 86
paste textarea "GIT & PL 2025 (Week 37 to Week 52)"
type textarea "GIT & PL 2025 (Week 37 to Week 52)"
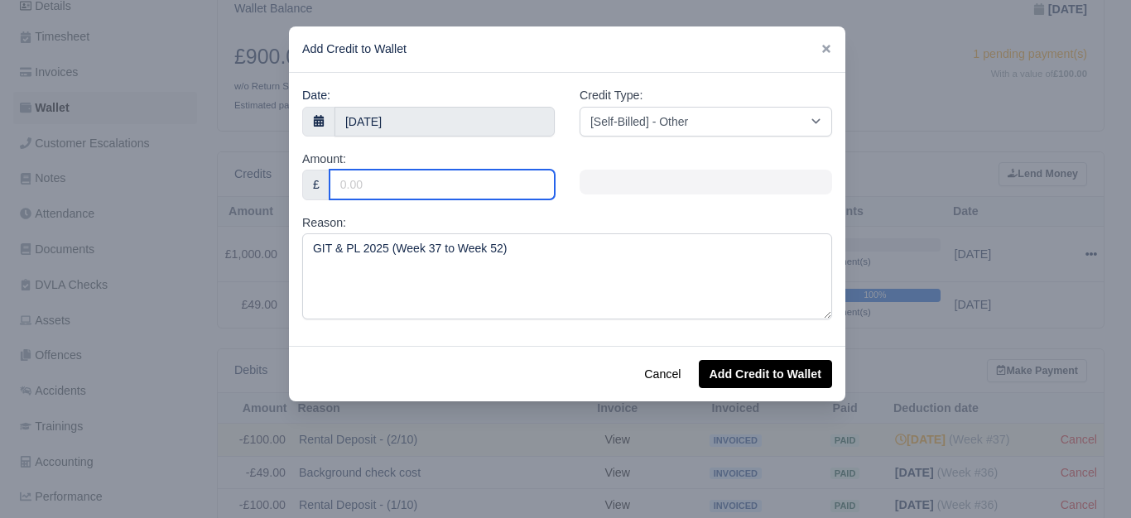
click at [505, 193] on input "Amount:" at bounding box center [442, 185] width 225 height 30
type input "80"
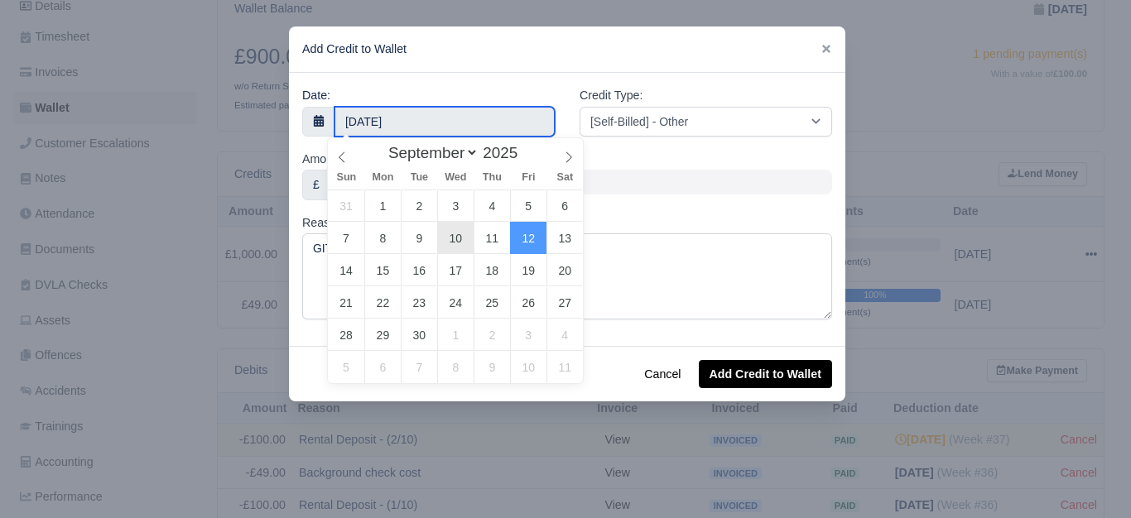
type input "10 September 2025"
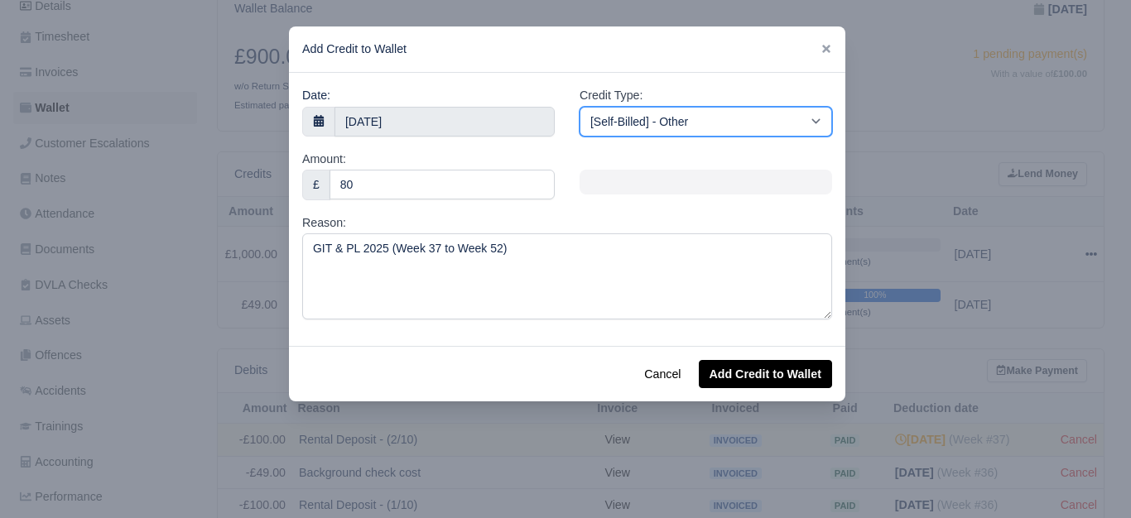
click at [720, 128] on select "[Self-Billed] - Other [Self-Billed] - Negative Invoice [Self-Billed] - Keychain…" at bounding box center [706, 122] width 253 height 30
click at [580, 107] on select "[Self-Billed] - Other [Self-Billed] - Negative Invoice [Self-Billed] - Keychain…" at bounding box center [706, 122] width 253 height 30
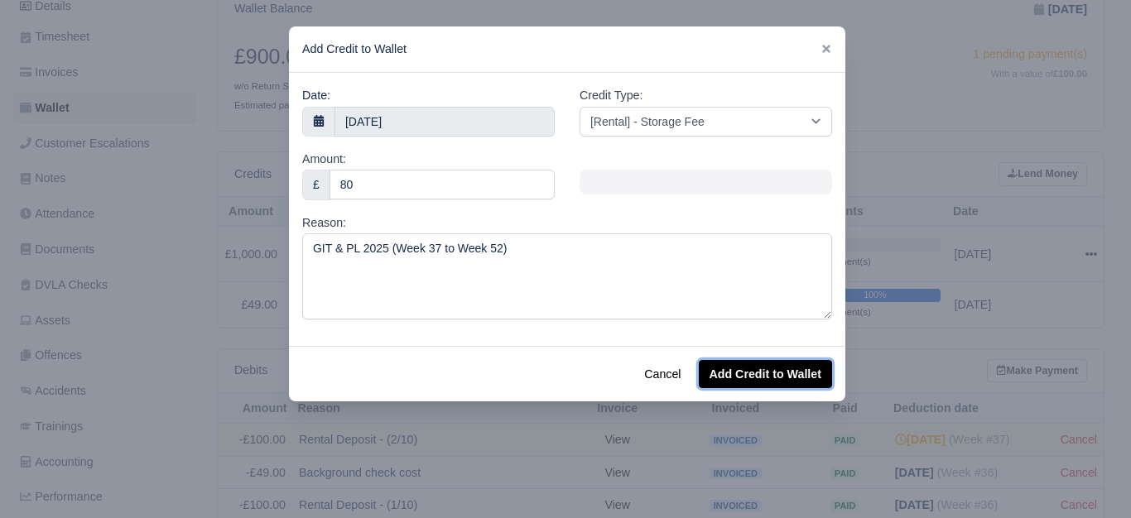
click at [750, 375] on button "Add Credit to Wallet" at bounding box center [765, 374] width 133 height 28
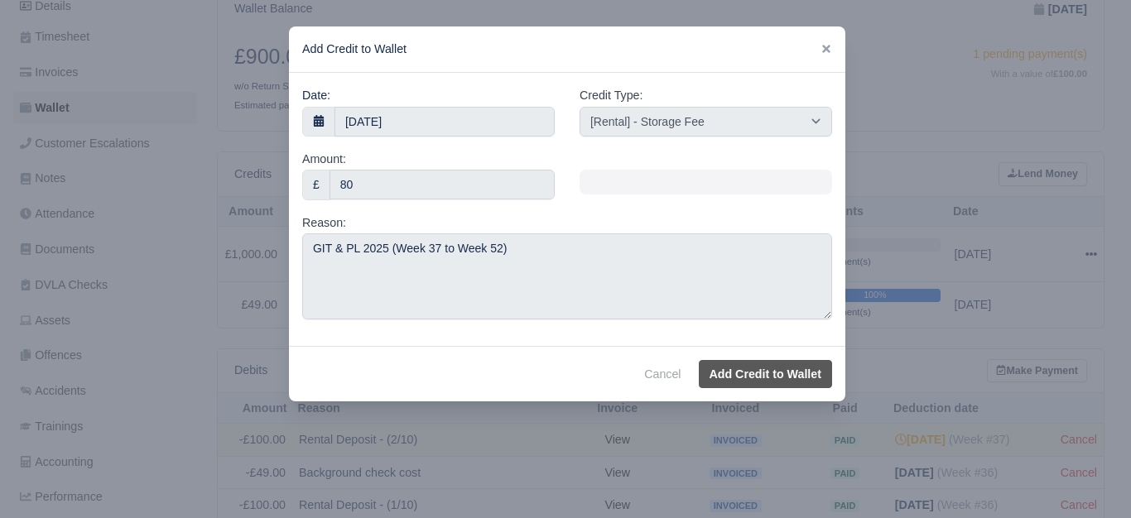
select select "other"
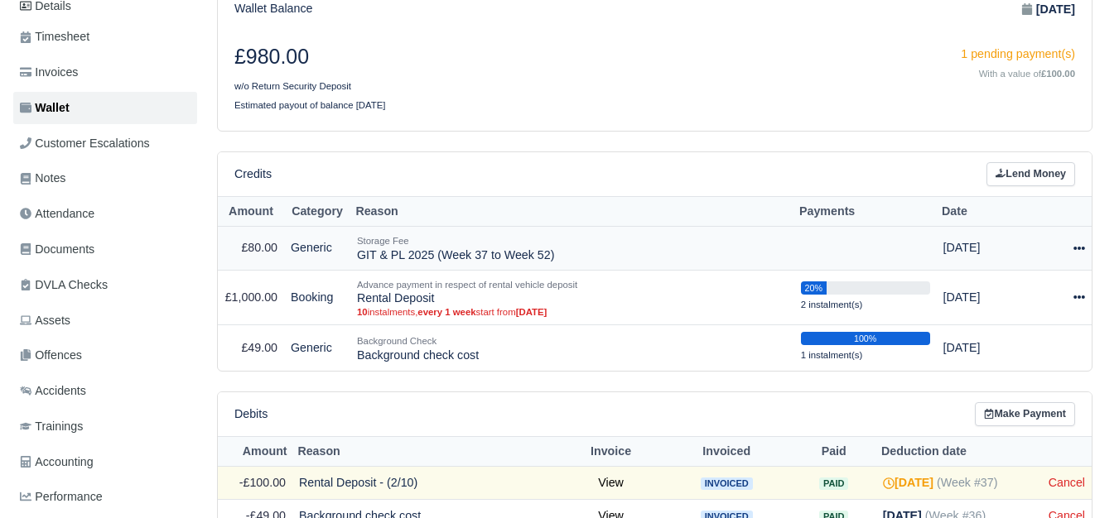
click at [1088, 249] on td "Actions Make Payment Schedule [GEOGRAPHIC_DATA]" at bounding box center [1067, 249] width 47 height 44
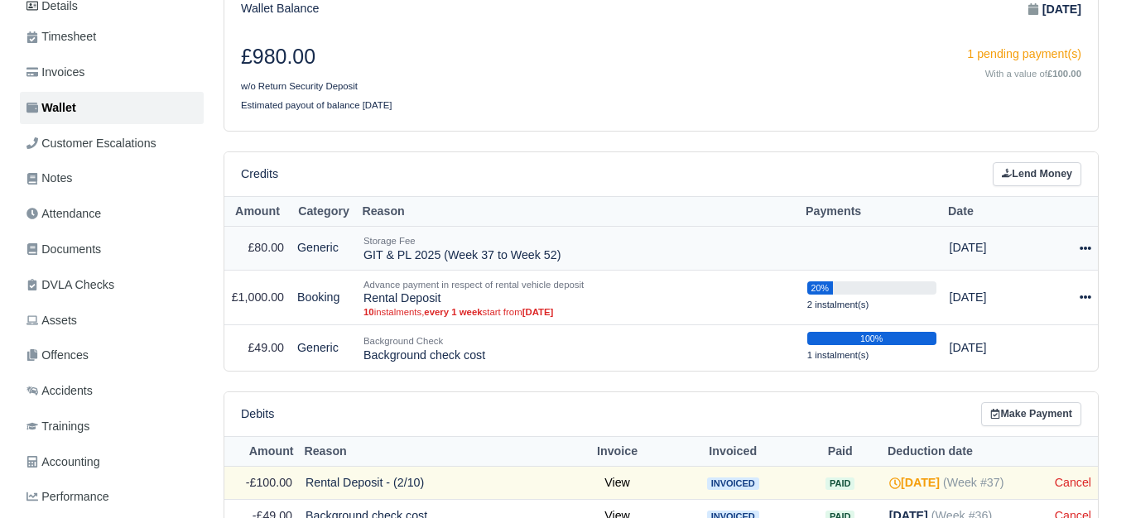
scroll to position [266, 0]
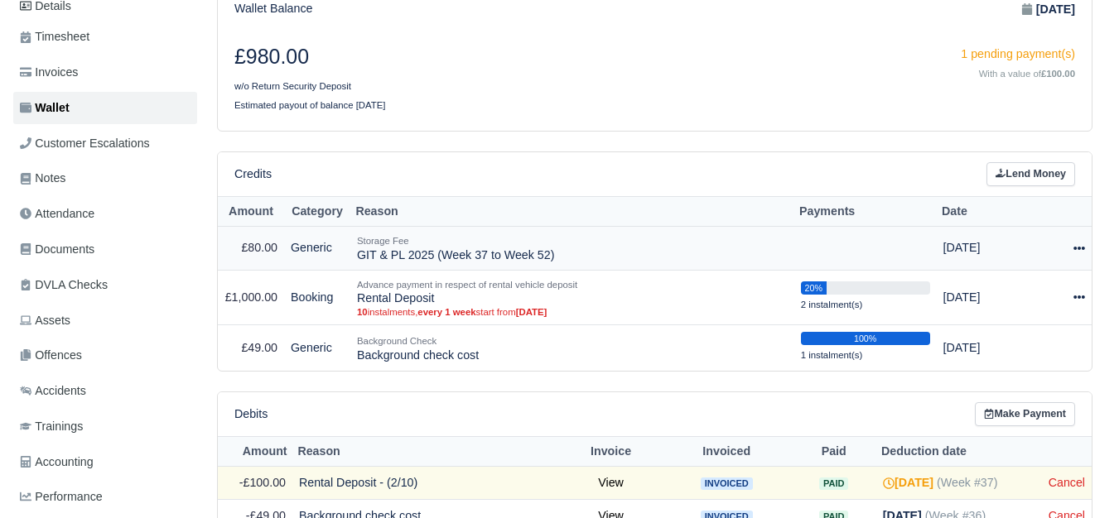
click at [1077, 253] on icon at bounding box center [1079, 249] width 12 height 12
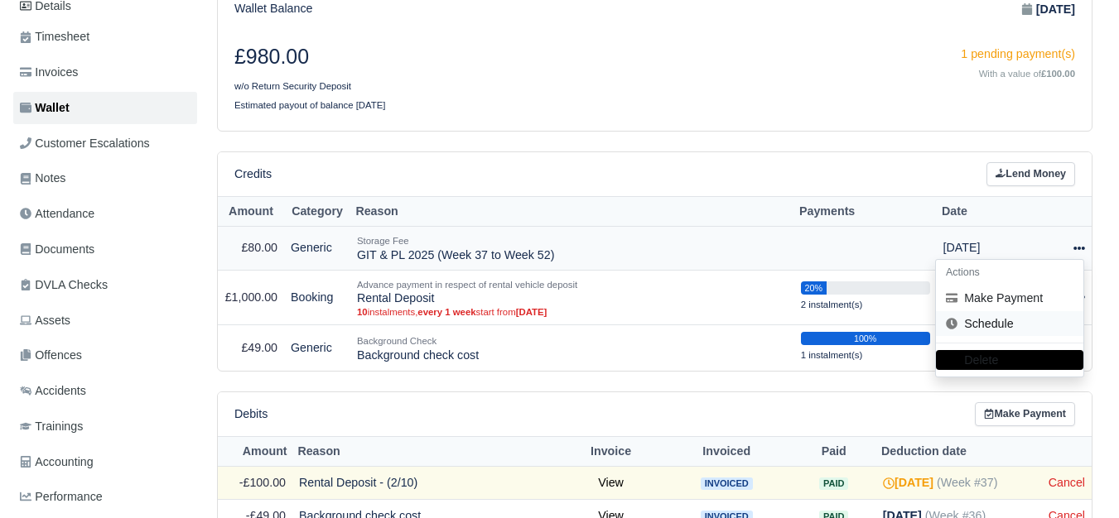
click at [989, 334] on link "Schedule" at bounding box center [1009, 324] width 147 height 26
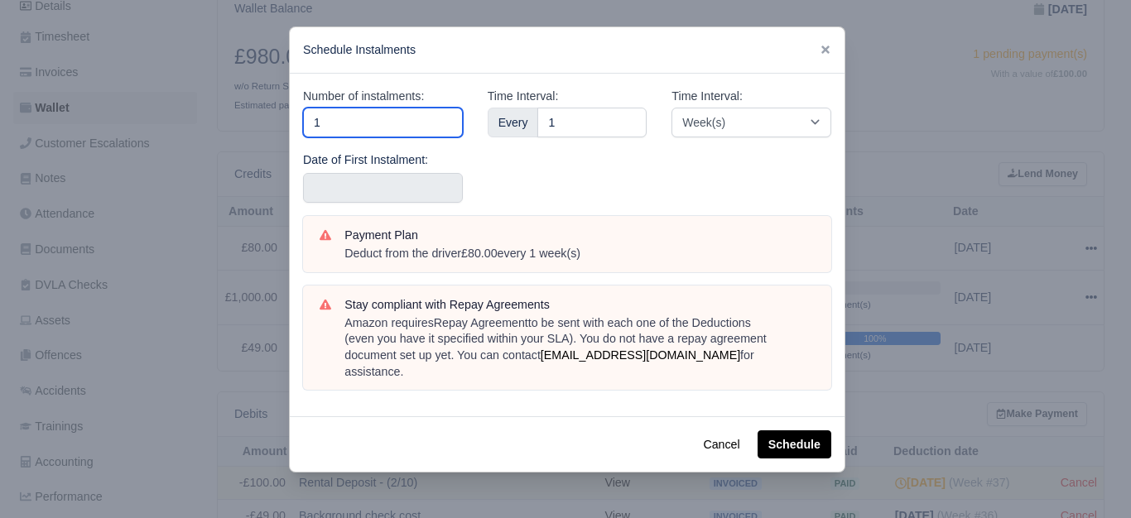
click at [378, 124] on input "1" at bounding box center [383, 123] width 160 height 30
type input "16"
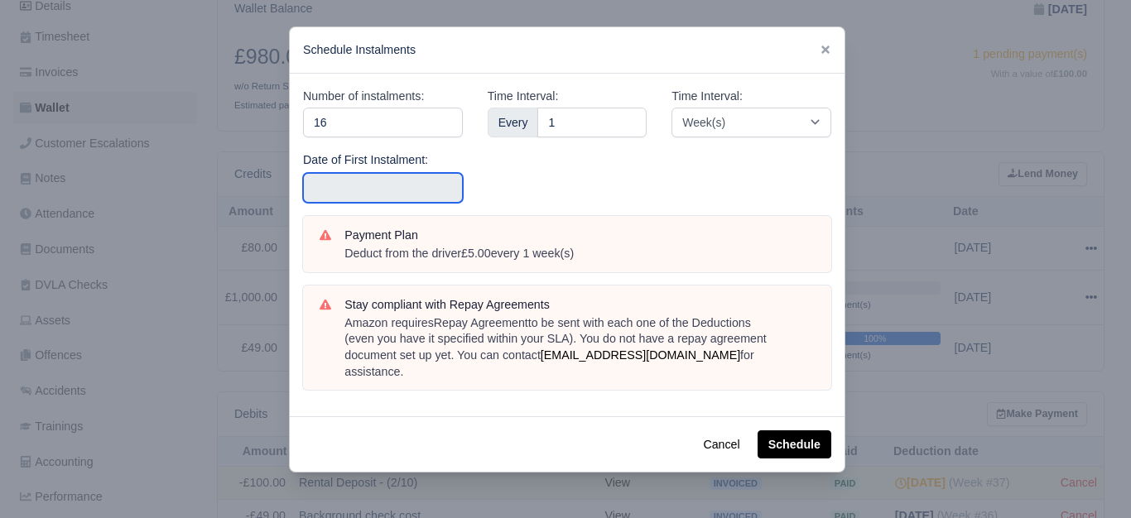
click at [380, 180] on input "text" at bounding box center [383, 188] width 160 height 30
click at [383, 185] on input "2025-08-31" at bounding box center [383, 188] width 160 height 30
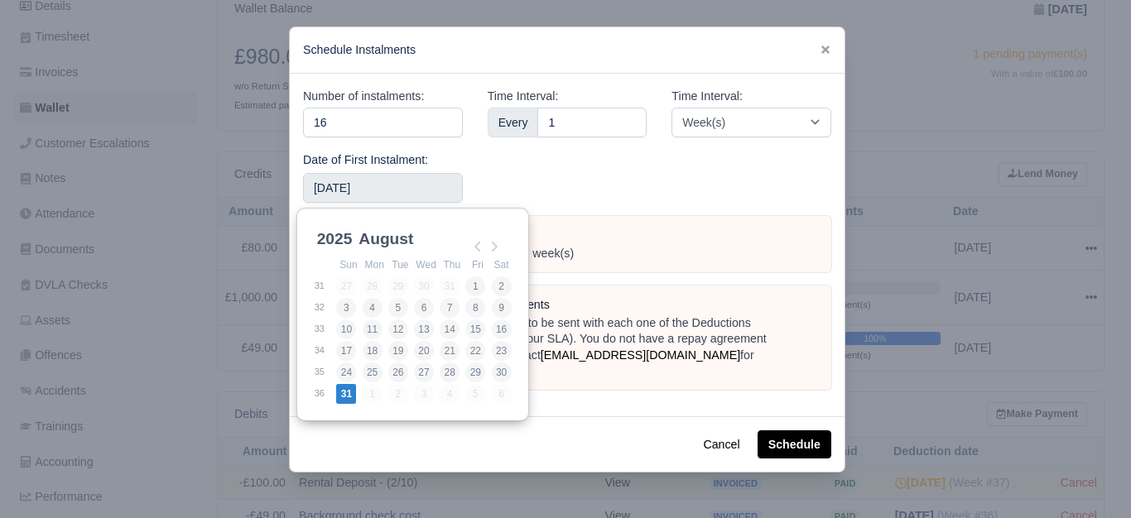
click at [702, 176] on div "Time Interval: Week(s) Month(s)" at bounding box center [751, 151] width 185 height 129
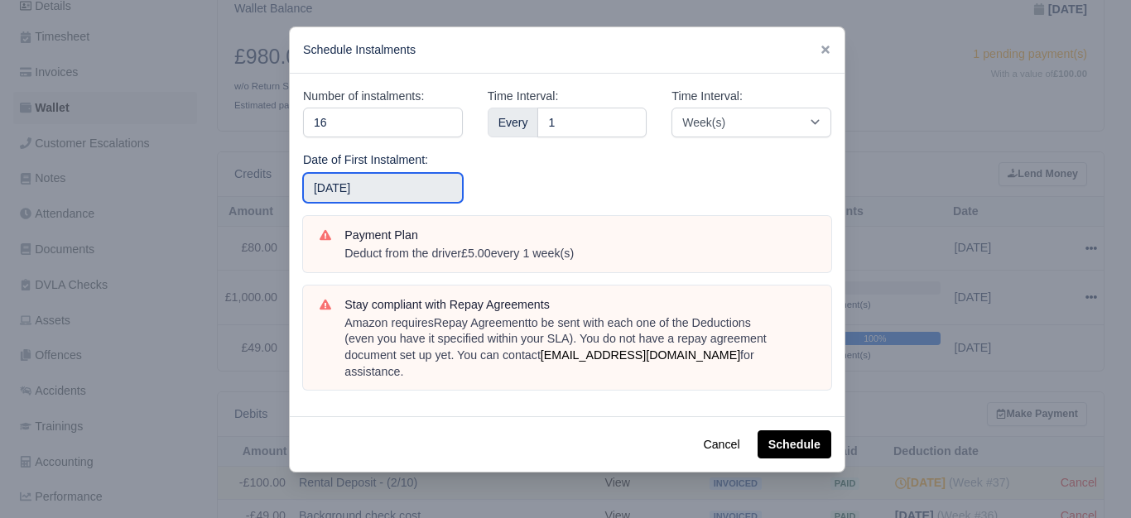
click at [394, 196] on input "2025-08-31" at bounding box center [383, 188] width 160 height 30
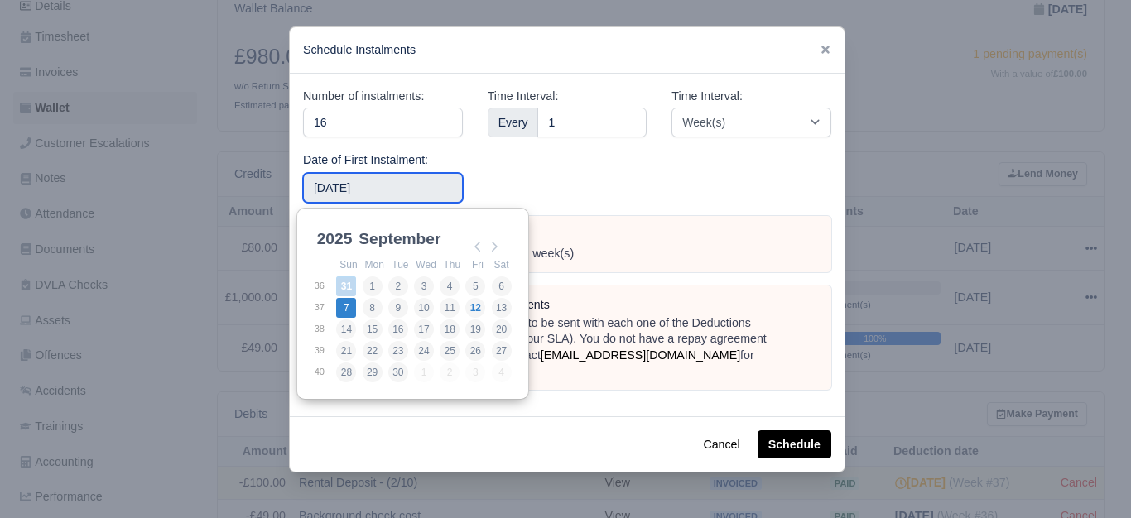
type input "2025-09-07"
click at [421, 192] on input "2025-09-07" at bounding box center [383, 188] width 160 height 30
click at [520, 192] on div "Time Interval: Every 1" at bounding box center [567, 151] width 185 height 129
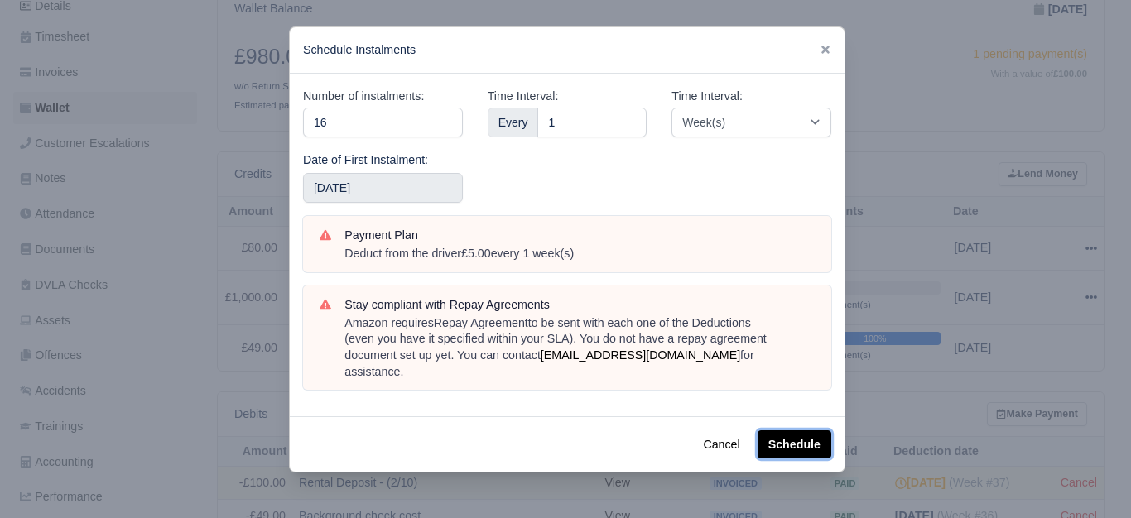
click at [814, 431] on button "Schedule" at bounding box center [795, 445] width 74 height 28
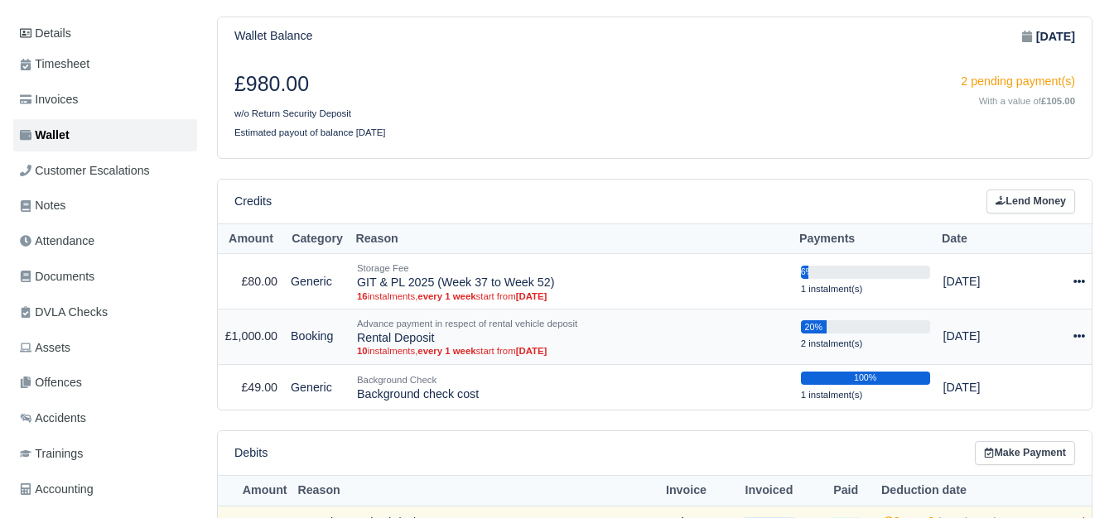
scroll to position [276, 0]
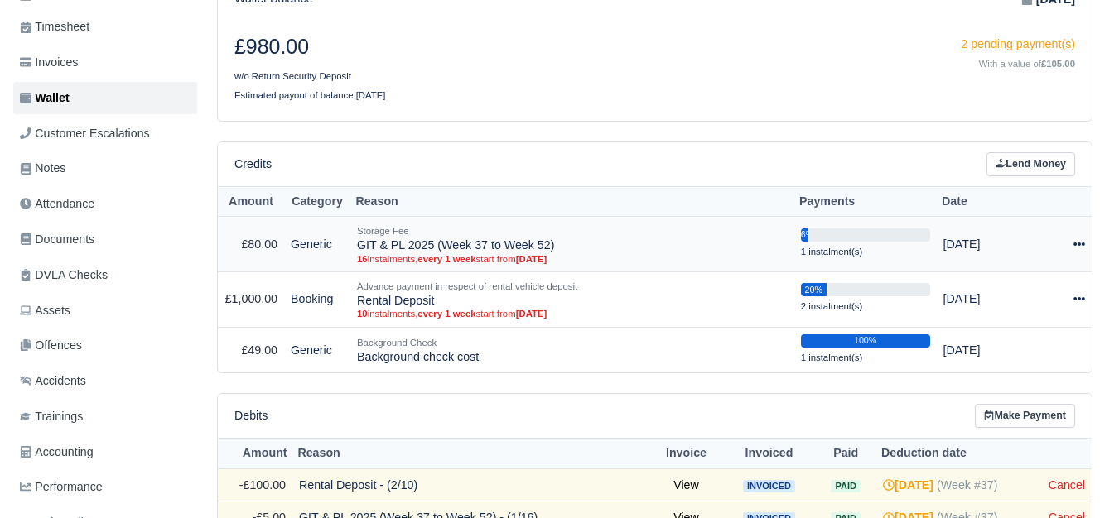
drag, startPoint x: 358, startPoint y: 249, endPoint x: 550, endPoint y: 247, distance: 192.1
click at [550, 247] on td "Storage Fee GIT & PL 2025 (Week 37 to Week 52) 16 instalments, every 1 week sta…" at bounding box center [572, 244] width 444 height 55
copy td "GIT & PL 2025 (Week 37 to Week 52)"
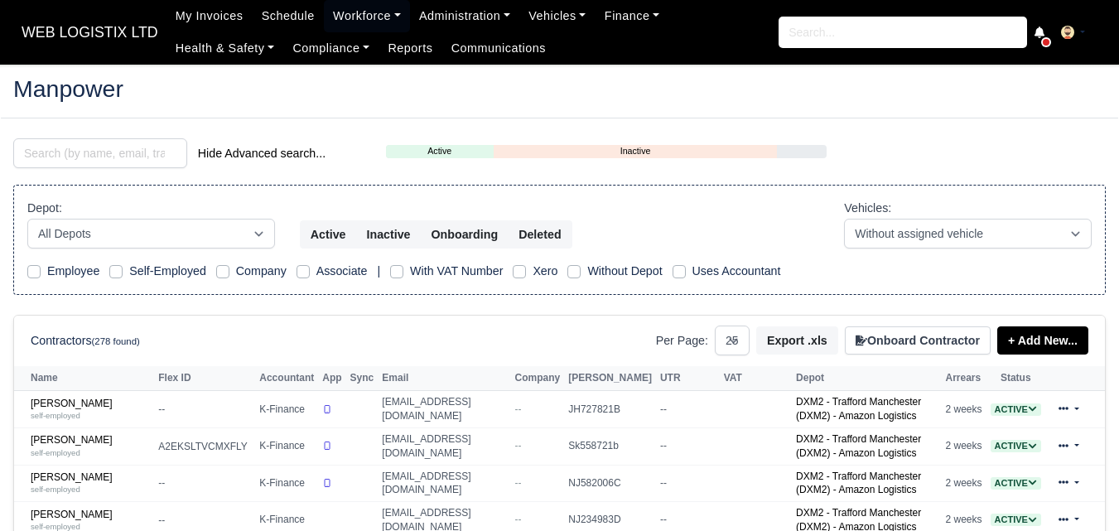
select select "25"
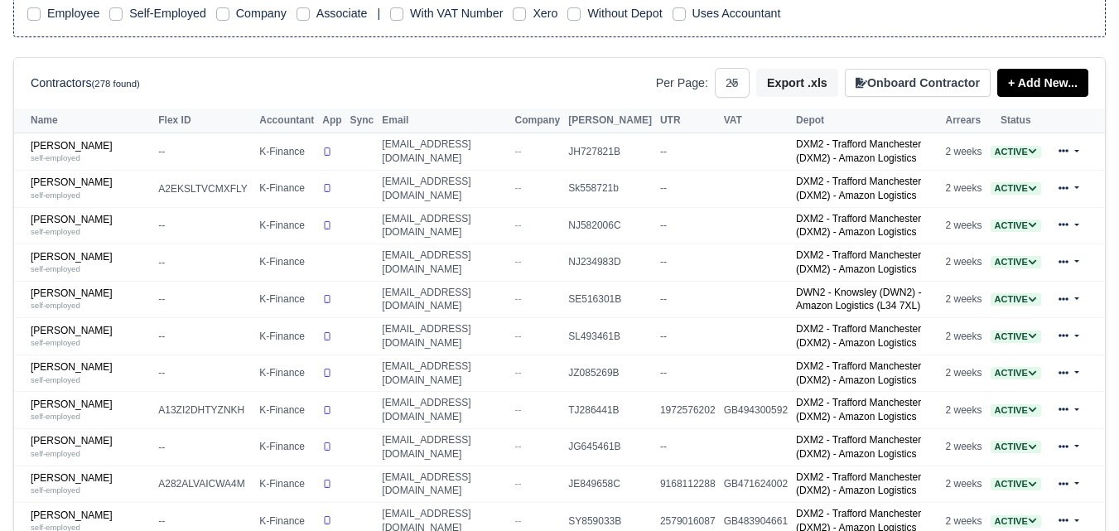
scroll to position [276, 0]
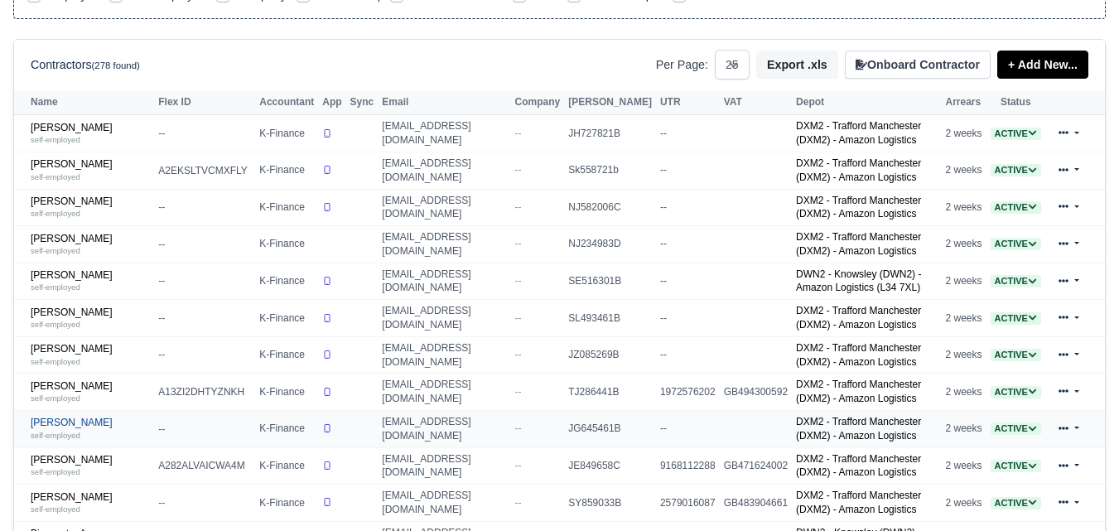
click at [58, 428] on link "Arfan Aziz Qureshi self-employed" at bounding box center [90, 428] width 119 height 24
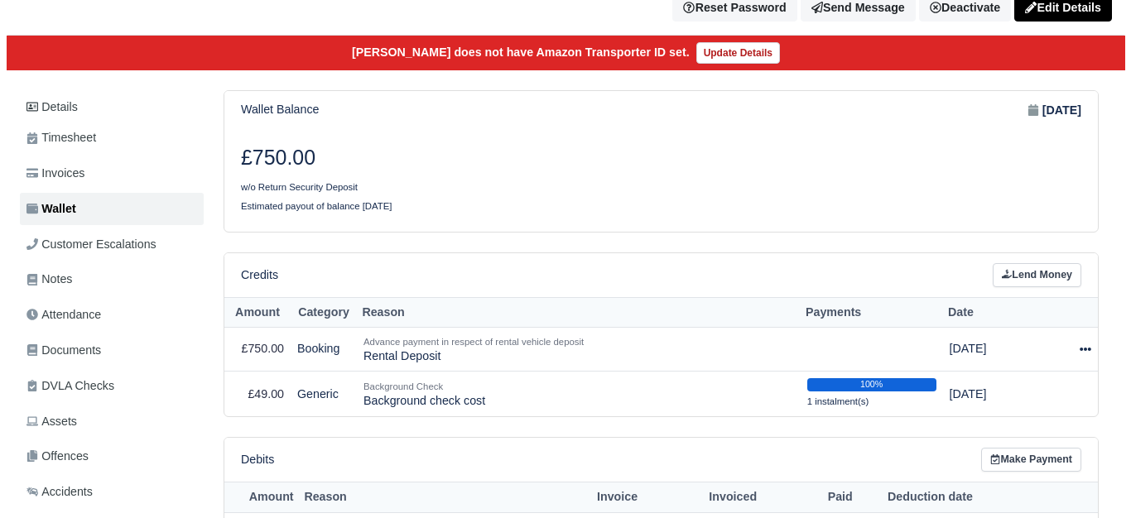
scroll to position [276, 0]
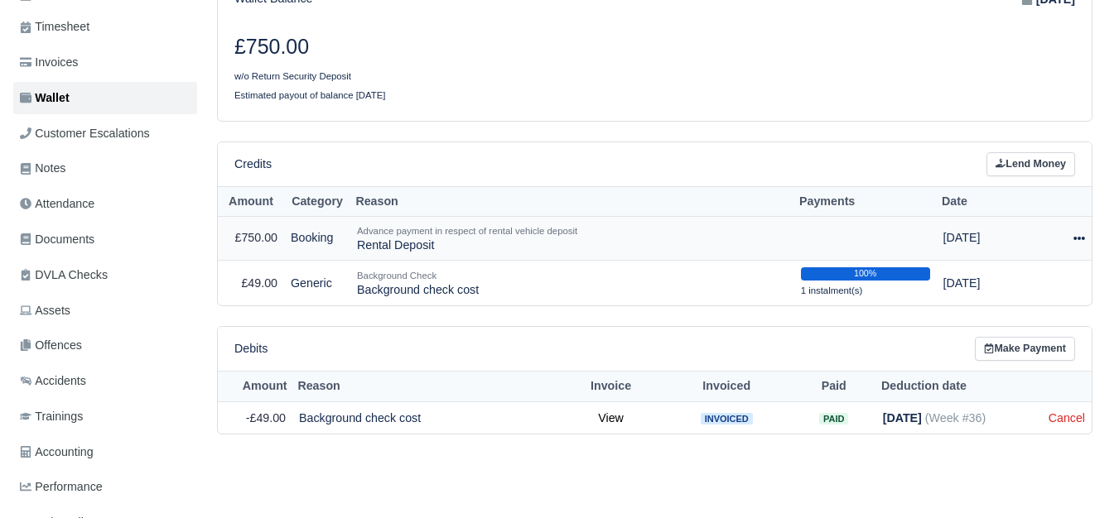
click at [1085, 239] on td "Actions Make Payment Schedule Delete" at bounding box center [1067, 239] width 47 height 44
click at [1081, 244] on icon at bounding box center [1079, 239] width 12 height 12
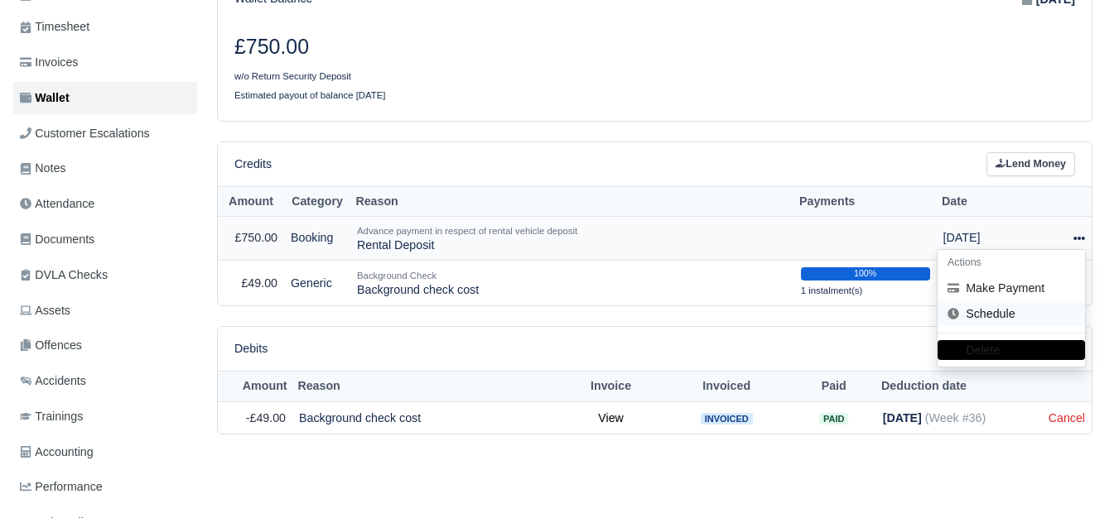
click at [992, 318] on link "Schedule" at bounding box center [1010, 314] width 147 height 26
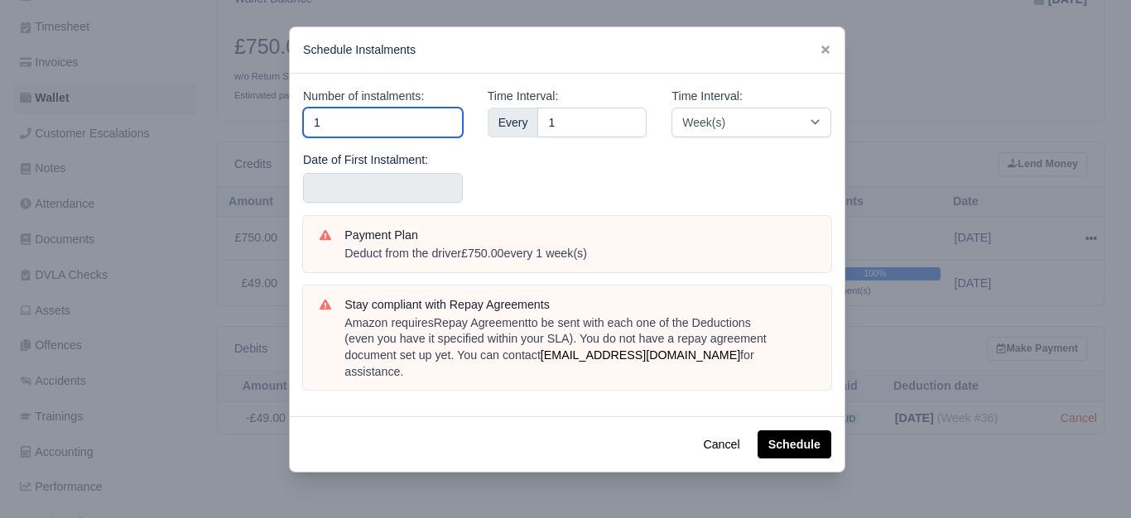
click at [402, 127] on input "1" at bounding box center [383, 123] width 160 height 30
type input "10"
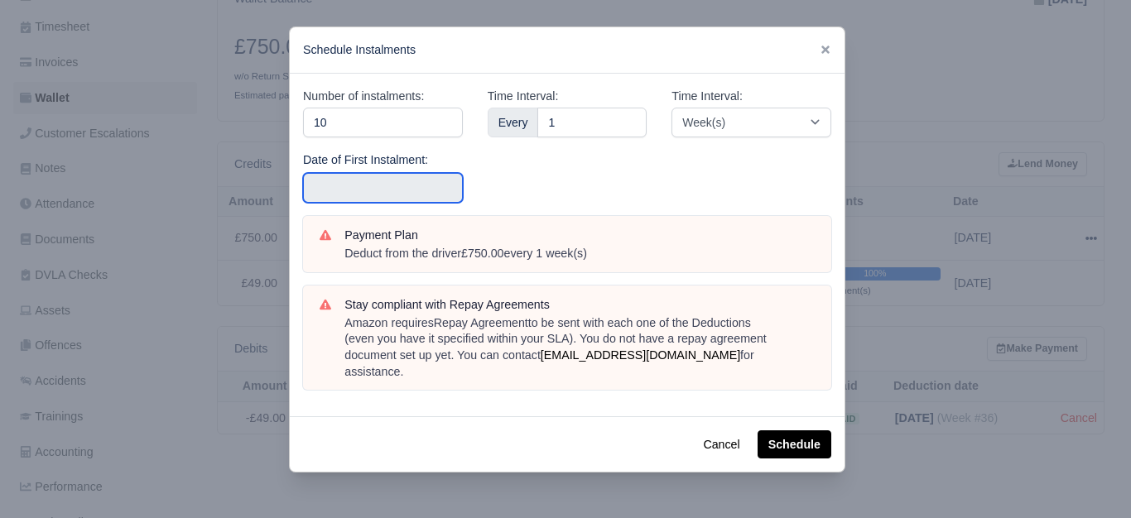
click at [402, 185] on input "text" at bounding box center [383, 188] width 160 height 30
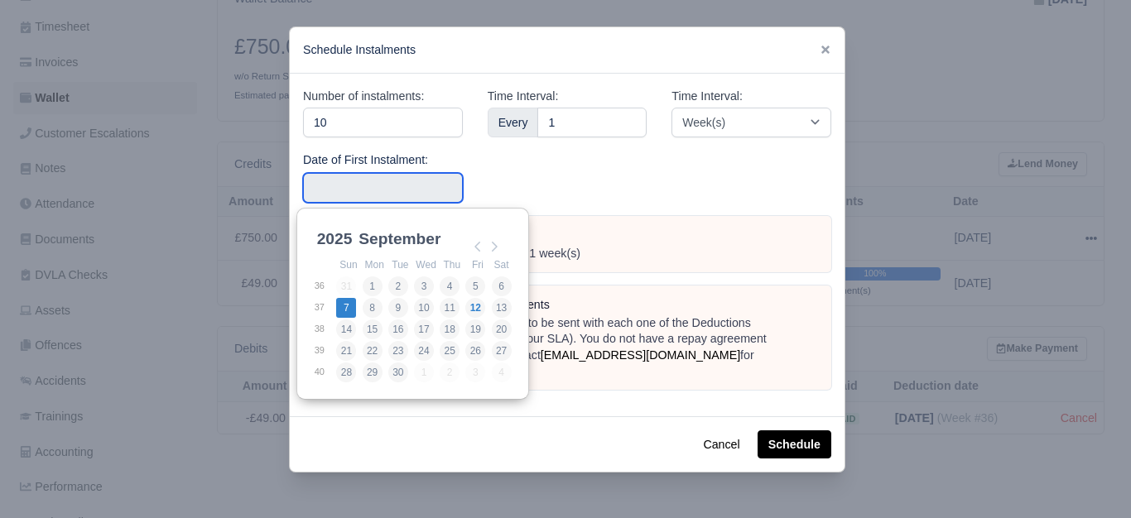
type input "2025-09-07"
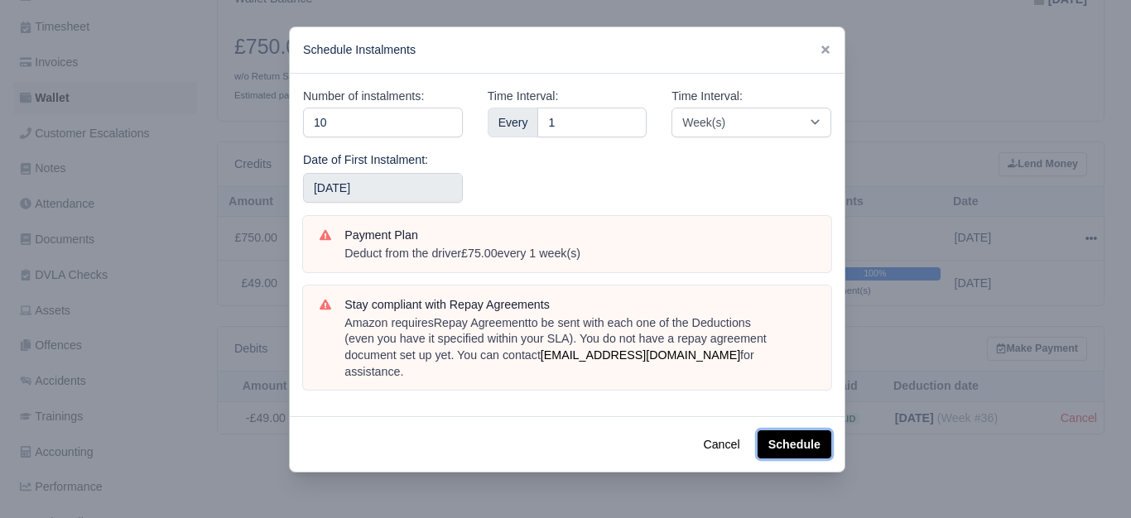
click at [788, 431] on button "Schedule" at bounding box center [795, 445] width 74 height 28
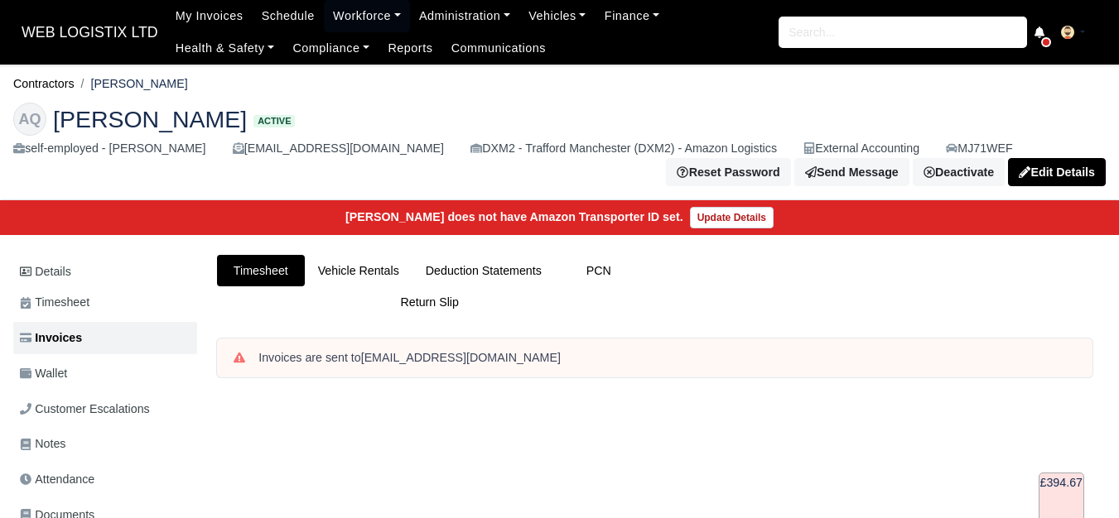
scroll to position [702, 0]
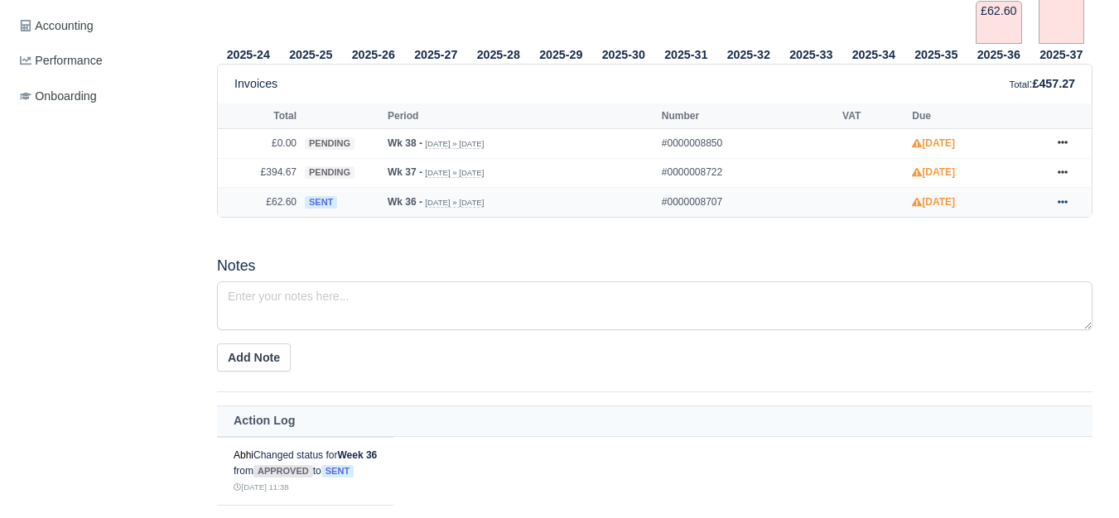
click at [1061, 207] on icon at bounding box center [1062, 202] width 10 height 10
click at [1057, 177] on icon at bounding box center [1062, 172] width 10 height 10
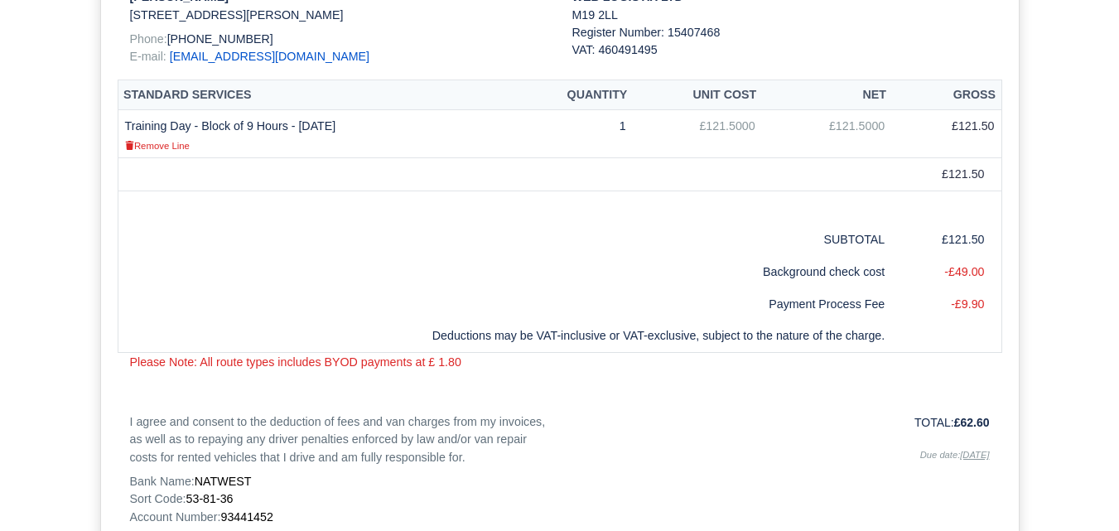
scroll to position [414, 0]
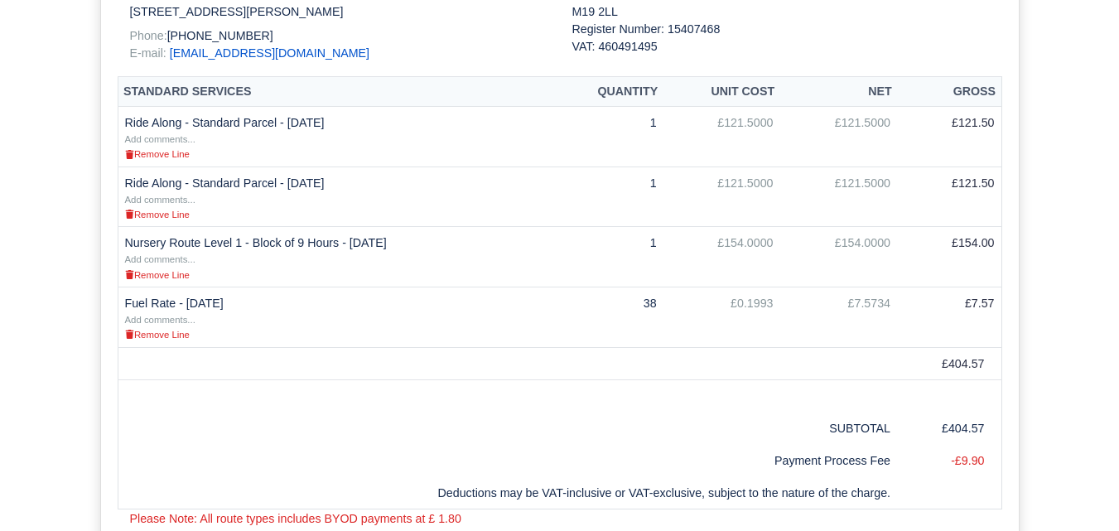
scroll to position [414, 0]
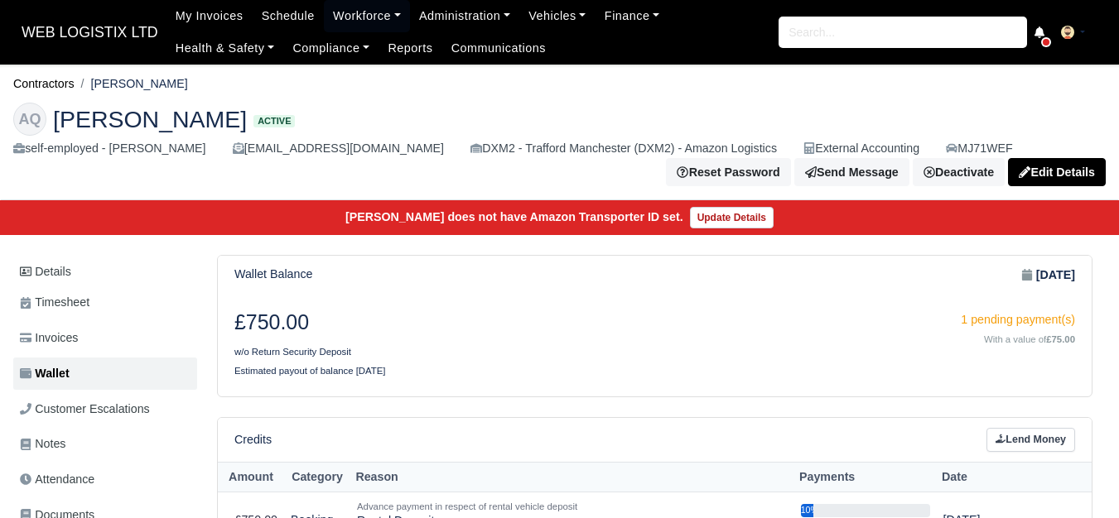
scroll to position [404, 0]
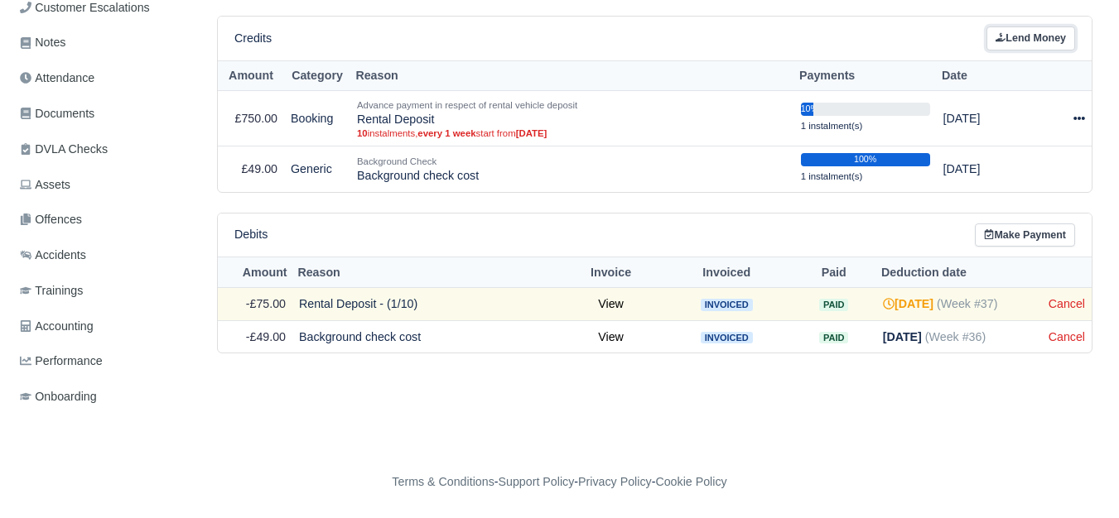
click at [1062, 39] on link "Lend Money" at bounding box center [1030, 38] width 89 height 24
select select "8"
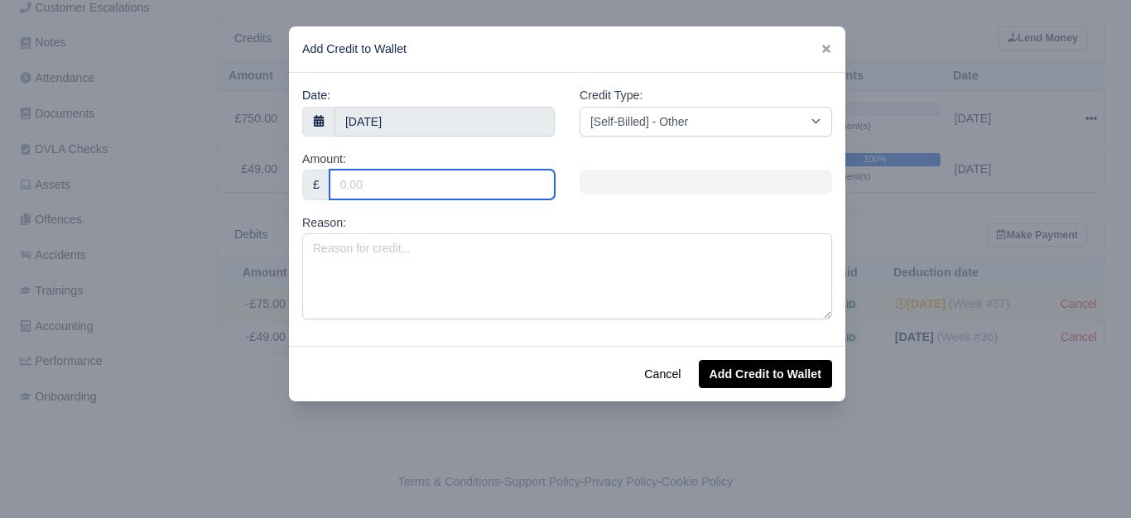
click at [518, 192] on input "Amount:" at bounding box center [442, 185] width 225 height 30
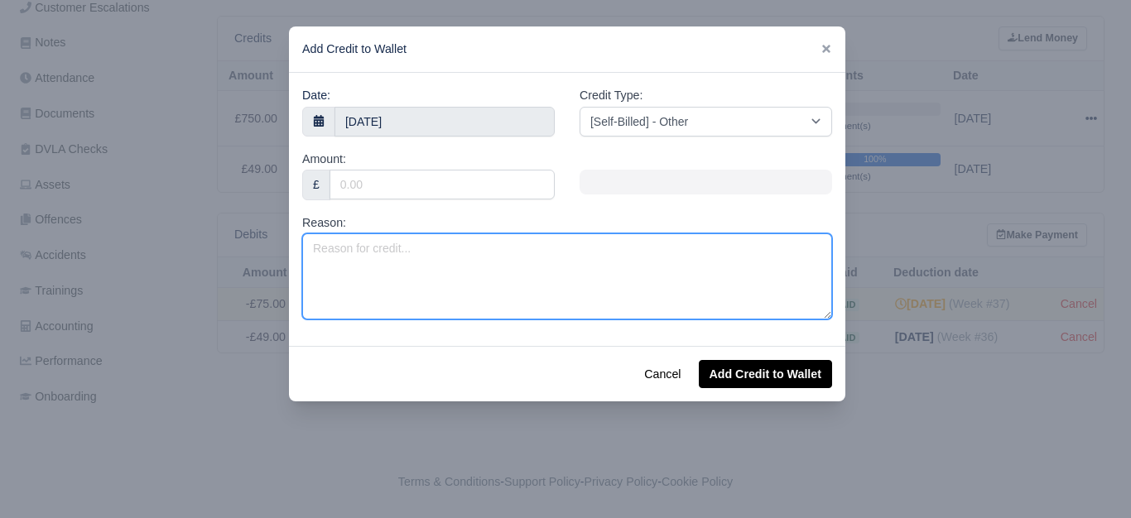
click at [508, 243] on textarea "Reason:" at bounding box center [567, 277] width 530 height 86
paste textarea "GIT & PL 2025 (Week 37 to Week 52)"
type textarea "GIT & PL 2025 (Week 37 to Week 52)"
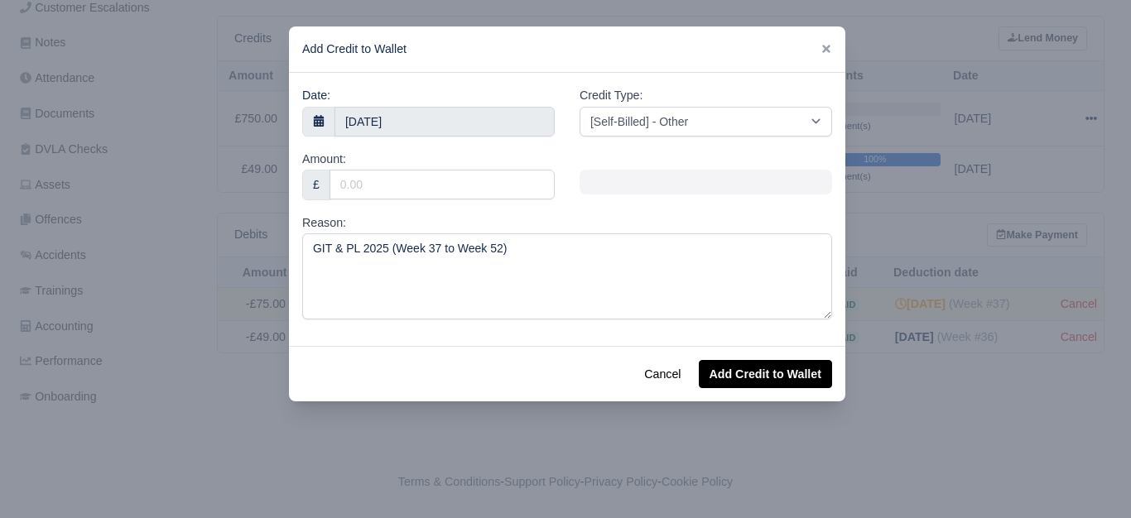
click at [482, 211] on div "Amount: £" at bounding box center [428, 182] width 277 height 64
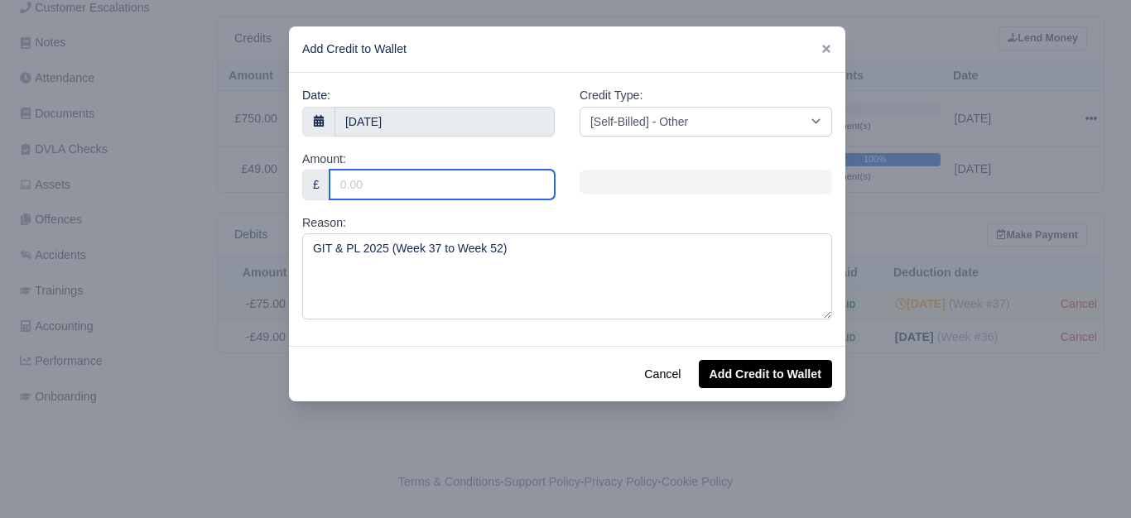
click at [484, 185] on input "Amount:" at bounding box center [442, 185] width 225 height 30
type input "80"
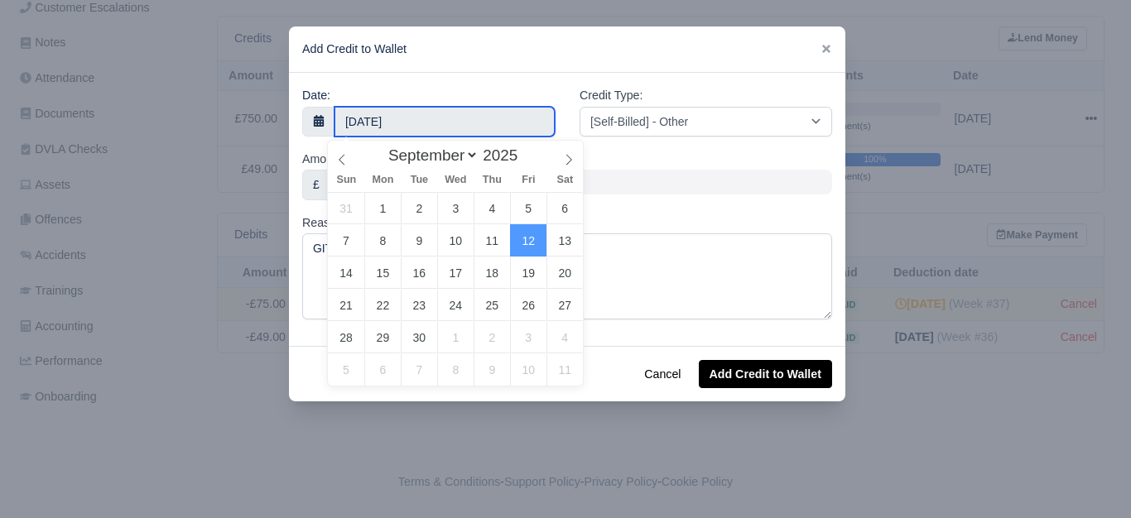
click at [485, 118] on input "[DATE]" at bounding box center [445, 122] width 220 height 30
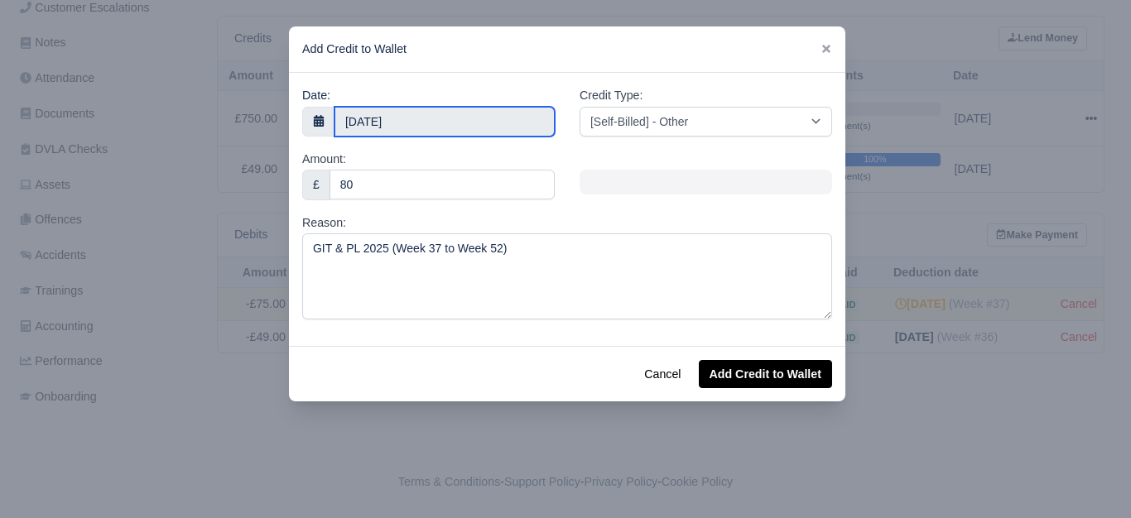
click at [453, 124] on input "[DATE]" at bounding box center [445, 122] width 220 height 30
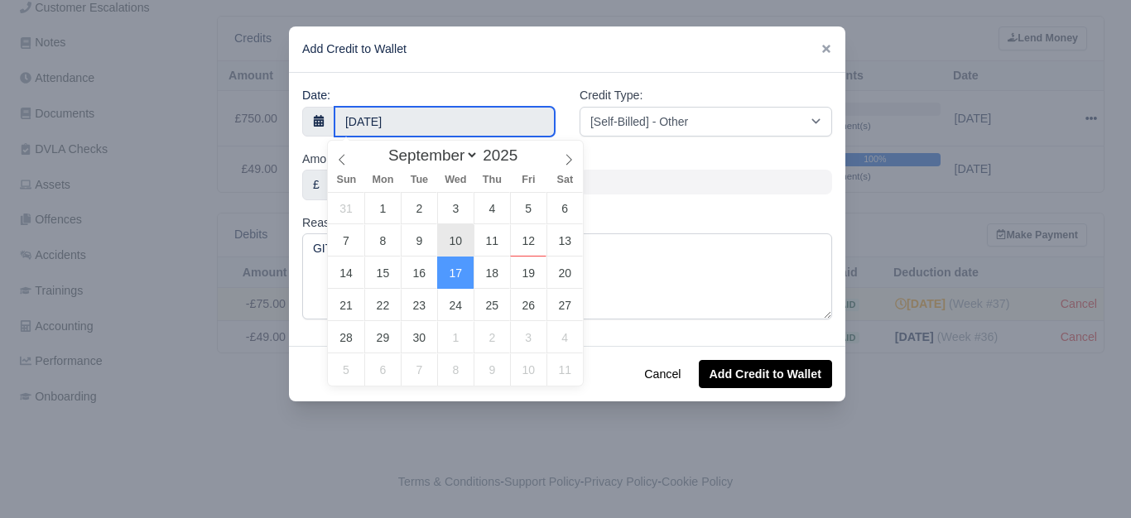
type input "[DATE]"
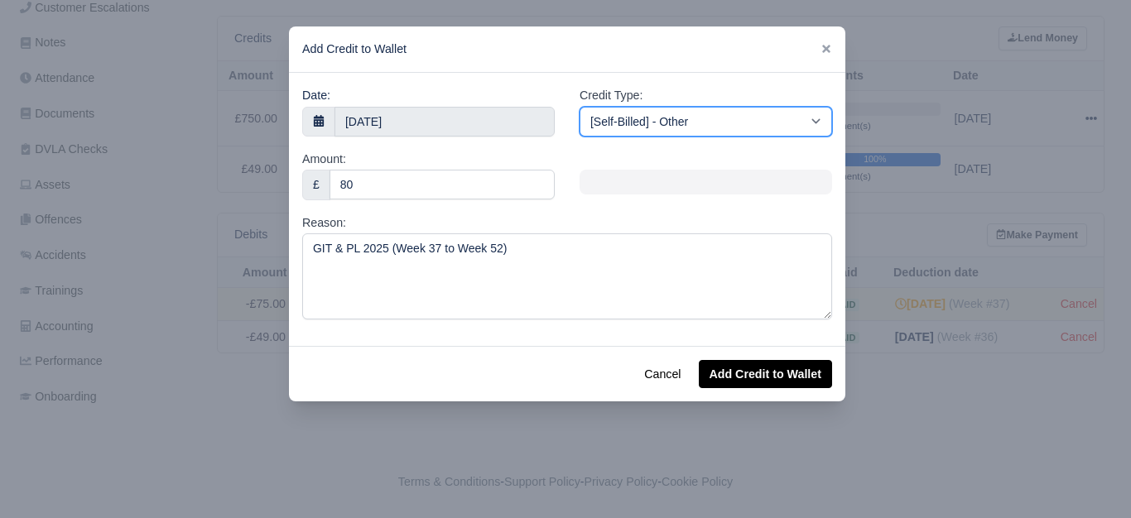
drag, startPoint x: 753, startPoint y: 117, endPoint x: 752, endPoint y: 135, distance: 18.2
click at [753, 117] on select "[Self-Billed] - Other [Self-Billed] - Negative Invoice [Self-Billed] - Keychain…" at bounding box center [706, 122] width 253 height 30
click at [580, 107] on select "[Self-Billed] - Other [Self-Billed] - Negative Invoice [Self-Billed] - Keychain…" at bounding box center [706, 122] width 253 height 30
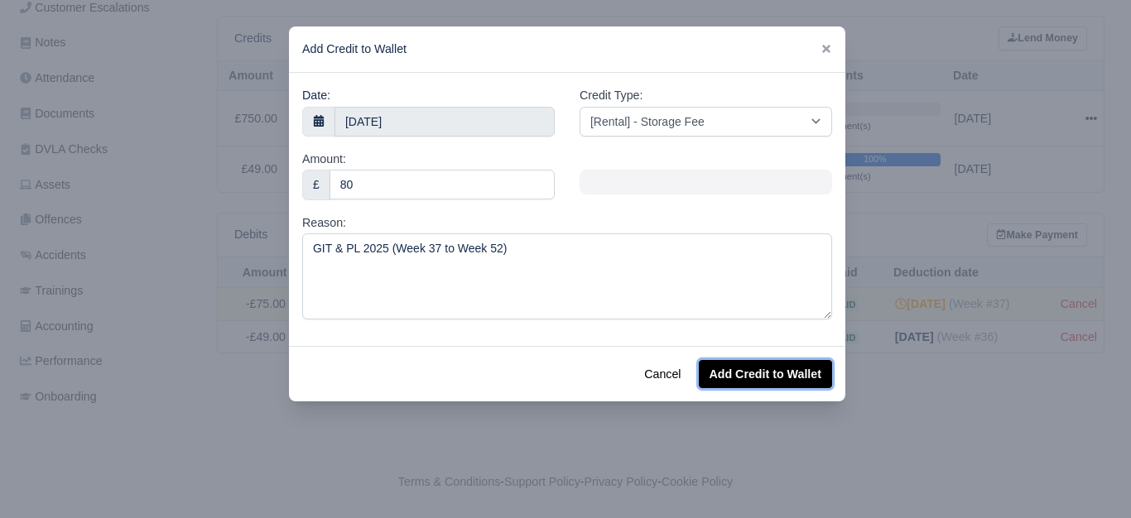
click at [748, 382] on button "Add Credit to Wallet" at bounding box center [765, 374] width 133 height 28
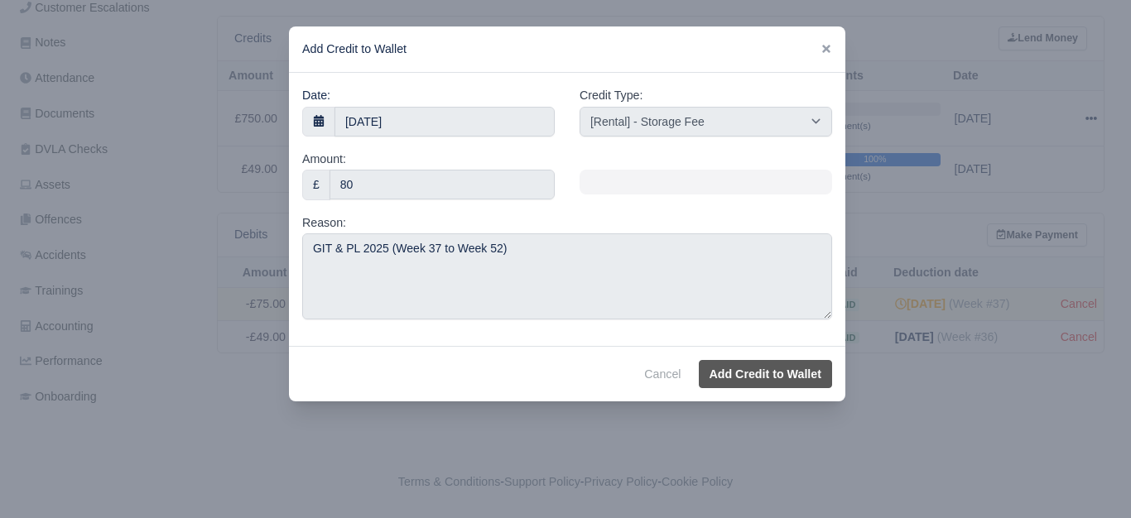
select select "other"
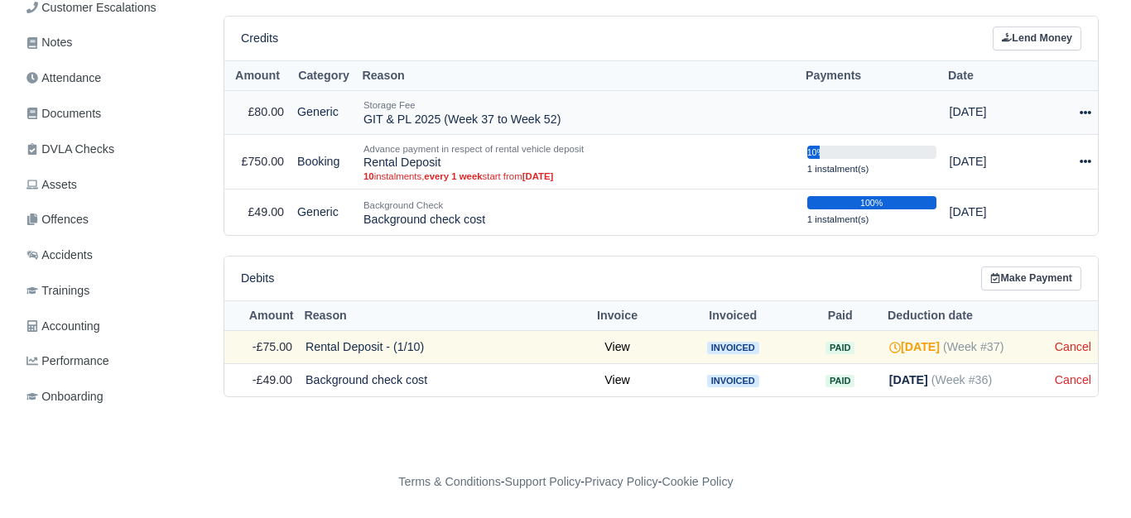
scroll to position [404, 0]
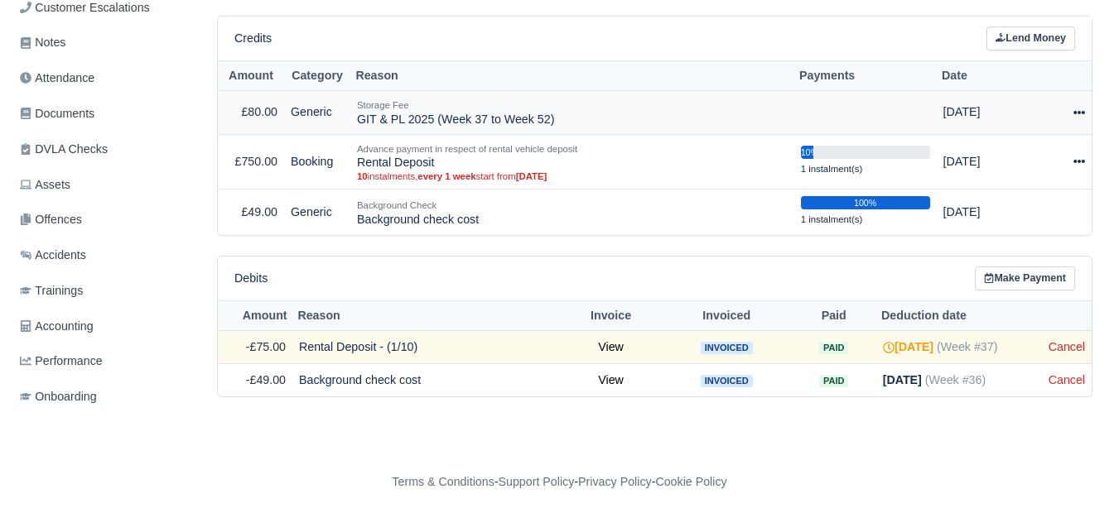
click at [1078, 112] on icon at bounding box center [1079, 112] width 12 height 3
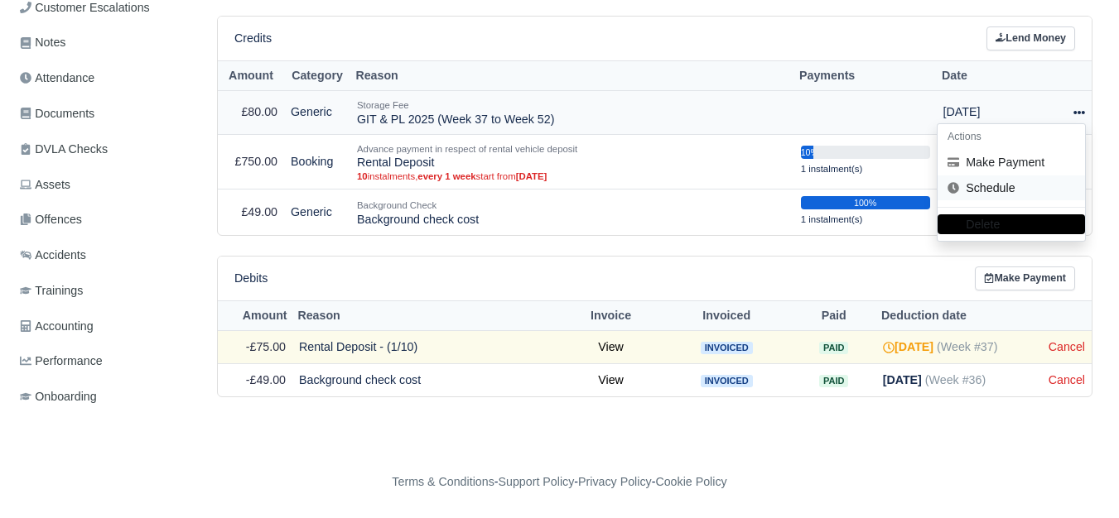
click at [1028, 190] on link "Schedule" at bounding box center [1010, 189] width 147 height 26
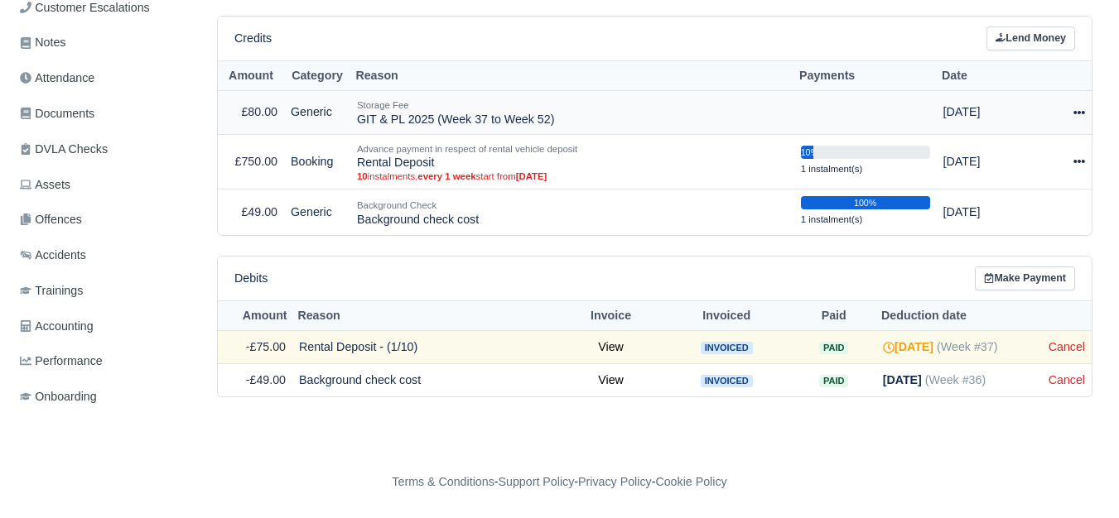
click at [1076, 115] on icon at bounding box center [1079, 113] width 12 height 12
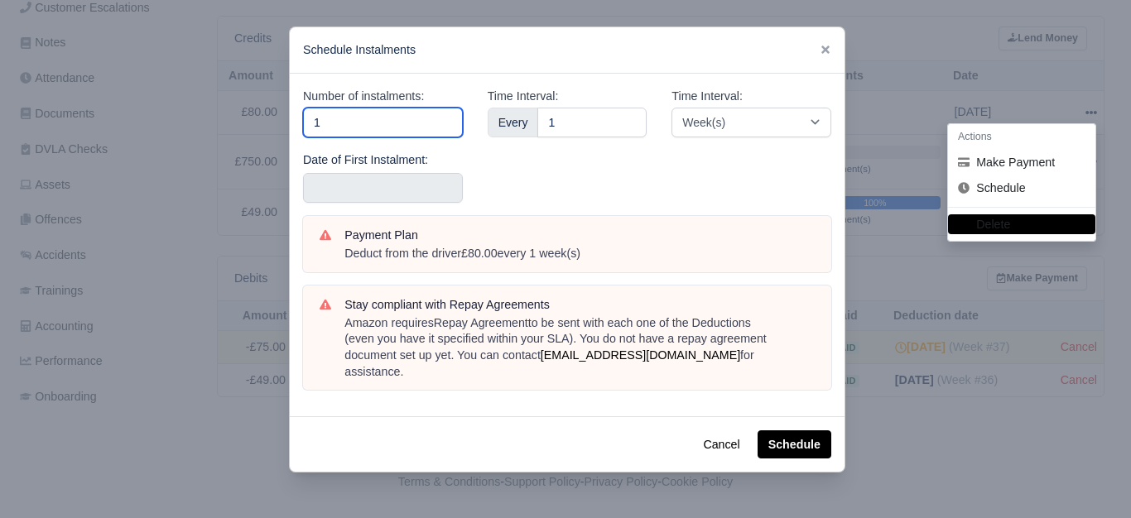
click at [370, 125] on input "1" at bounding box center [383, 123] width 160 height 30
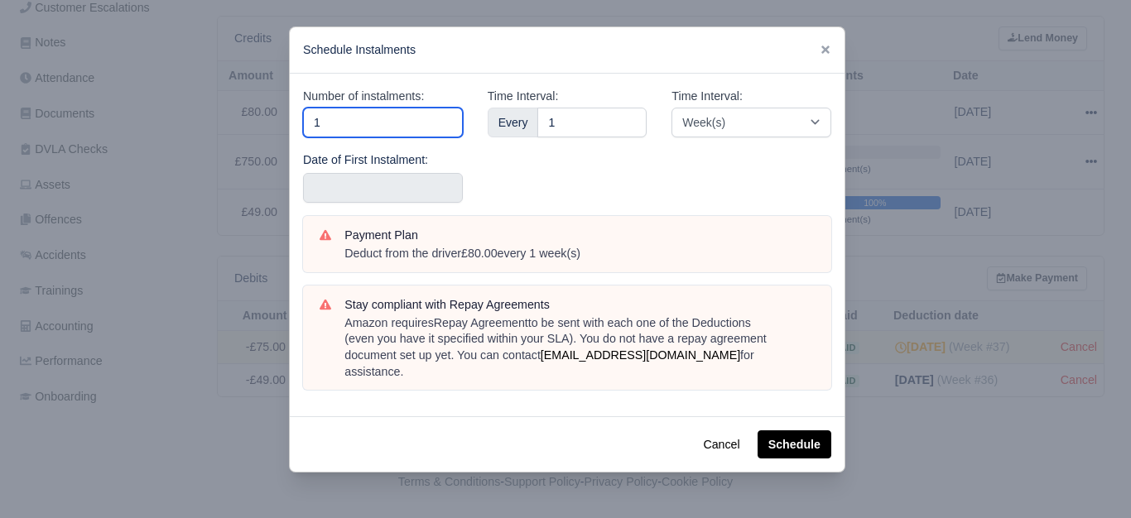
type input "16"
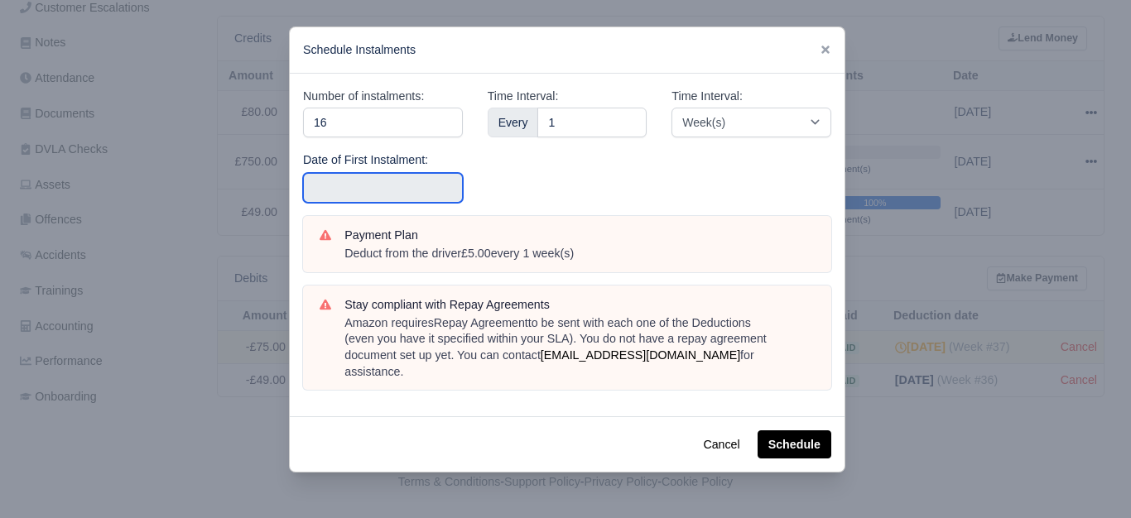
click at [339, 193] on input "text" at bounding box center [383, 188] width 160 height 30
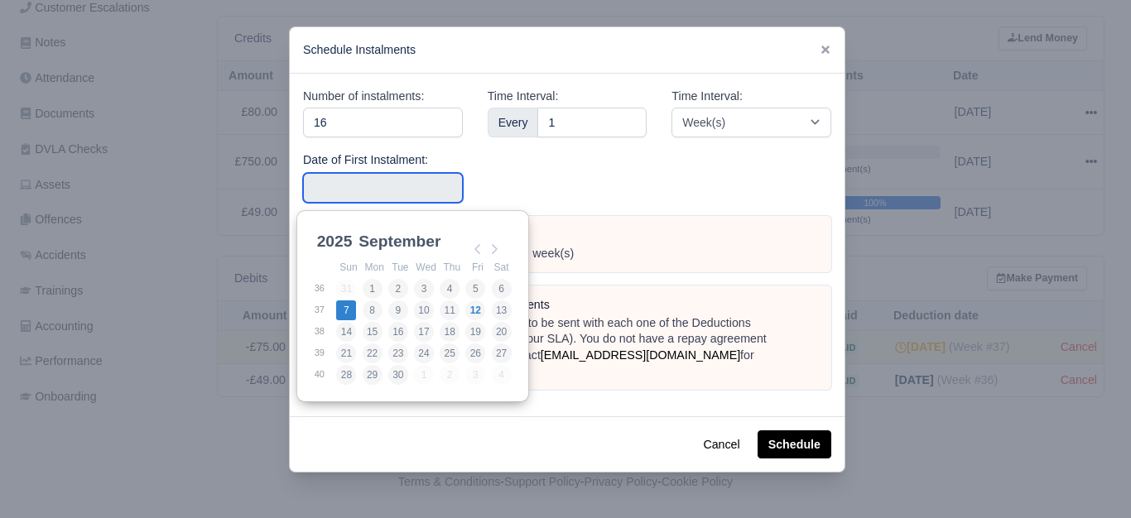
type input "2025-09-07"
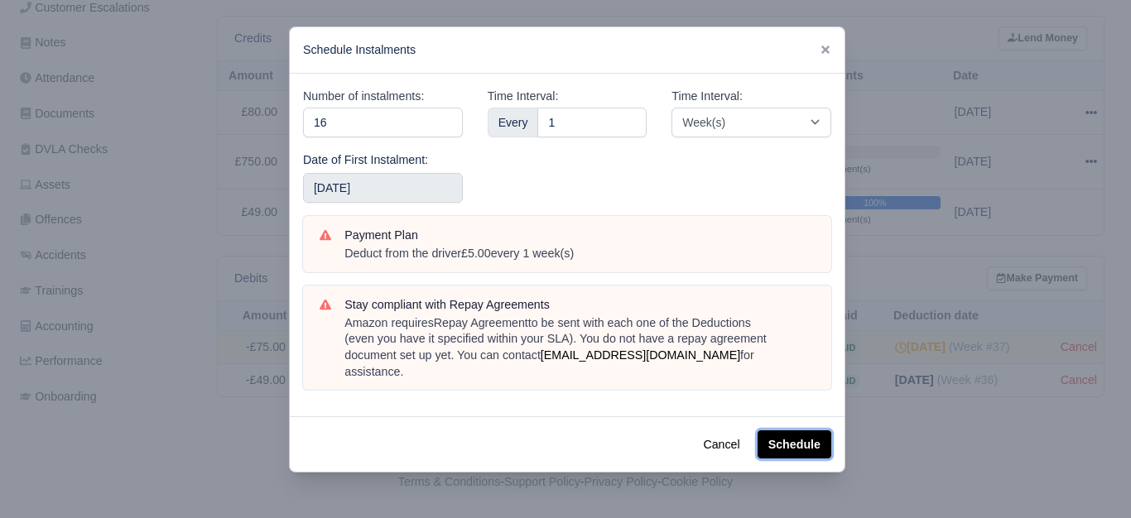
click at [787, 434] on button "Schedule" at bounding box center [795, 445] width 74 height 28
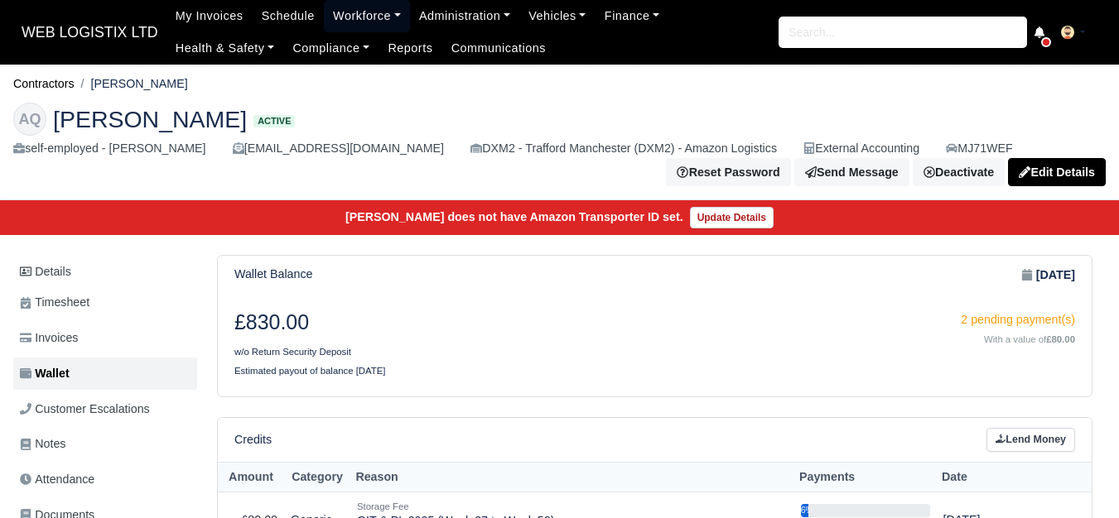
click at [336, 9] on link "Workforce" at bounding box center [367, 16] width 86 height 32
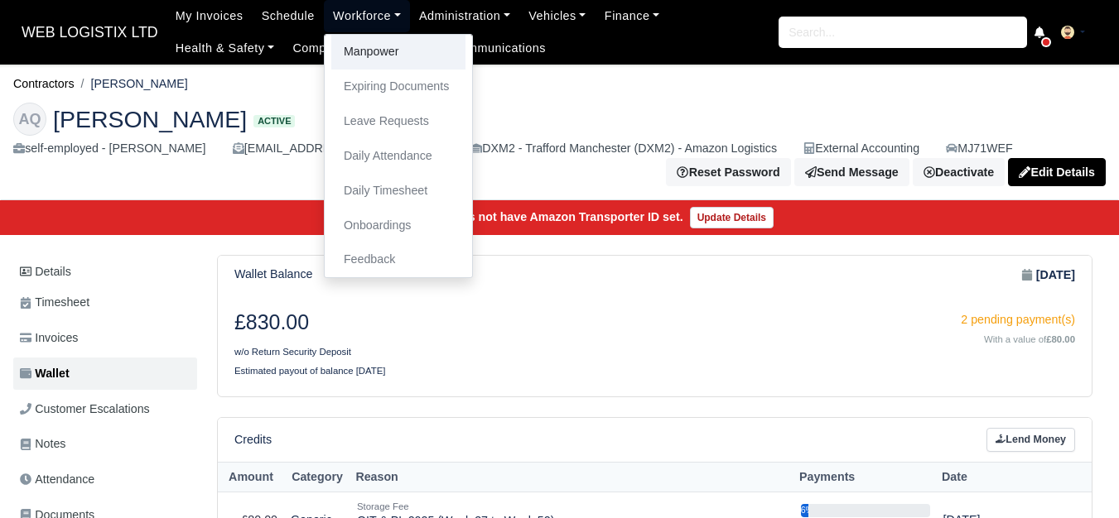
click at [355, 53] on link "Manpower" at bounding box center [398, 52] width 134 height 35
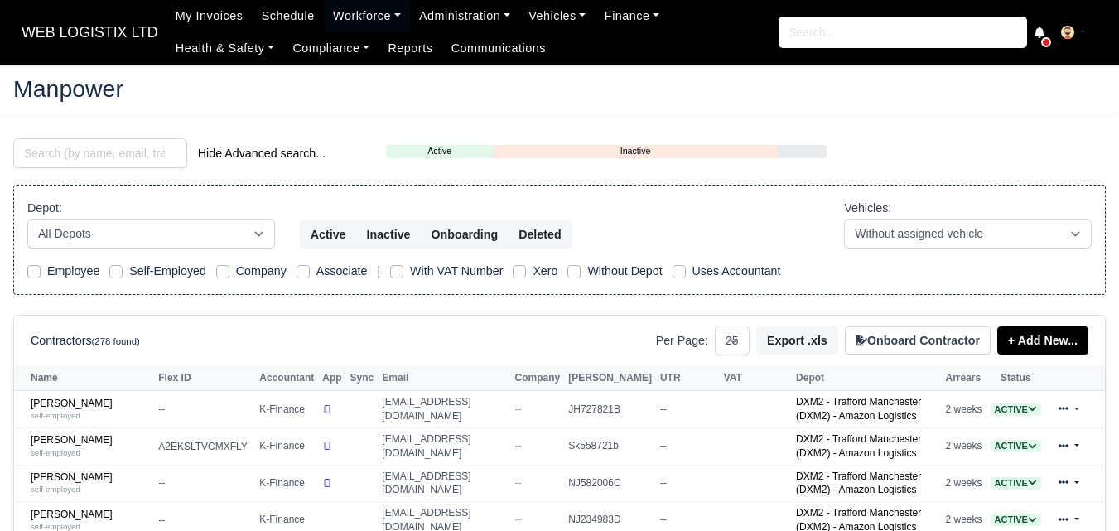
select select "25"
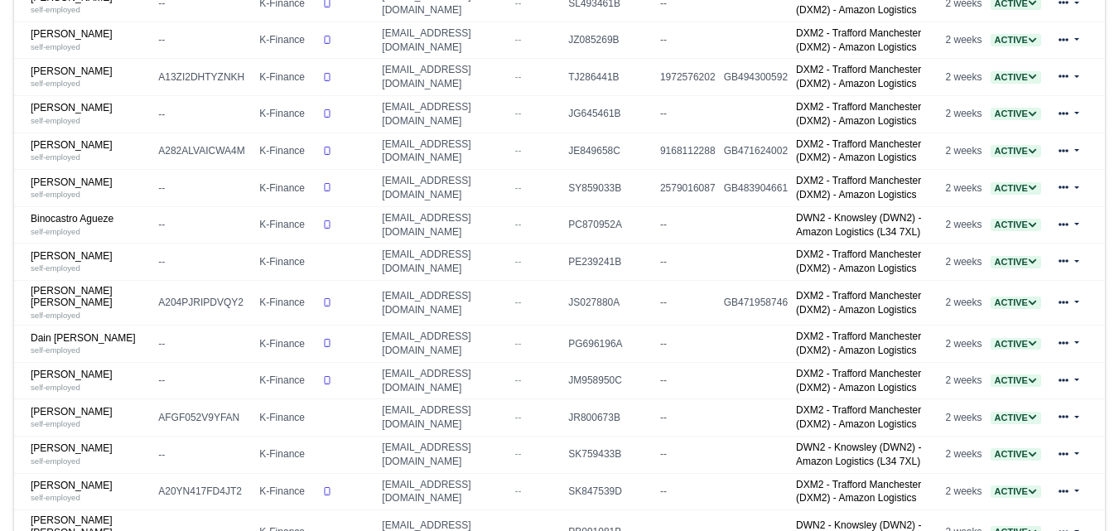
scroll to position [690, 0]
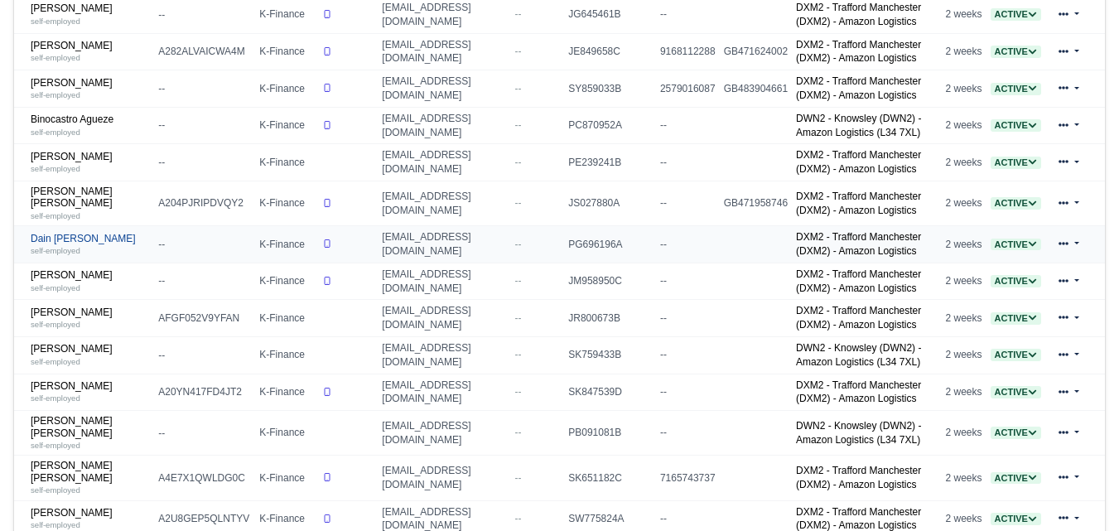
click at [80, 250] on link "Dain Keith Wareing self-employed" at bounding box center [90, 245] width 119 height 24
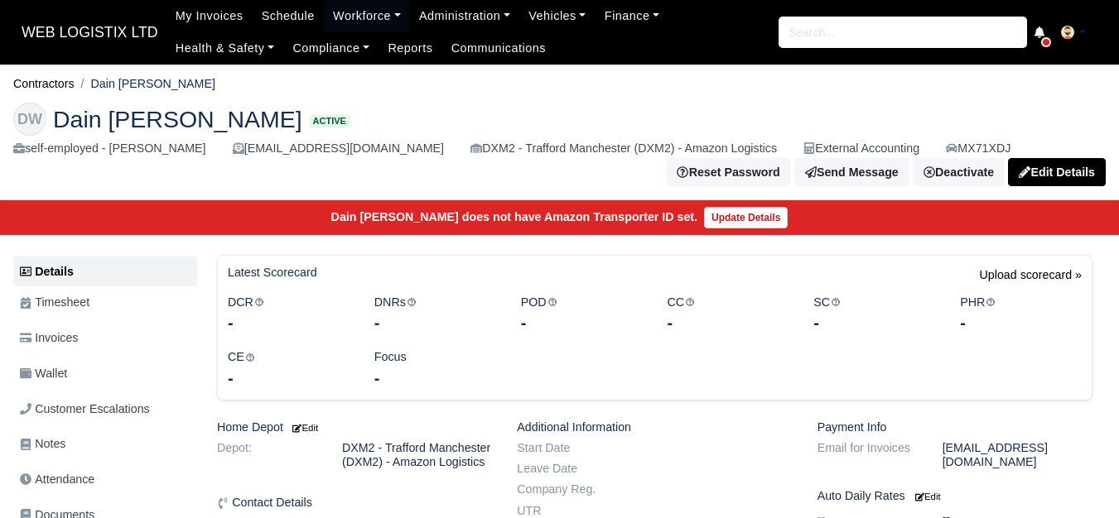
click at [91, 368] on link "Wallet" at bounding box center [105, 374] width 184 height 32
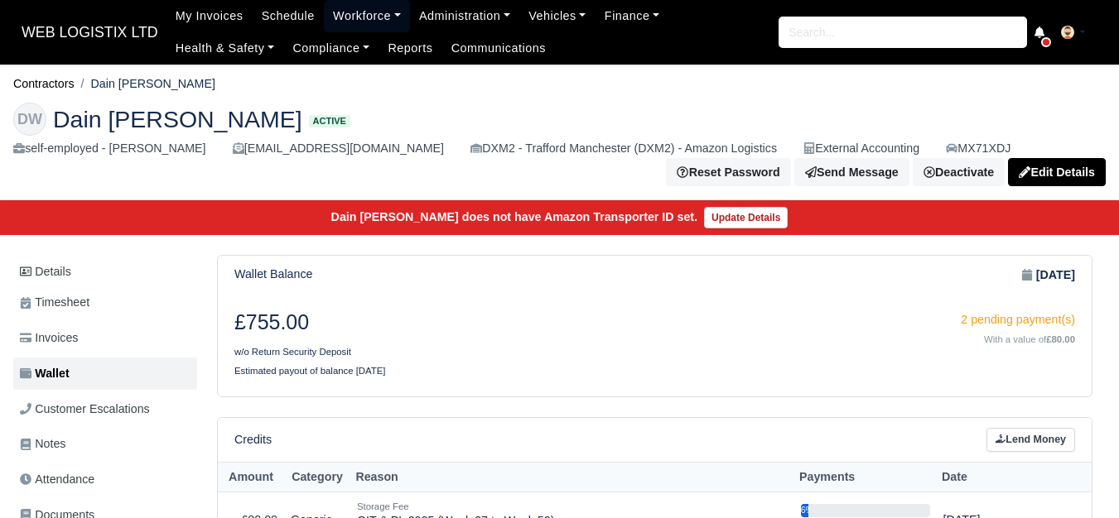
click at [333, 14] on link "Workforce" at bounding box center [367, 16] width 86 height 32
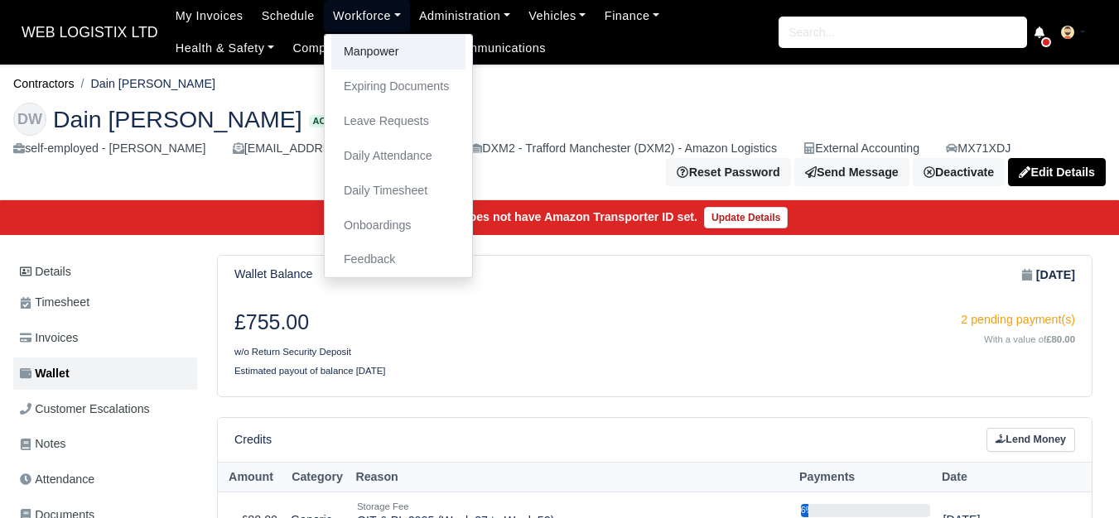
click at [344, 54] on link "Manpower" at bounding box center [398, 52] width 134 height 35
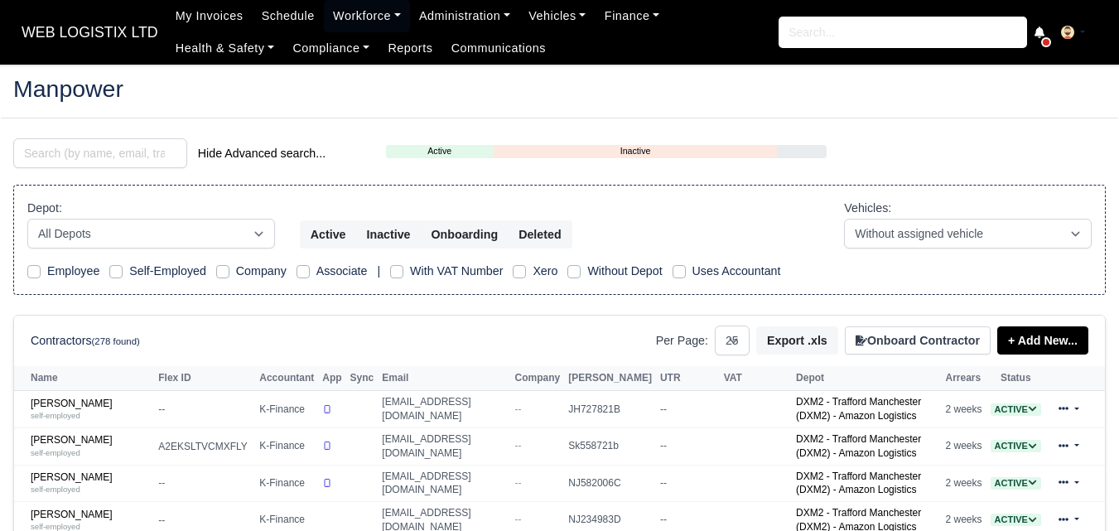
select select "25"
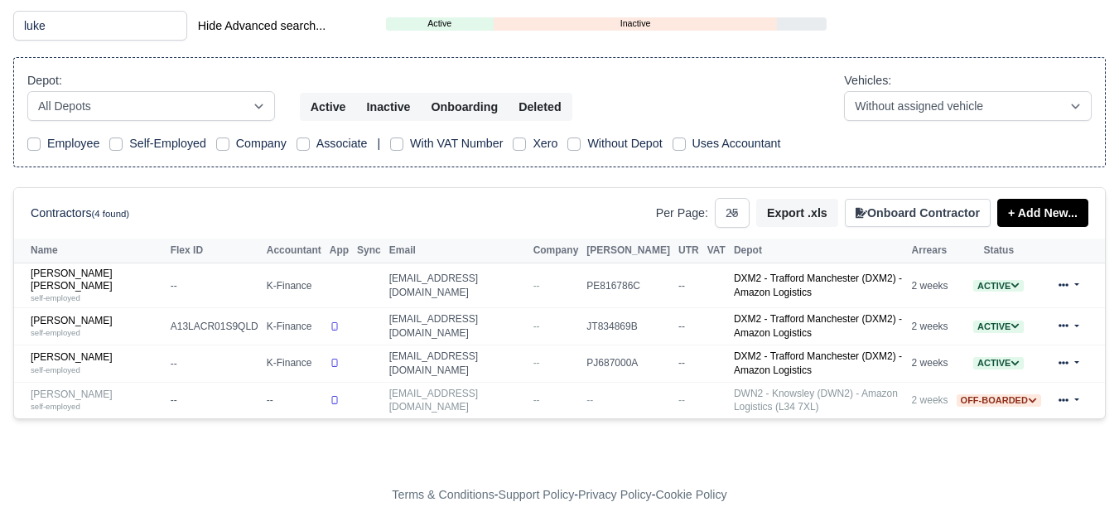
scroll to position [105, 0]
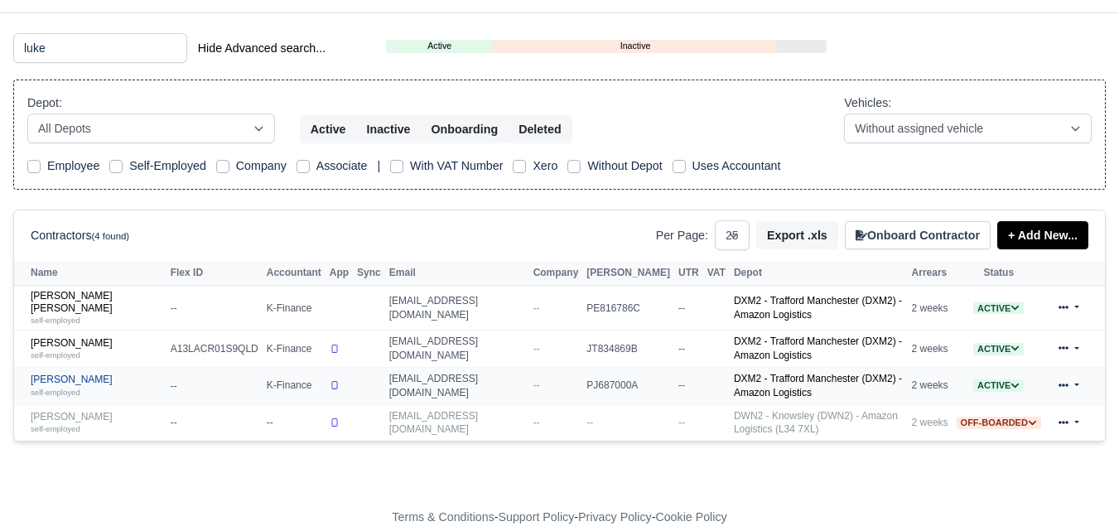
type input "luke"
click at [59, 373] on link "[PERSON_NAME] self-employed" at bounding box center [97, 385] width 132 height 24
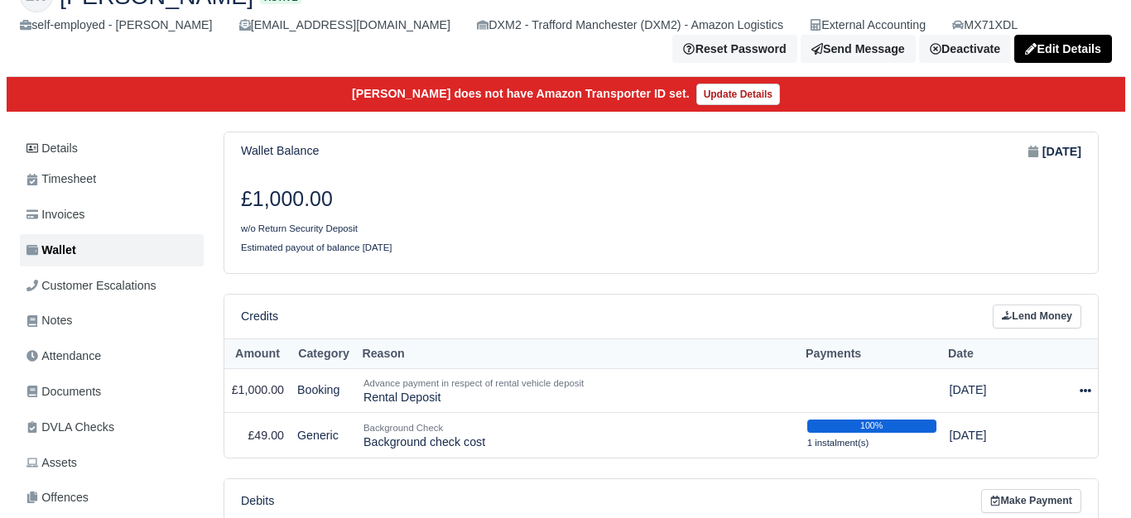
scroll to position [276, 0]
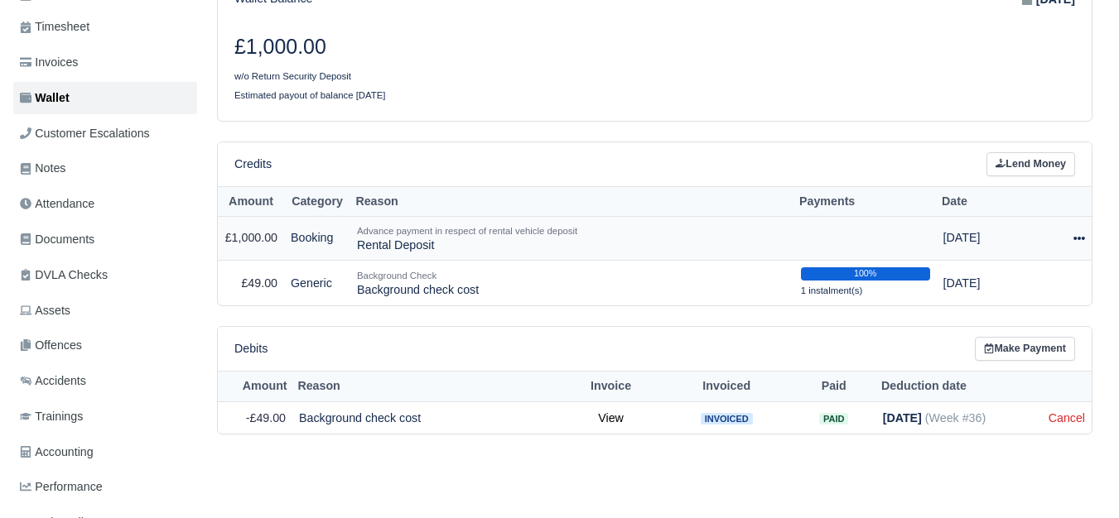
click at [1076, 240] on icon at bounding box center [1079, 238] width 12 height 3
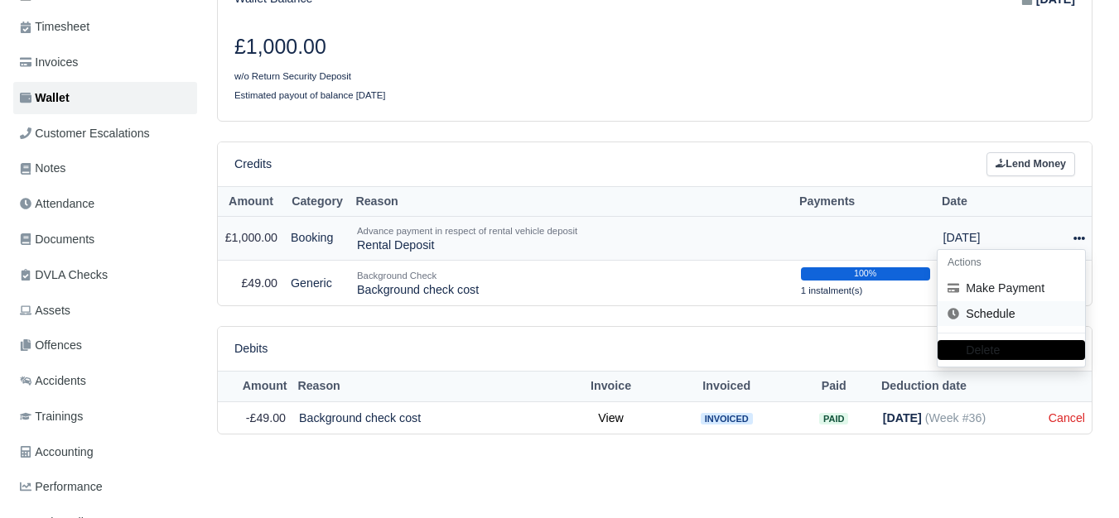
click at [1007, 312] on link "Schedule" at bounding box center [1010, 314] width 147 height 26
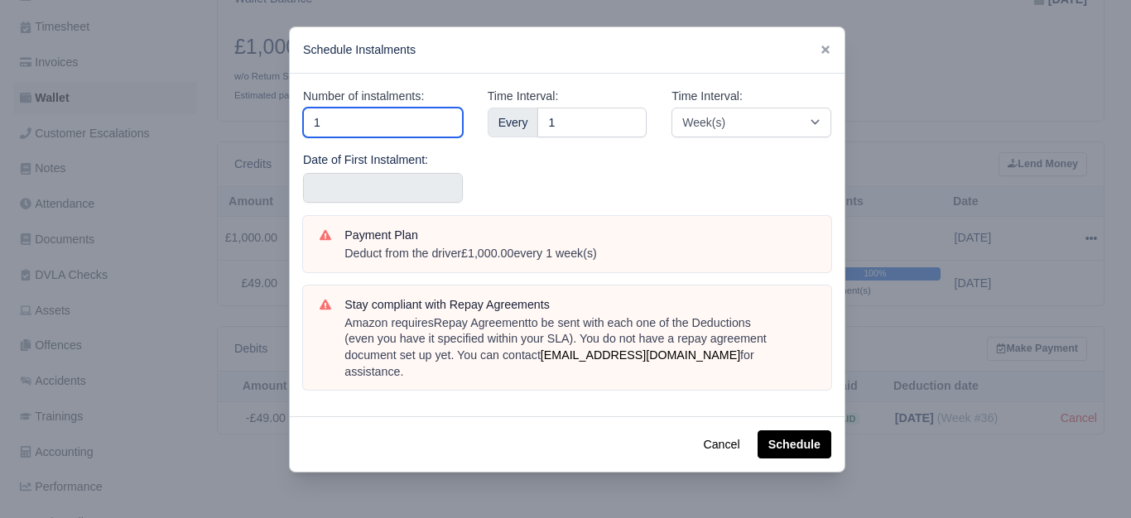
click at [359, 128] on input "1" at bounding box center [383, 123] width 160 height 30
type input "10"
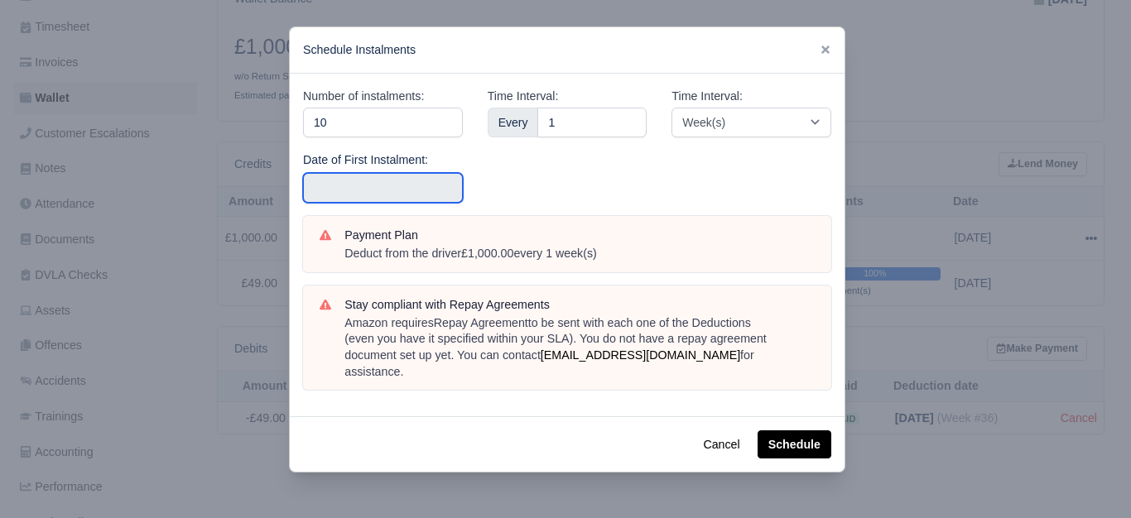
click at [341, 185] on input "text" at bounding box center [383, 188] width 160 height 30
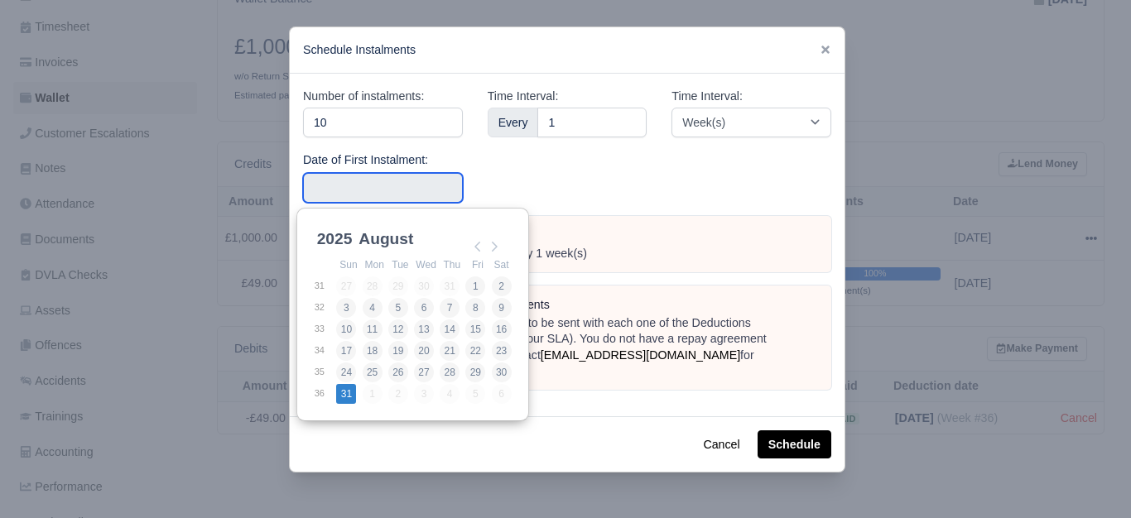
type input "2025-08-31"
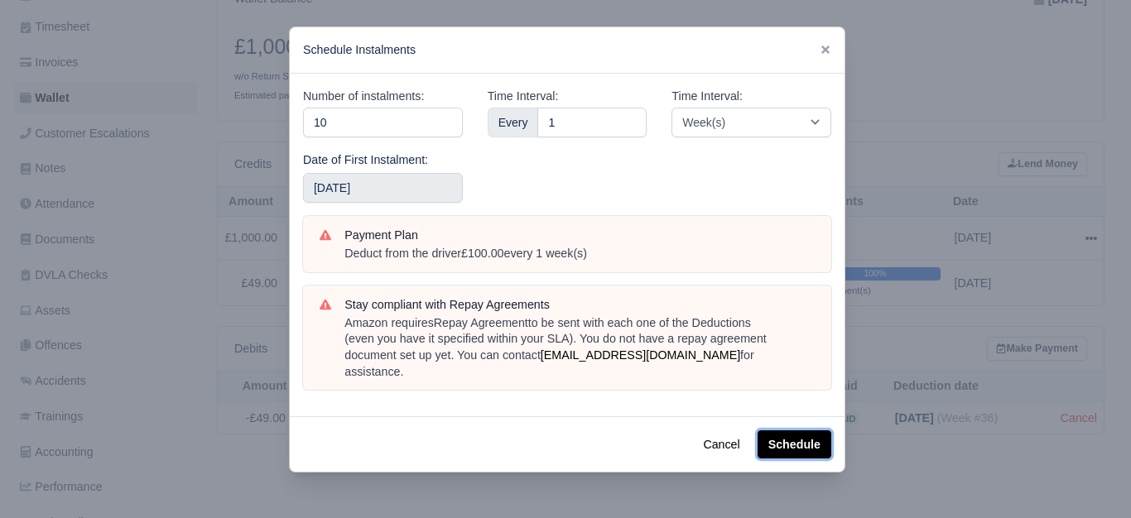
click at [779, 431] on button "Schedule" at bounding box center [795, 445] width 74 height 28
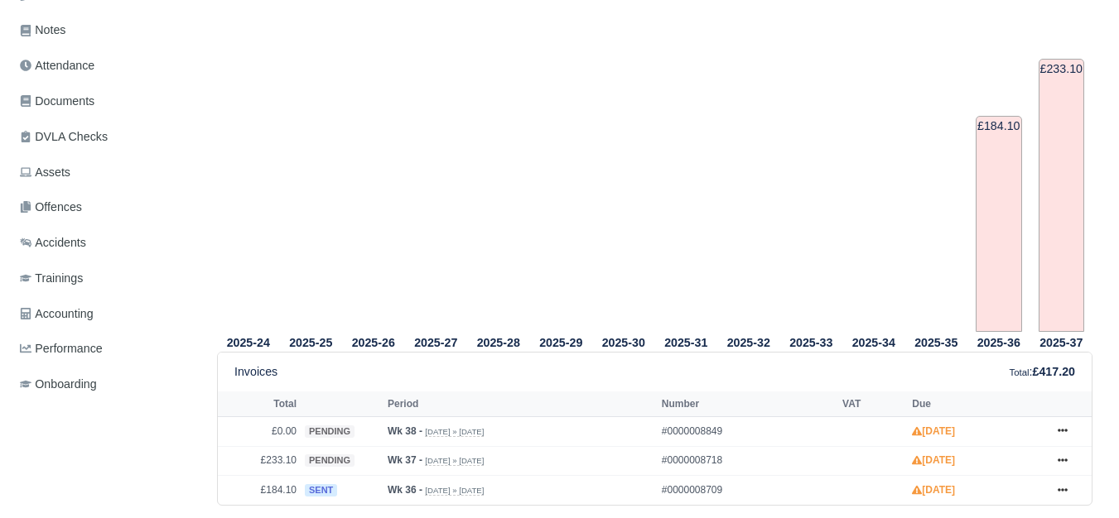
scroll to position [552, 0]
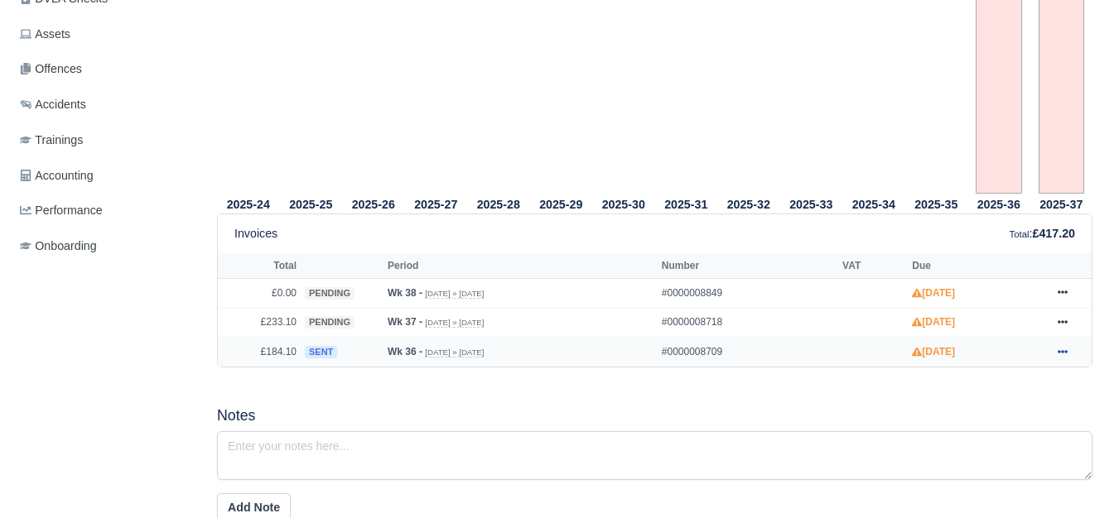
click at [1060, 354] on icon at bounding box center [1062, 352] width 10 height 10
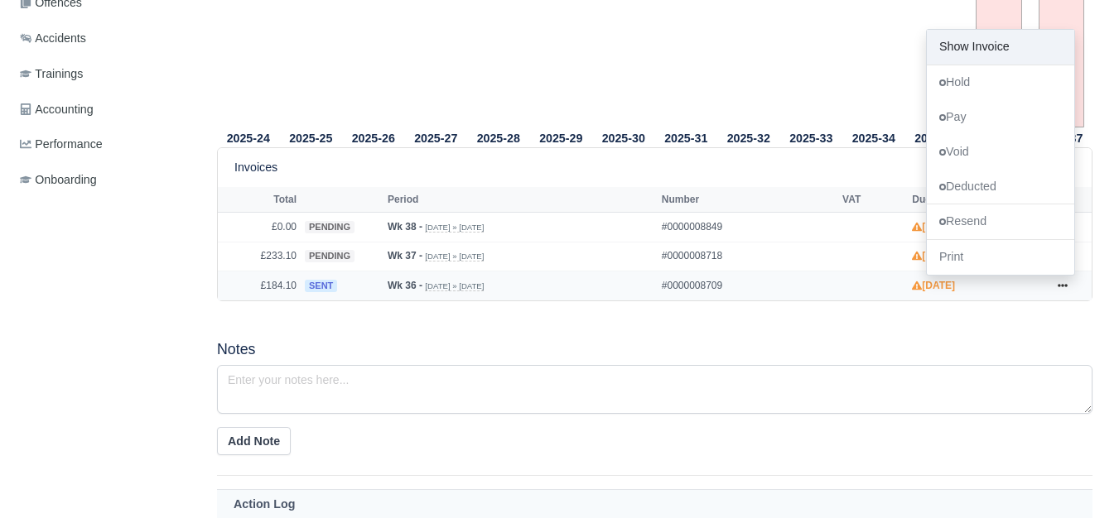
scroll to position [558, 0]
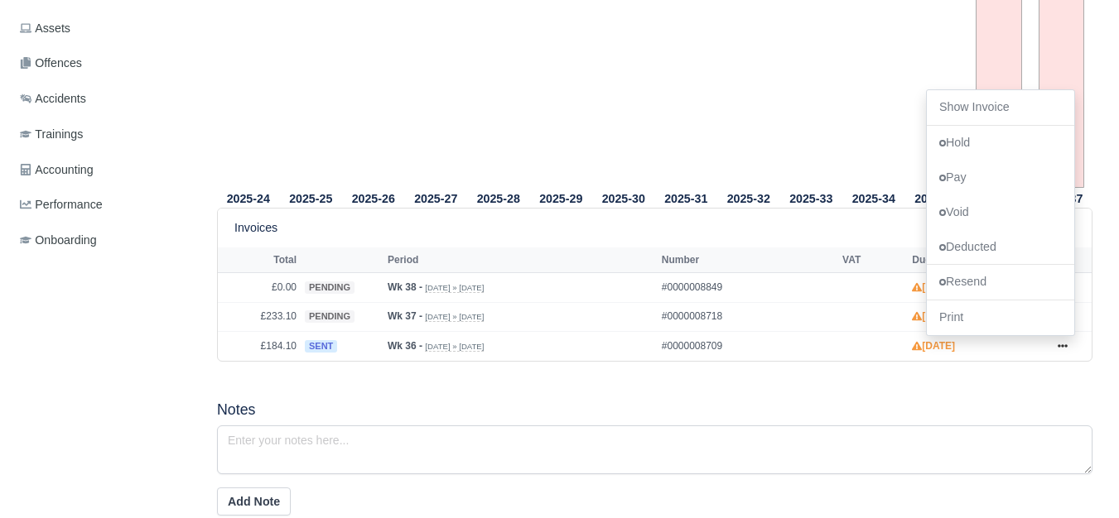
click at [587, 390] on div "2025-24 2025-25 2025-26 2025-27 2025-28 2025-29 2025-30 2025-31 2025-32" at bounding box center [655, 275] width 900 height 885
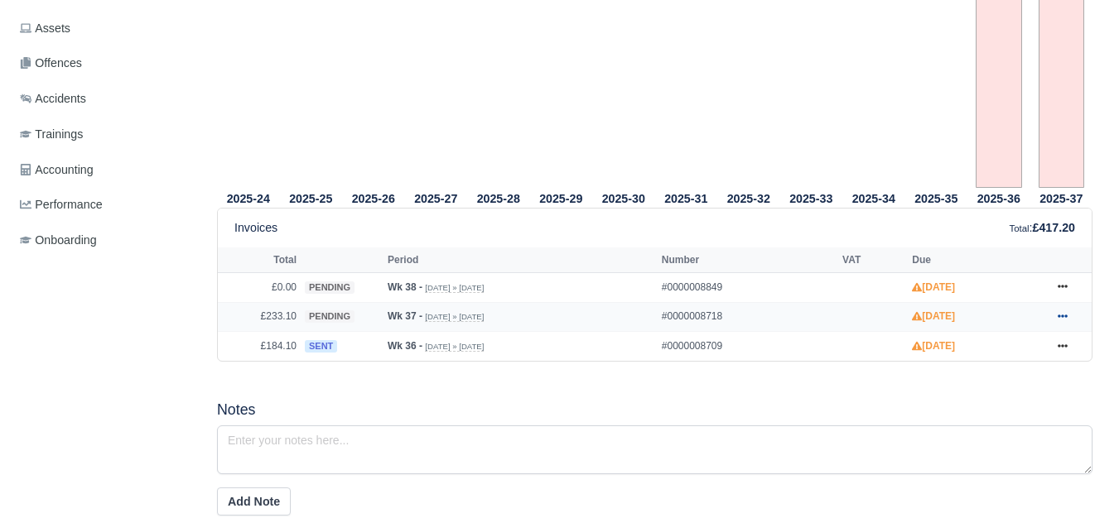
click at [1063, 316] on icon at bounding box center [1062, 316] width 10 height 10
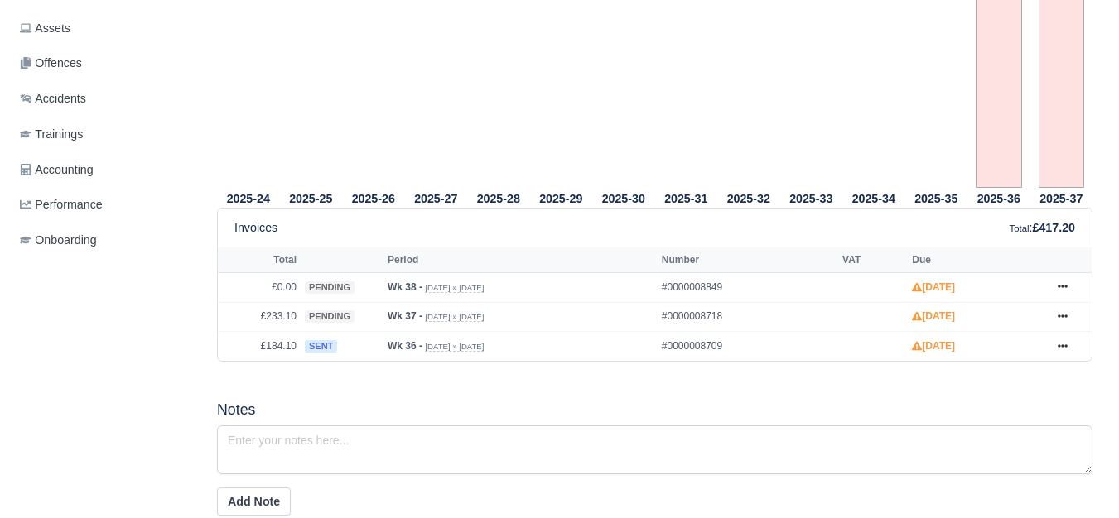
click at [540, 116] on tr "2025-29" at bounding box center [561, 10] width 63 height 355
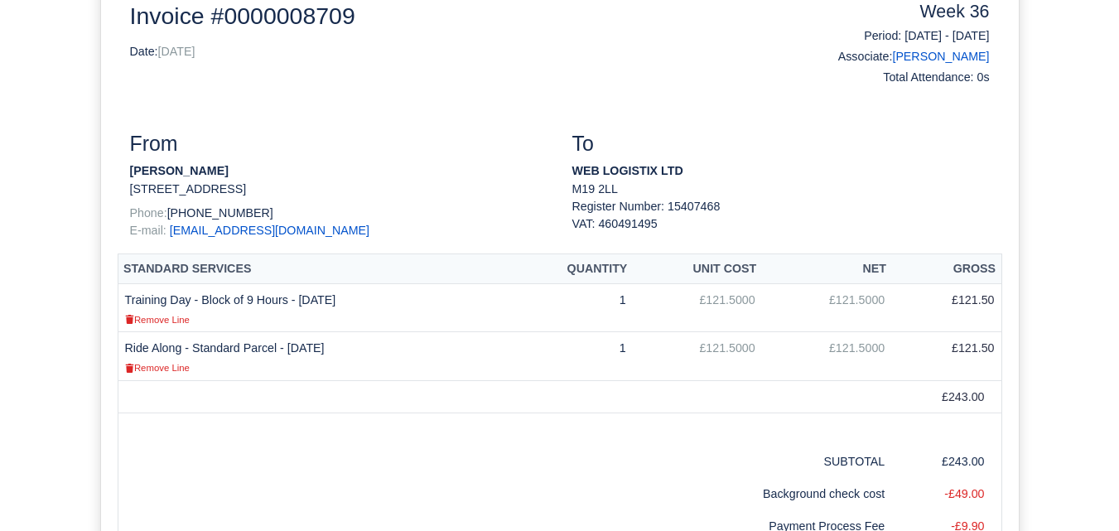
scroll to position [138, 0]
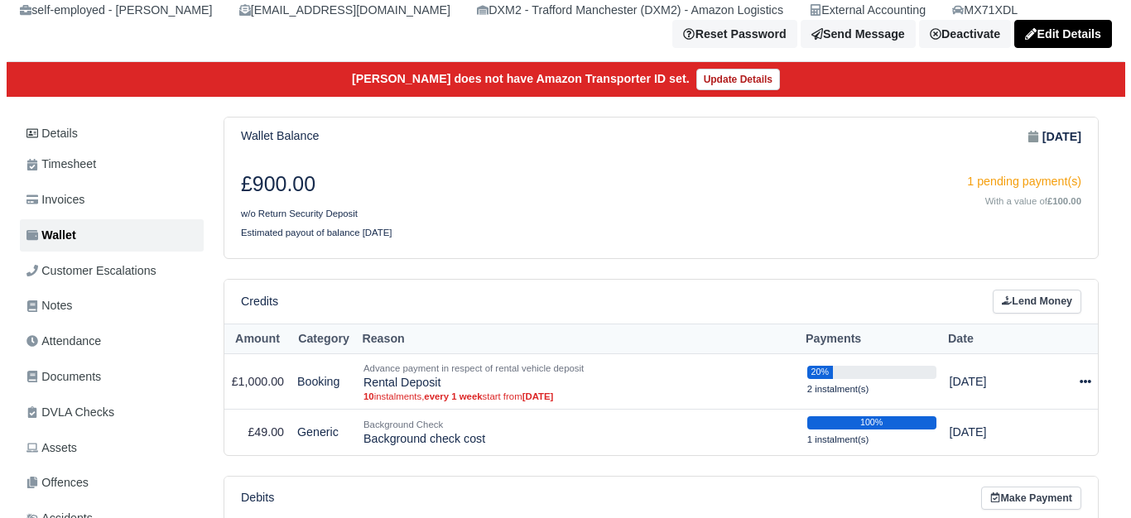
scroll to position [138, 0]
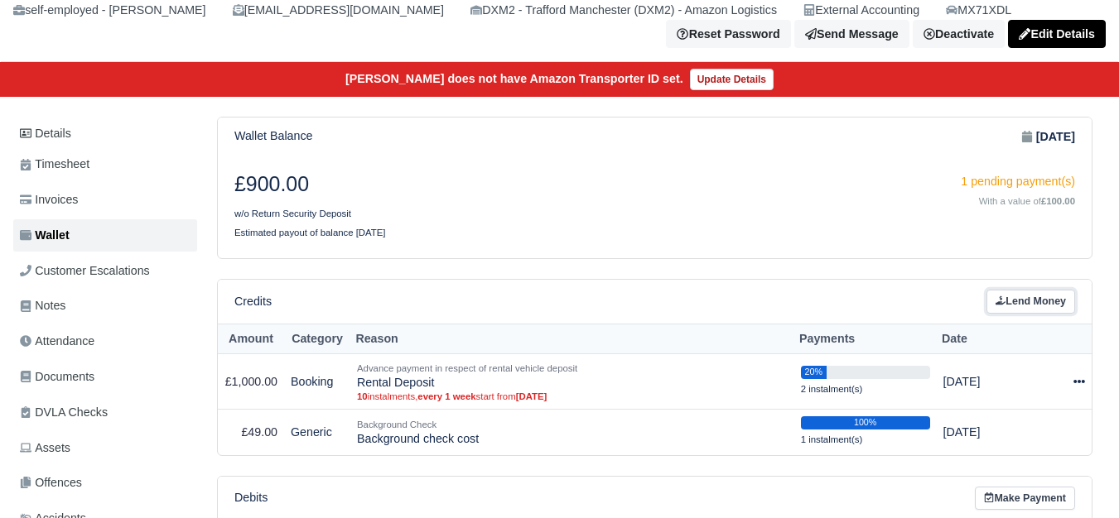
click at [1056, 306] on link "Lend Money" at bounding box center [1030, 302] width 89 height 24
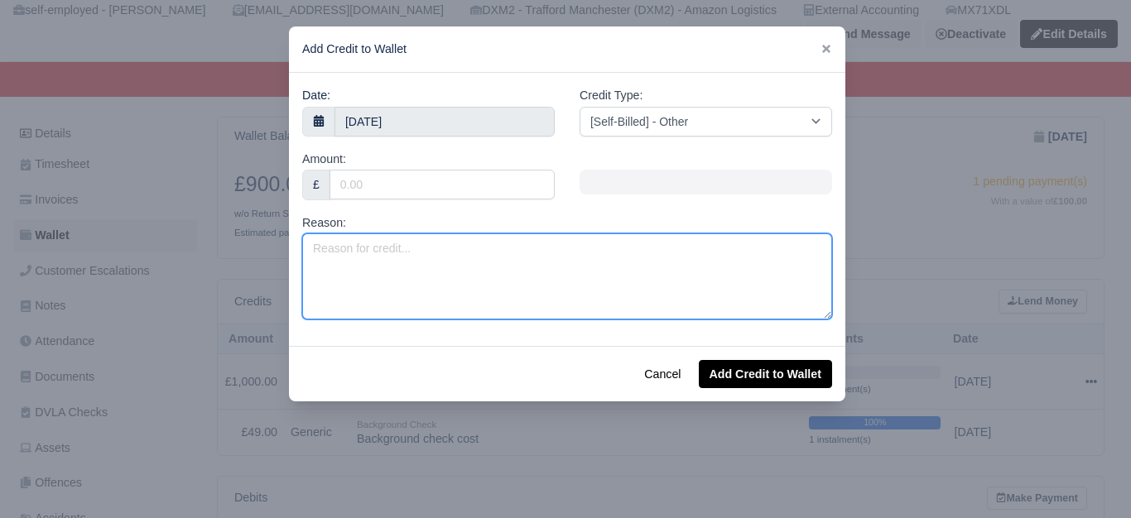
click at [734, 274] on textarea "Reason:" at bounding box center [567, 277] width 530 height 86
paste textarea "GIT & PL 2025 (Week 37 to Week 52)"
type textarea "GIT & PL 2025 (Week 37 to Week 52)"
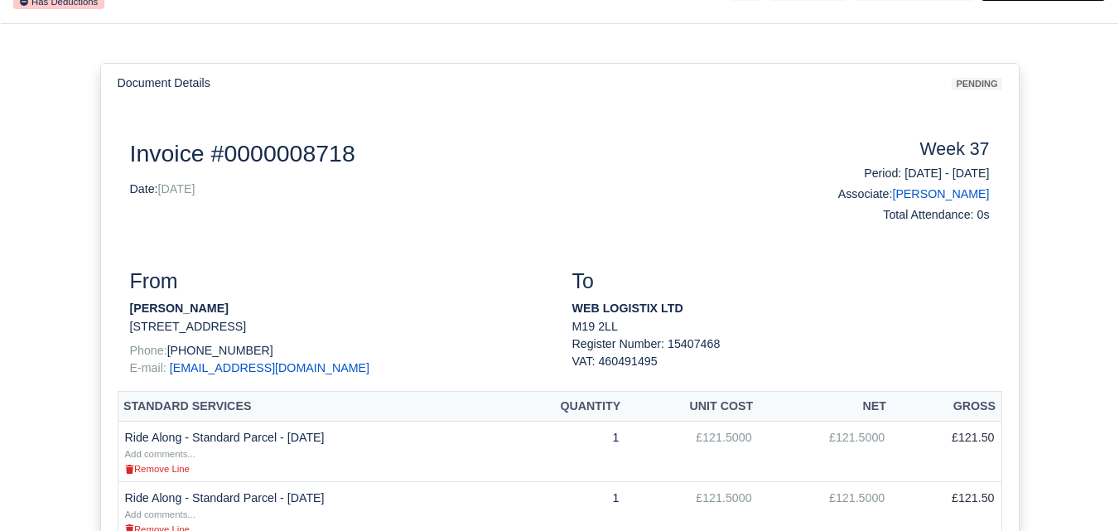
scroll to position [276, 0]
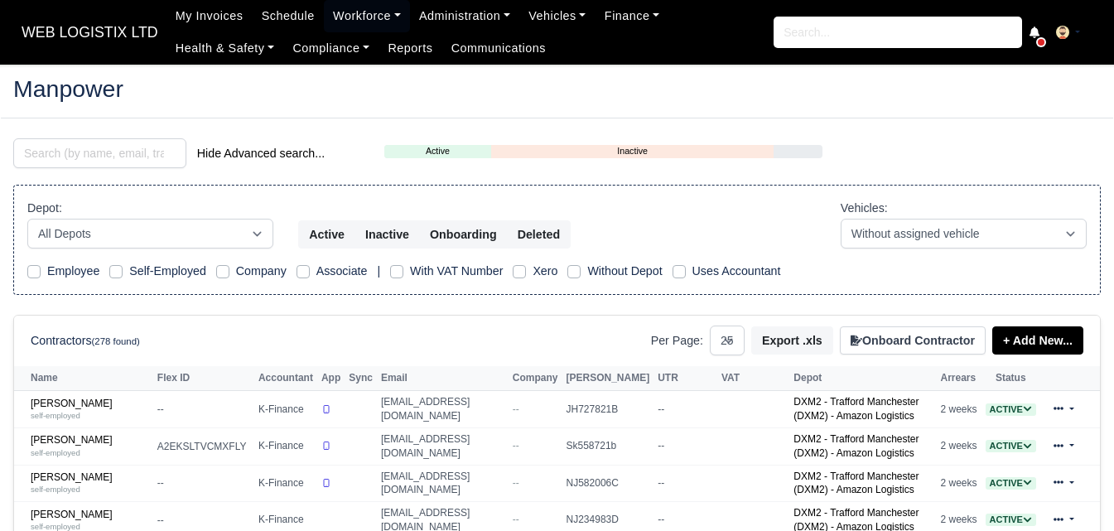
select select "25"
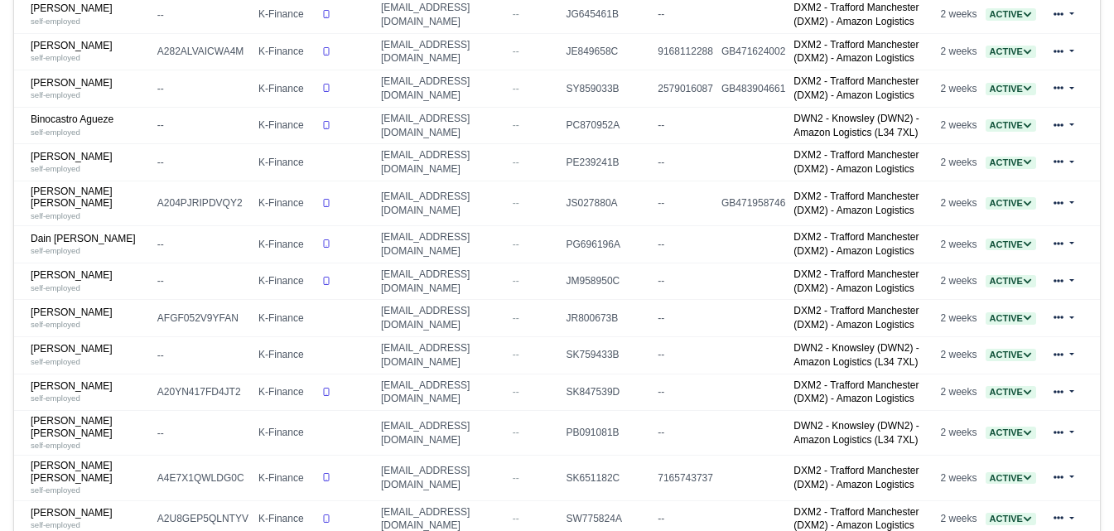
scroll to position [690, 0]
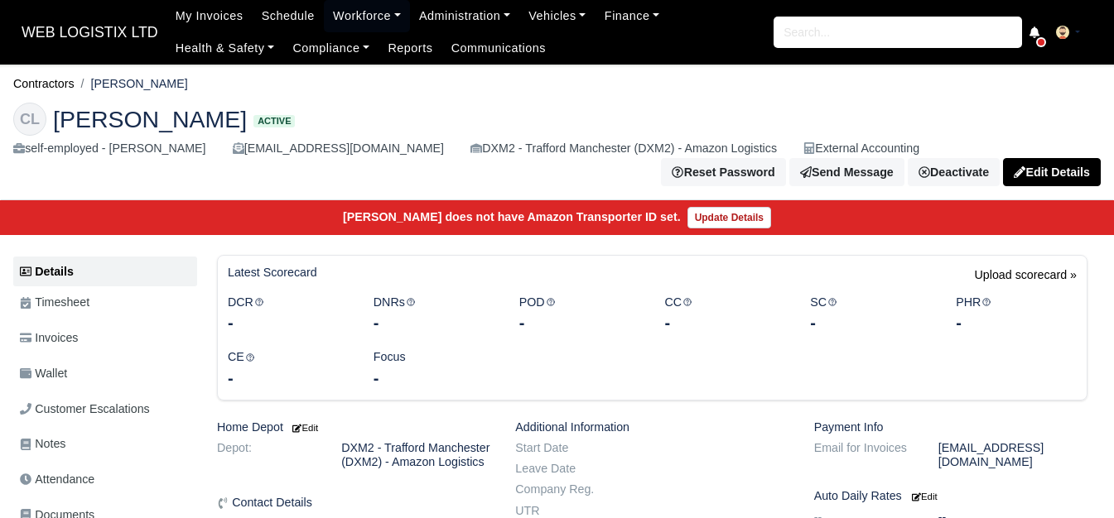
click at [71, 367] on link "Wallet" at bounding box center [105, 374] width 184 height 32
